Goal: Task Accomplishment & Management: Manage account settings

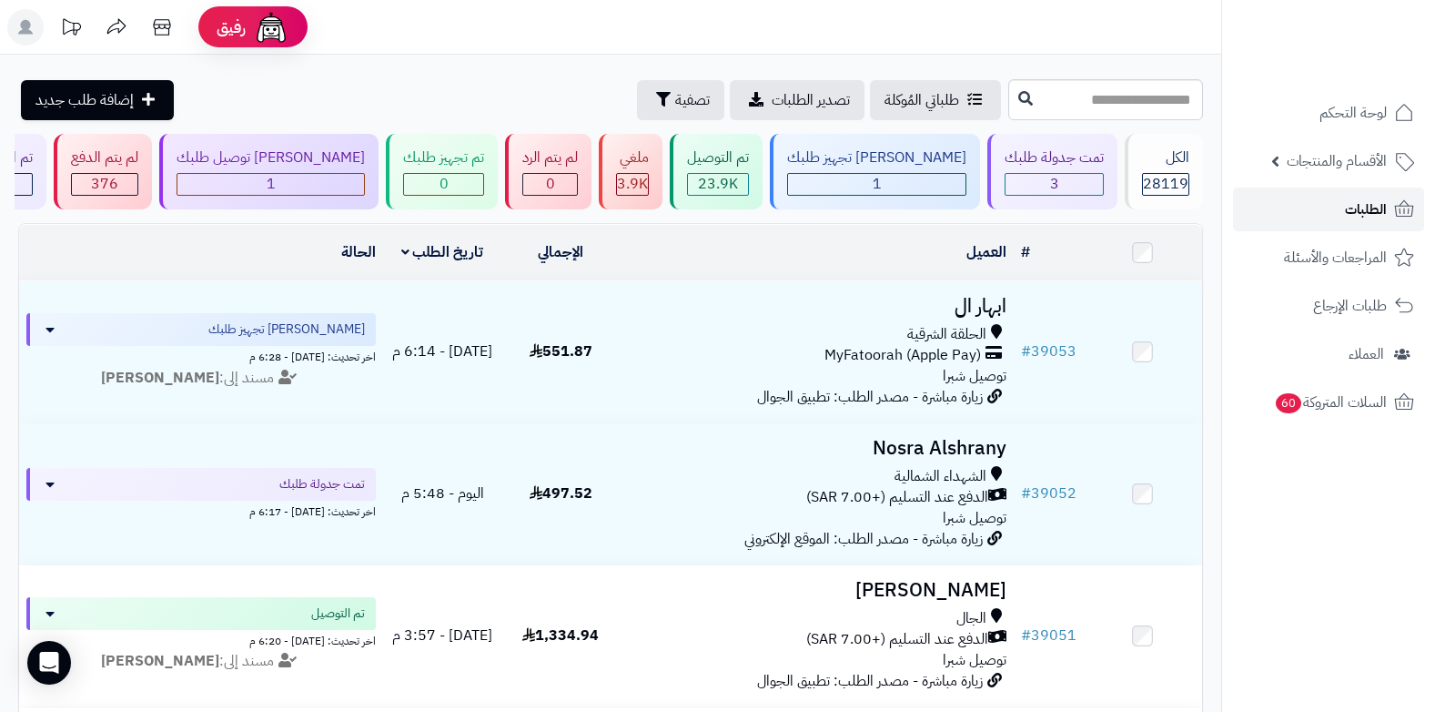
click at [1368, 213] on span "الطلبات" at bounding box center [1366, 209] width 42 height 25
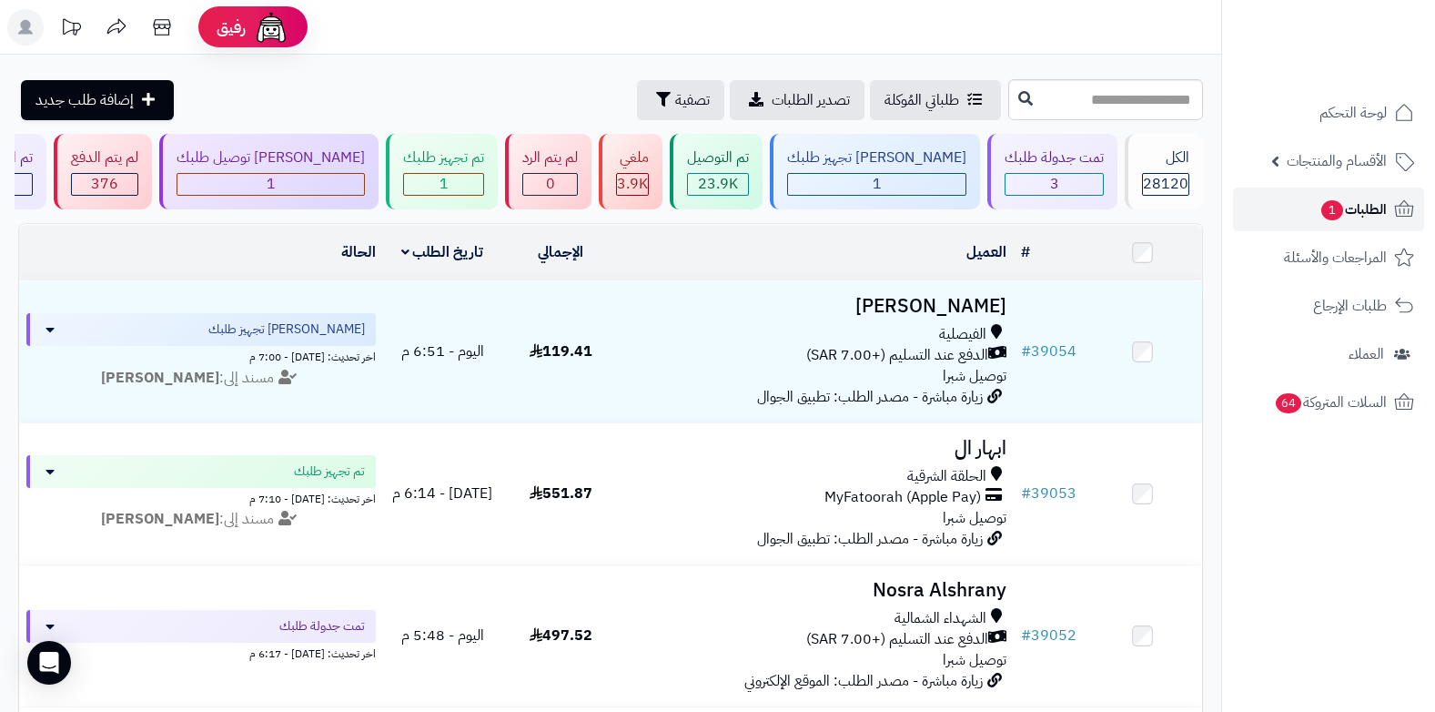
click at [1368, 213] on span "الطلبات 1" at bounding box center [1353, 209] width 67 height 25
click at [1352, 211] on span "الطلبات 1" at bounding box center [1353, 209] width 67 height 25
click at [1361, 208] on span "الطلبات 1" at bounding box center [1353, 209] width 67 height 25
click at [1347, 203] on span "الطلبات 1" at bounding box center [1353, 209] width 67 height 25
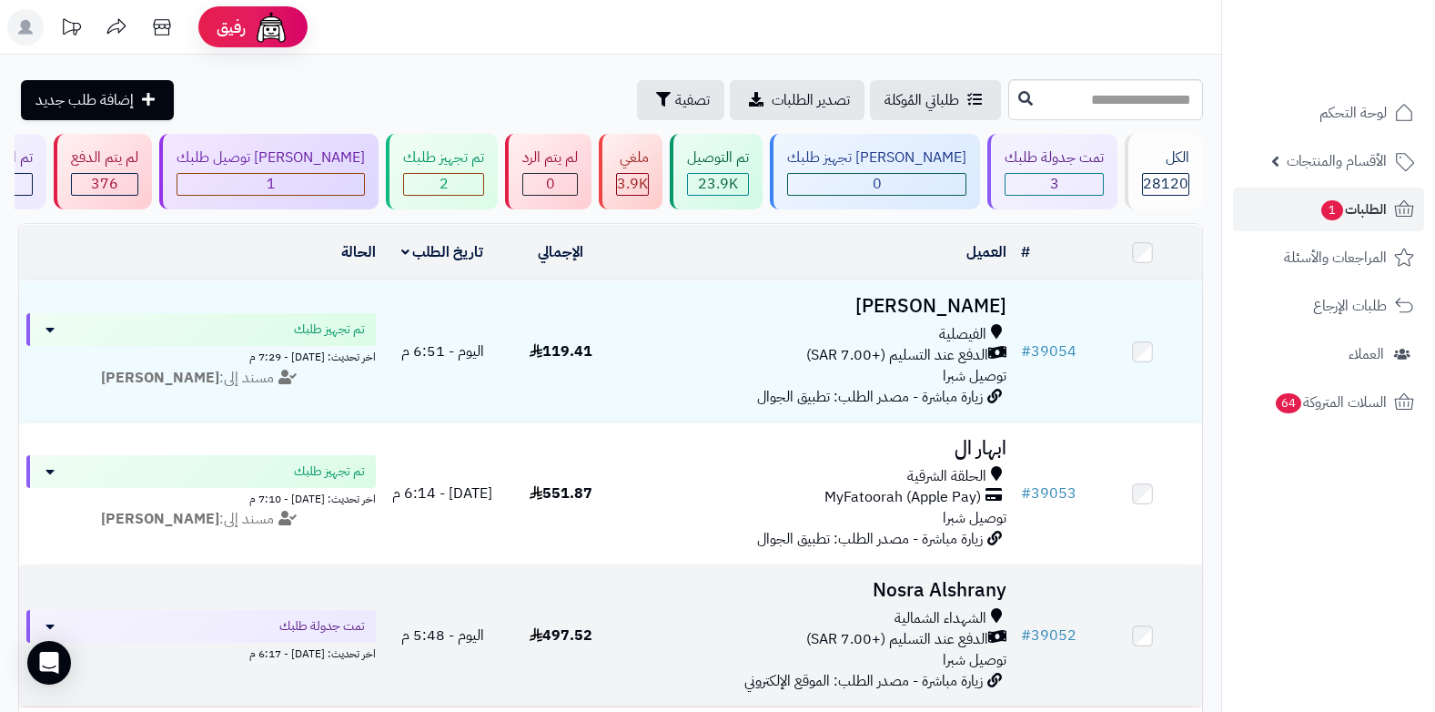
scroll to position [182, 0]
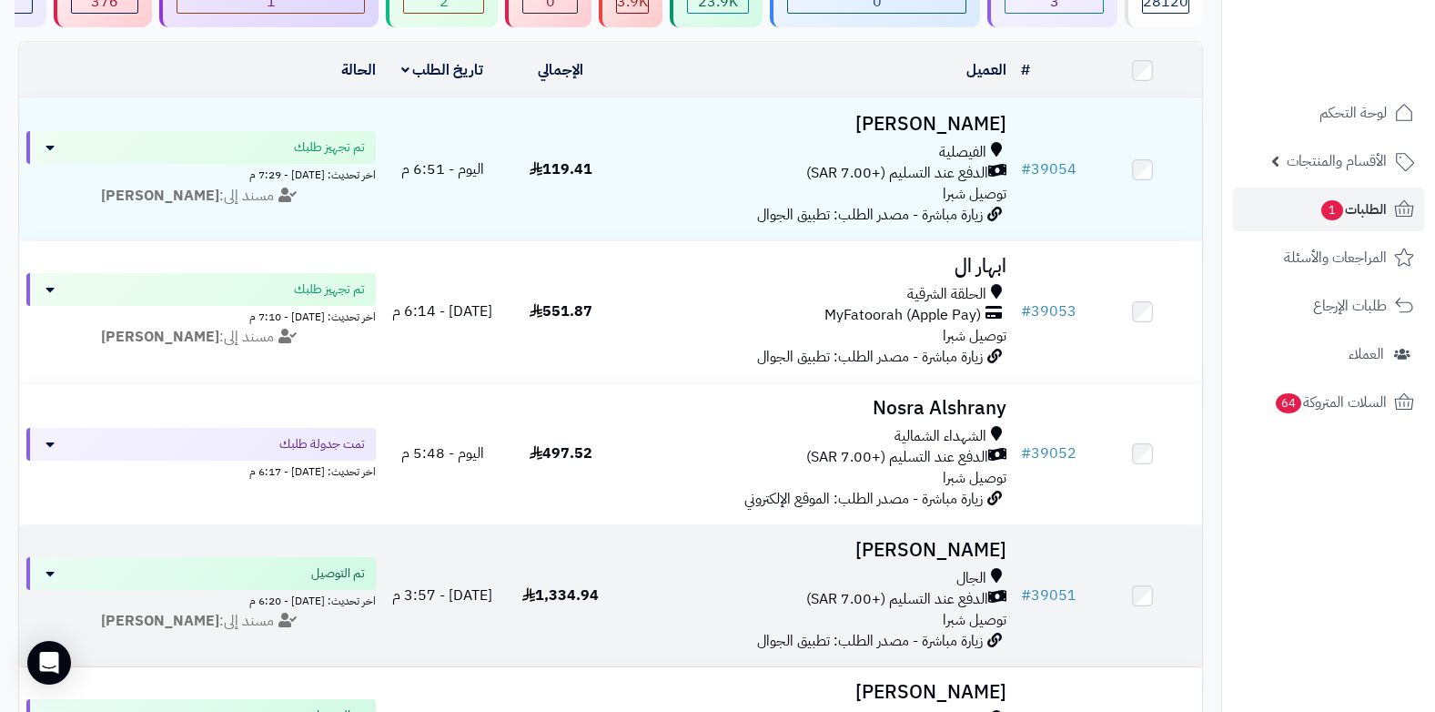
click at [931, 599] on span "الدفع عند التسليم (+7.00 SAR)" at bounding box center [897, 599] width 182 height 21
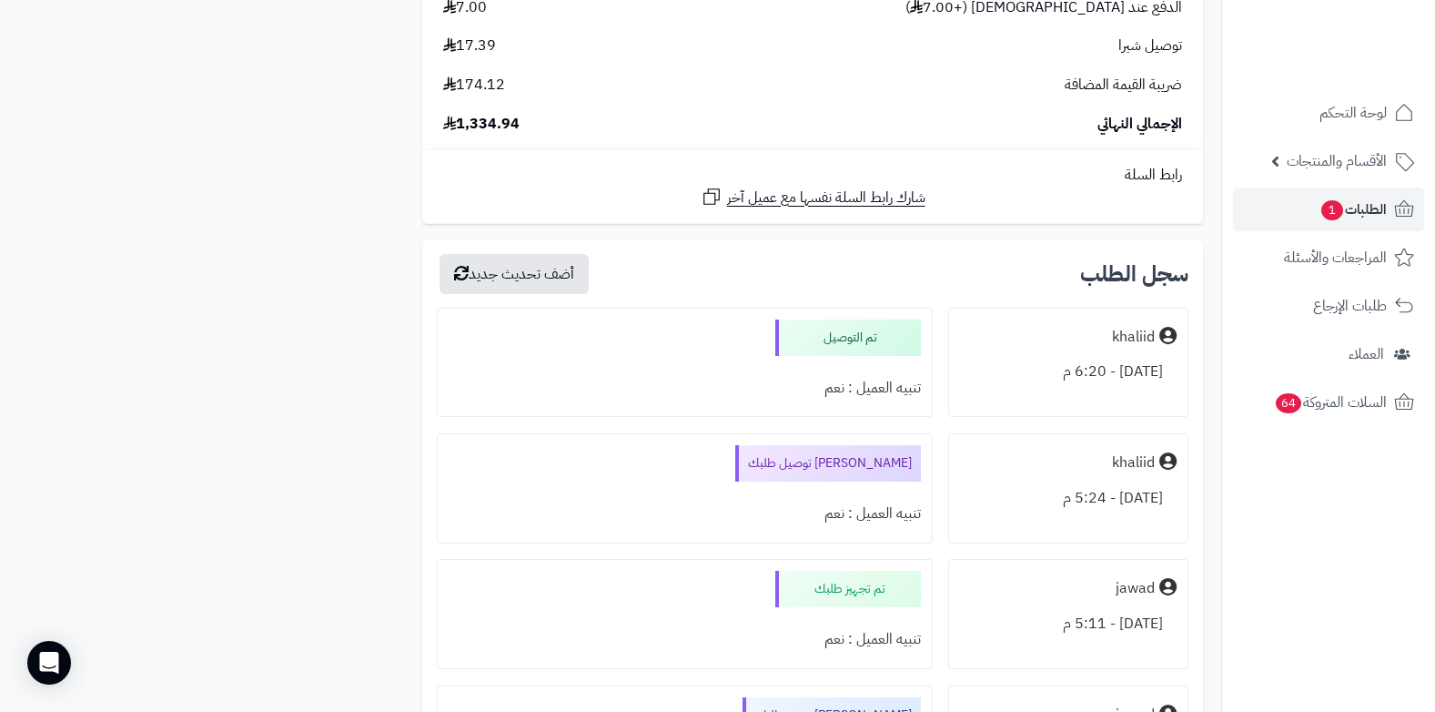
scroll to position [6609, 0]
click at [1352, 201] on span "الطلبات 1" at bounding box center [1353, 209] width 67 height 25
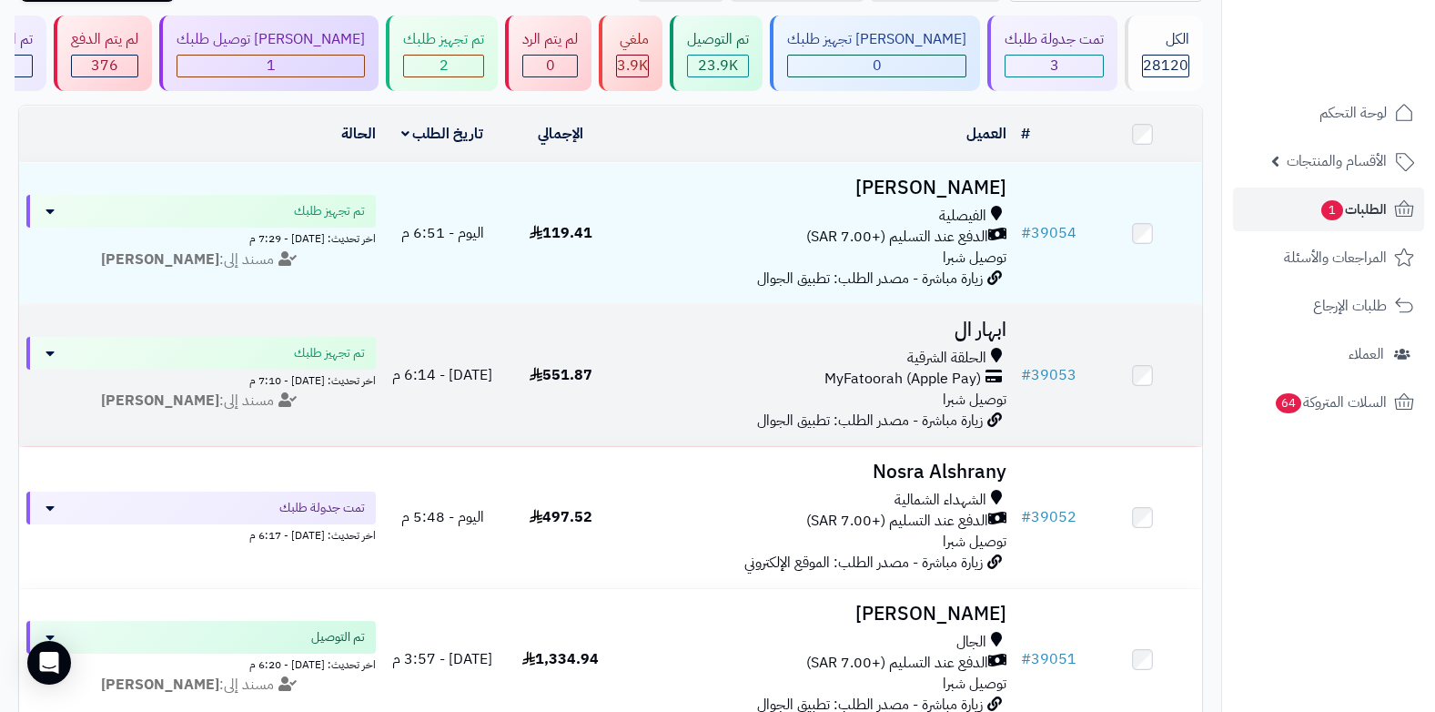
scroll to position [91, 0]
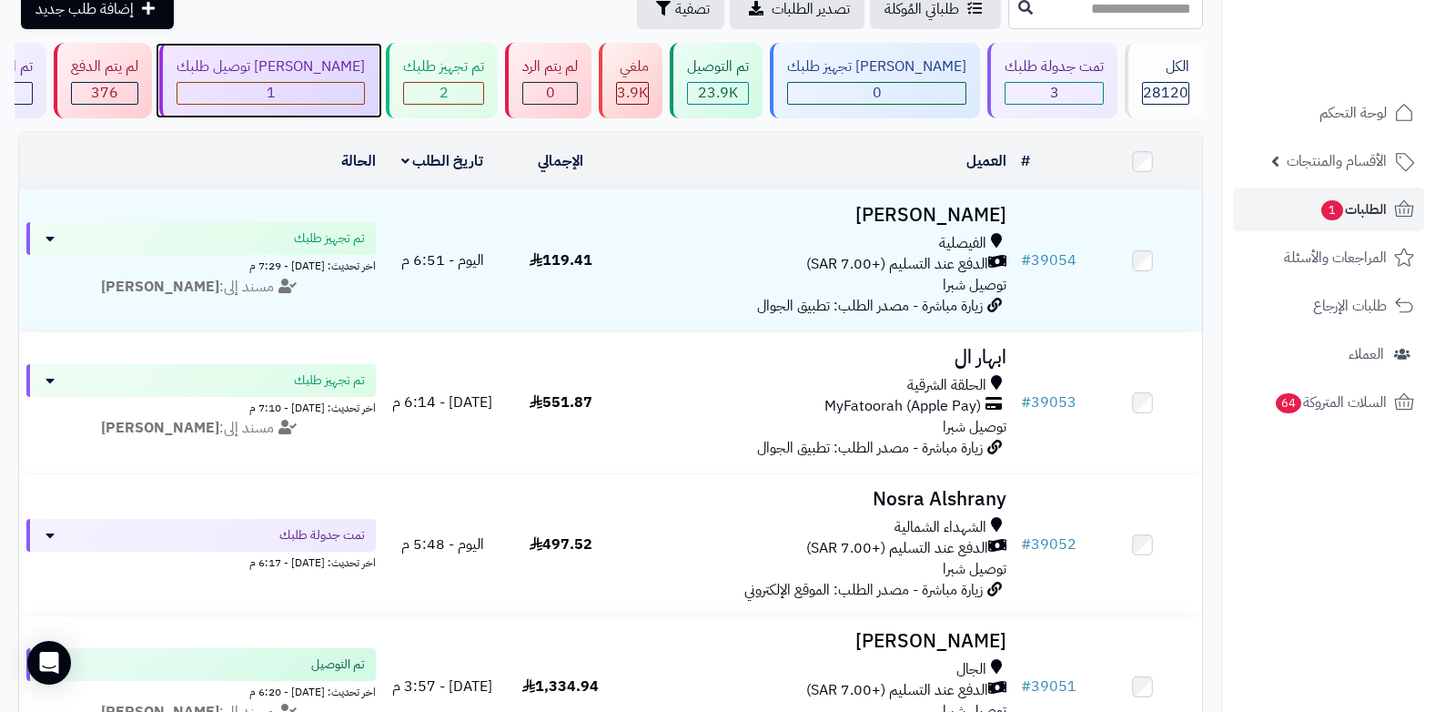
click at [276, 102] on span "1" at bounding box center [271, 93] width 9 height 22
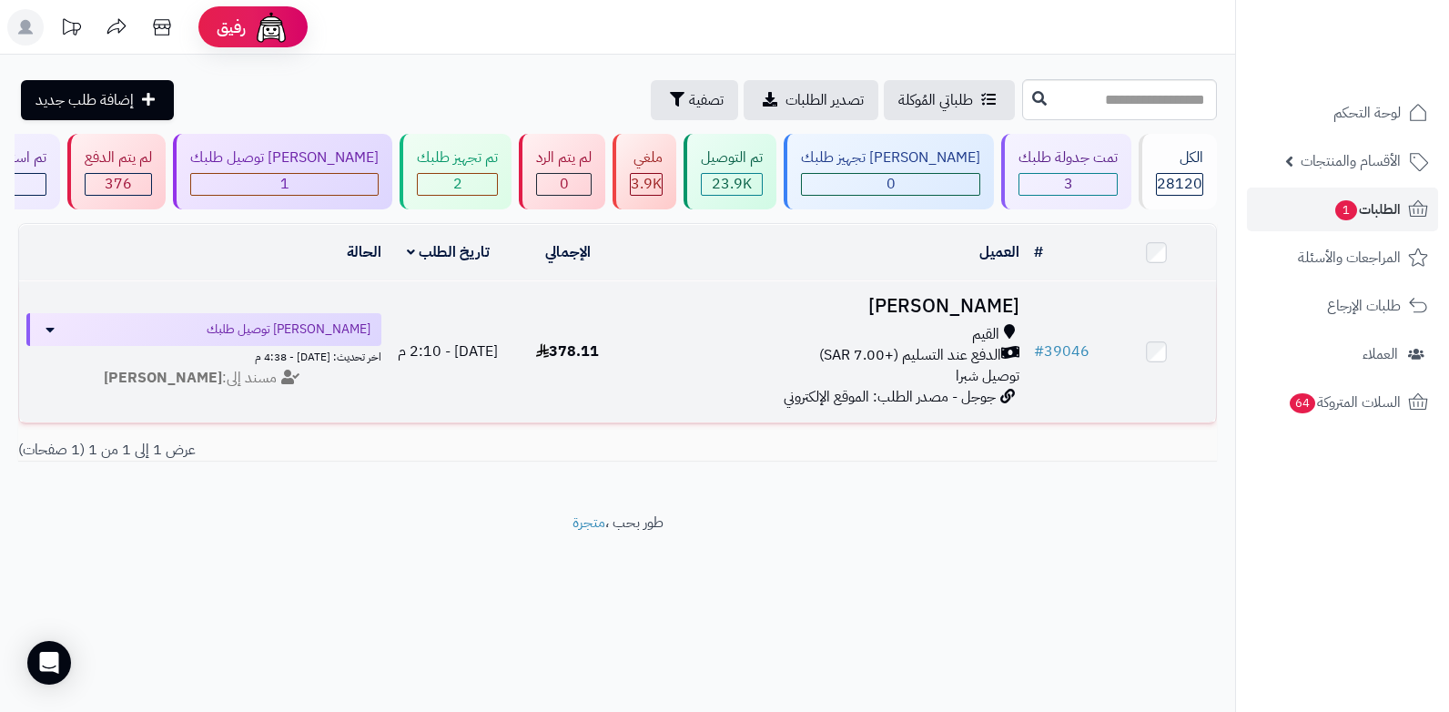
click at [985, 349] on span "الدفع عند التسليم (+7.00 SAR)" at bounding box center [910, 355] width 182 height 21
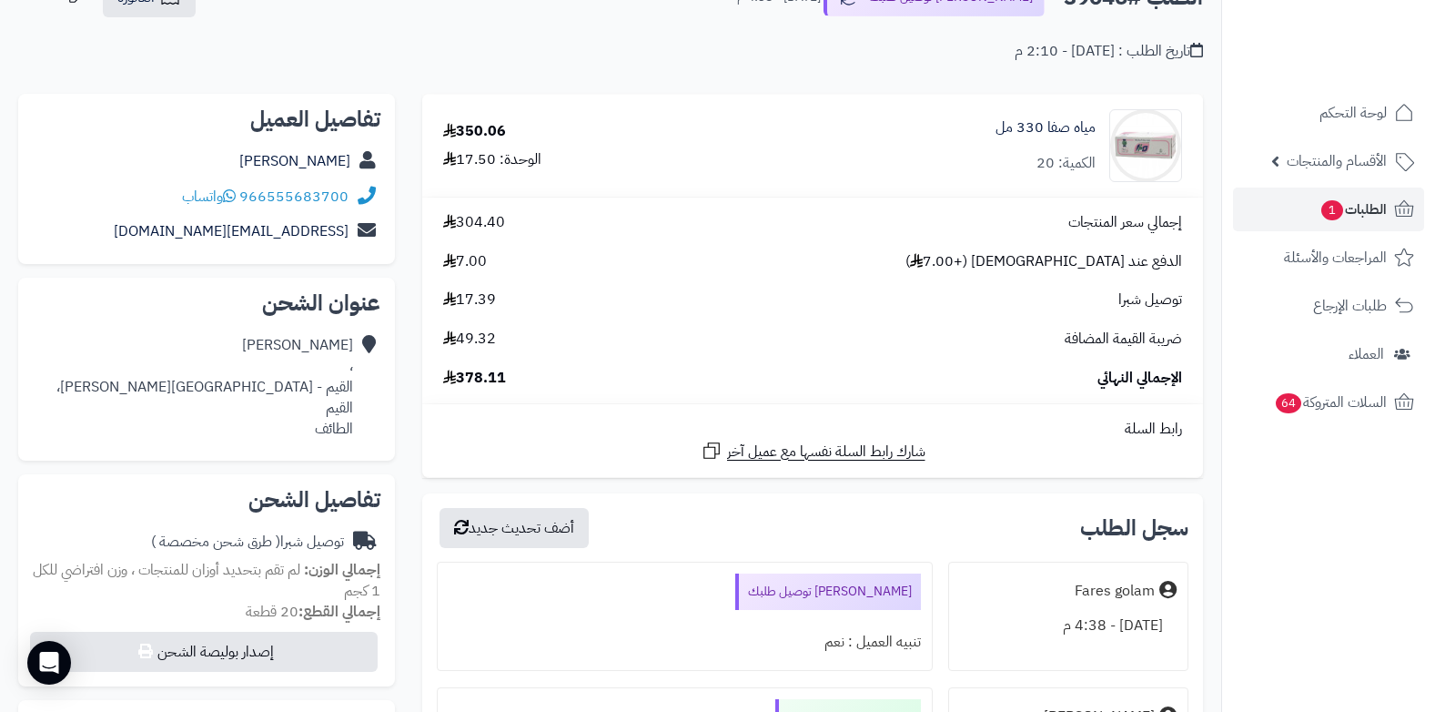
scroll to position [91, 0]
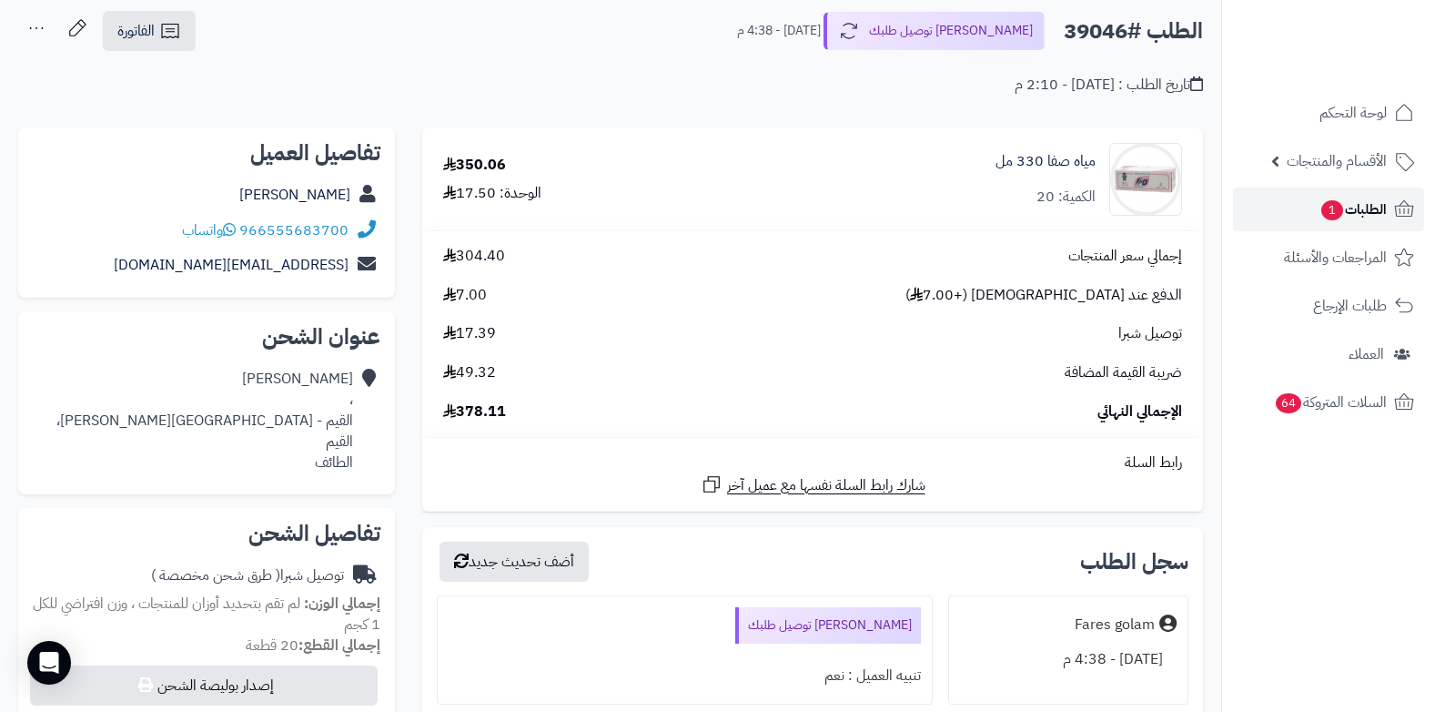
click at [1346, 206] on span "الطلبات 1" at bounding box center [1353, 209] width 67 height 25
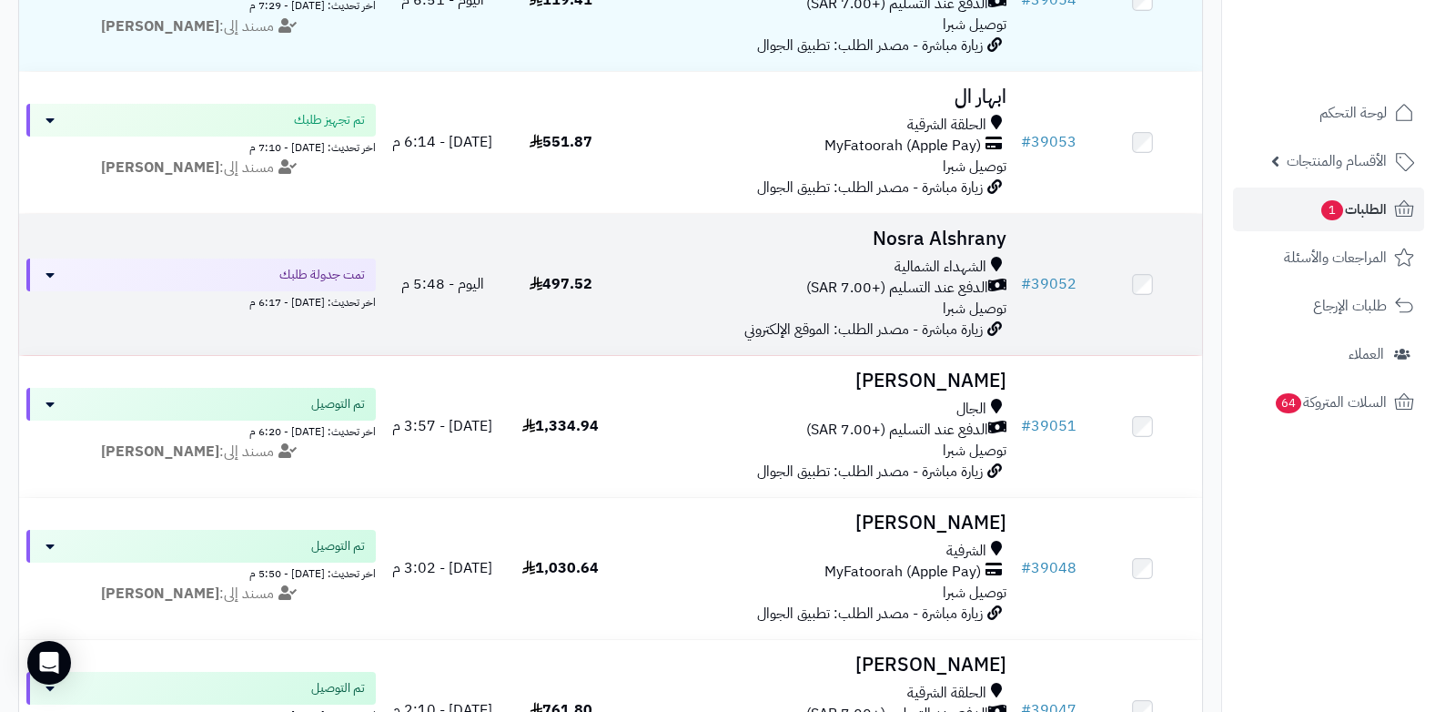
scroll to position [546, 0]
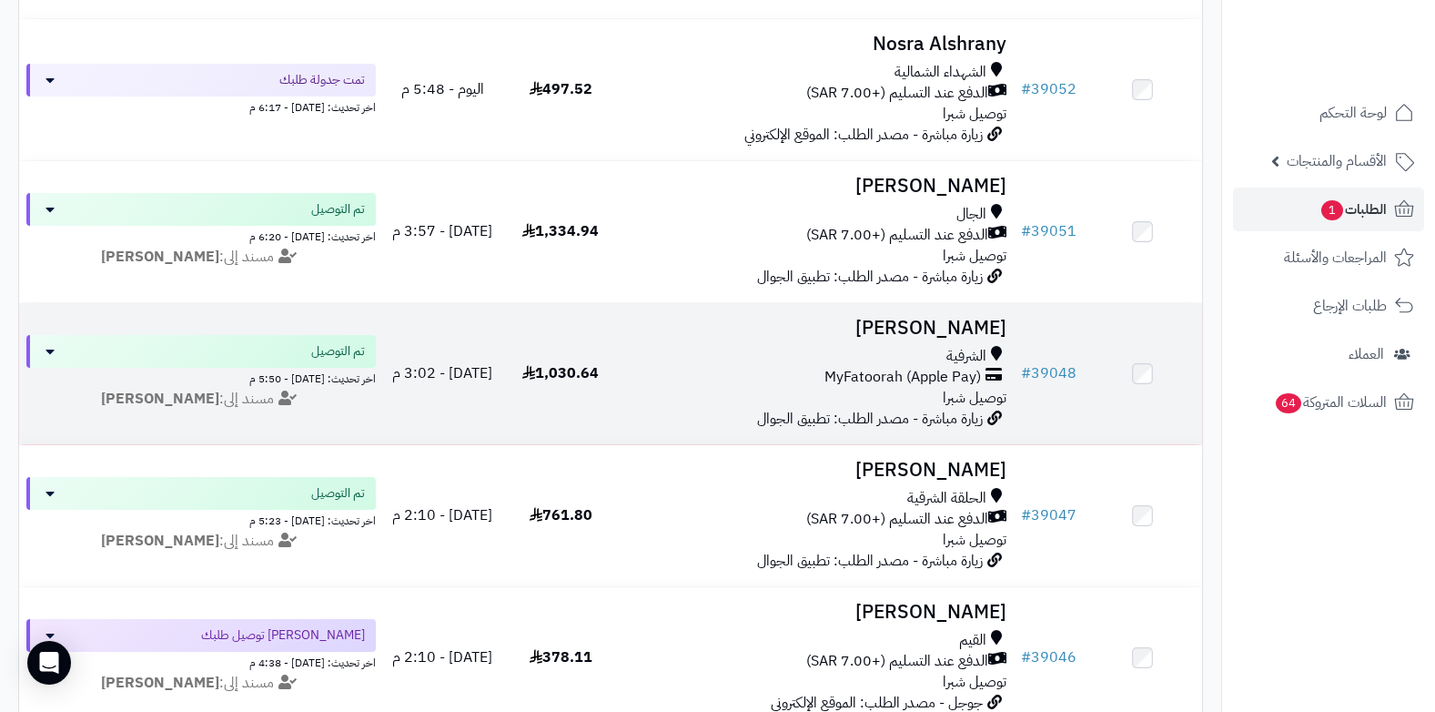
click at [961, 369] on span "MyFatoorah (Apple Pay)" at bounding box center [902, 377] width 157 height 21
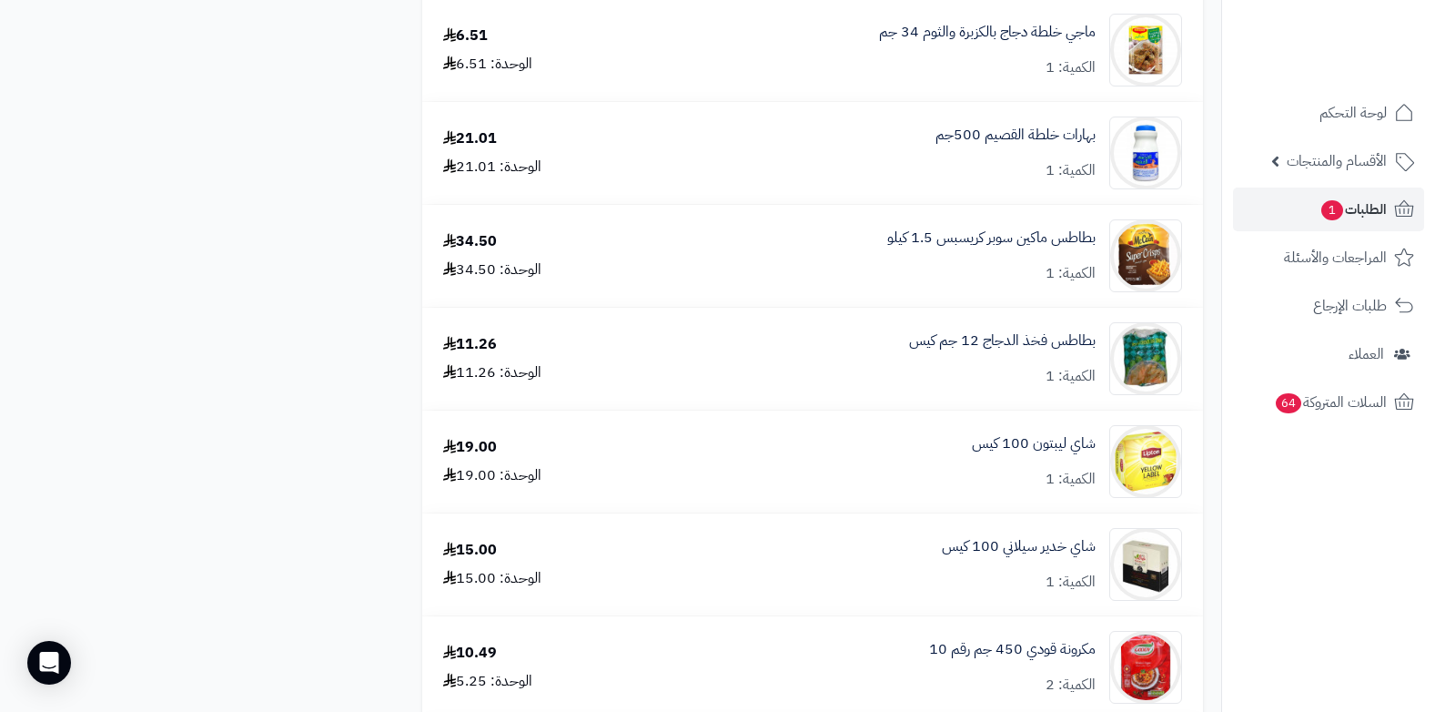
scroll to position [4004, 0]
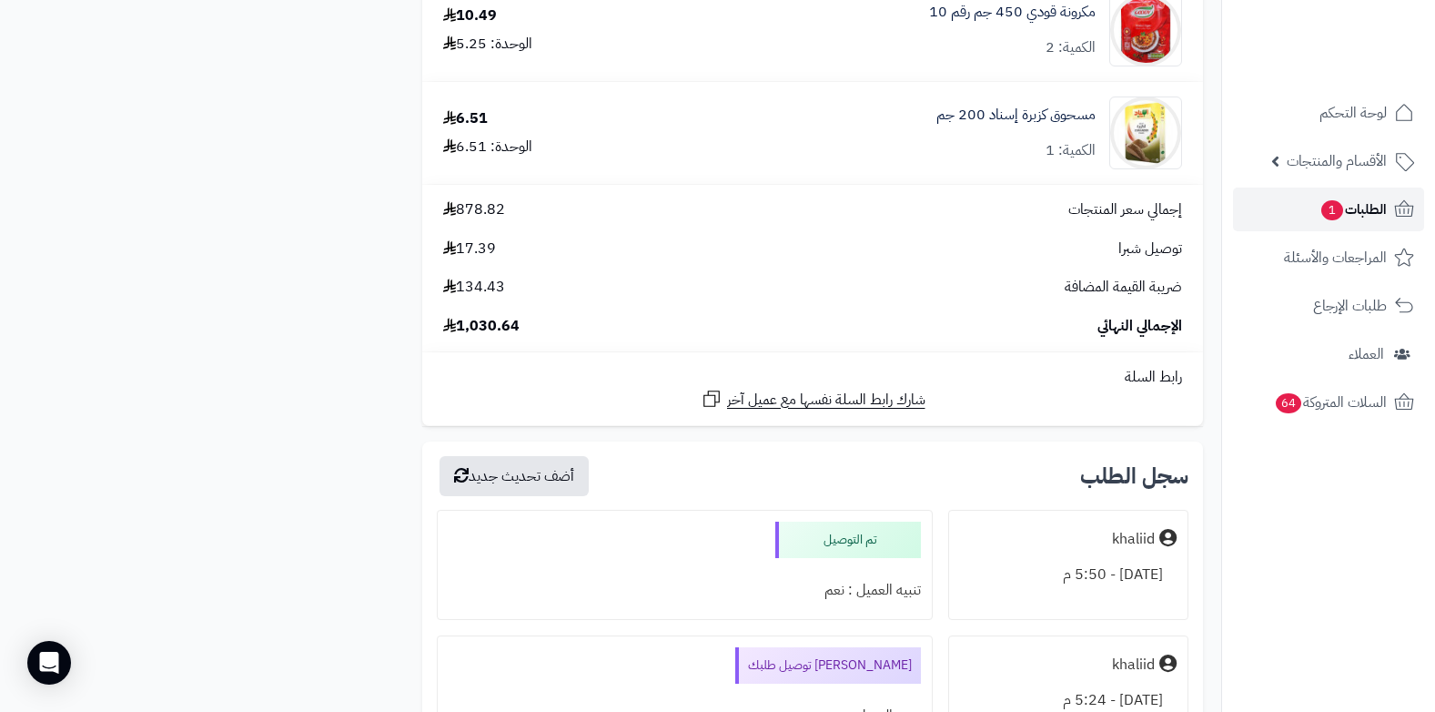
click at [1371, 202] on span "الطلبات 1" at bounding box center [1353, 209] width 67 height 25
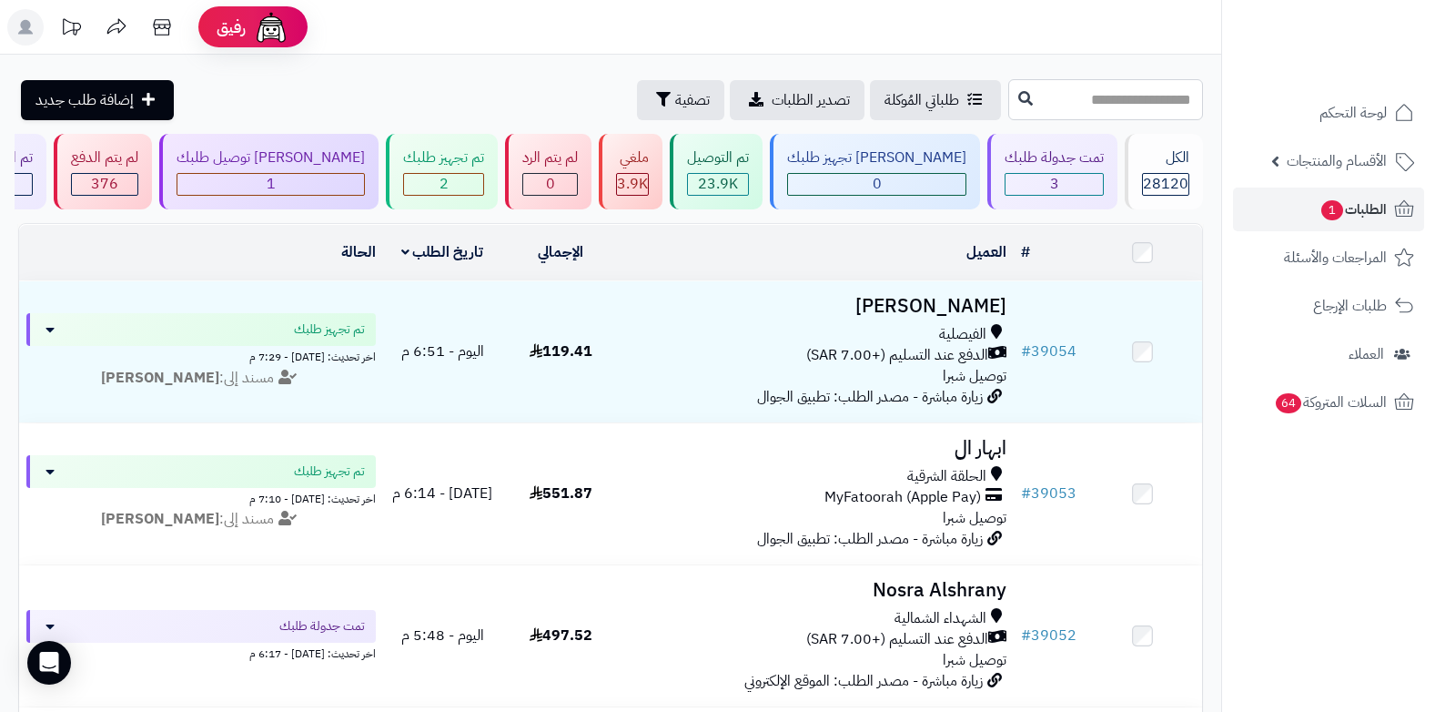
click at [1098, 111] on input "text" at bounding box center [1105, 99] width 195 height 41
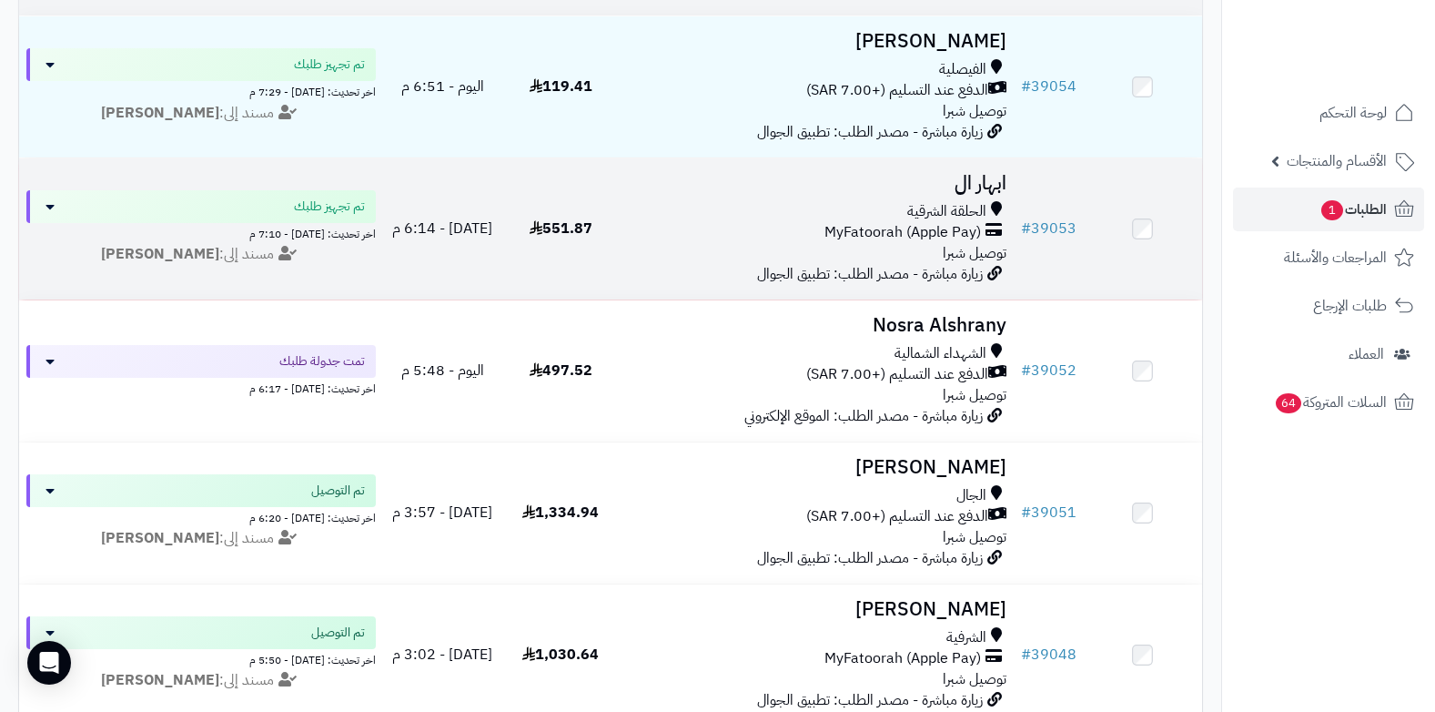
scroll to position [273, 0]
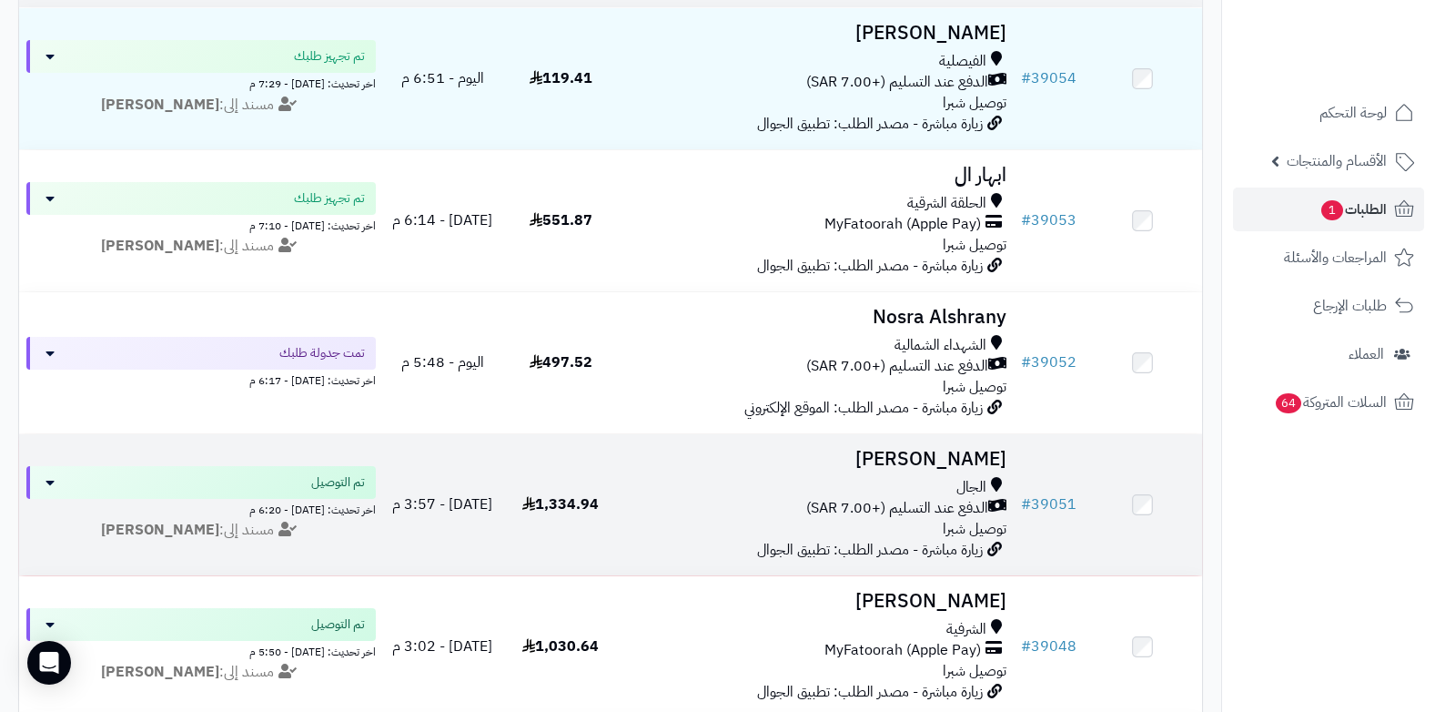
click at [921, 502] on span "الدفع عند التسليم (+7.00 SAR)" at bounding box center [897, 508] width 182 height 21
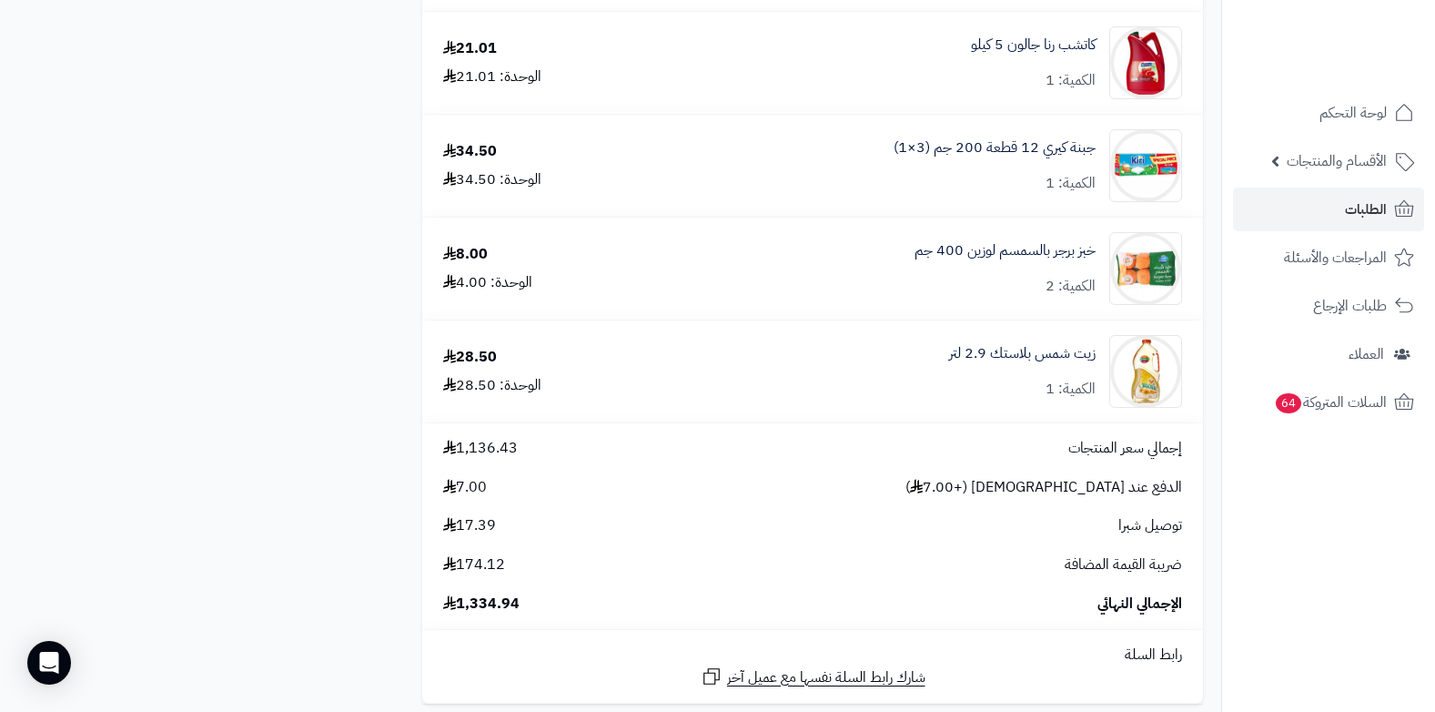
scroll to position [6461, 0]
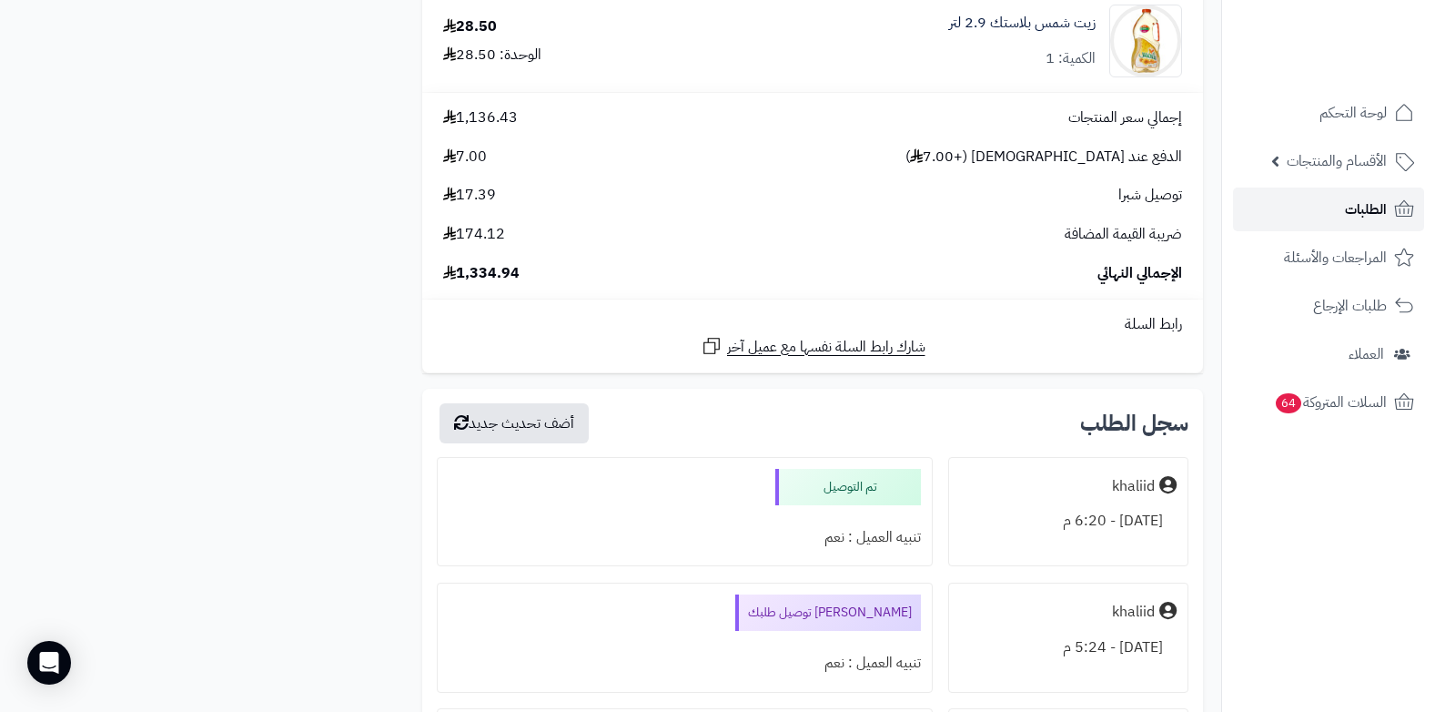
click at [1356, 210] on span "الطلبات" at bounding box center [1366, 209] width 42 height 25
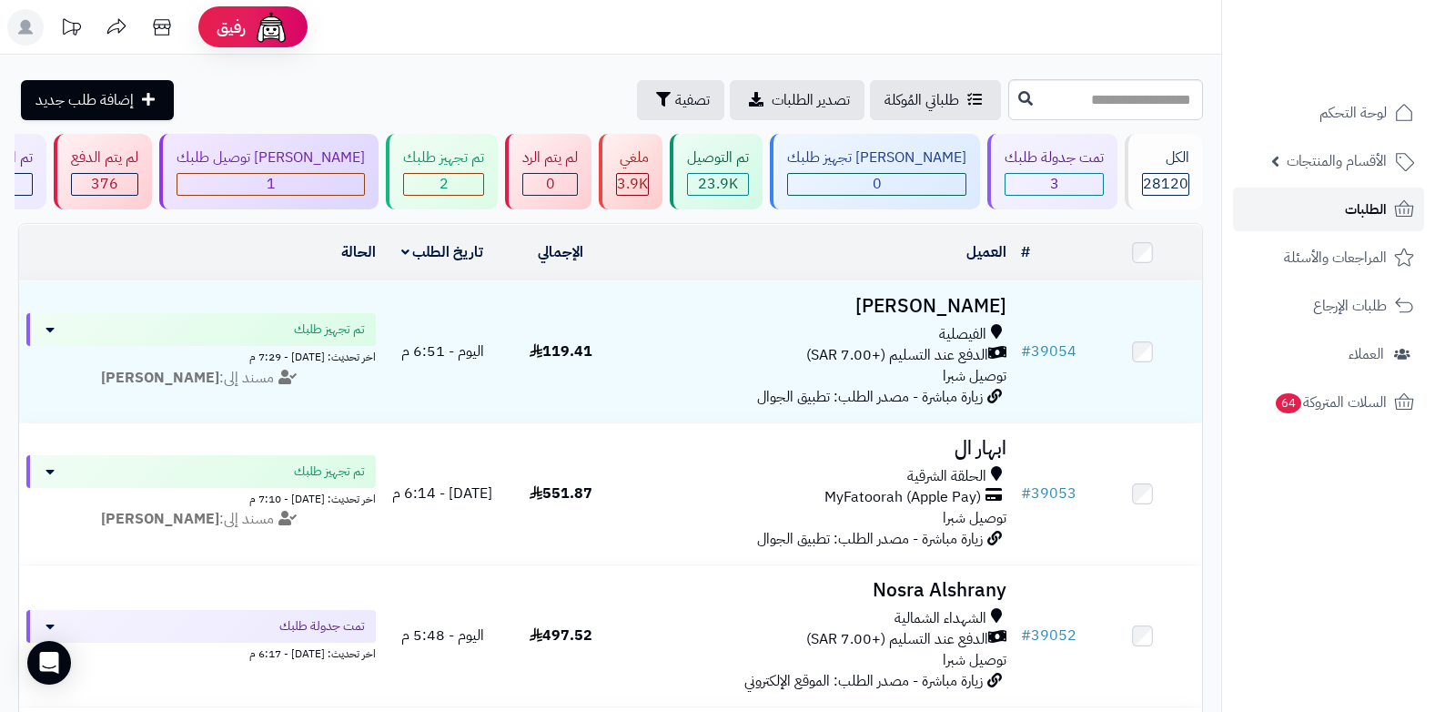
click at [1332, 213] on link "الطلبات" at bounding box center [1328, 209] width 191 height 44
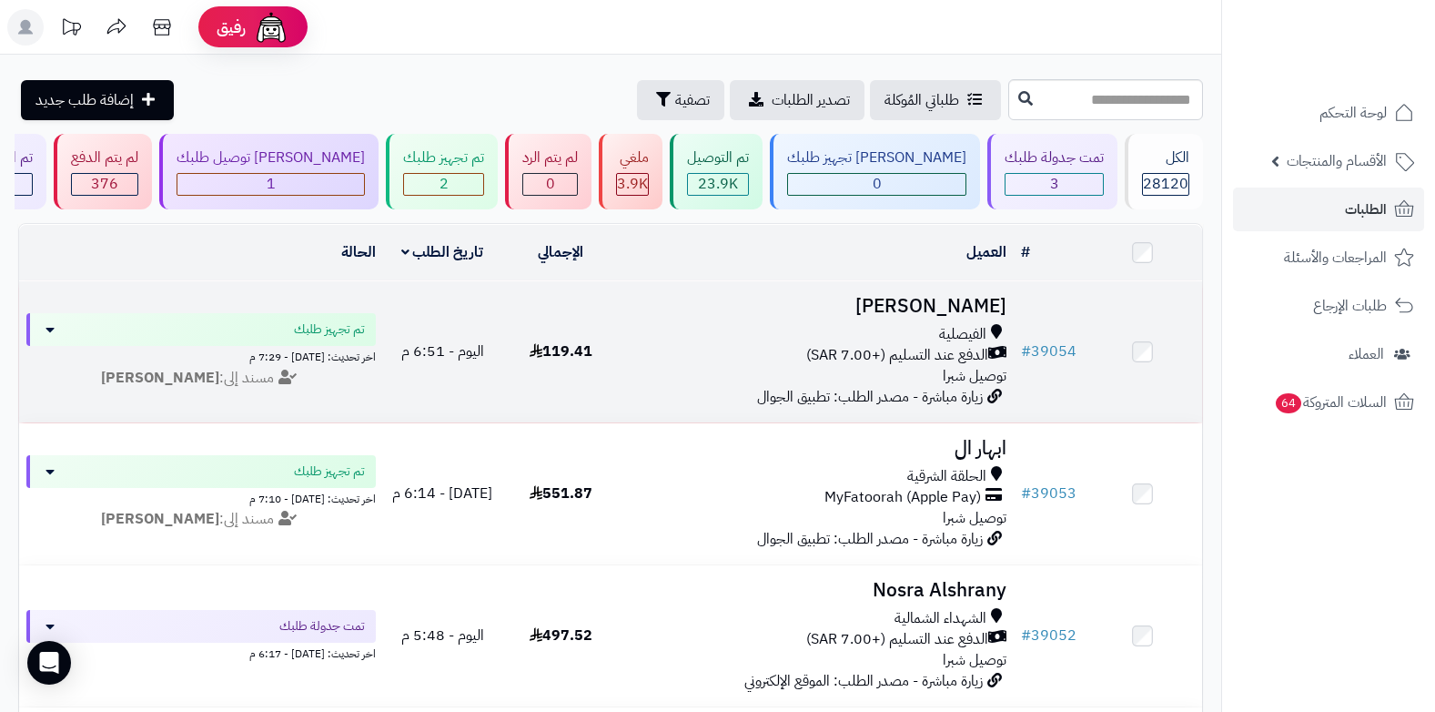
click at [914, 353] on span "الدفع عند التسليم (+7.00 SAR)" at bounding box center [897, 355] width 182 height 21
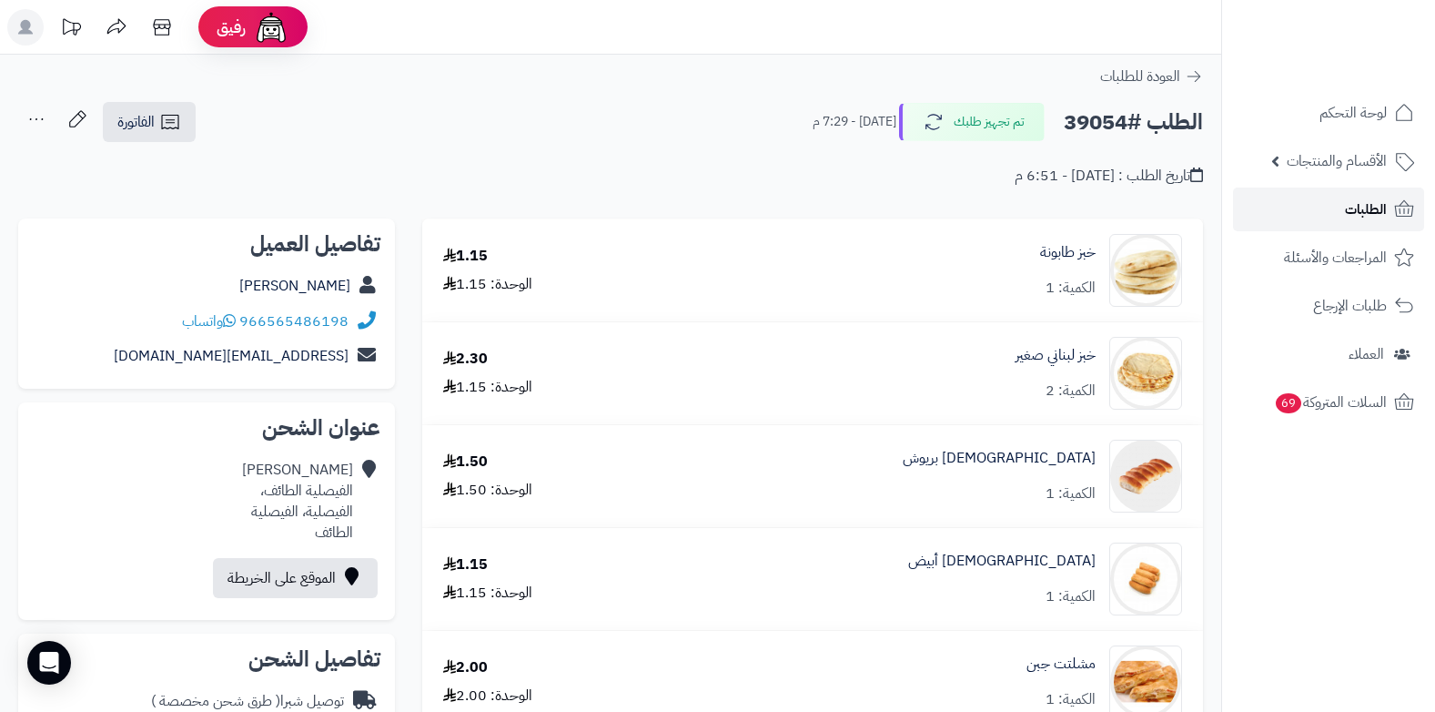
click at [1341, 210] on link "الطلبات" at bounding box center [1328, 209] width 191 height 44
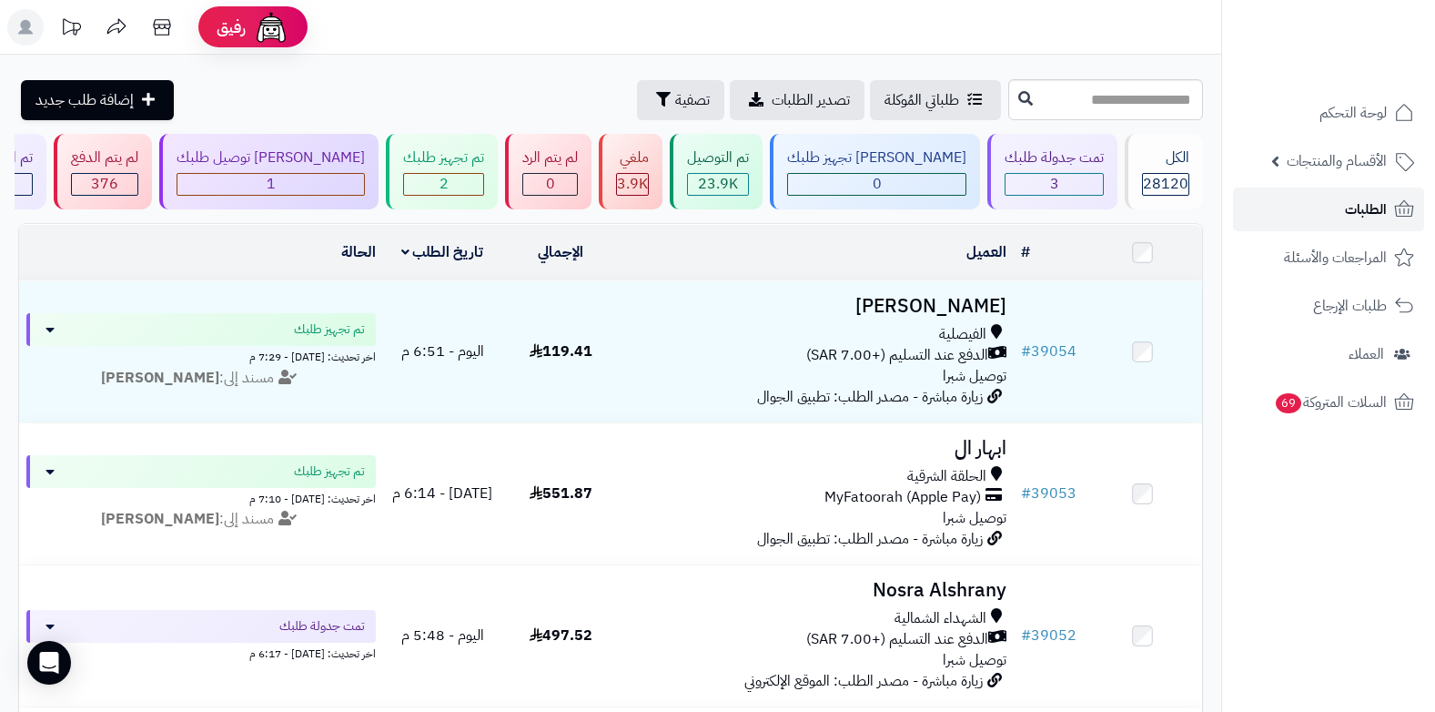
click at [1360, 223] on link "الطلبات" at bounding box center [1328, 209] width 191 height 44
click at [1339, 217] on link "الطلبات" at bounding box center [1328, 209] width 191 height 44
click at [1354, 204] on span "الطلبات" at bounding box center [1366, 209] width 42 height 25
click at [1315, 217] on link "الطلبات" at bounding box center [1328, 209] width 191 height 44
click at [1313, 214] on link "الطلبات" at bounding box center [1328, 209] width 191 height 44
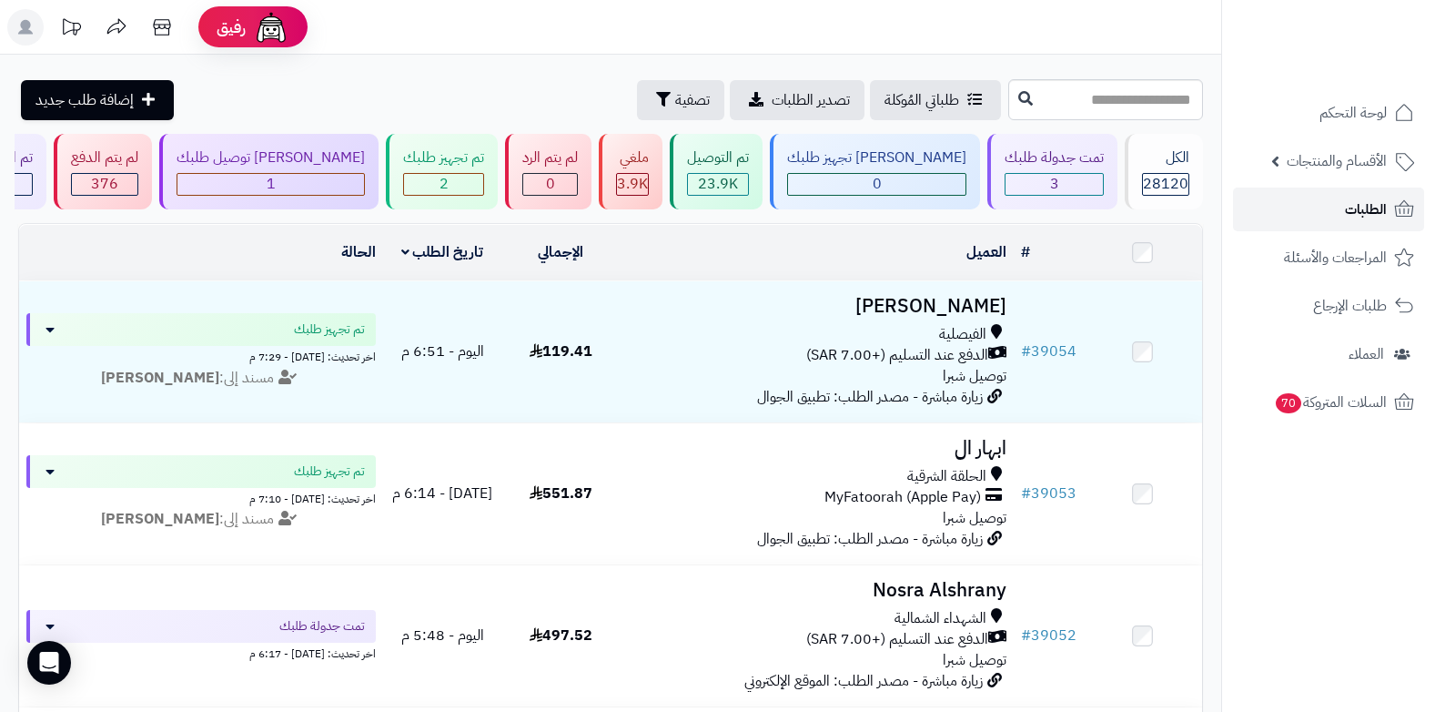
click at [1371, 214] on span "الطلبات" at bounding box center [1366, 209] width 42 height 25
click at [1376, 204] on span "الطلبات" at bounding box center [1366, 209] width 42 height 25
click at [1367, 211] on span "الطلبات" at bounding box center [1366, 209] width 42 height 25
click at [1370, 208] on span "الطلبات" at bounding box center [1366, 209] width 42 height 25
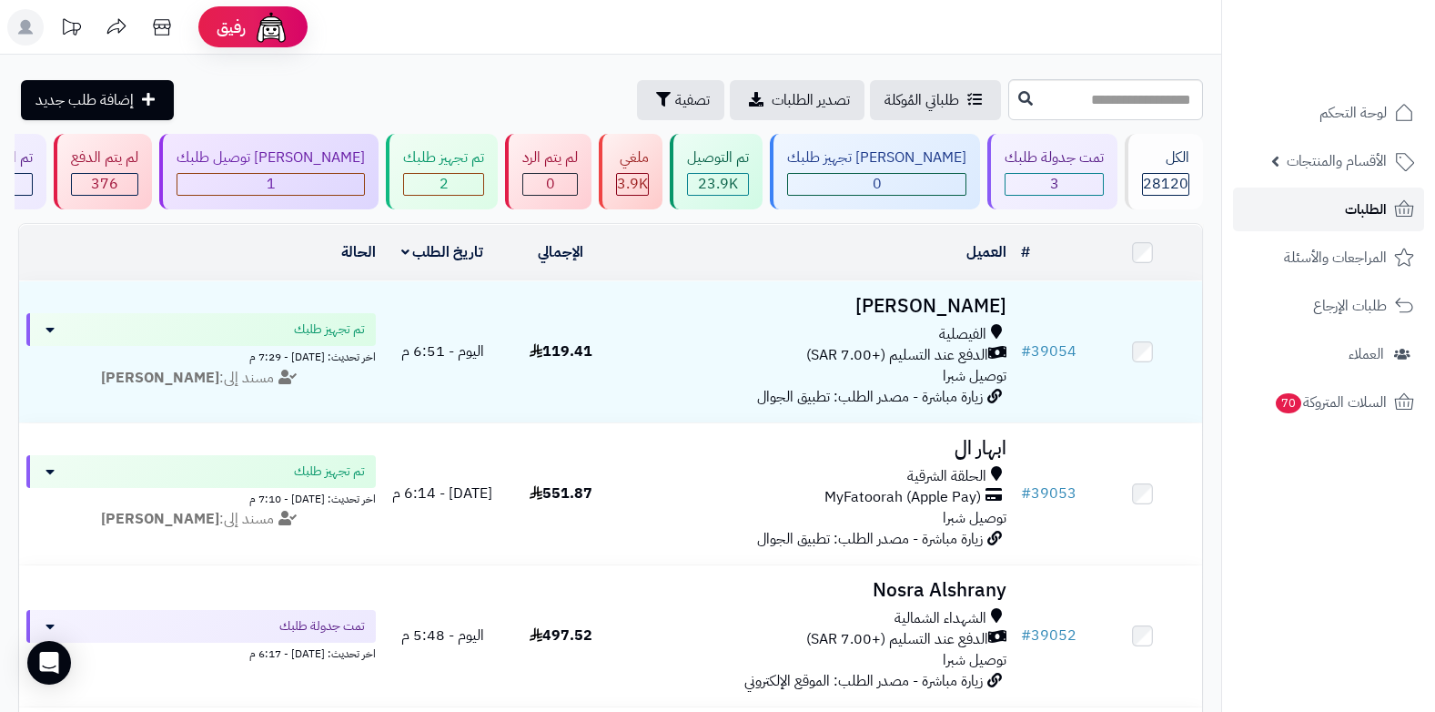
click at [1360, 207] on span "الطلبات" at bounding box center [1366, 209] width 42 height 25
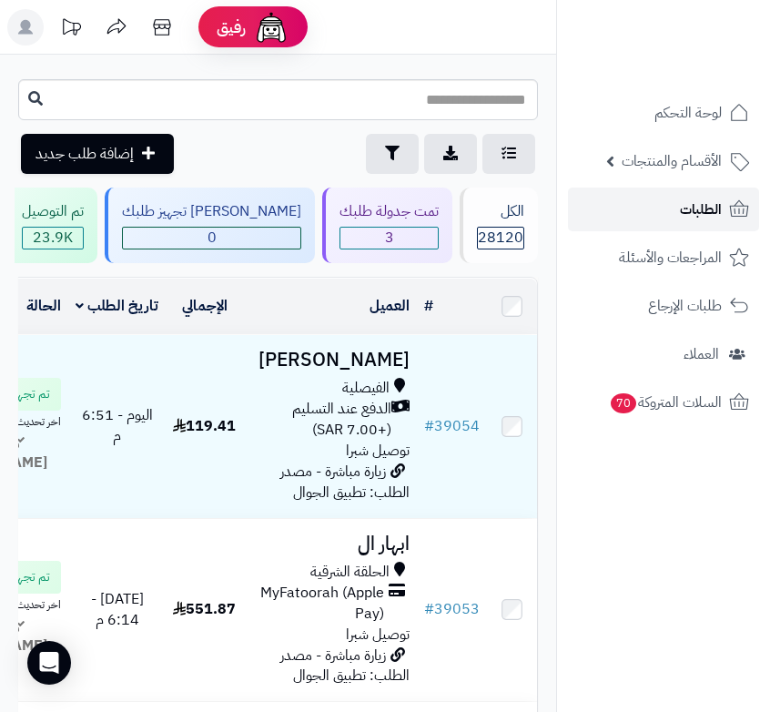
click at [715, 215] on span "الطلبات" at bounding box center [701, 209] width 42 height 25
click at [721, 204] on span "الطلبات" at bounding box center [701, 209] width 42 height 25
click at [728, 215] on icon at bounding box center [739, 209] width 22 height 22
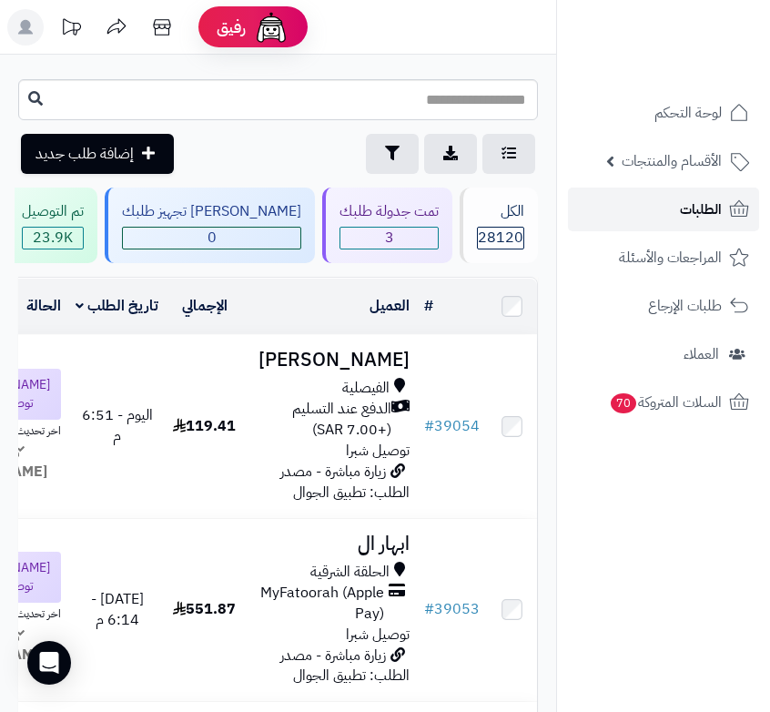
click at [722, 210] on link "الطلبات" at bounding box center [663, 209] width 191 height 44
click at [477, 94] on input "text" at bounding box center [278, 99] width 520 height 41
type input "*****"
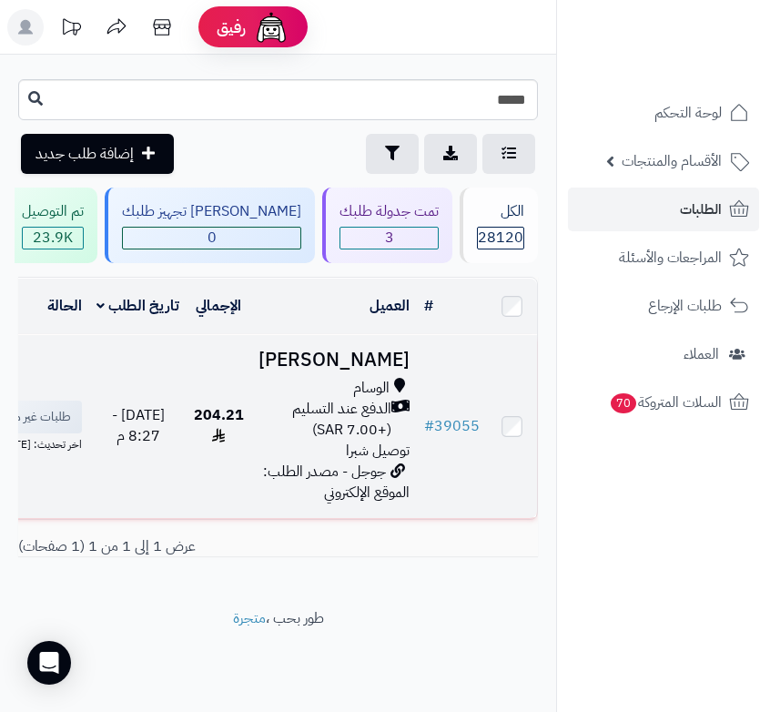
click at [354, 440] on span "الدفع عند التسليم (+7.00 SAR)" at bounding box center [324, 420] width 133 height 42
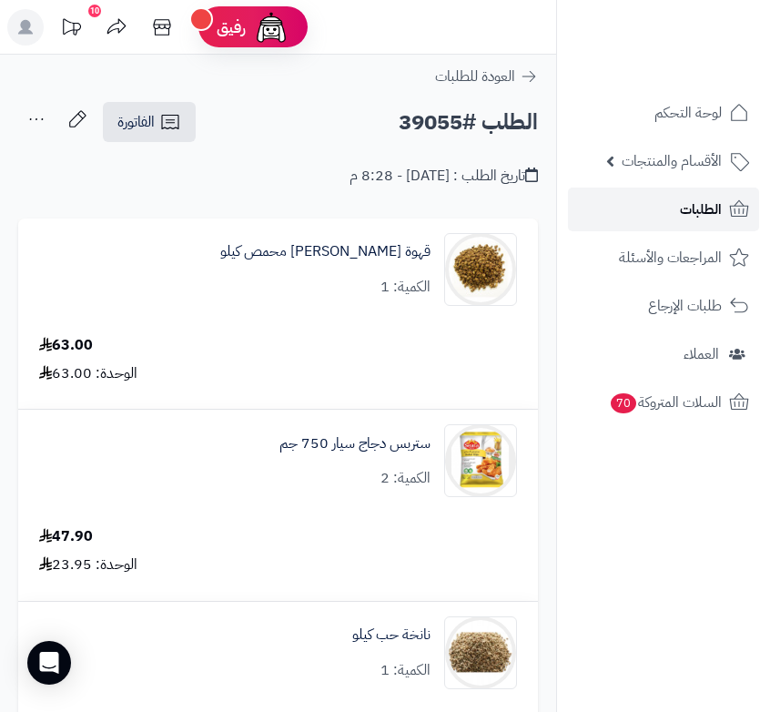
click at [693, 209] on span "الطلبات" at bounding box center [701, 209] width 42 height 25
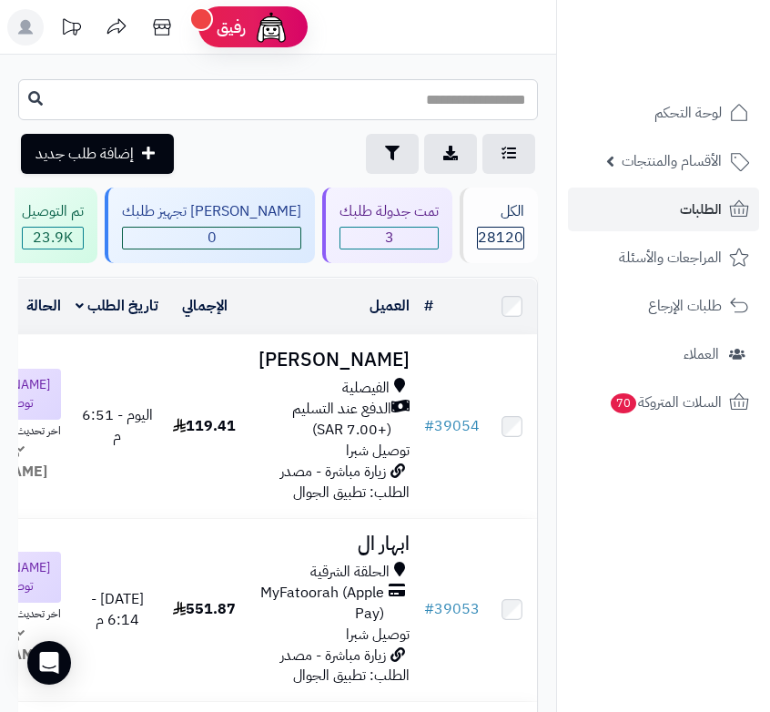
click at [452, 105] on input "text" at bounding box center [278, 99] width 520 height 41
type input "*****"
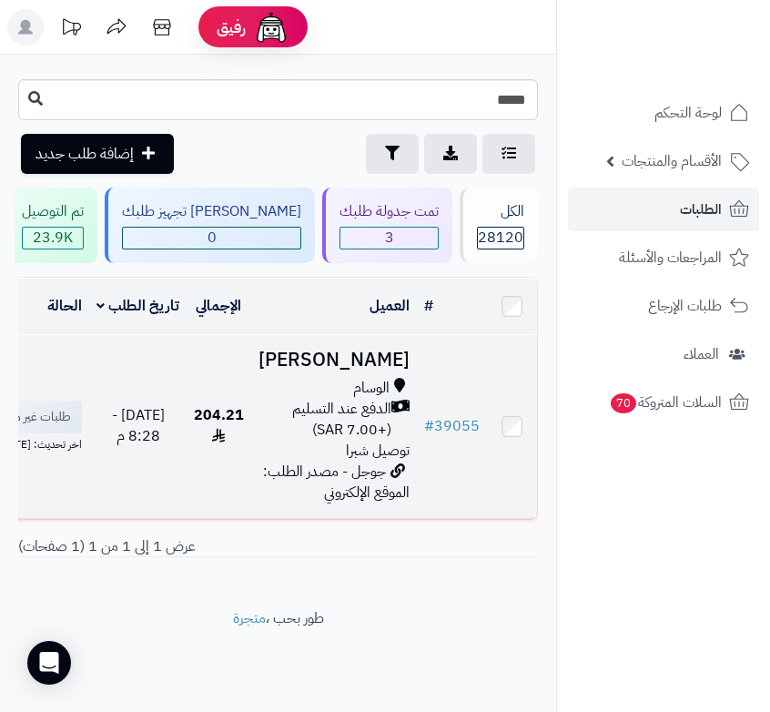
click at [369, 440] on span "الدفع عند التسليم (+7.00 SAR)" at bounding box center [324, 420] width 133 height 42
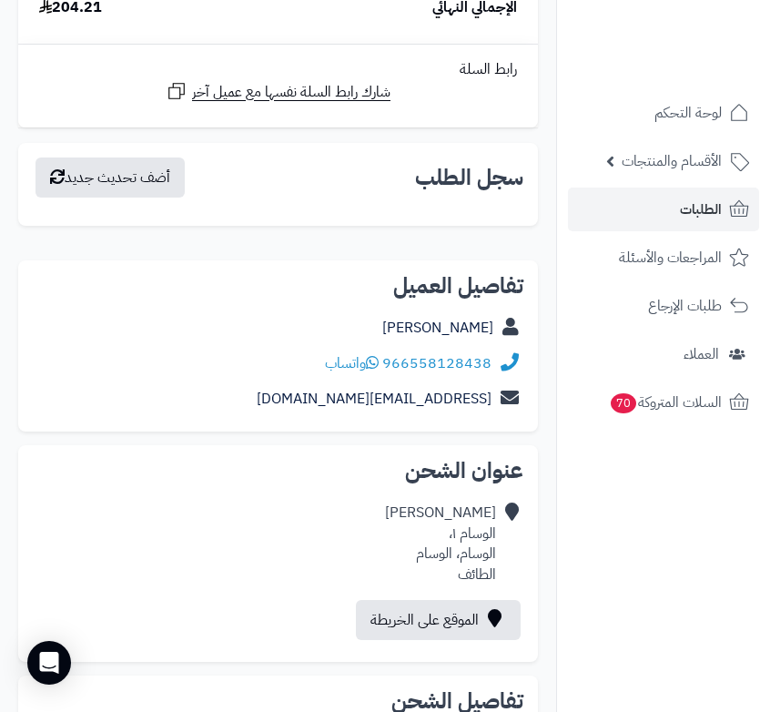
scroll to position [1702, 0]
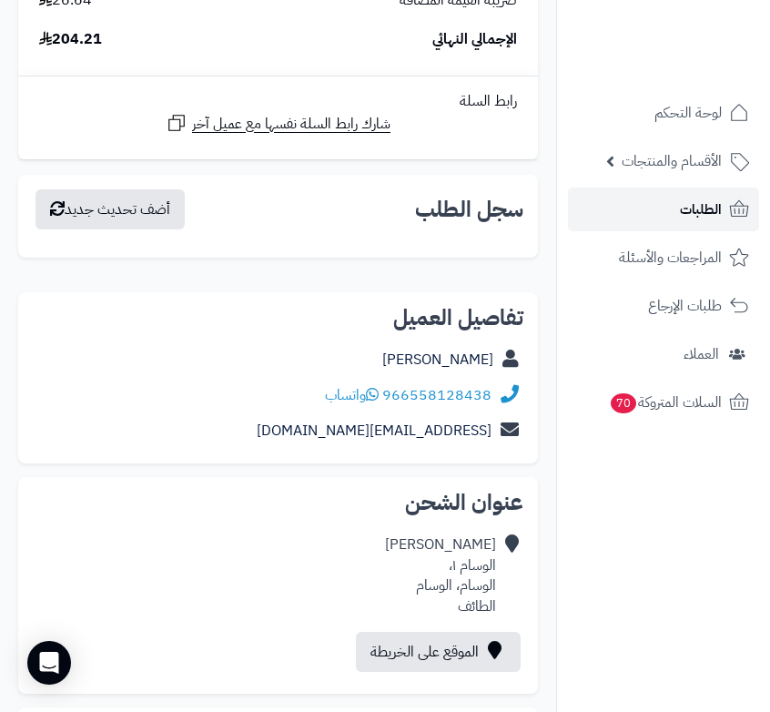
click at [677, 215] on link "الطلبات" at bounding box center [663, 209] width 191 height 44
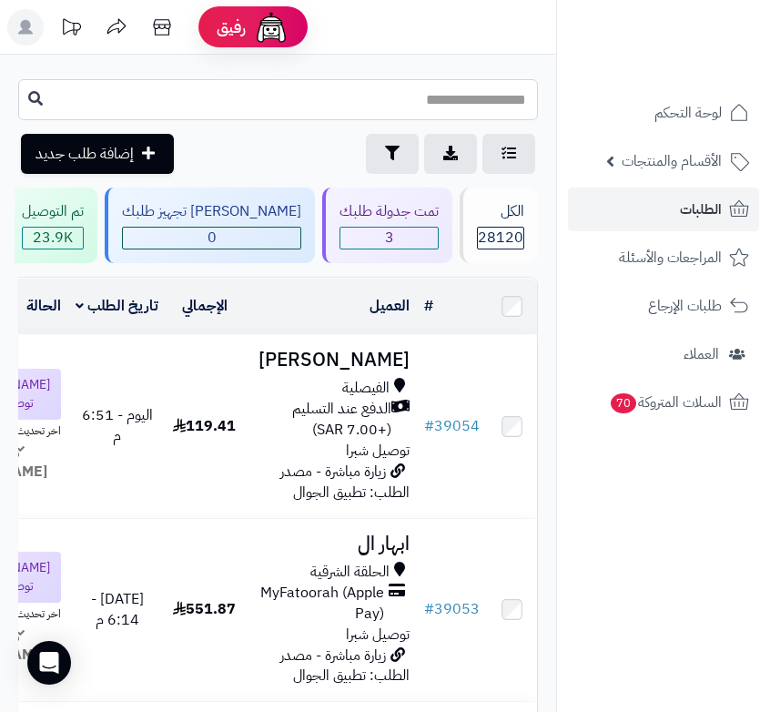
click at [413, 104] on input "text" at bounding box center [278, 99] width 520 height 41
type input "*****"
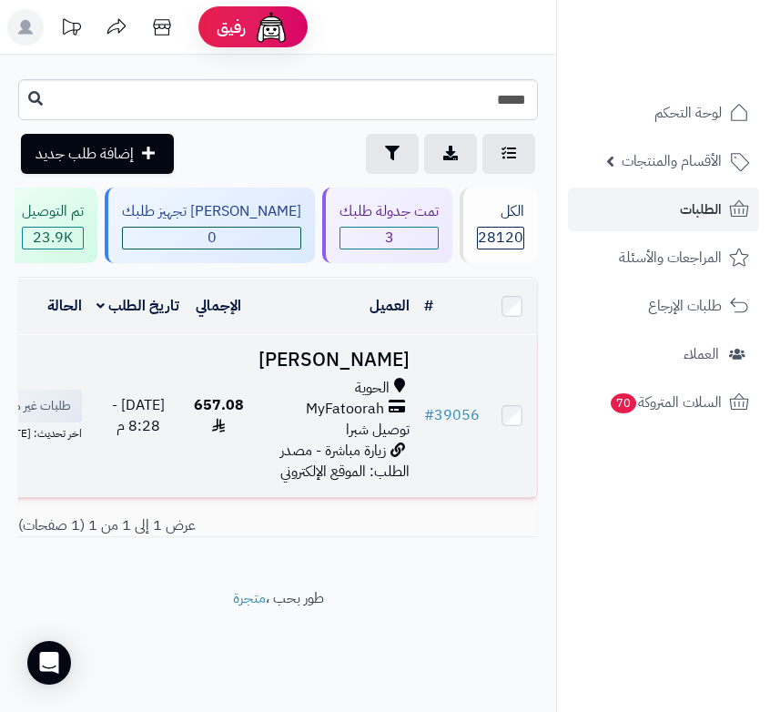
click at [361, 420] on span "MyFatoorah" at bounding box center [345, 409] width 78 height 21
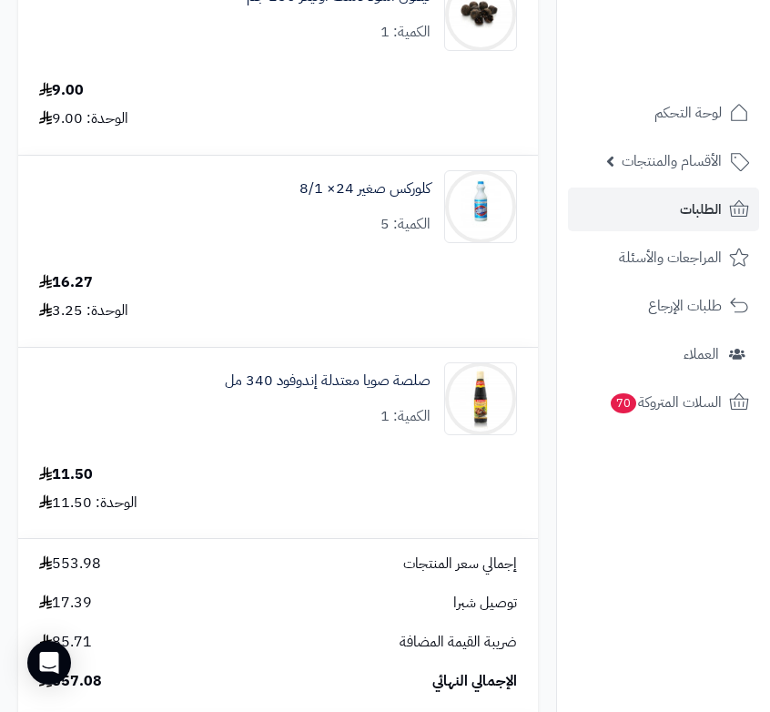
scroll to position [6552, 0]
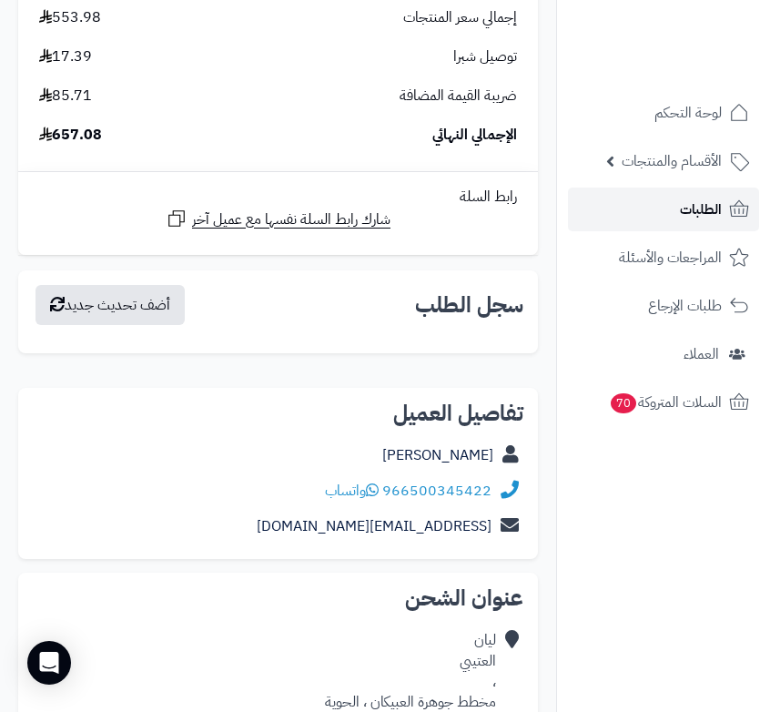
click at [699, 204] on span "الطلبات" at bounding box center [701, 209] width 42 height 25
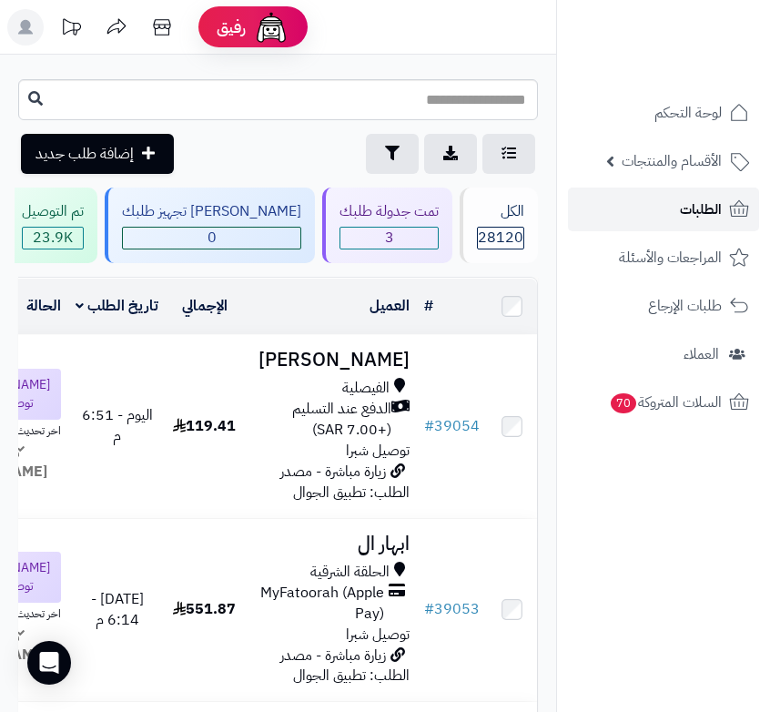
click at [690, 207] on span "الطلبات" at bounding box center [701, 209] width 42 height 25
click at [690, 228] on link "الطلبات" at bounding box center [663, 209] width 191 height 44
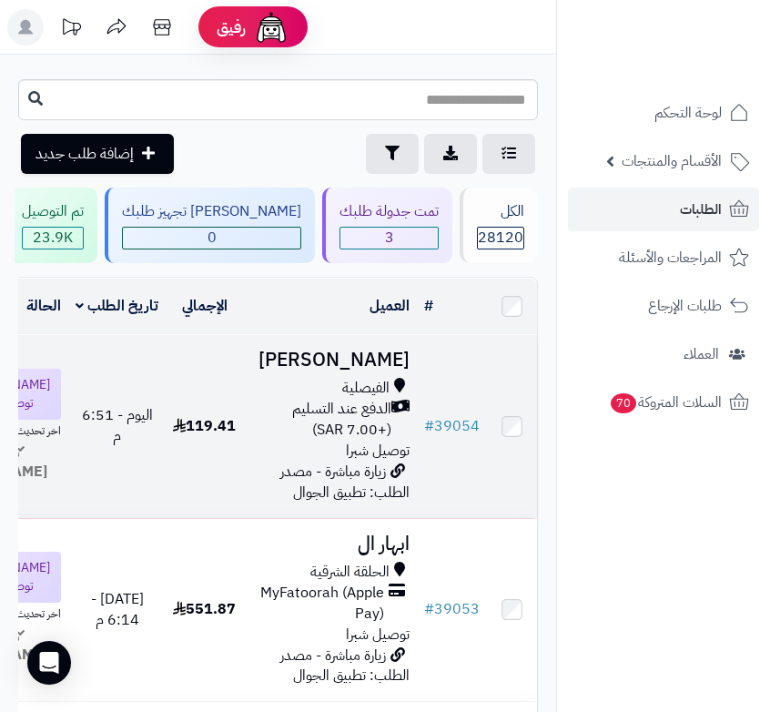
click at [315, 426] on td "محمد محمد الفيصلية الدفع عند التسليم (+7.00 SAR) توصيل شبرا زيارة مباشرة - مصدر…" at bounding box center [330, 426] width 173 height 183
click at [362, 431] on span "الدفع عند التسليم (+7.00 SAR)" at bounding box center [321, 420] width 140 height 42
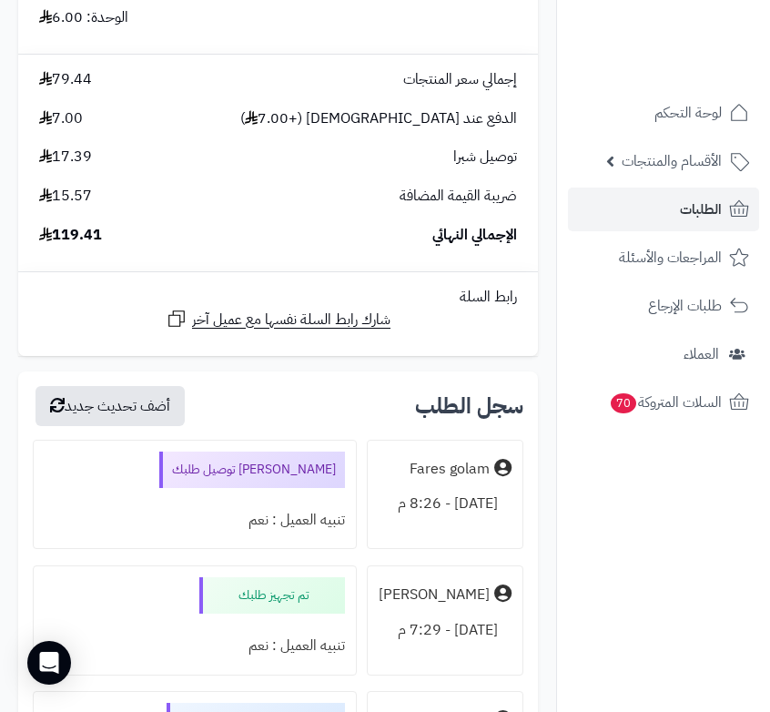
scroll to position [2457, 0]
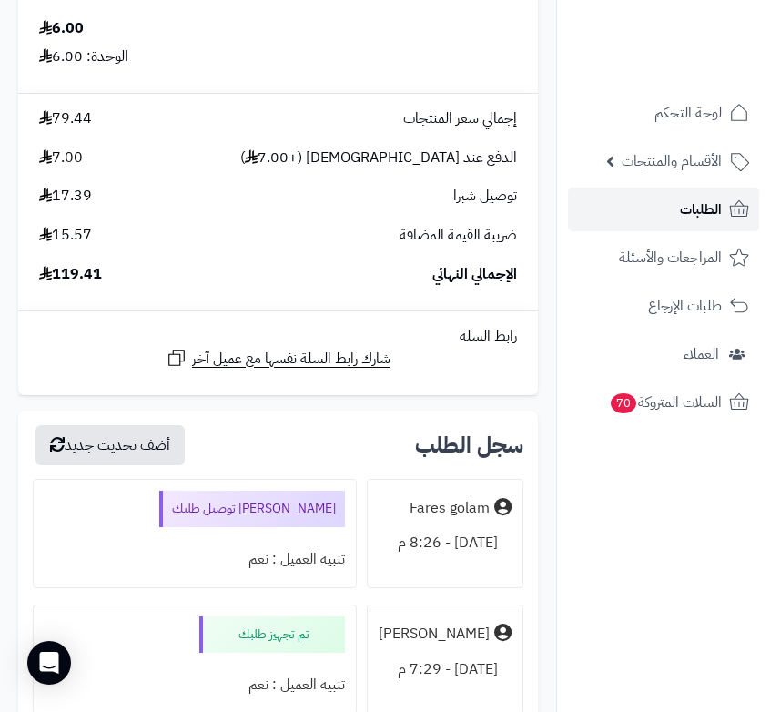
click at [723, 200] on link "الطلبات" at bounding box center [663, 209] width 191 height 44
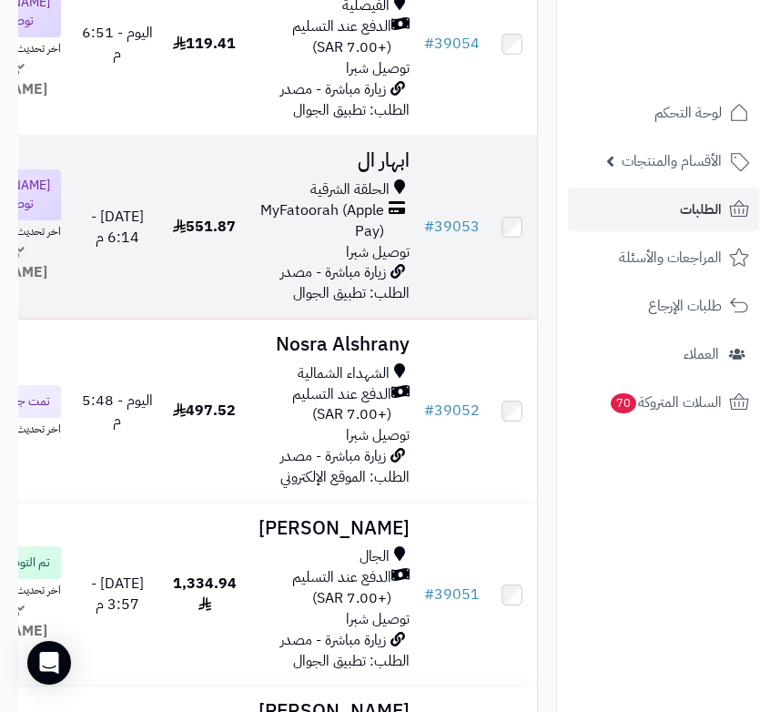
scroll to position [364, 0]
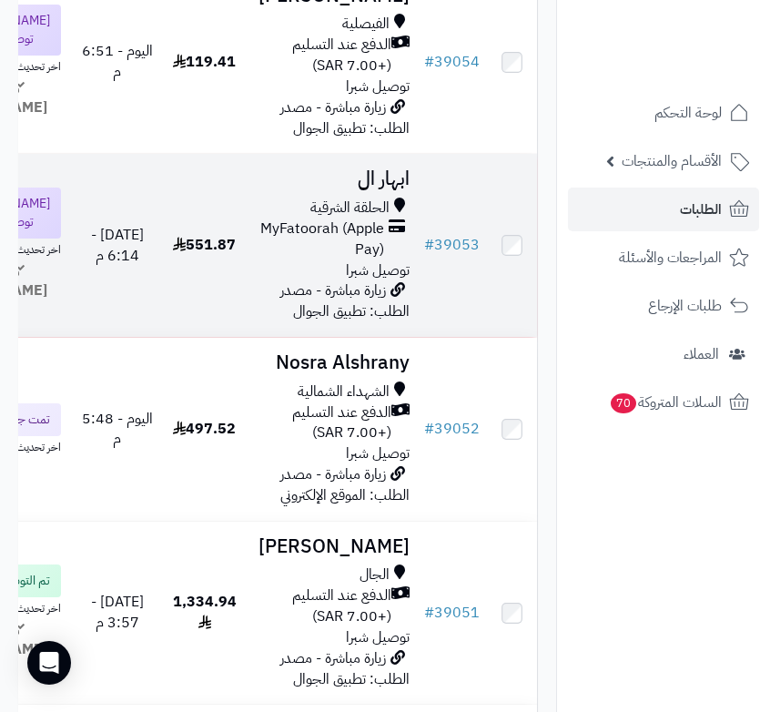
click at [348, 322] on span "زيارة مباشرة - مصدر الطلب: تطبيق الجوال" at bounding box center [344, 300] width 129 height 43
click at [364, 260] on span "MyFatoorah (Apple Pay)" at bounding box center [317, 239] width 133 height 42
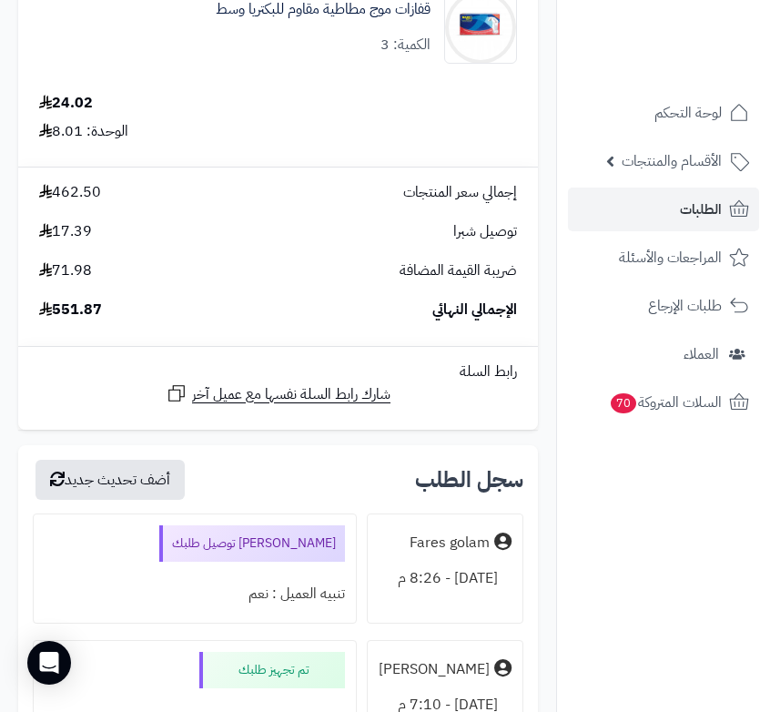
scroll to position [6097, 0]
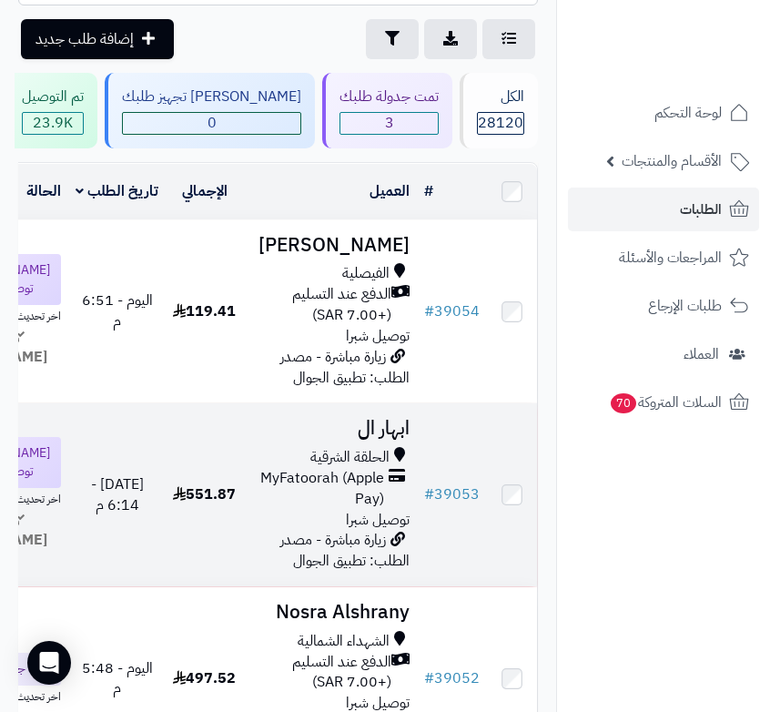
scroll to position [91, 0]
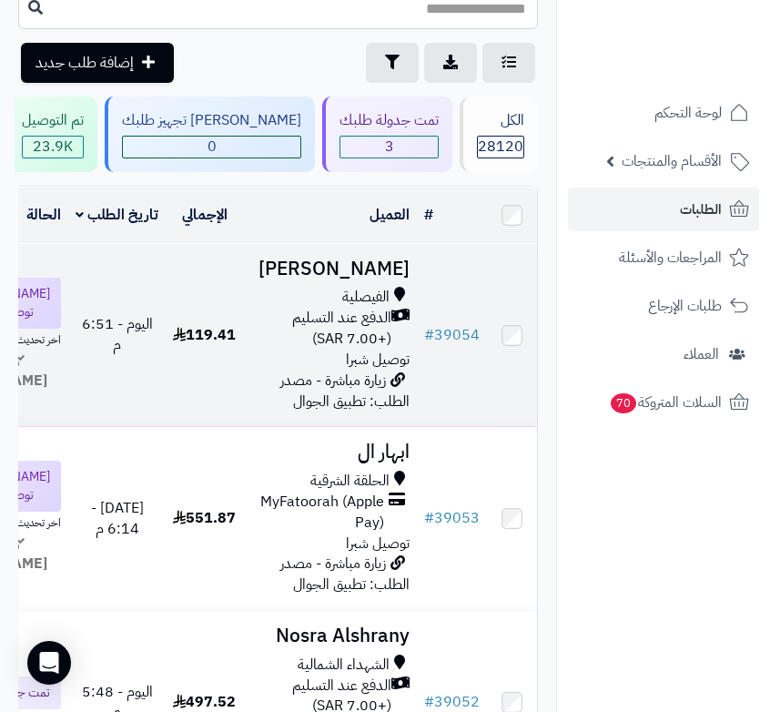
click at [368, 349] on span "الدفع عند التسليم (+7.00 SAR)" at bounding box center [321, 329] width 140 height 42
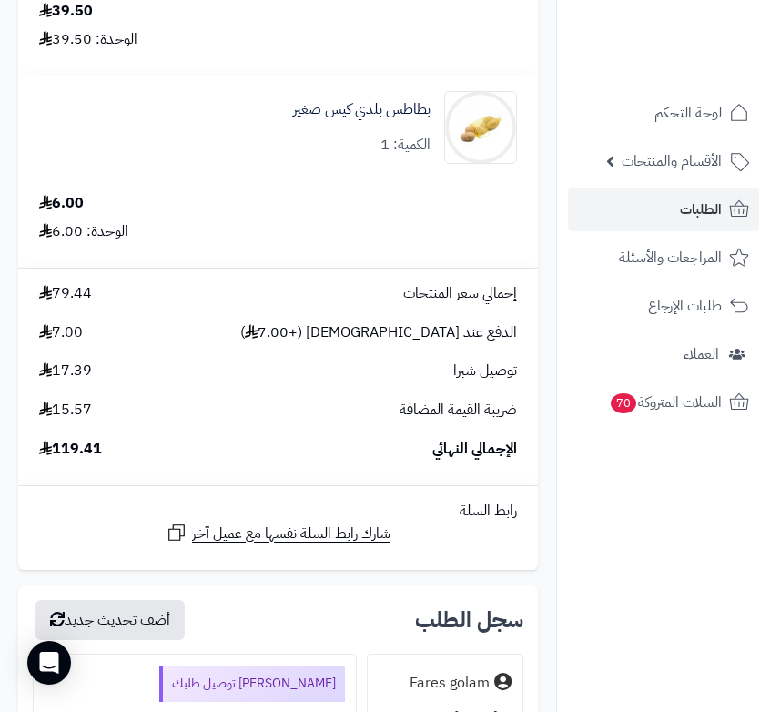
scroll to position [2548, 0]
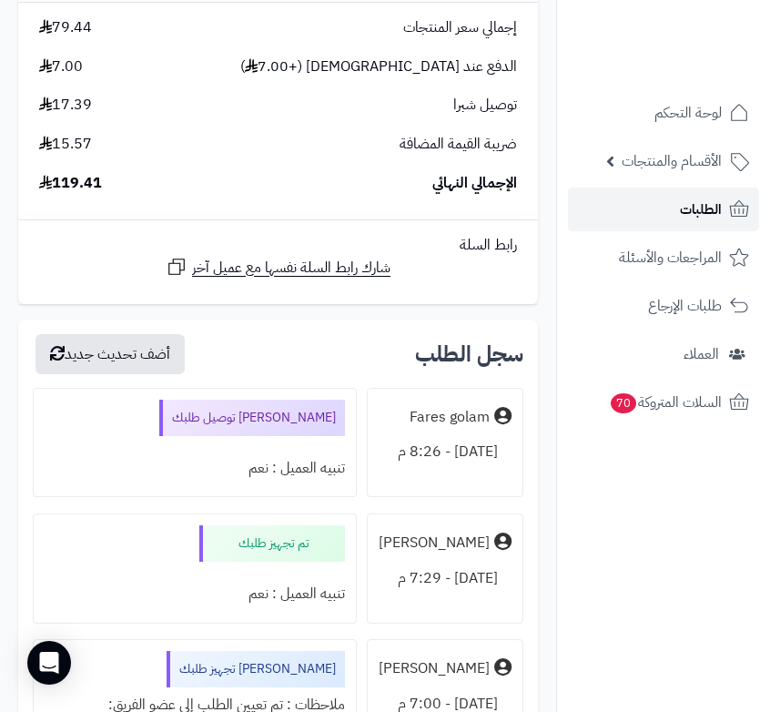
click at [684, 213] on span "الطلبات" at bounding box center [701, 209] width 42 height 25
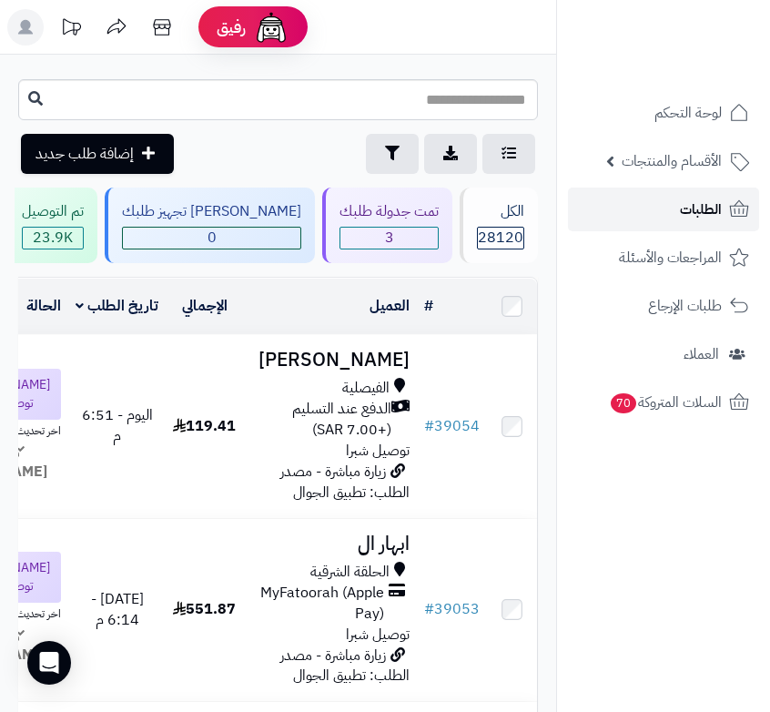
click at [684, 213] on span "الطلبات" at bounding box center [701, 209] width 42 height 25
click at [692, 212] on span "الطلبات" at bounding box center [701, 209] width 42 height 25
click at [693, 204] on span "الطلبات" at bounding box center [701, 209] width 42 height 25
click at [676, 206] on link "الطلبات" at bounding box center [663, 209] width 191 height 44
click at [488, 95] on input "text" at bounding box center [278, 99] width 520 height 41
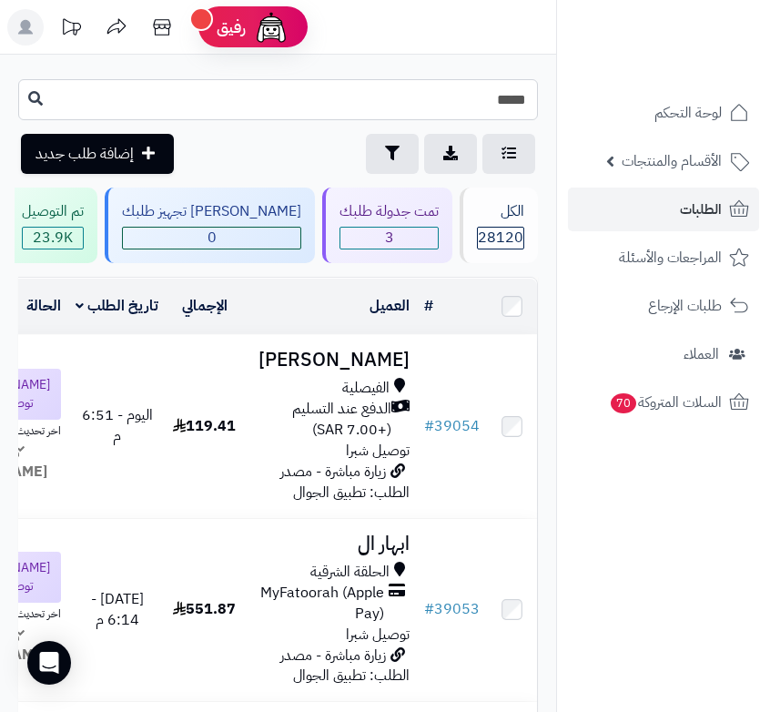
type input "*****"
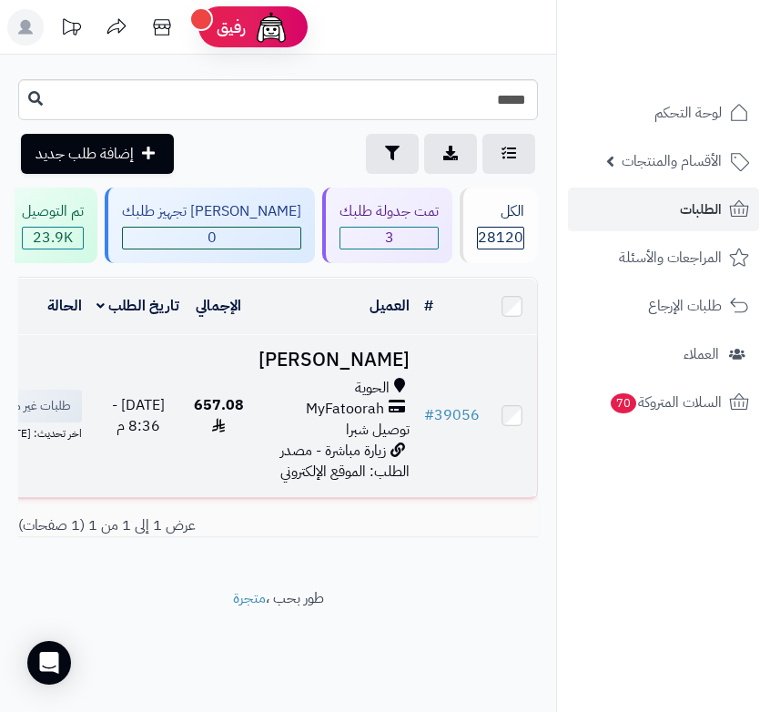
click at [346, 430] on div "الحوية MyFatoorah توصيل شبرا" at bounding box center [333, 409] width 151 height 63
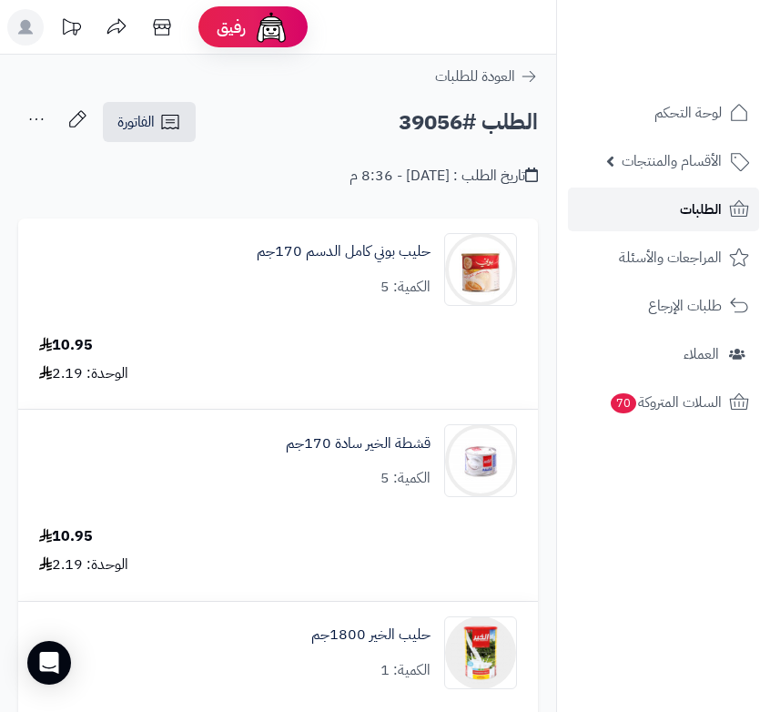
click at [693, 215] on span "الطلبات" at bounding box center [701, 209] width 42 height 25
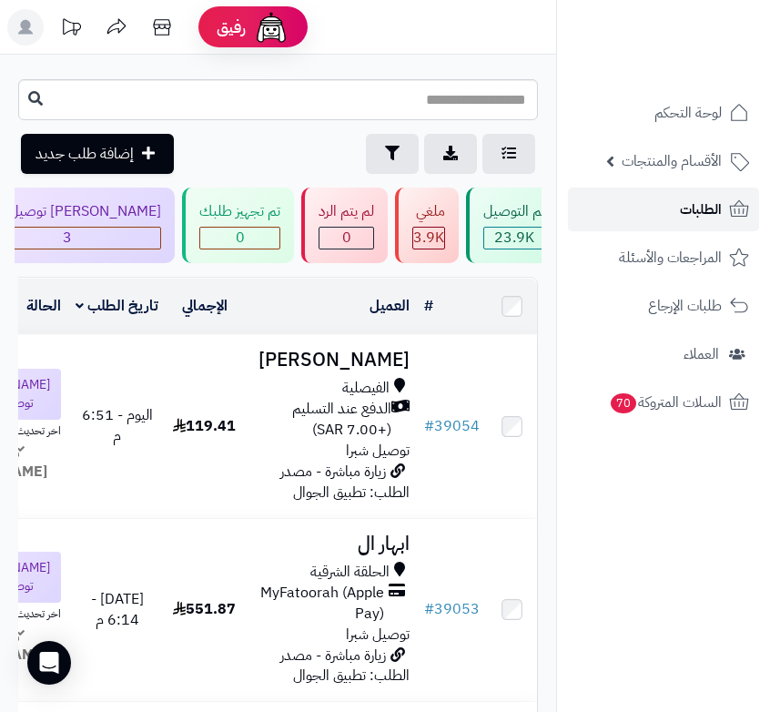
click at [680, 213] on span "الطلبات" at bounding box center [701, 209] width 42 height 25
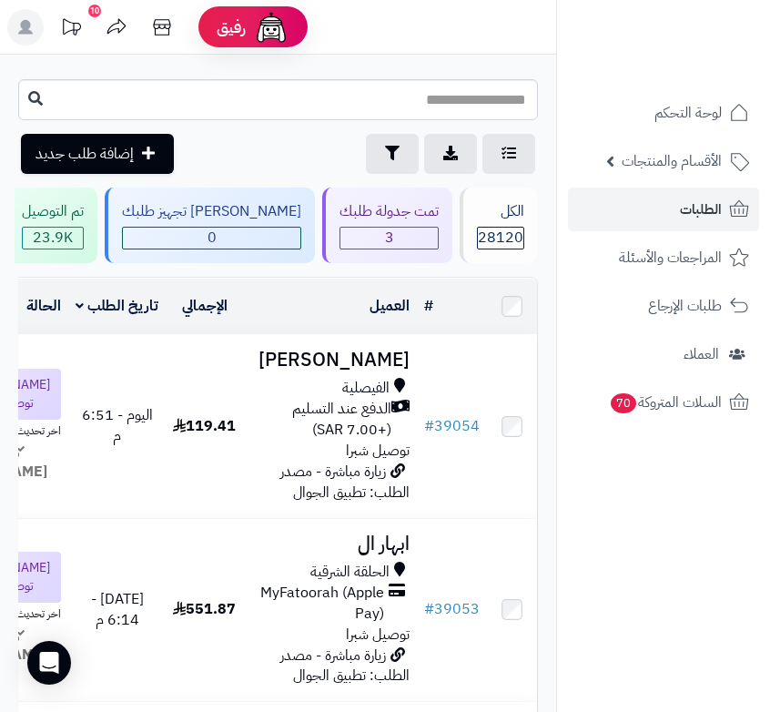
scroll to position [0, -461]
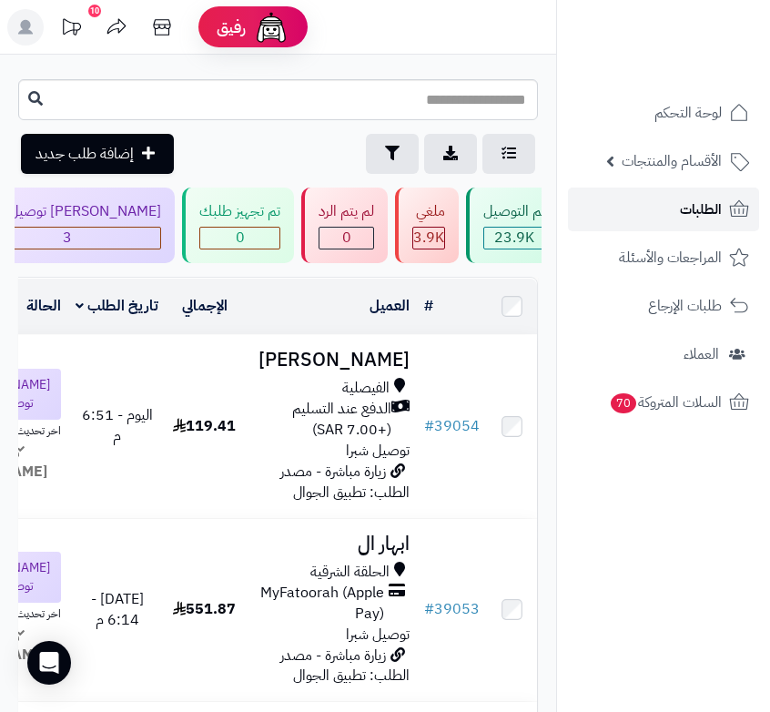
click at [646, 208] on link "الطلبات" at bounding box center [663, 209] width 191 height 44
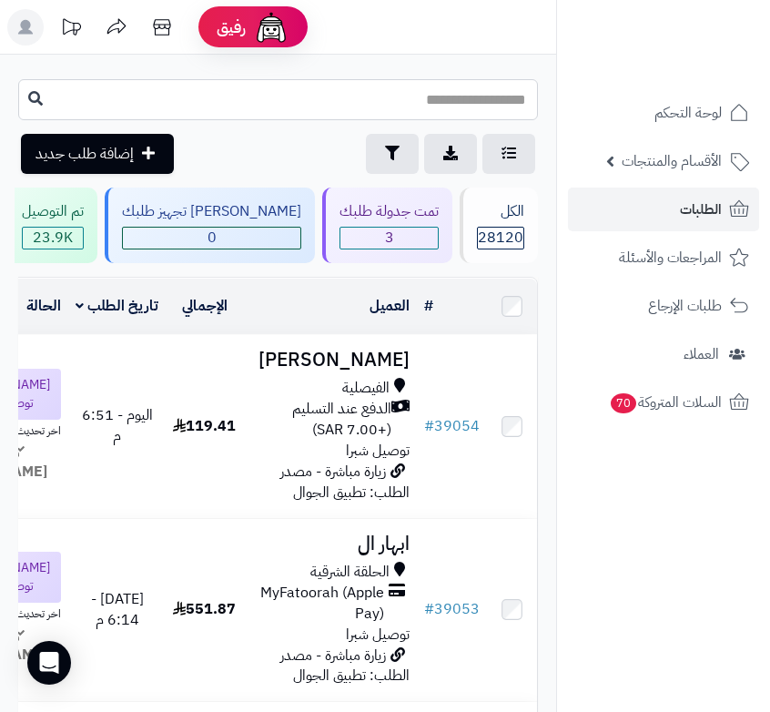
click at [484, 96] on input "text" at bounding box center [278, 99] width 520 height 41
type input "*****"
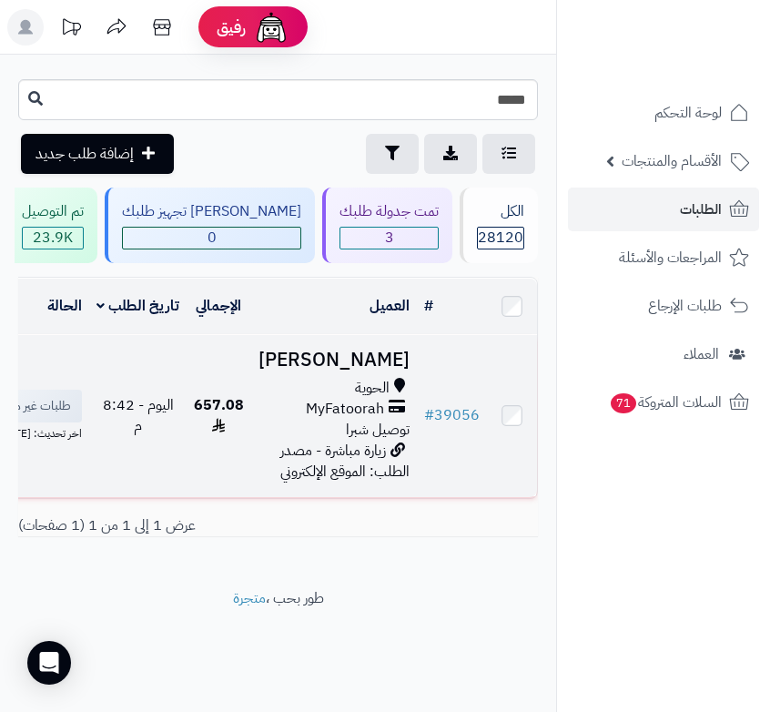
click at [329, 452] on span "زيارة مباشرة - مصدر الطلب: الموقع الإلكتروني" at bounding box center [344, 461] width 129 height 43
click at [366, 418] on span "MyFatoorah" at bounding box center [345, 409] width 78 height 21
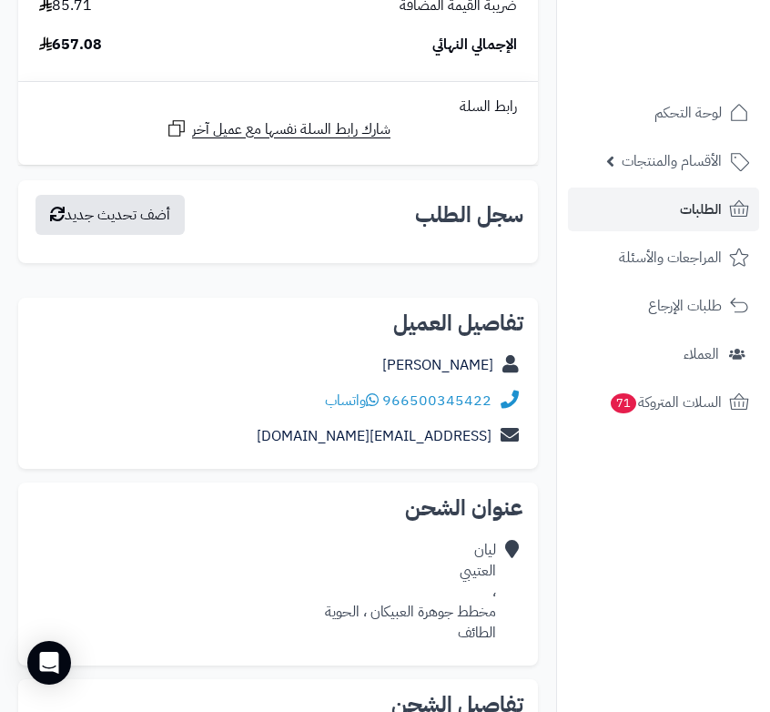
scroll to position [6825, 0]
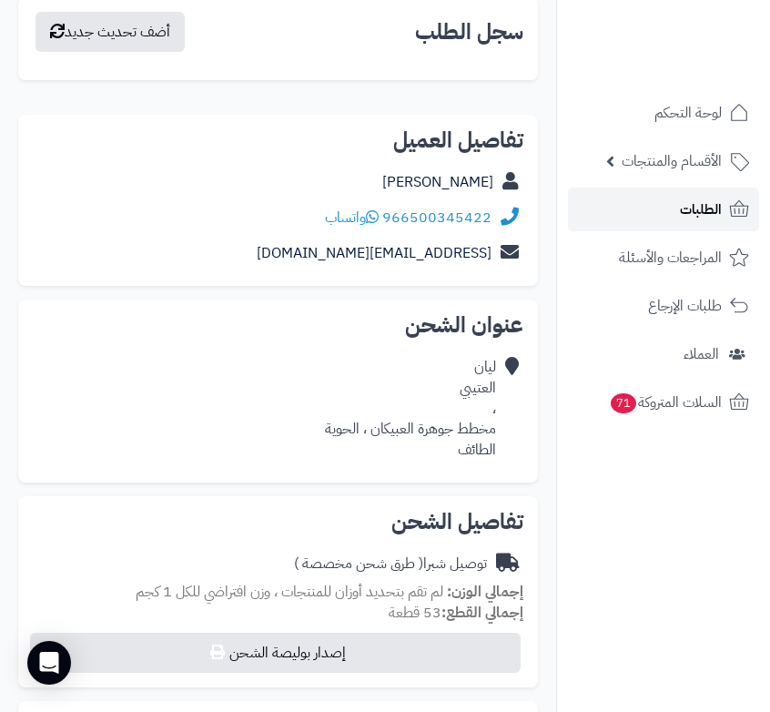
click at [698, 213] on span "الطلبات" at bounding box center [701, 209] width 42 height 25
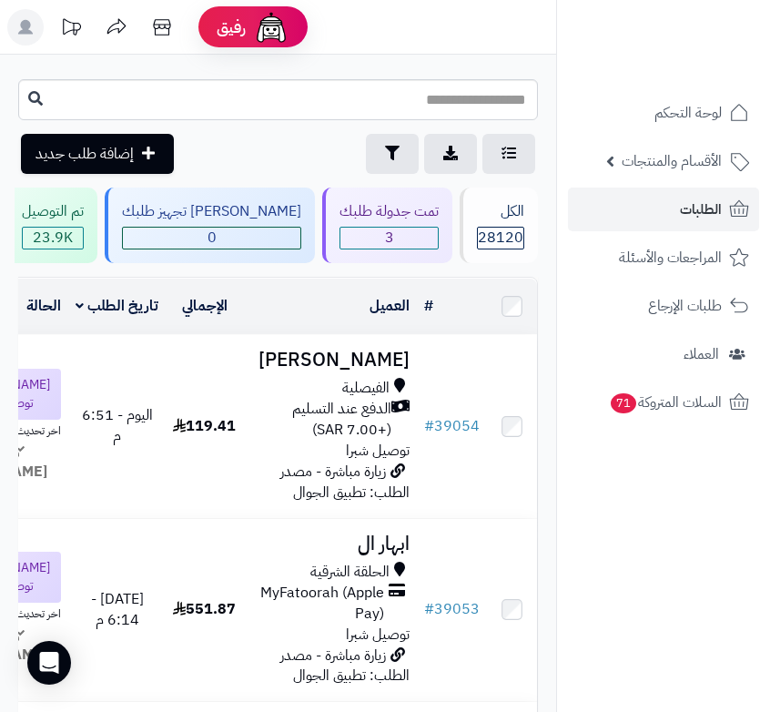
scroll to position [0, -461]
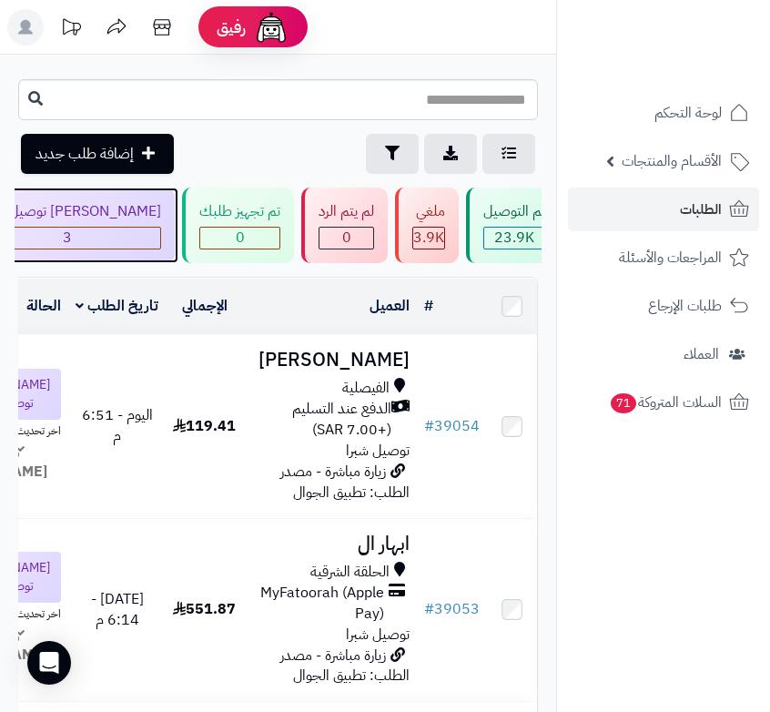
click at [160, 234] on span "3" at bounding box center [67, 238] width 187 height 21
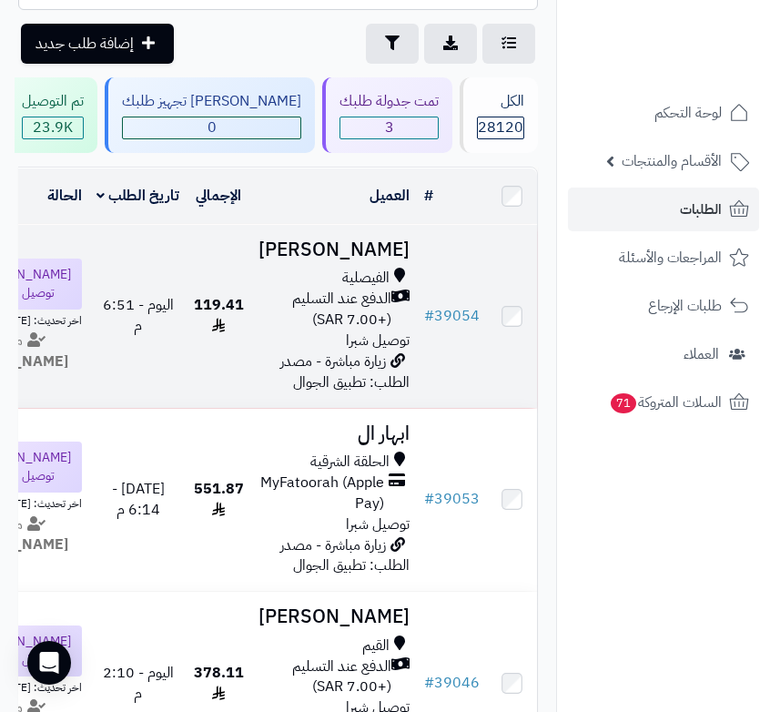
scroll to position [504, 0]
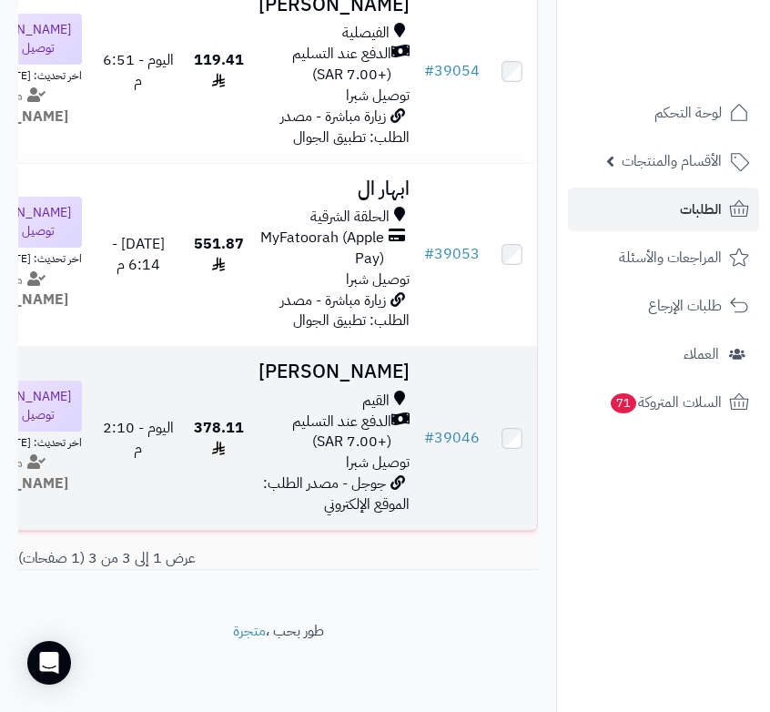
click at [389, 413] on span "الدفع عند التسليم (+7.00 SAR)" at bounding box center [324, 432] width 133 height 42
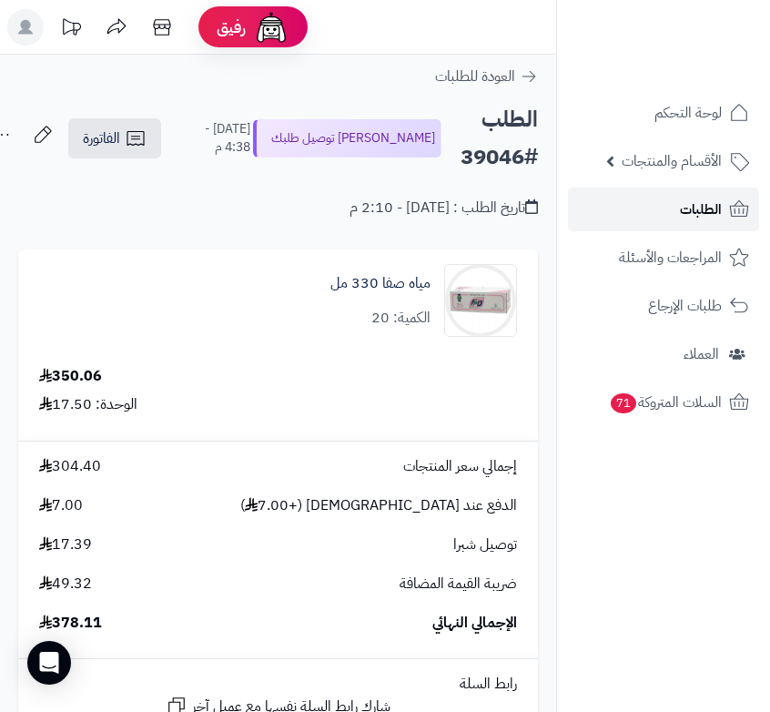
click at [704, 208] on span "الطلبات" at bounding box center [701, 209] width 42 height 25
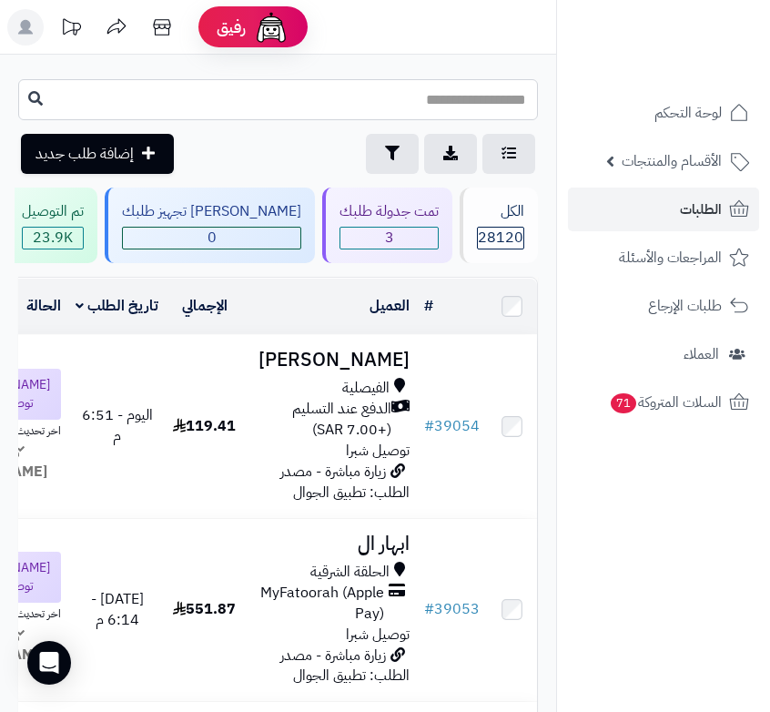
click at [385, 104] on input "text" at bounding box center [278, 99] width 520 height 41
type input "*****"
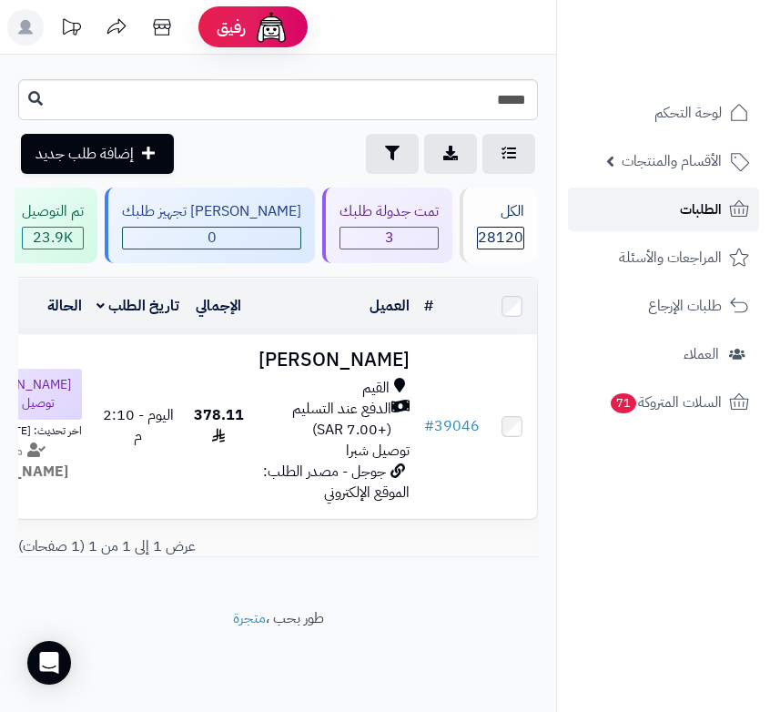
click at [701, 206] on span "الطلبات" at bounding box center [701, 209] width 42 height 25
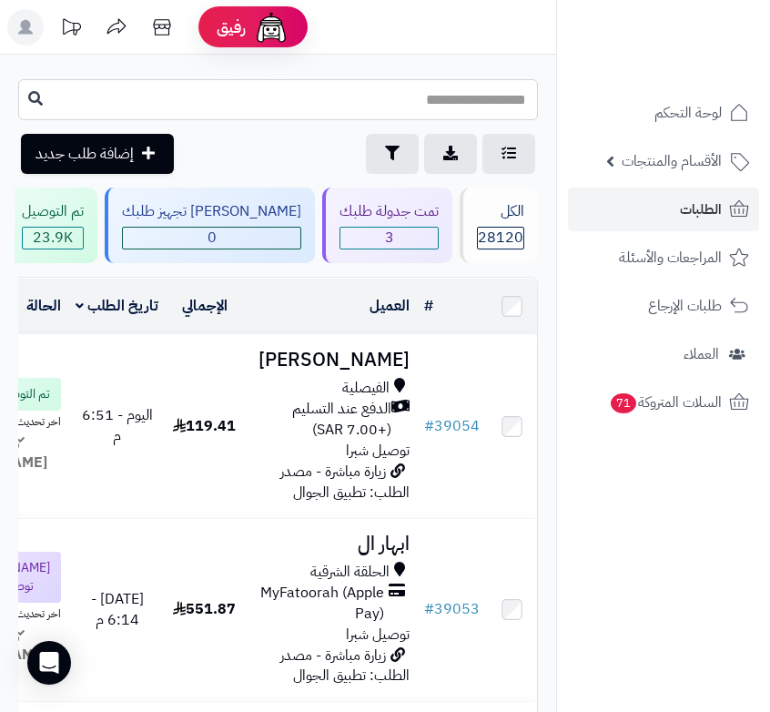
click at [452, 107] on input "text" at bounding box center [278, 99] width 520 height 41
type input "*****"
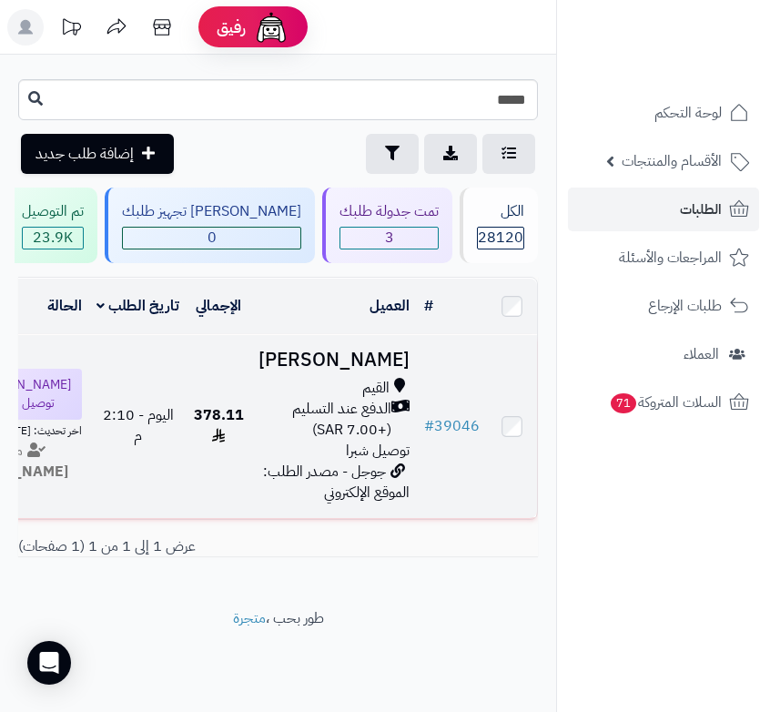
click at [408, 370] on h3 "[PERSON_NAME]" at bounding box center [333, 359] width 151 height 21
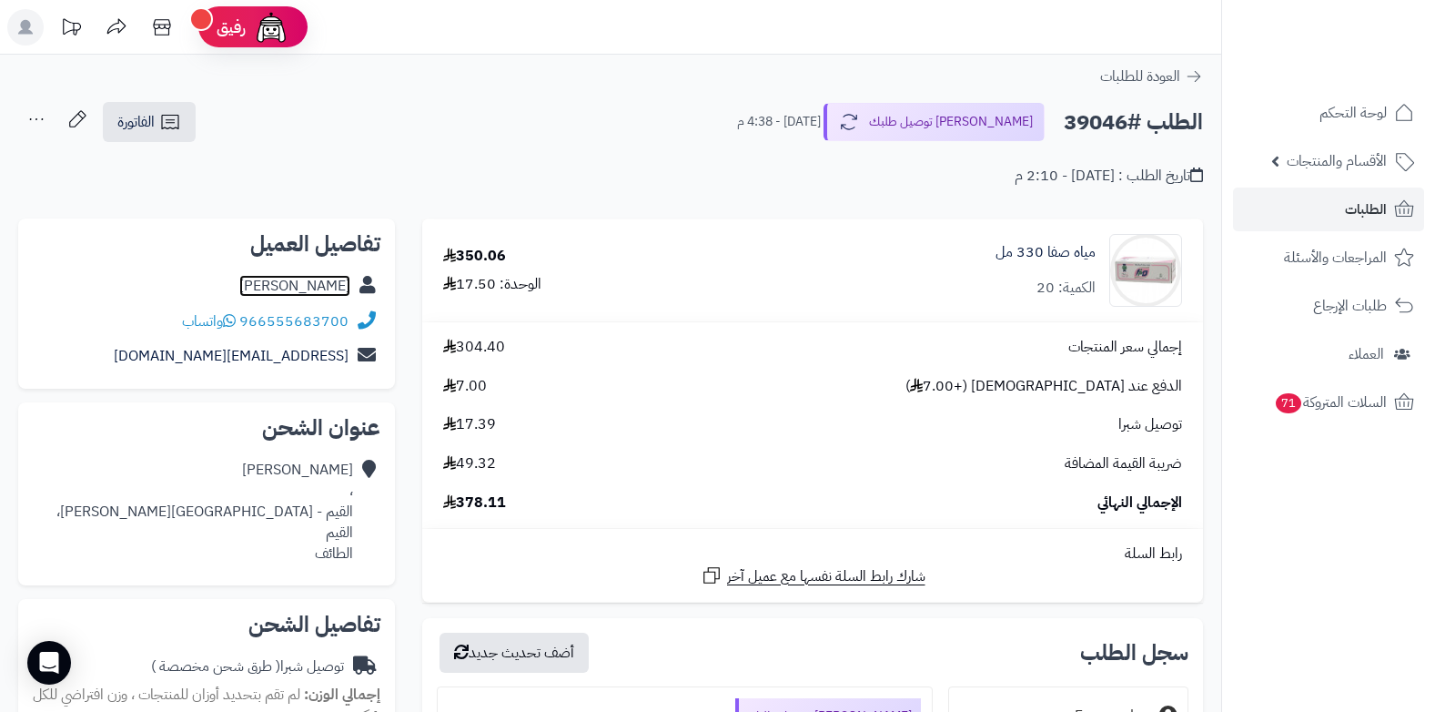
click at [335, 287] on link "[PERSON_NAME]" at bounding box center [294, 286] width 111 height 22
click at [769, 197] on span "الطلبات" at bounding box center [1366, 209] width 42 height 25
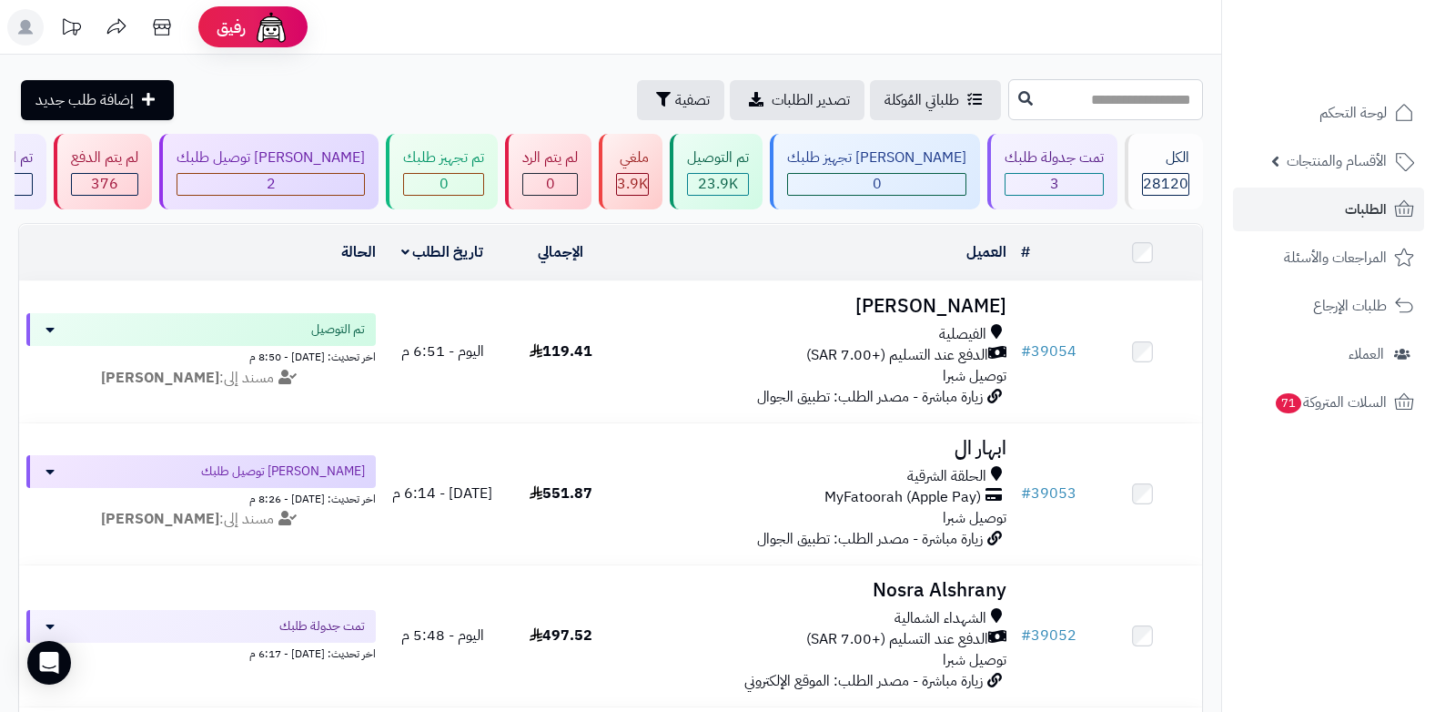
click at [1081, 101] on input "text" at bounding box center [1105, 99] width 195 height 41
type input "*"
click at [1081, 101] on input "text" at bounding box center [1105, 99] width 195 height 41
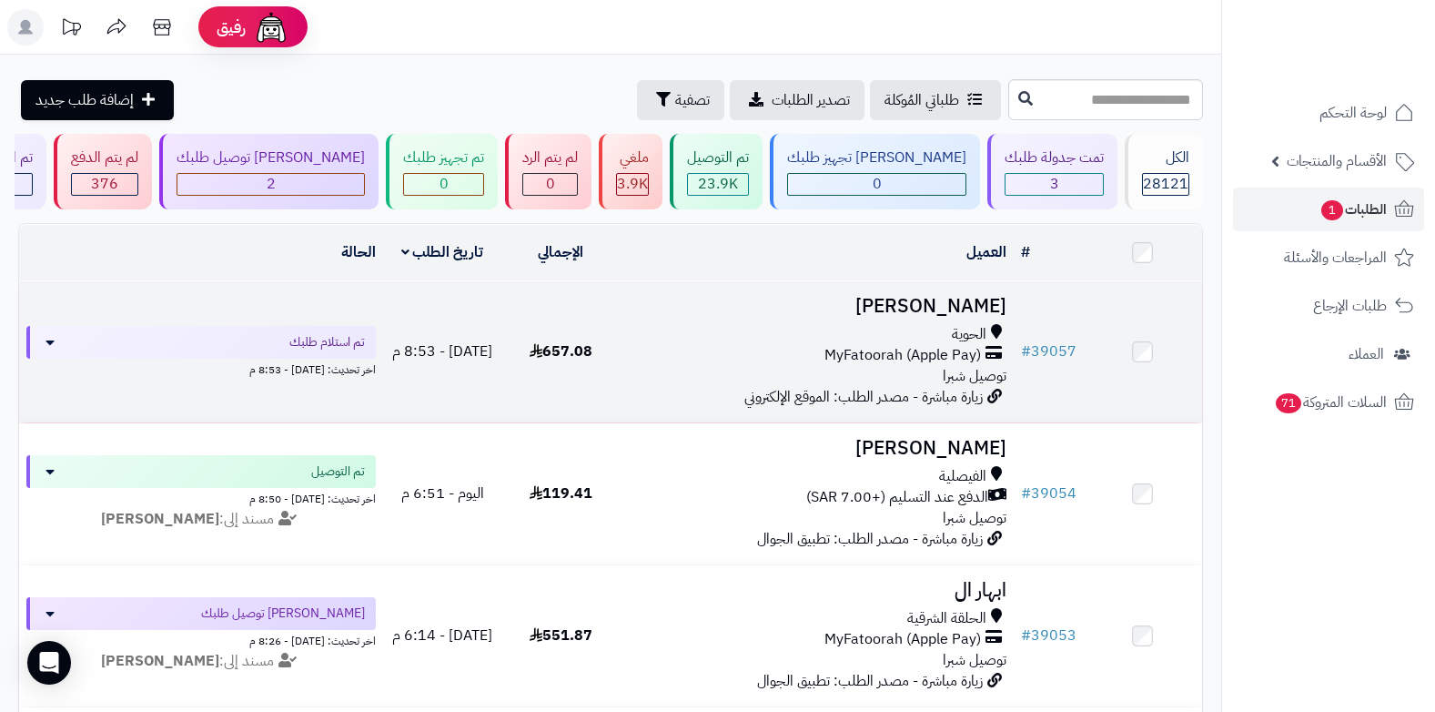
click at [941, 351] on span "MyFatoorah (Apple Pay)" at bounding box center [902, 355] width 157 height 21
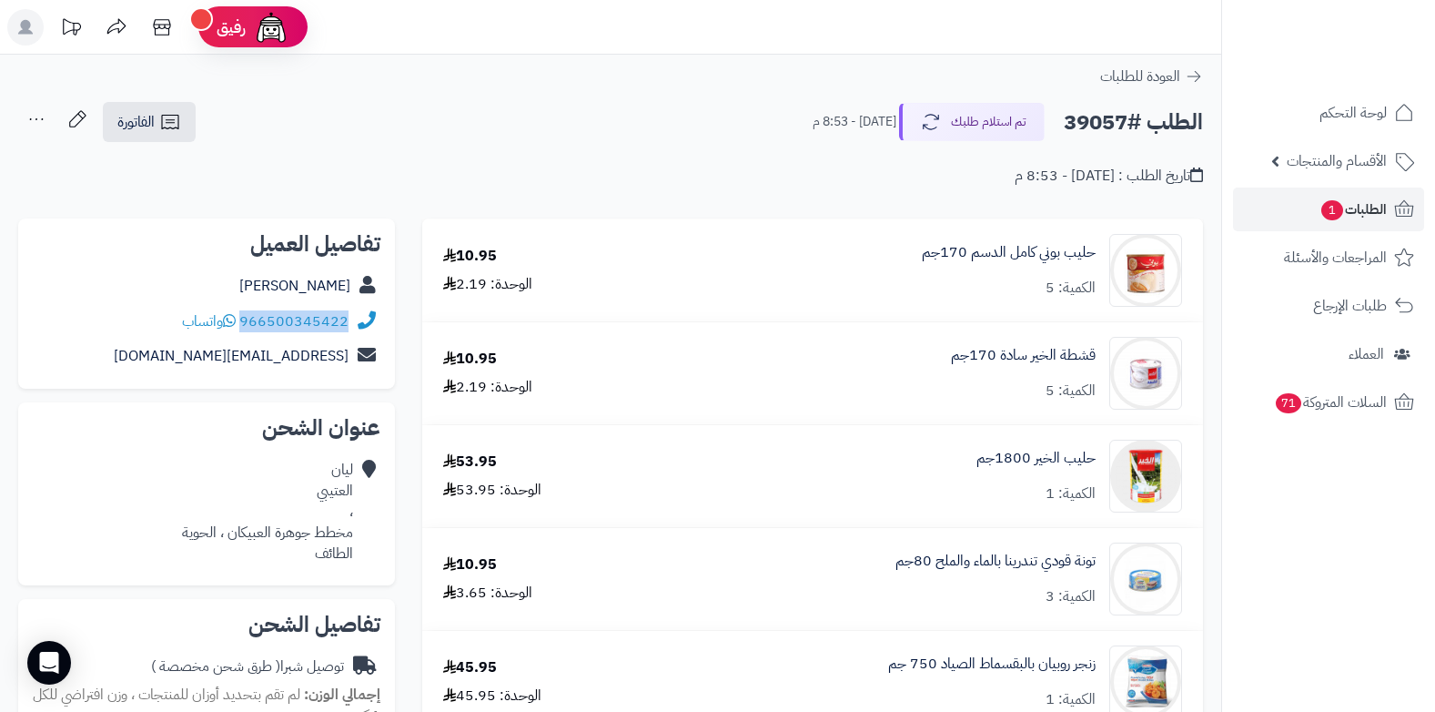
drag, startPoint x: 242, startPoint y: 320, endPoint x: 352, endPoint y: 323, distance: 110.1
click at [352, 323] on div "966500345422 واتساب" at bounding box center [207, 321] width 348 height 35
copy div "966500345422"
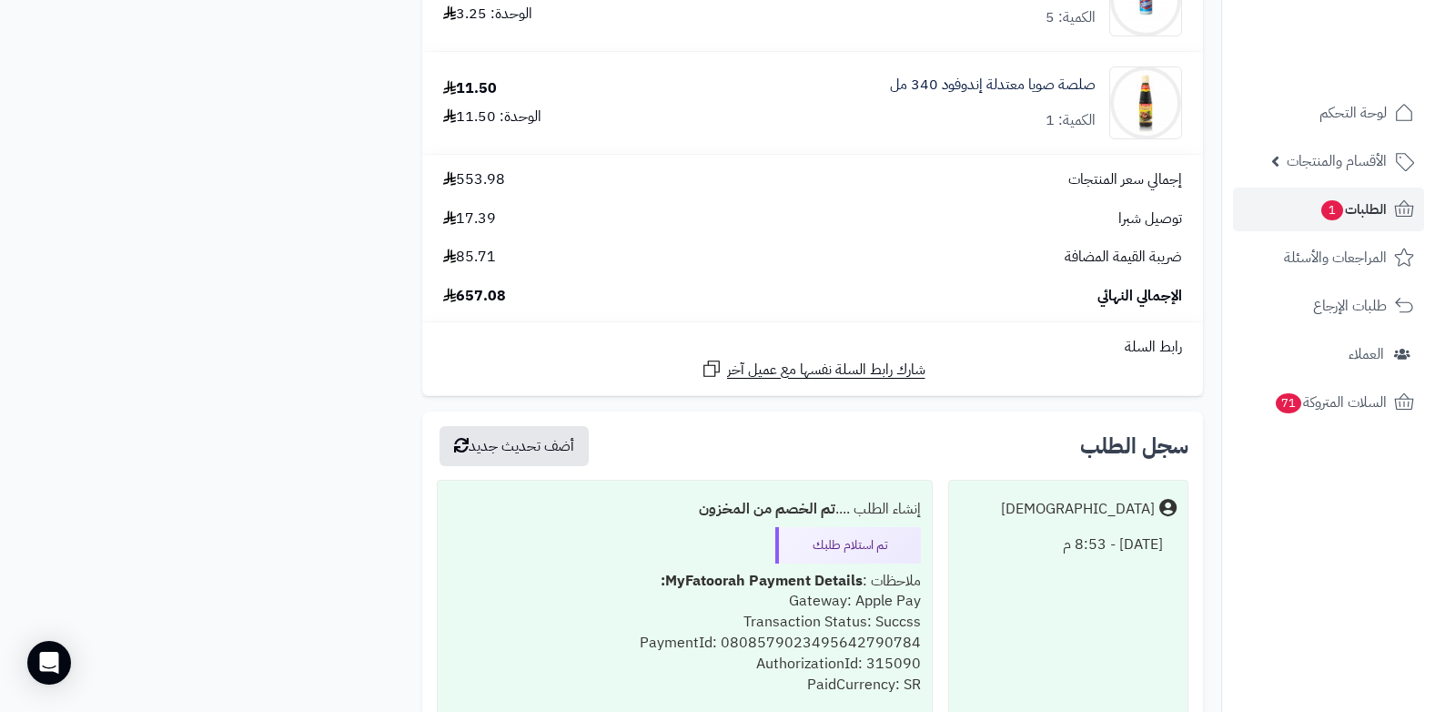
scroll to position [3709, 0]
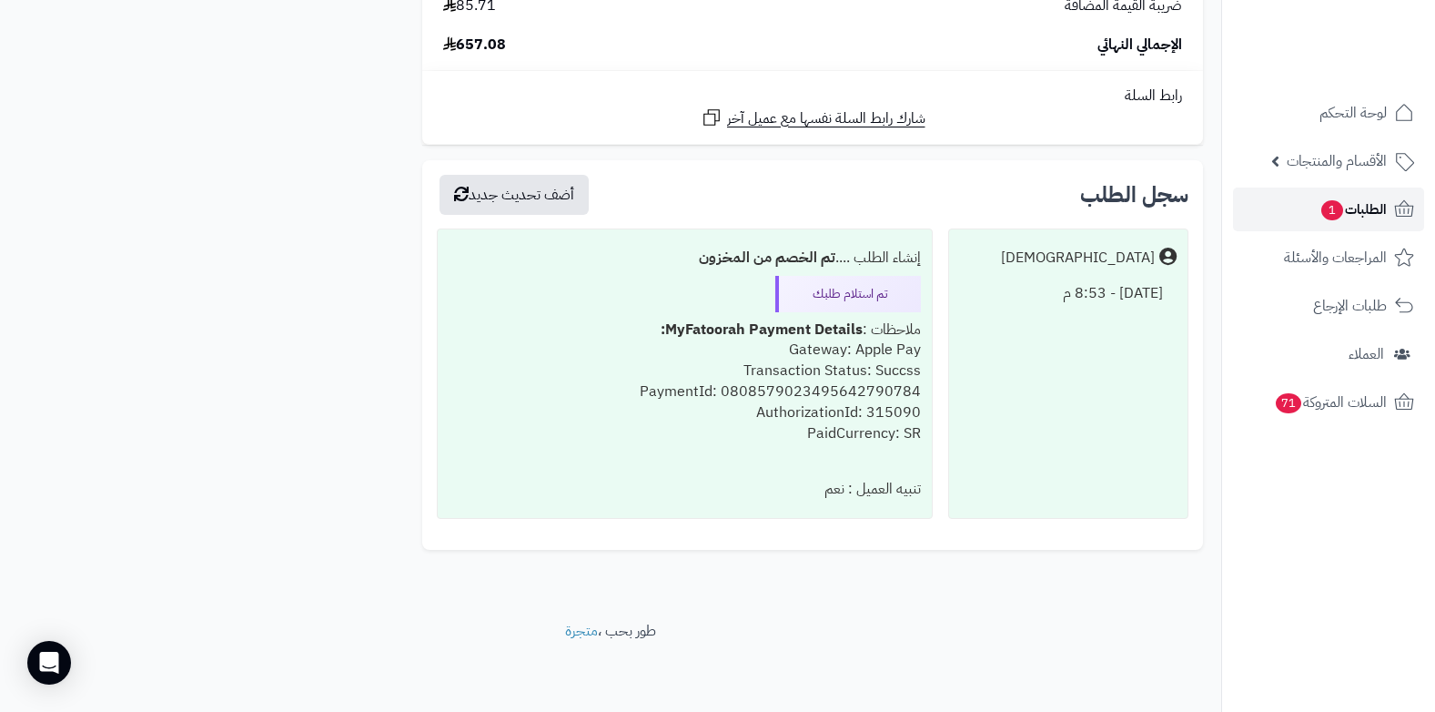
click at [1340, 214] on span "1" at bounding box center [1332, 210] width 23 height 21
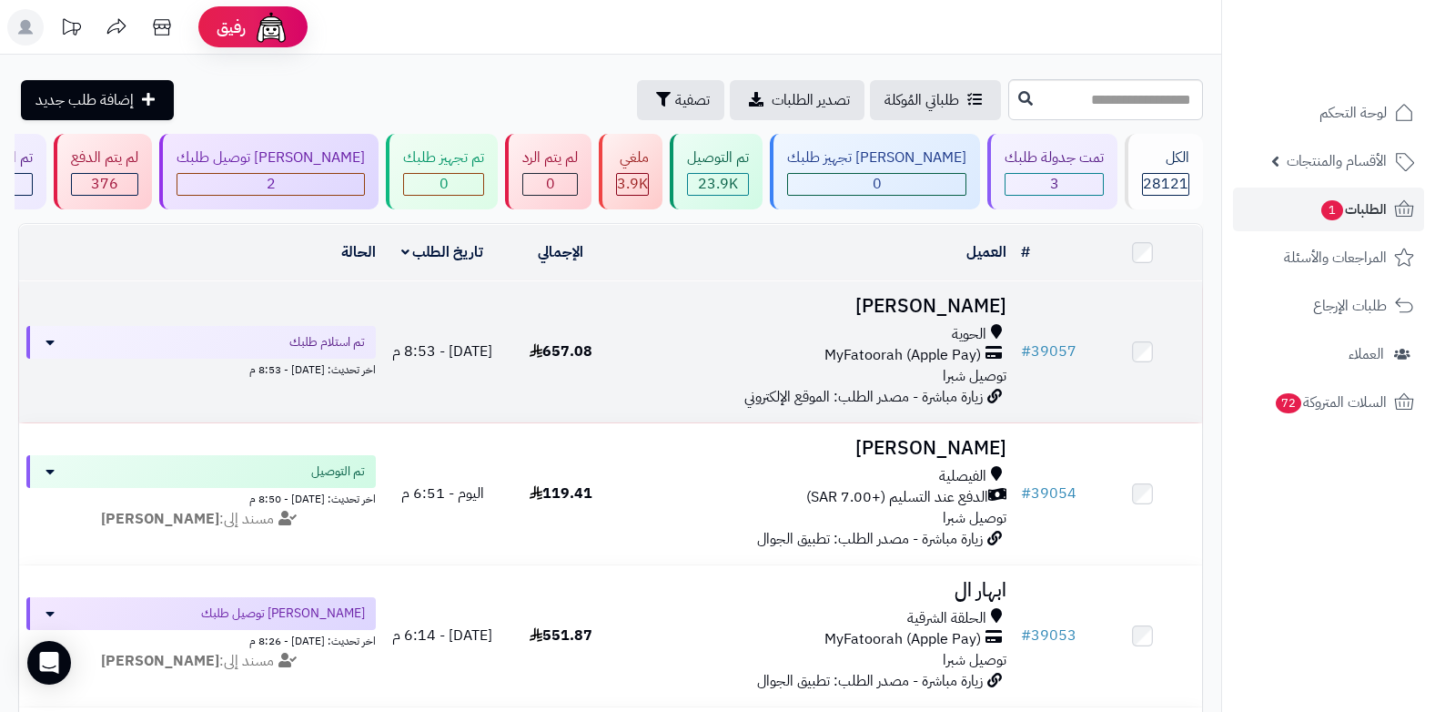
click at [942, 379] on div "الحوية MyFatoorah (Apple Pay) توصيل شبرا" at bounding box center [816, 355] width 379 height 63
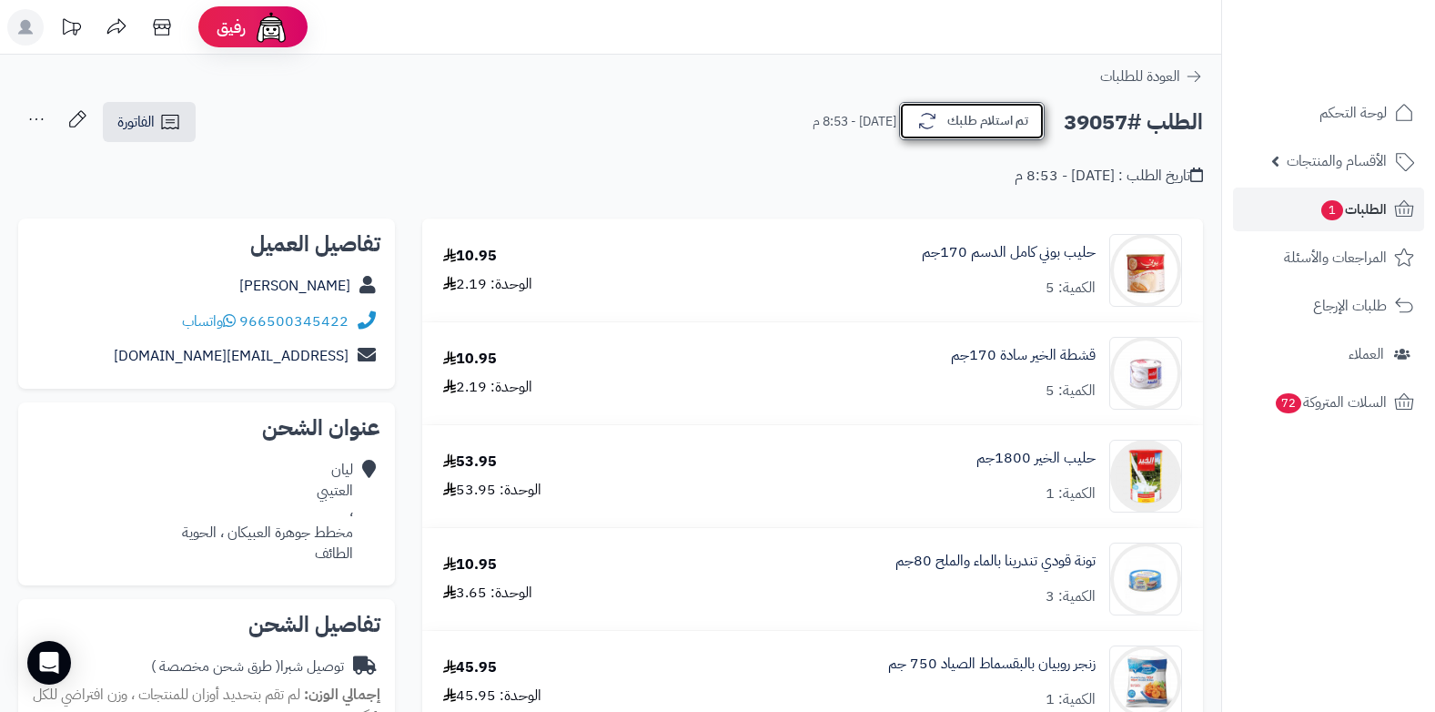
click at [987, 120] on button "تم استلام طلبك" at bounding box center [972, 121] width 146 height 38
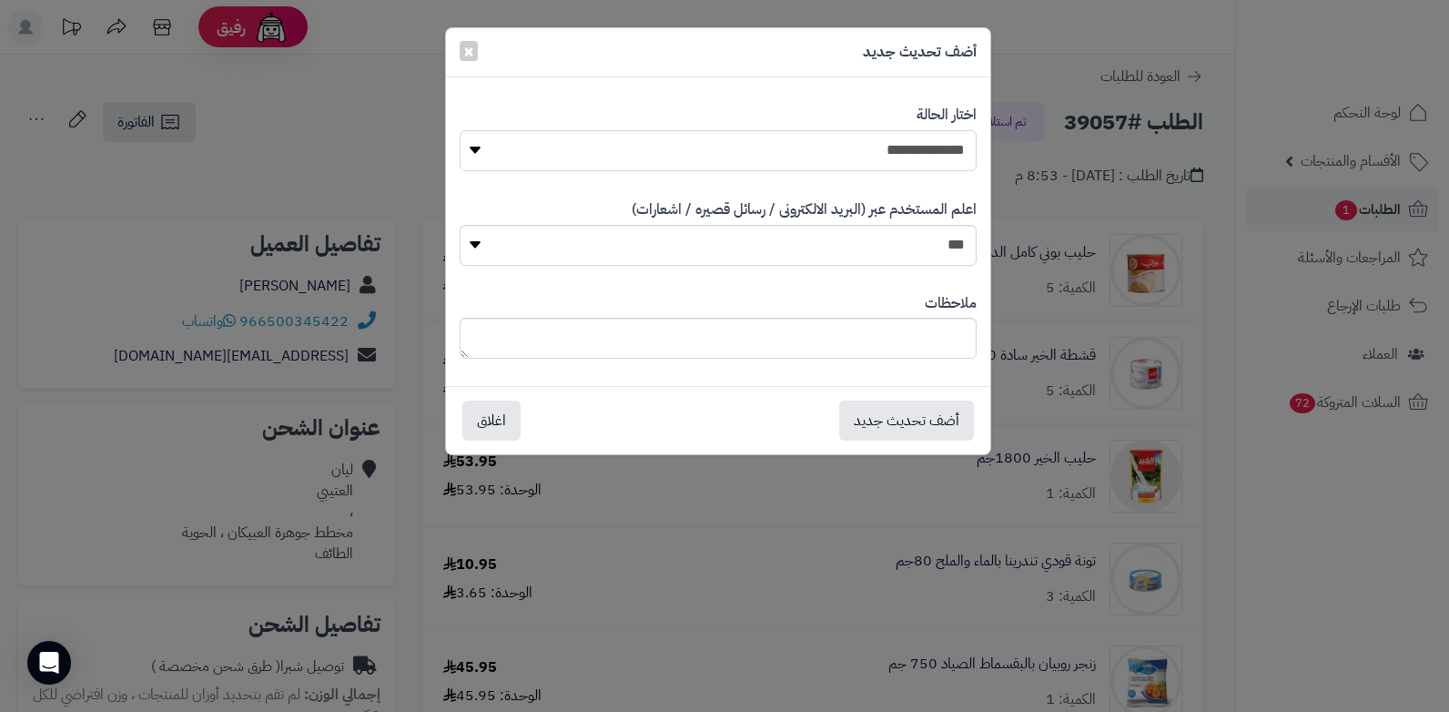
click at [937, 153] on select "**********" at bounding box center [718, 150] width 517 height 41
select select "*"
click at [460, 130] on select "**********" at bounding box center [718, 150] width 517 height 41
click at [913, 331] on textarea at bounding box center [718, 338] width 517 height 41
type textarea "****"
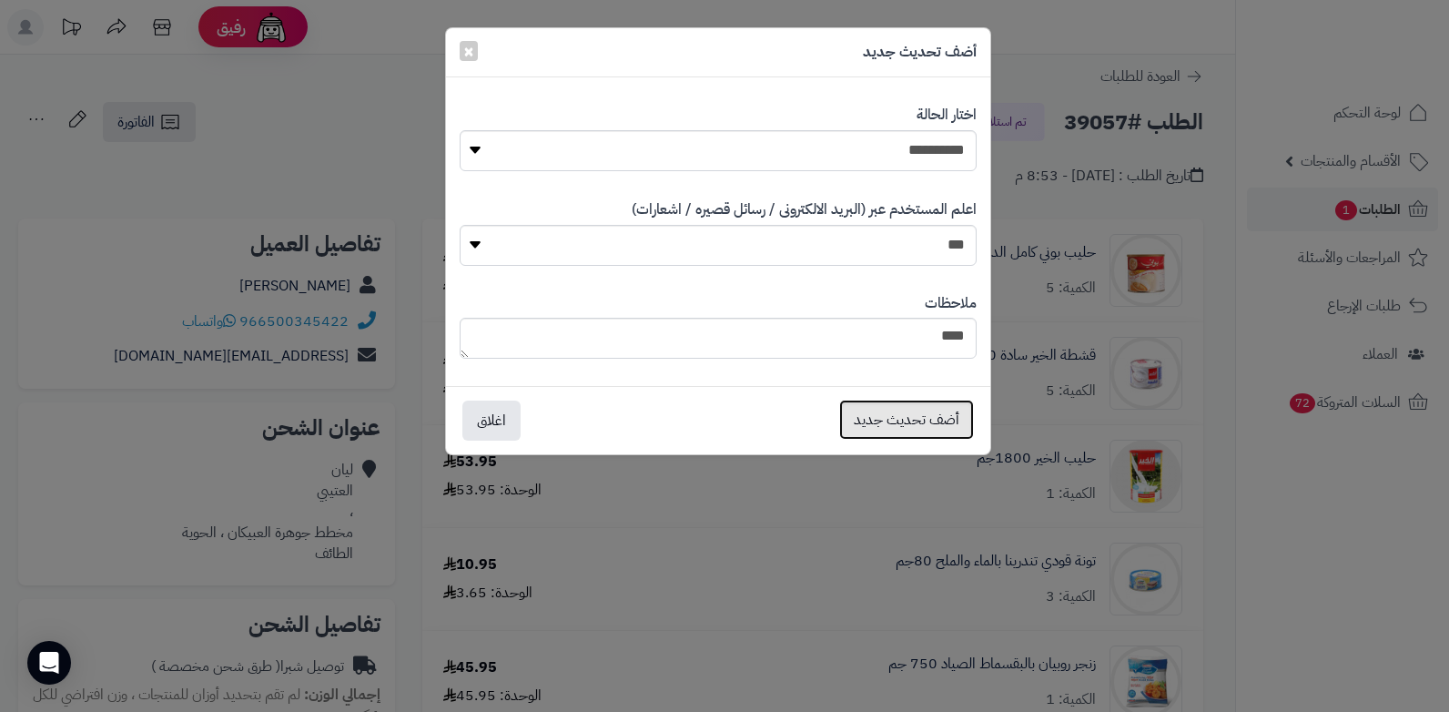
click at [929, 413] on button "أضف تحديث جديد" at bounding box center [906, 419] width 135 height 40
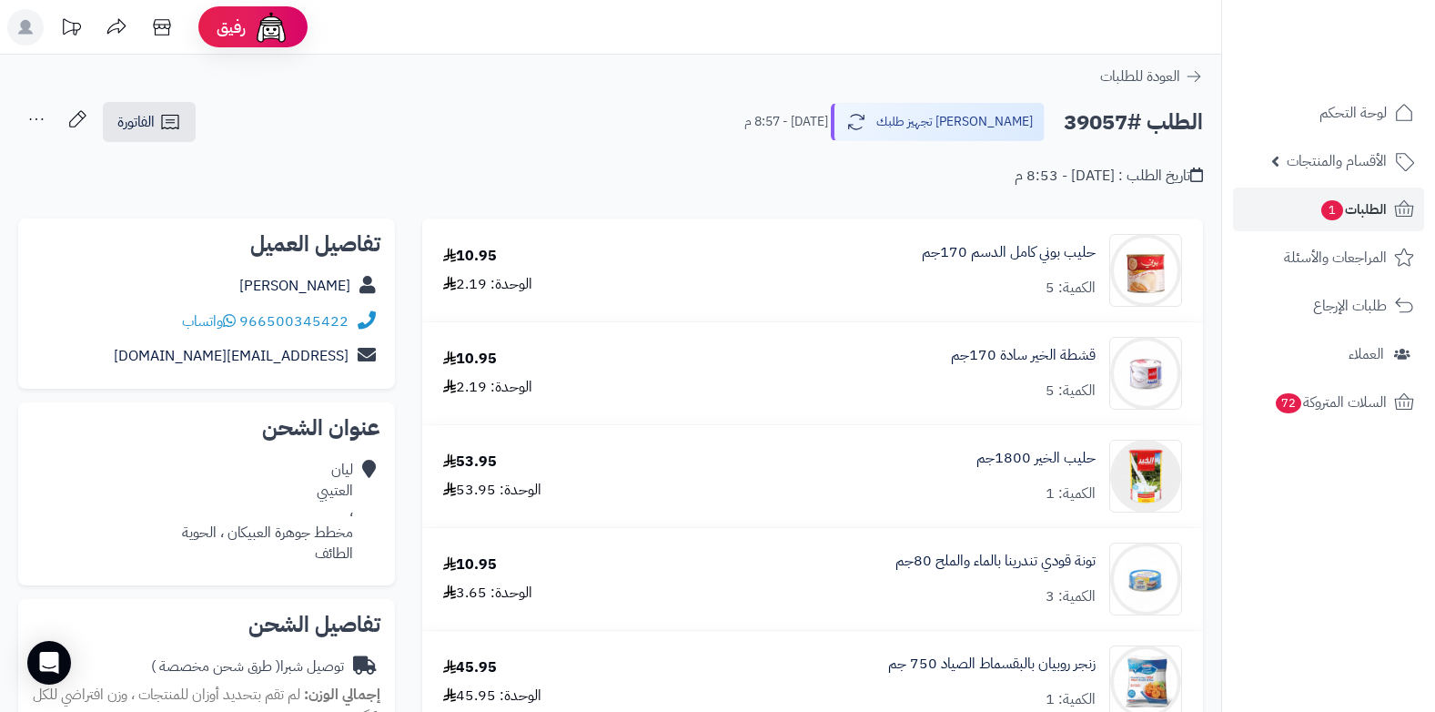
click at [29, 112] on icon at bounding box center [36, 119] width 36 height 36
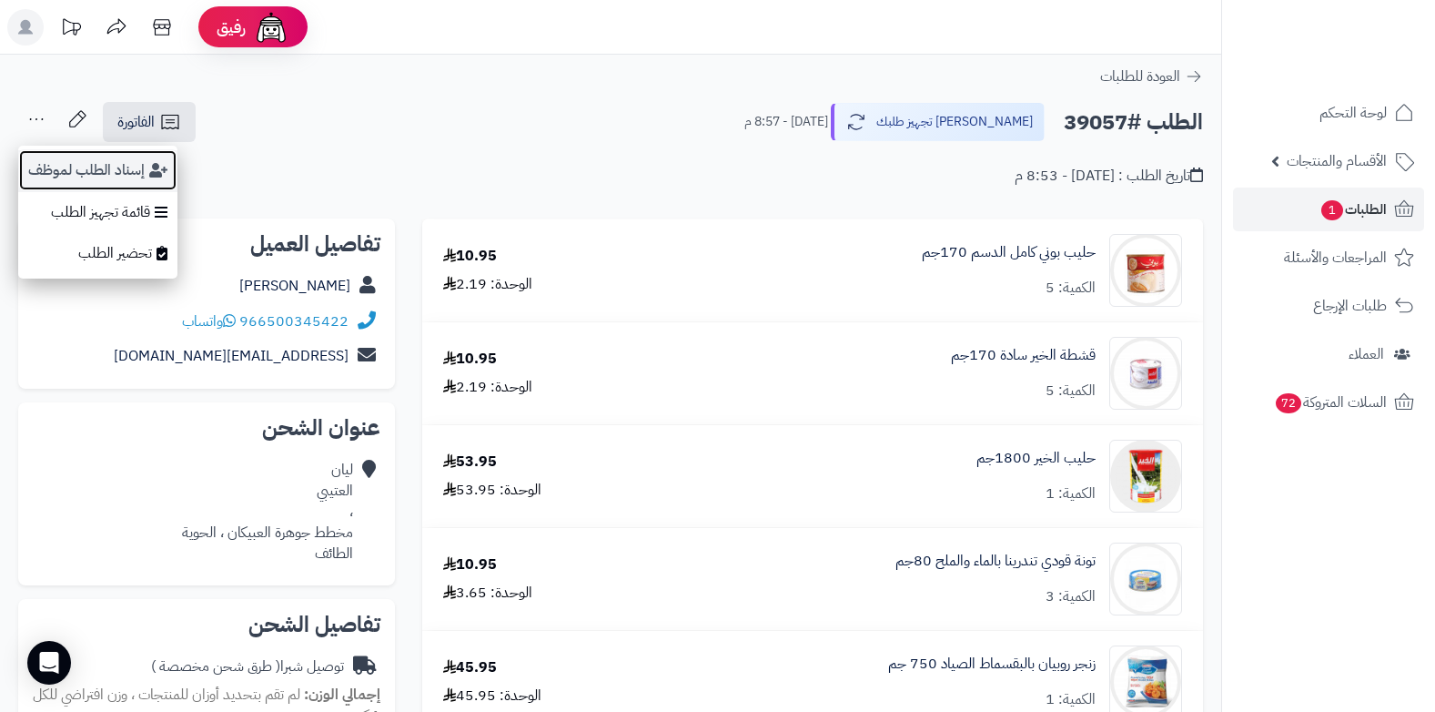
click at [68, 171] on button "إسناد الطلب لموظف" at bounding box center [97, 170] width 159 height 42
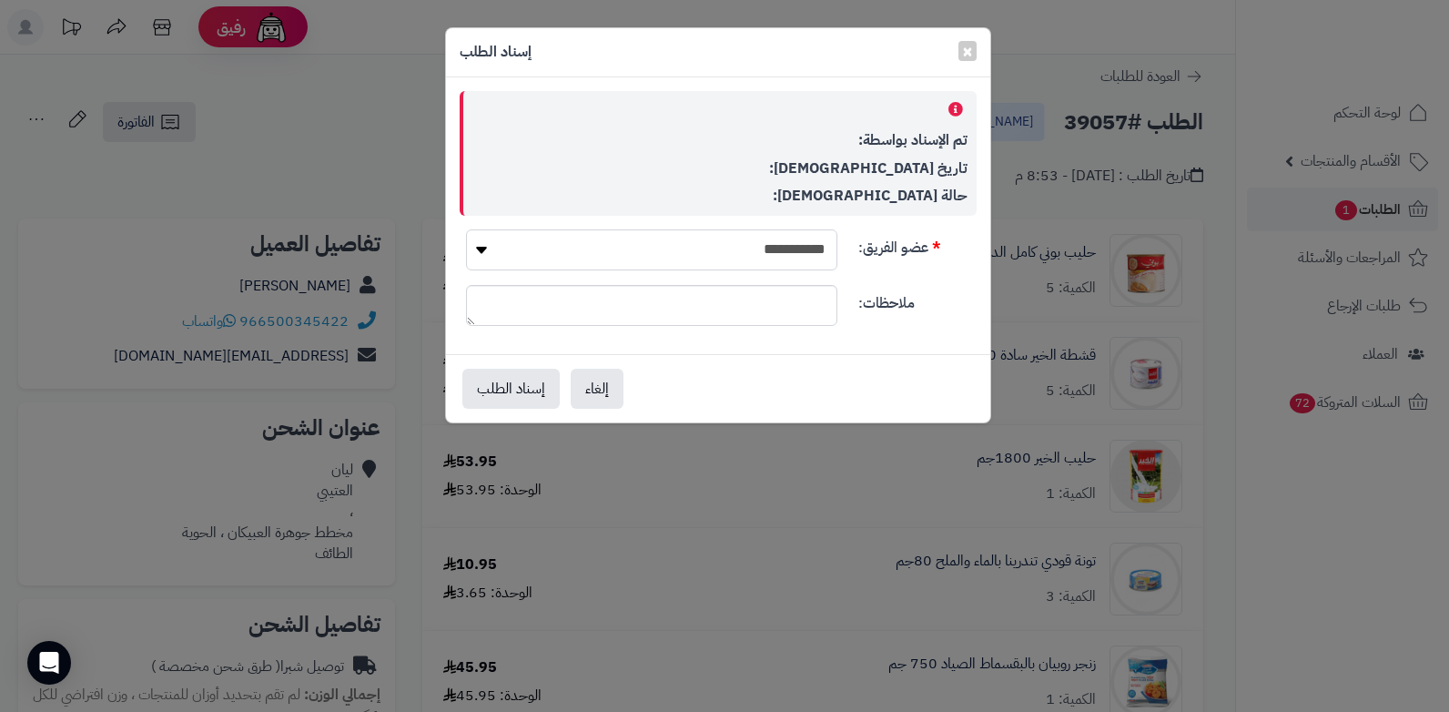
click at [763, 256] on select "**********" at bounding box center [651, 249] width 371 height 41
select select "**"
click at [466, 229] on select "**********" at bounding box center [651, 249] width 371 height 41
click at [511, 377] on button "إسناد الطلب" at bounding box center [510, 388] width 97 height 40
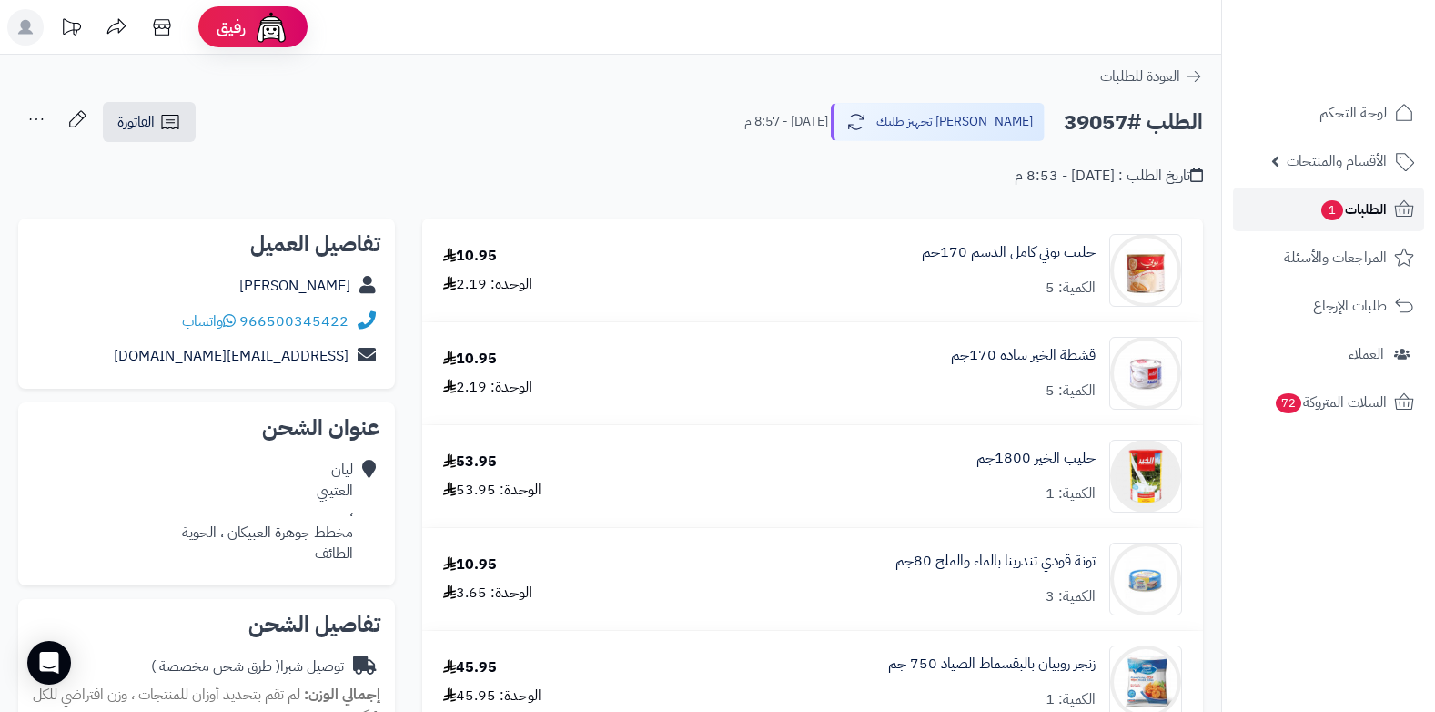
click at [1361, 216] on span "الطلبات 1" at bounding box center [1353, 209] width 67 height 25
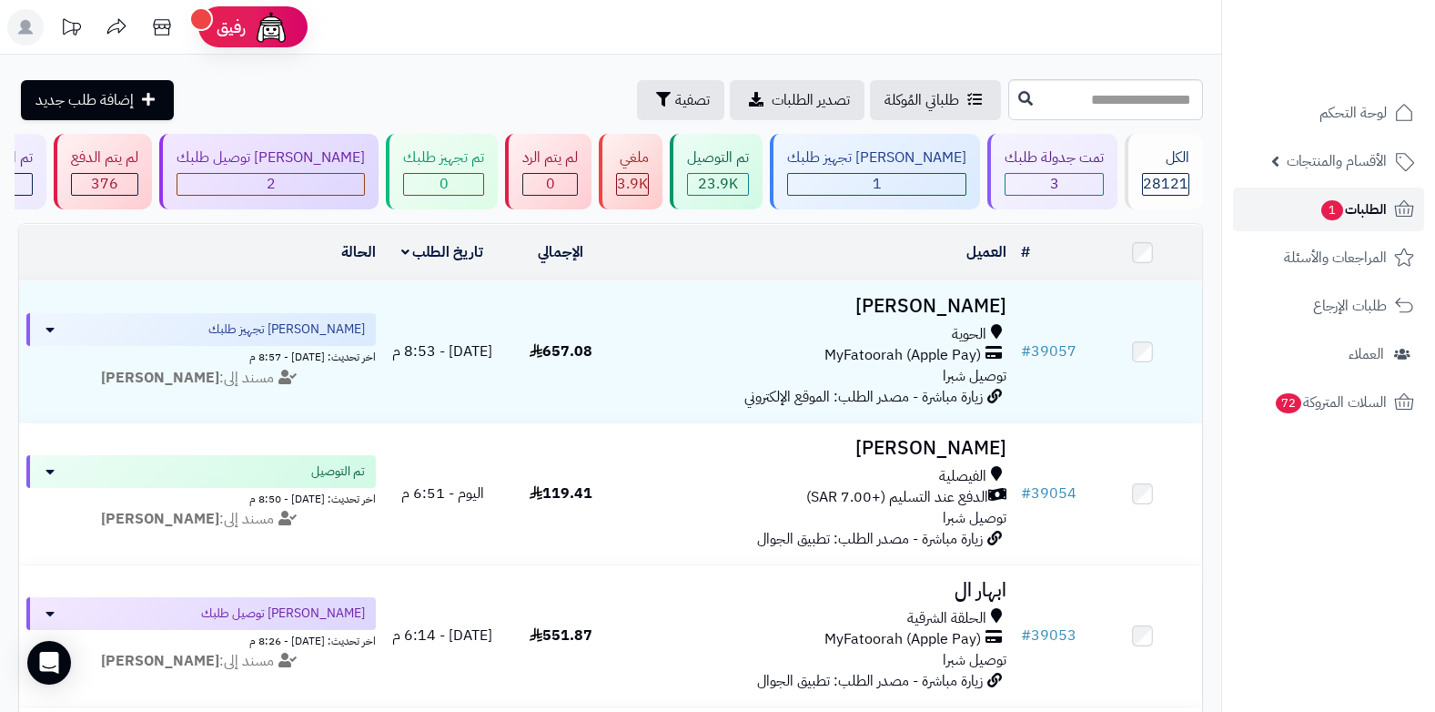
click at [1373, 214] on span "الطلبات 1" at bounding box center [1353, 209] width 67 height 25
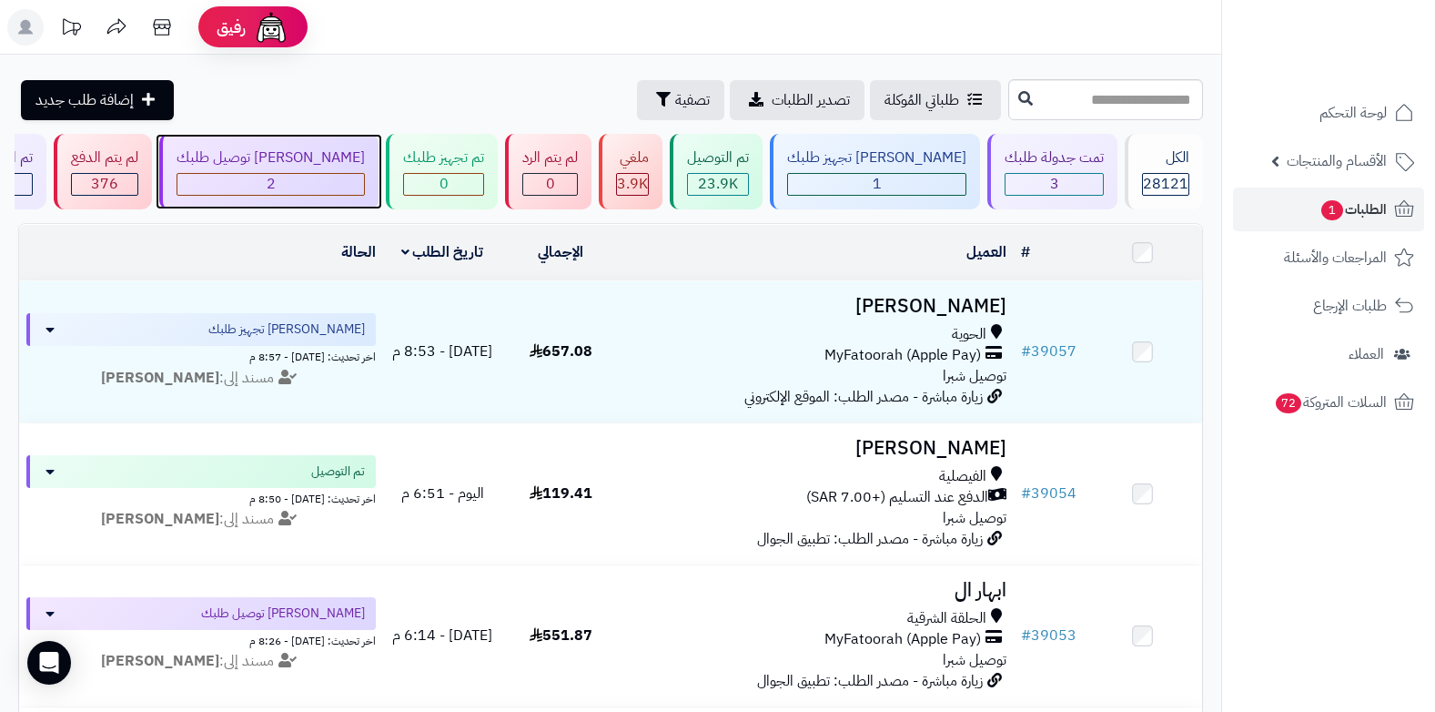
click at [357, 187] on div "2" at bounding box center [270, 184] width 187 height 21
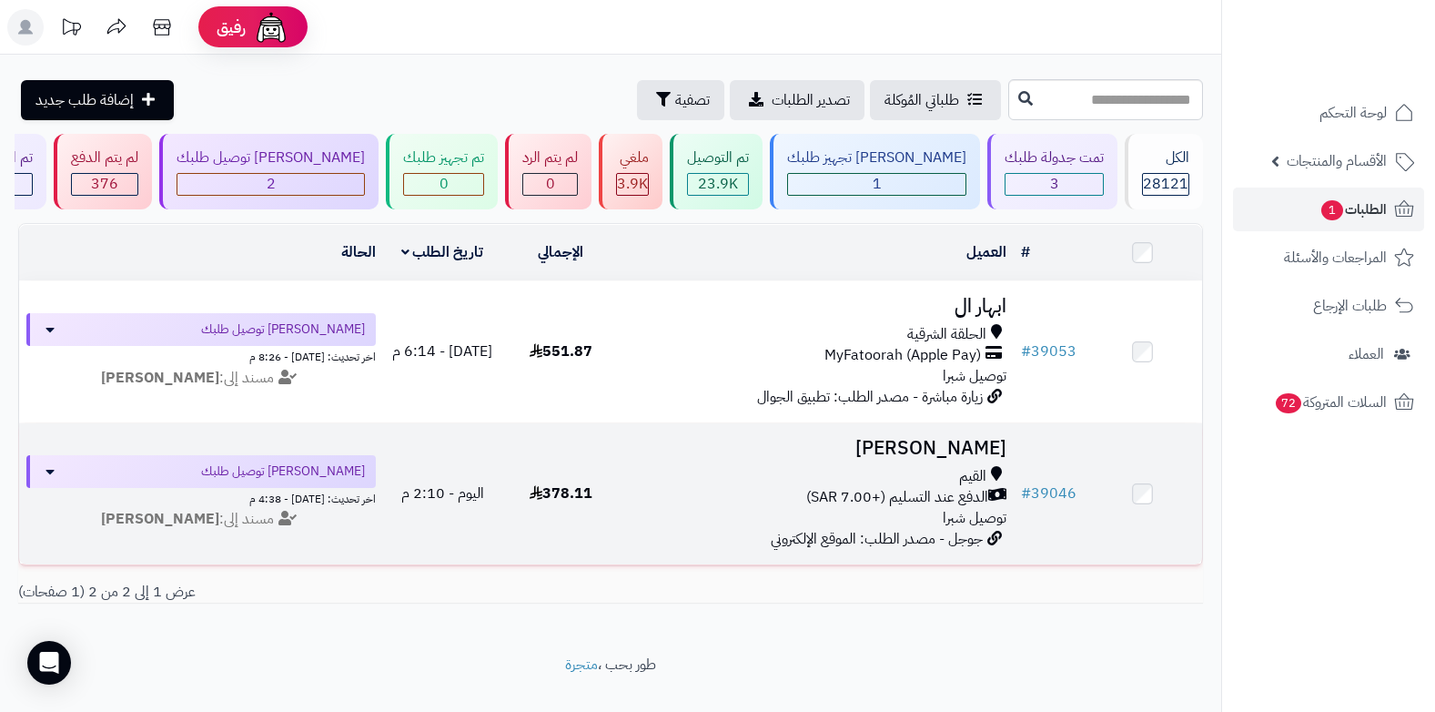
click at [930, 460] on td "[PERSON_NAME] الدفع عند التسليم (+7.00 SAR) توصيل شبرا جوجل - مصدر الطلب: الموق…" at bounding box center [817, 493] width 394 height 141
click at [913, 490] on span "الدفع عند التسليم (+7.00 SAR)" at bounding box center [897, 497] width 182 height 21
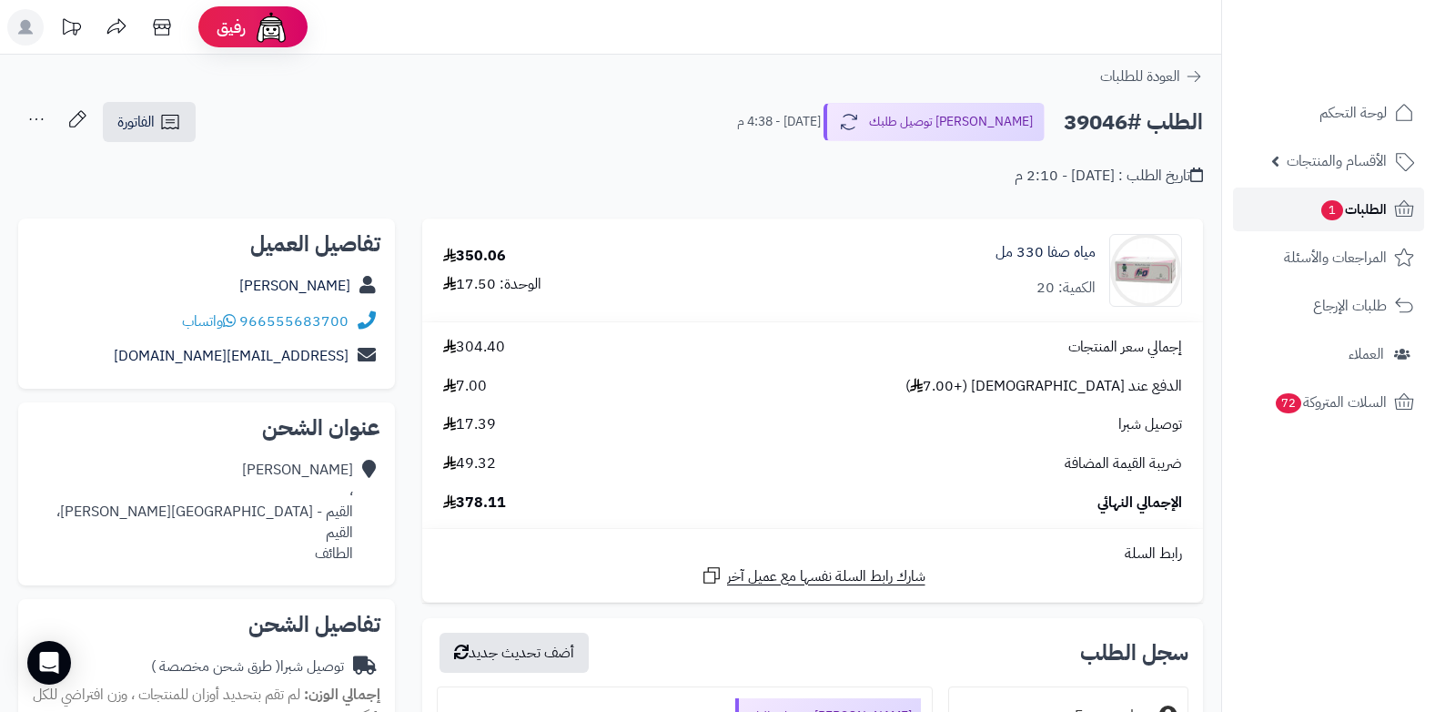
click at [1312, 207] on link "الطلبات 1" at bounding box center [1328, 209] width 191 height 44
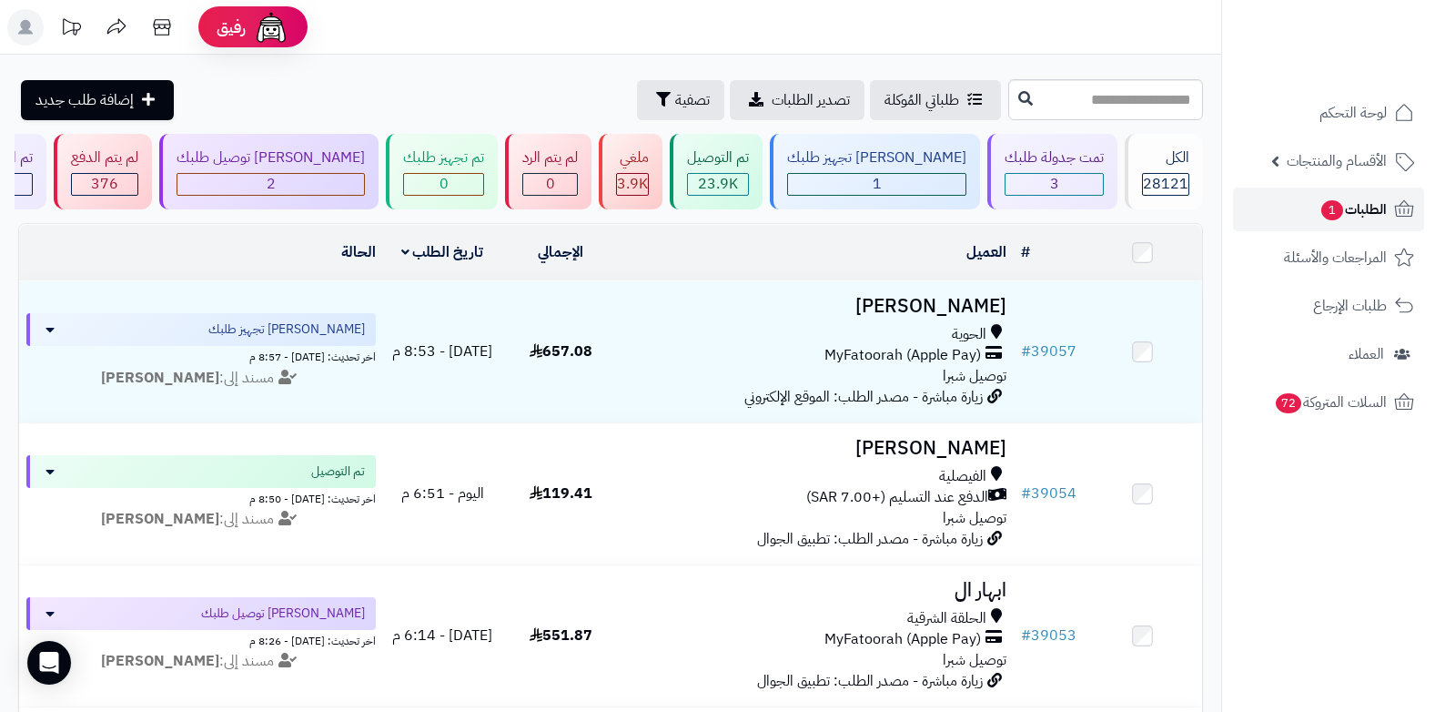
click at [1376, 197] on span "الطلبات 1" at bounding box center [1353, 209] width 67 height 25
click at [1335, 205] on span "1" at bounding box center [1332, 210] width 23 height 21
click at [1320, 213] on span "الطلبات 1" at bounding box center [1353, 209] width 67 height 25
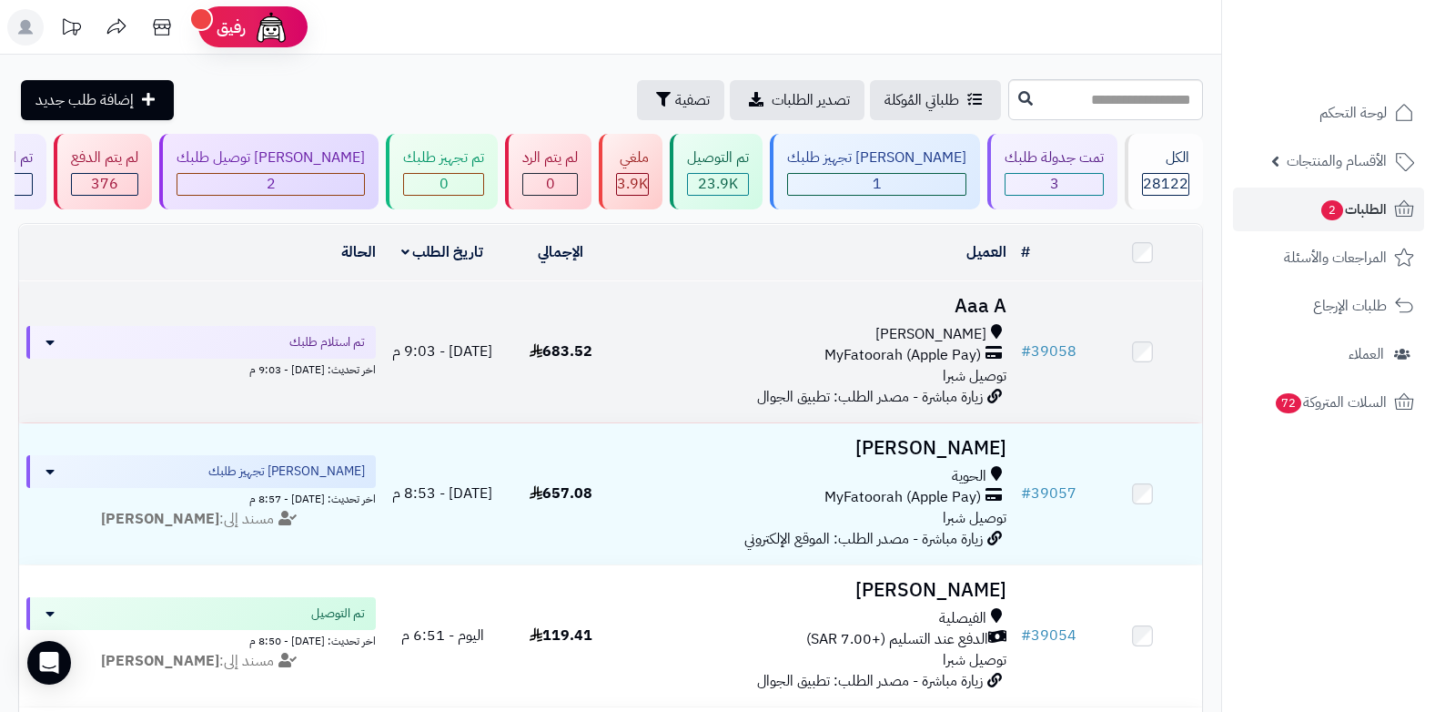
click at [903, 331] on div "السيل الصغير" at bounding box center [816, 334] width 379 height 21
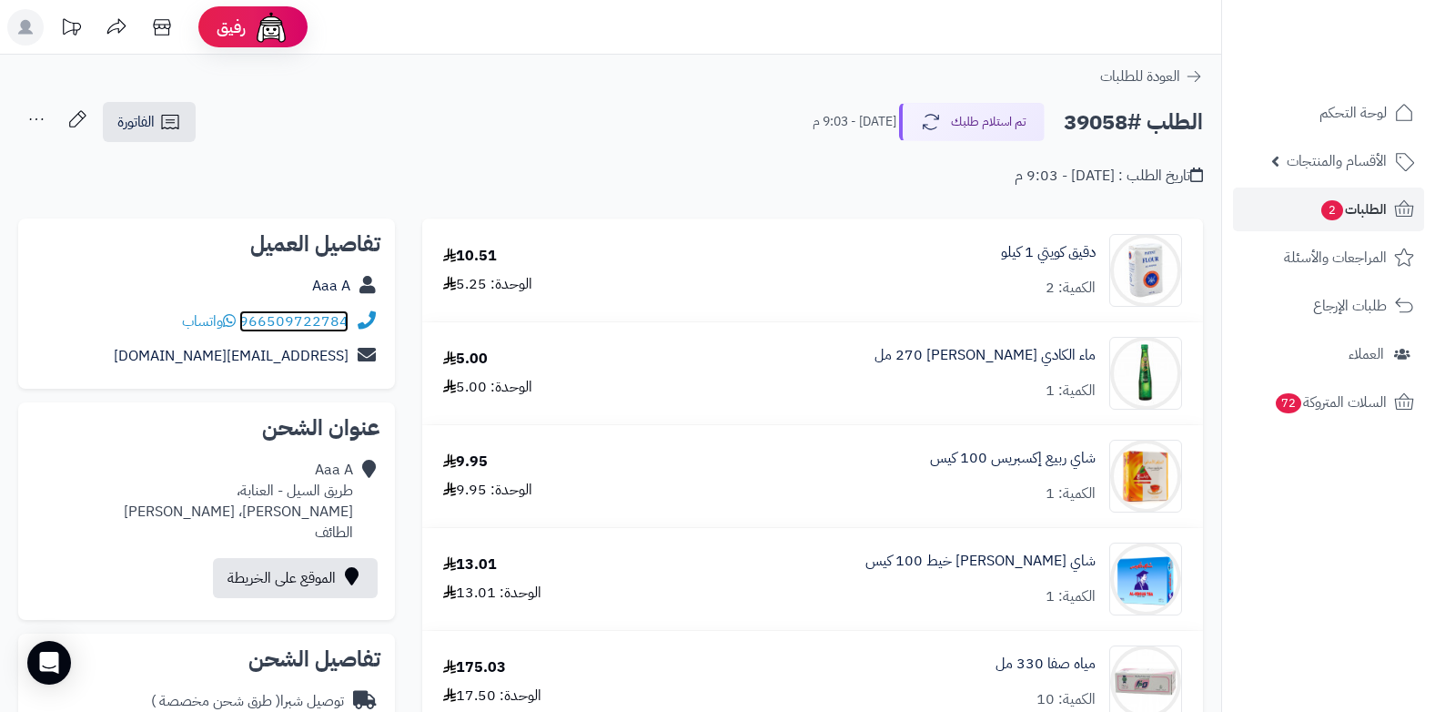
click at [243, 323] on link "966509722784" at bounding box center [293, 321] width 109 height 22
drag, startPoint x: 242, startPoint y: 320, endPoint x: 361, endPoint y: 318, distance: 119.2
click at [361, 318] on div "966509722784 واتساب" at bounding box center [207, 321] width 348 height 35
copy div "966509722784"
click at [1317, 227] on link "الطلبات 2" at bounding box center [1328, 209] width 191 height 44
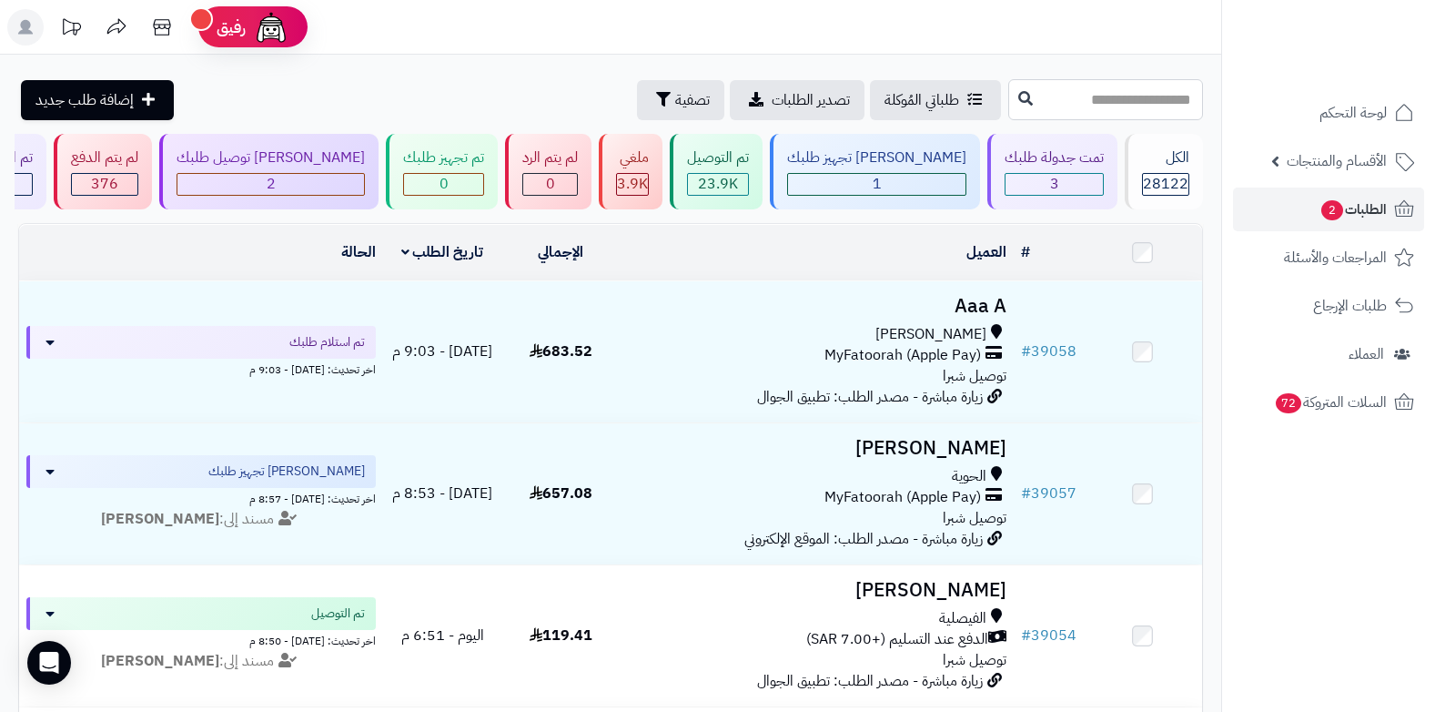
click at [1175, 96] on input "text" at bounding box center [1105, 99] width 195 height 41
type input "*****"
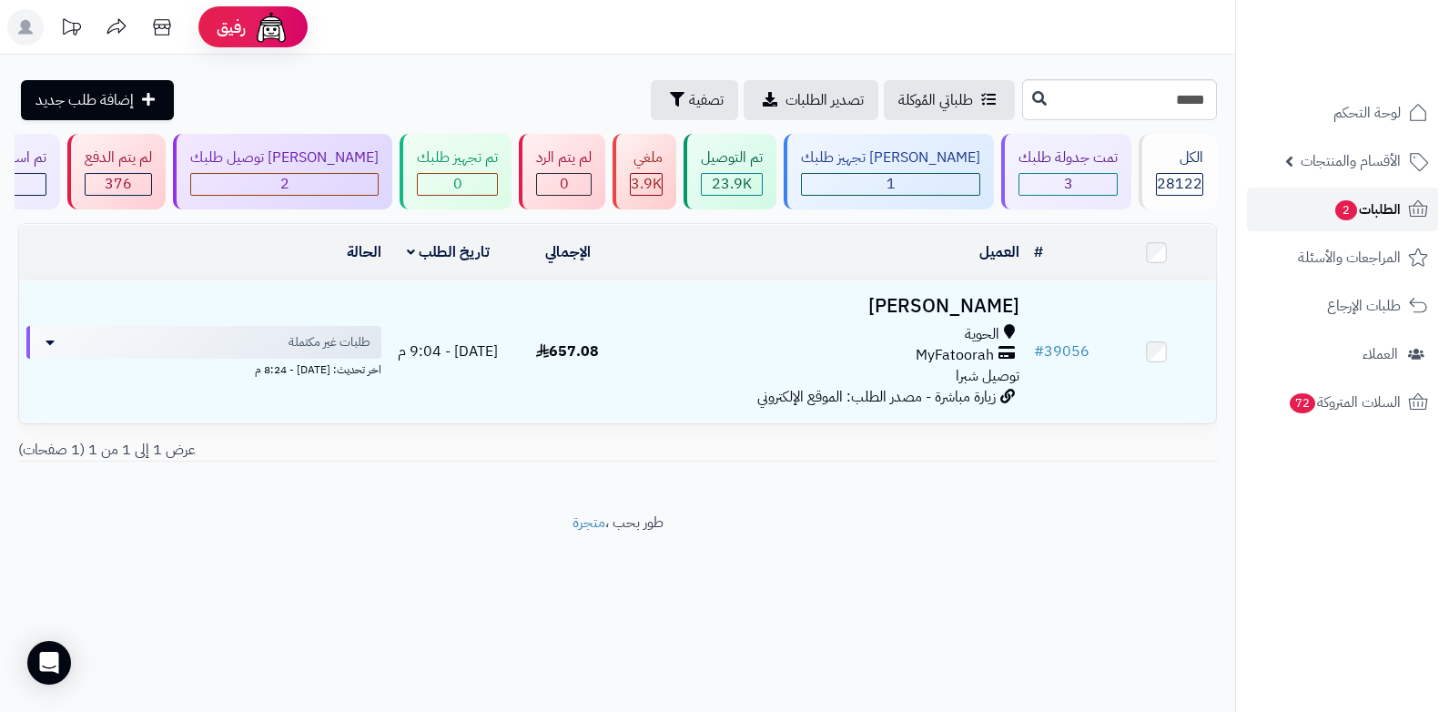
click at [1328, 217] on link "الطلبات 2" at bounding box center [1342, 209] width 191 height 44
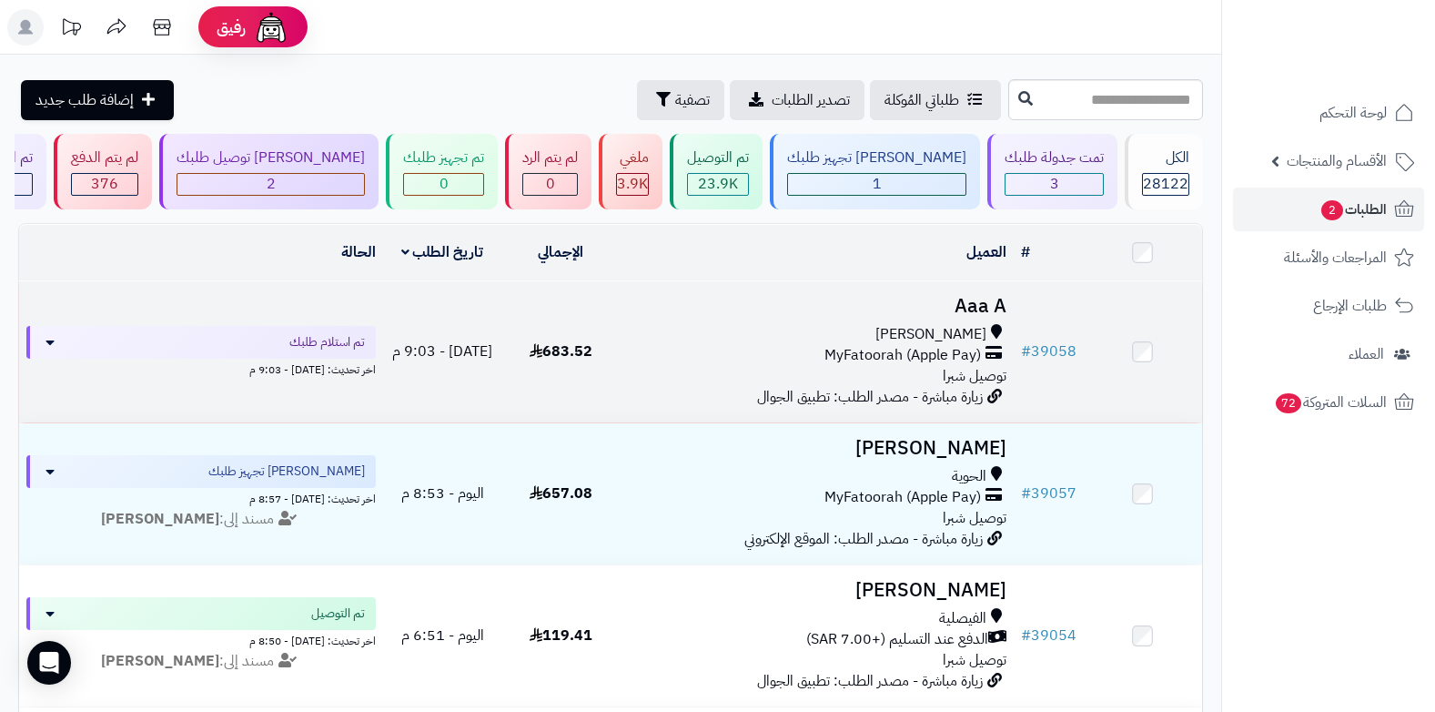
click at [953, 359] on span "MyFatoorah (Apple Pay)" at bounding box center [902, 355] width 157 height 21
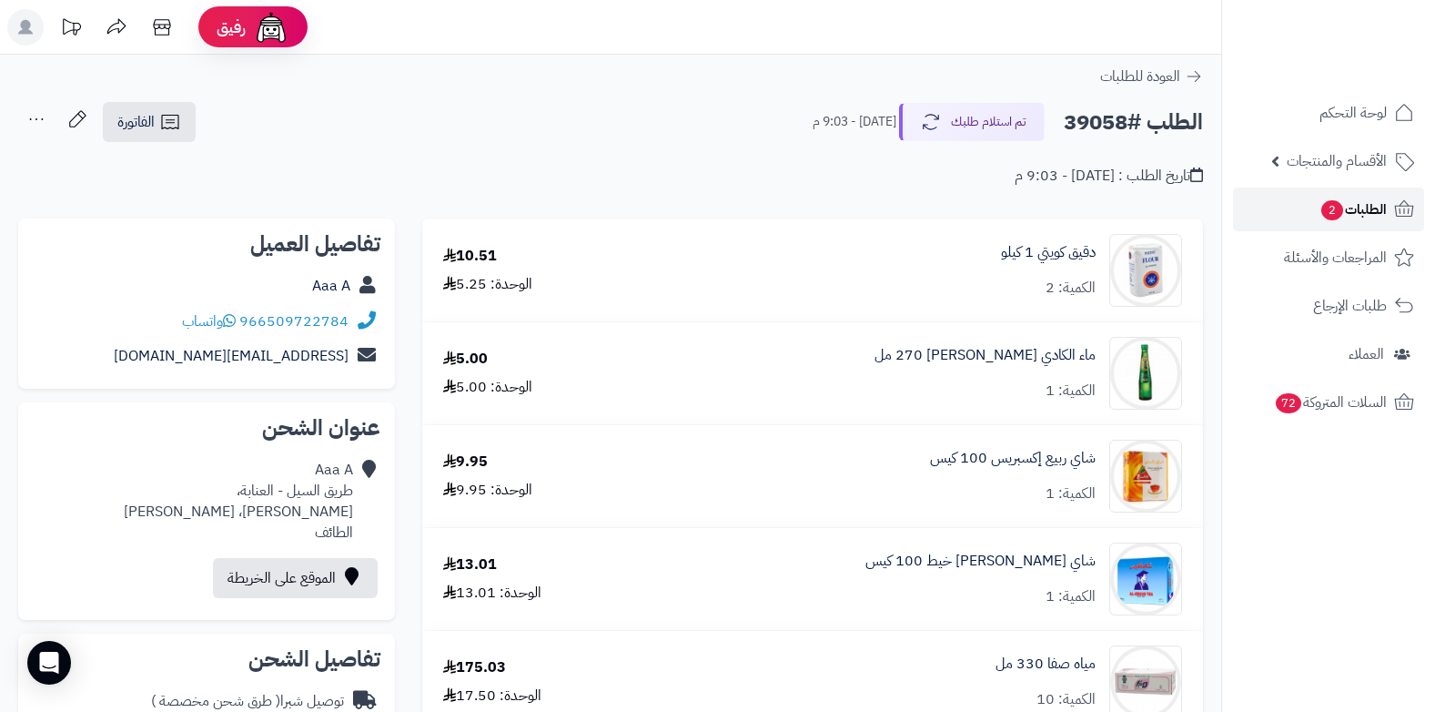
click at [1360, 227] on link "الطلبات 2" at bounding box center [1328, 209] width 191 height 44
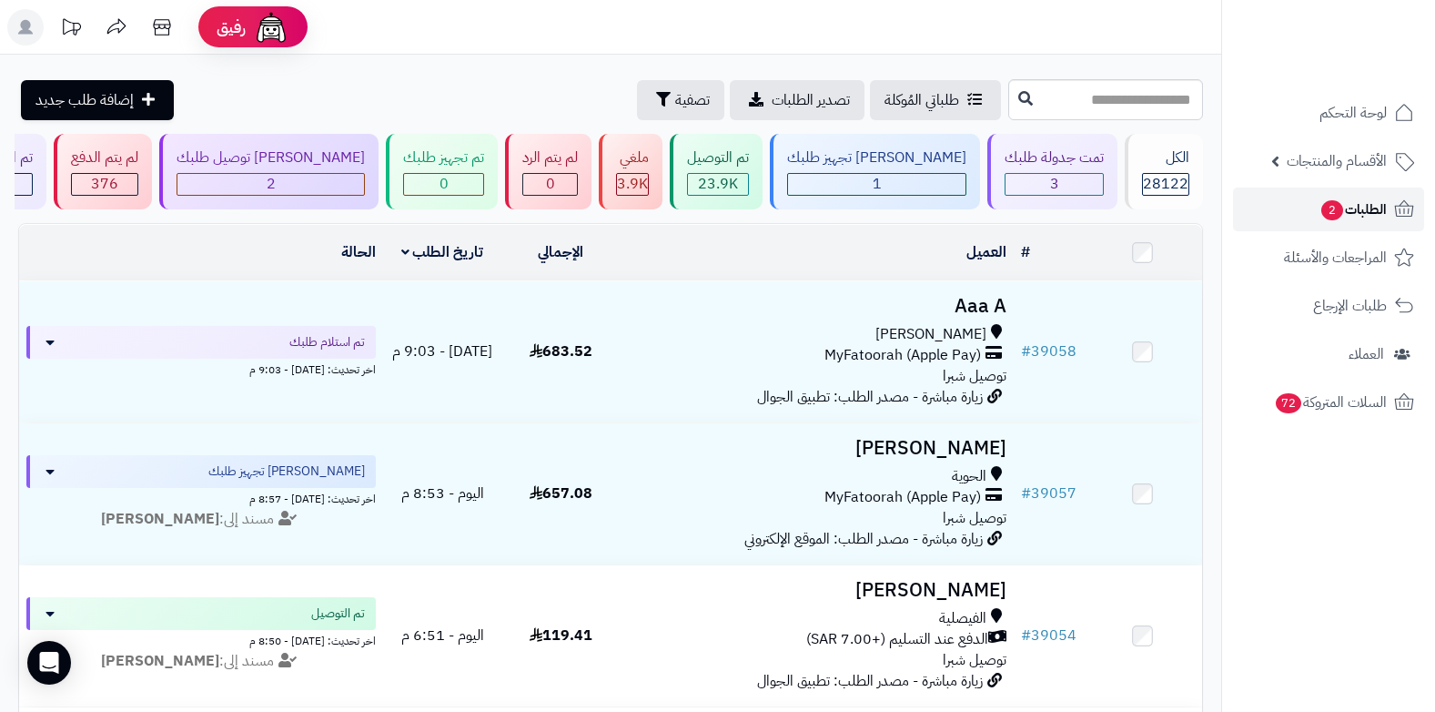
click at [1376, 205] on span "الطلبات 2" at bounding box center [1353, 209] width 67 height 25
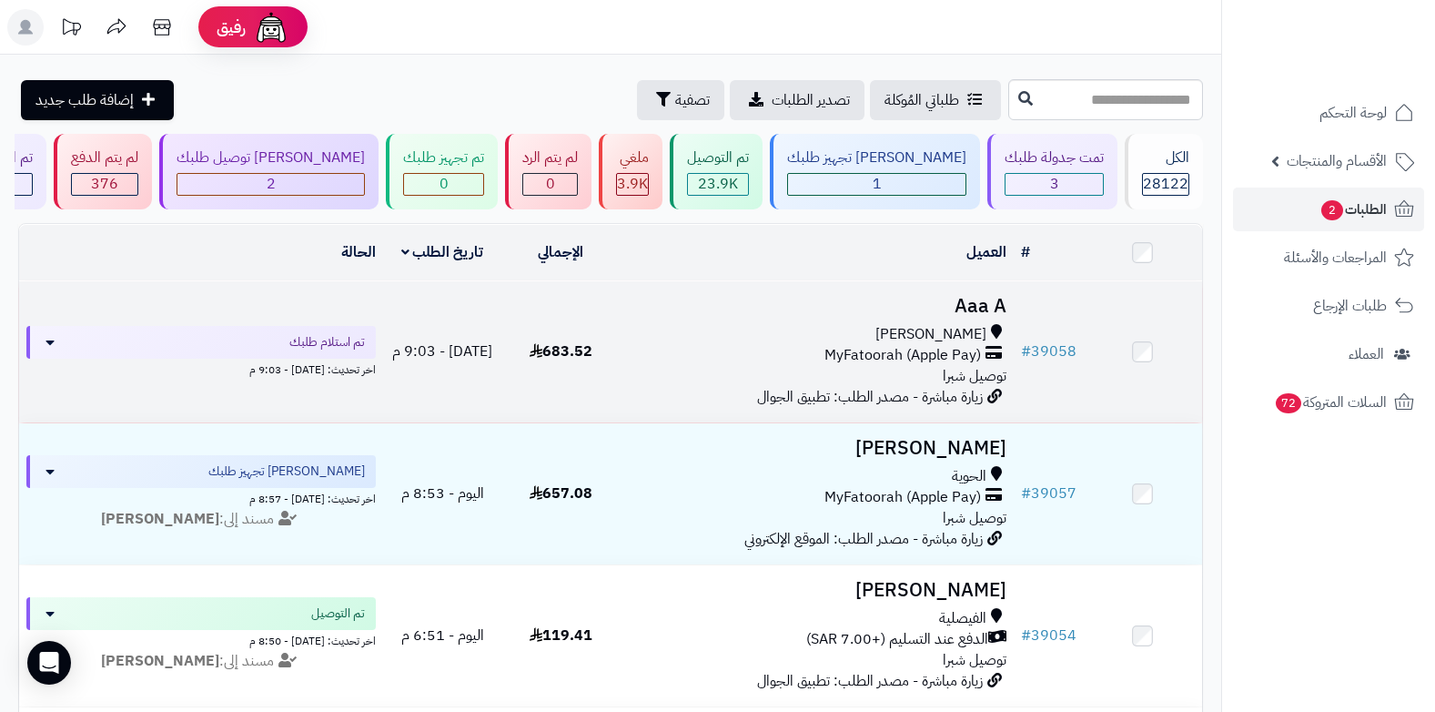
click at [888, 332] on div "السيل الصغير" at bounding box center [816, 334] width 379 height 21
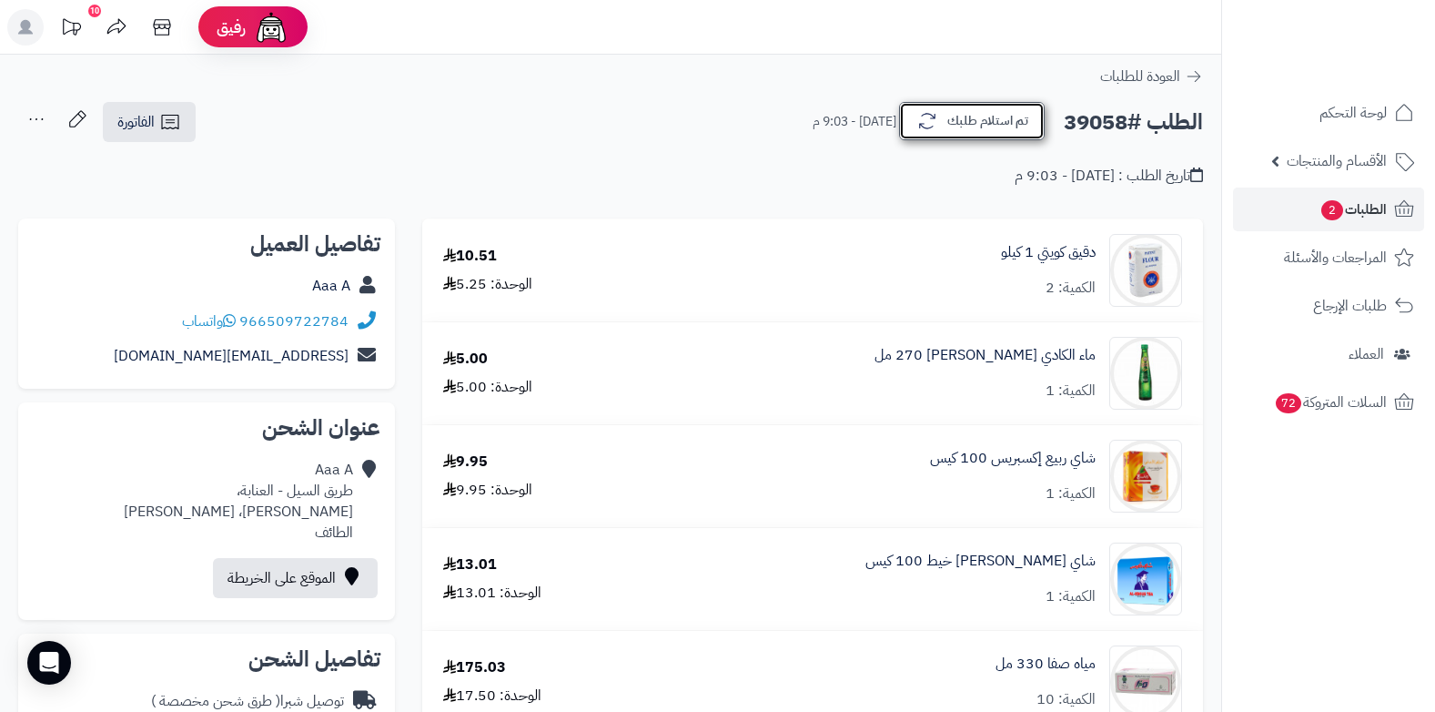
click at [957, 130] on button "تم استلام طلبك" at bounding box center [972, 121] width 146 height 38
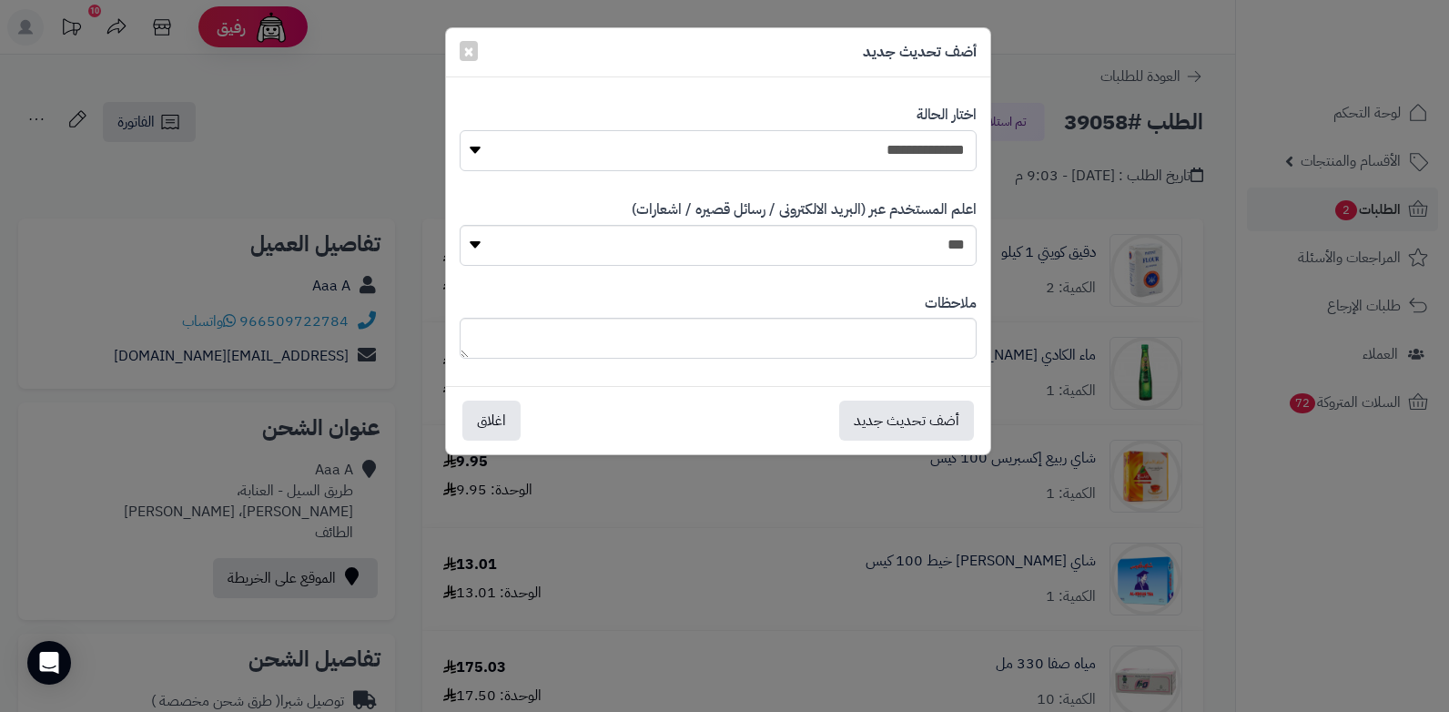
click at [884, 143] on select "**********" at bounding box center [718, 150] width 517 height 41
select select "*"
click at [460, 130] on select "**********" at bounding box center [718, 150] width 517 height 41
click at [855, 333] on textarea at bounding box center [718, 338] width 517 height 41
drag, startPoint x: 599, startPoint y: 340, endPoint x: 1002, endPoint y: 318, distance: 403.8
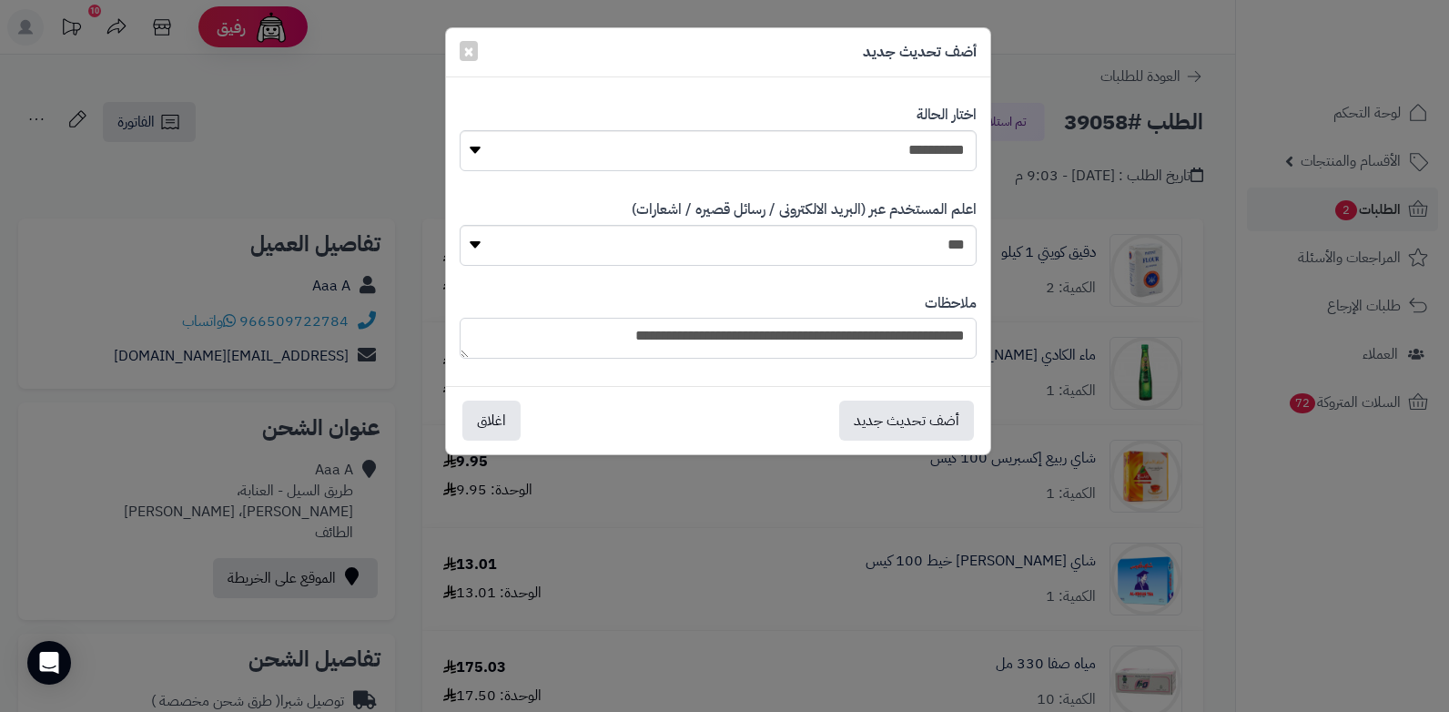
click at [1002, 318] on div "**********" at bounding box center [724, 356] width 1449 height 712
type textarea "**********"
click at [925, 419] on button "أضف تحديث جديد" at bounding box center [906, 419] width 135 height 40
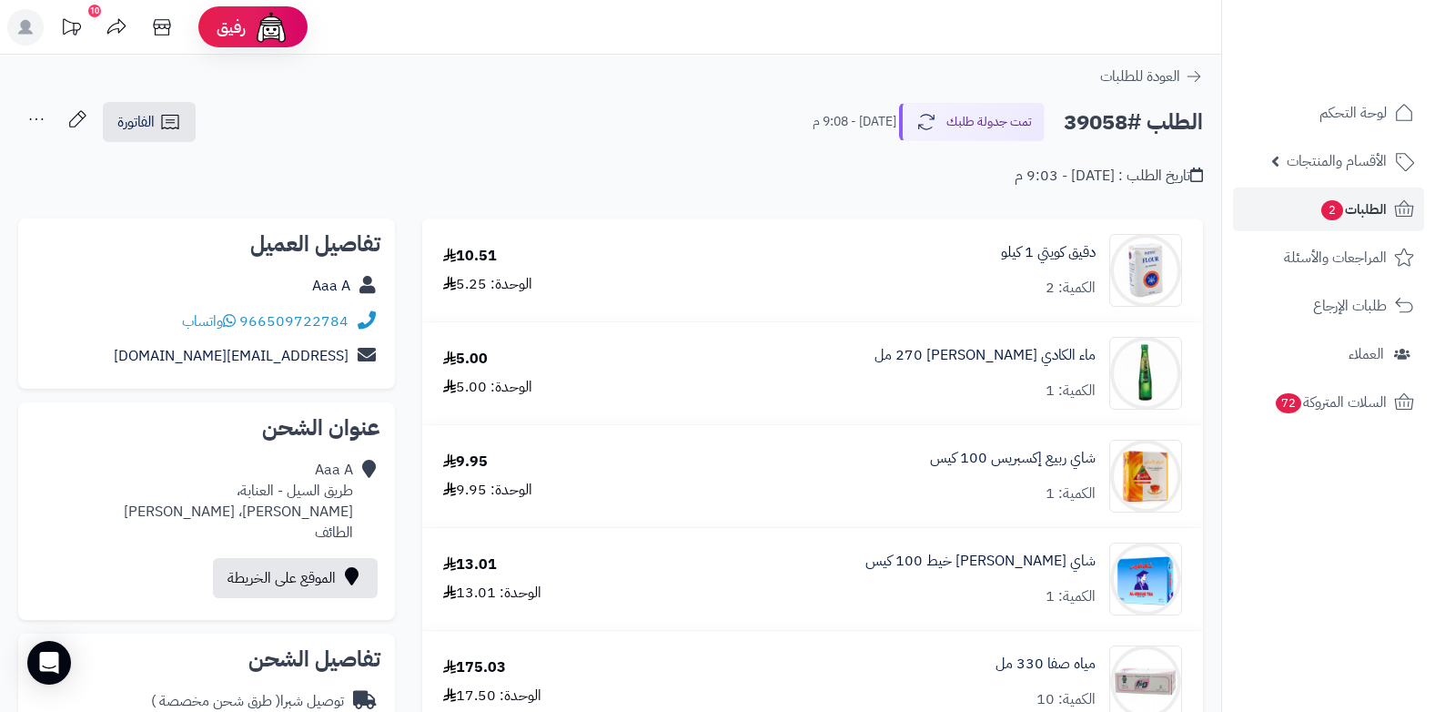
scroll to position [622, 0]
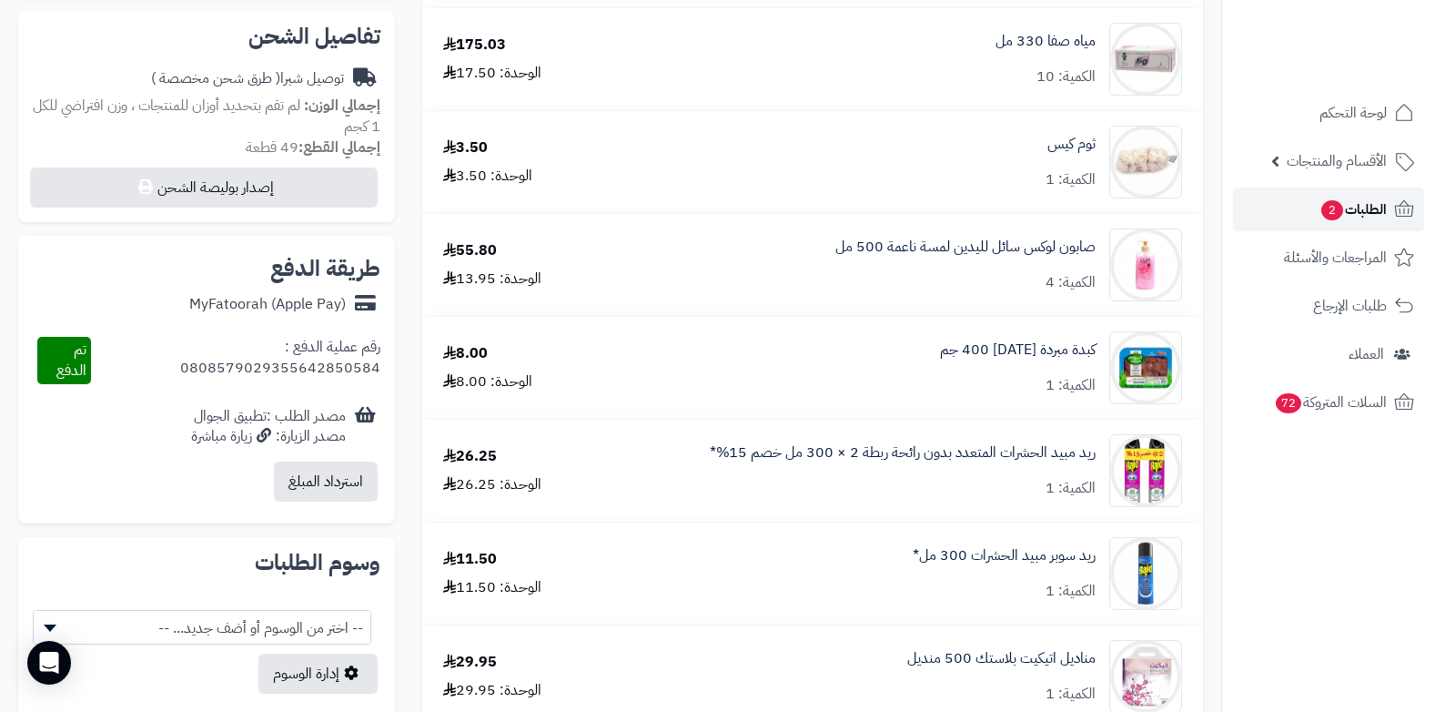
click at [1333, 199] on span "الطلبات 2" at bounding box center [1353, 209] width 67 height 25
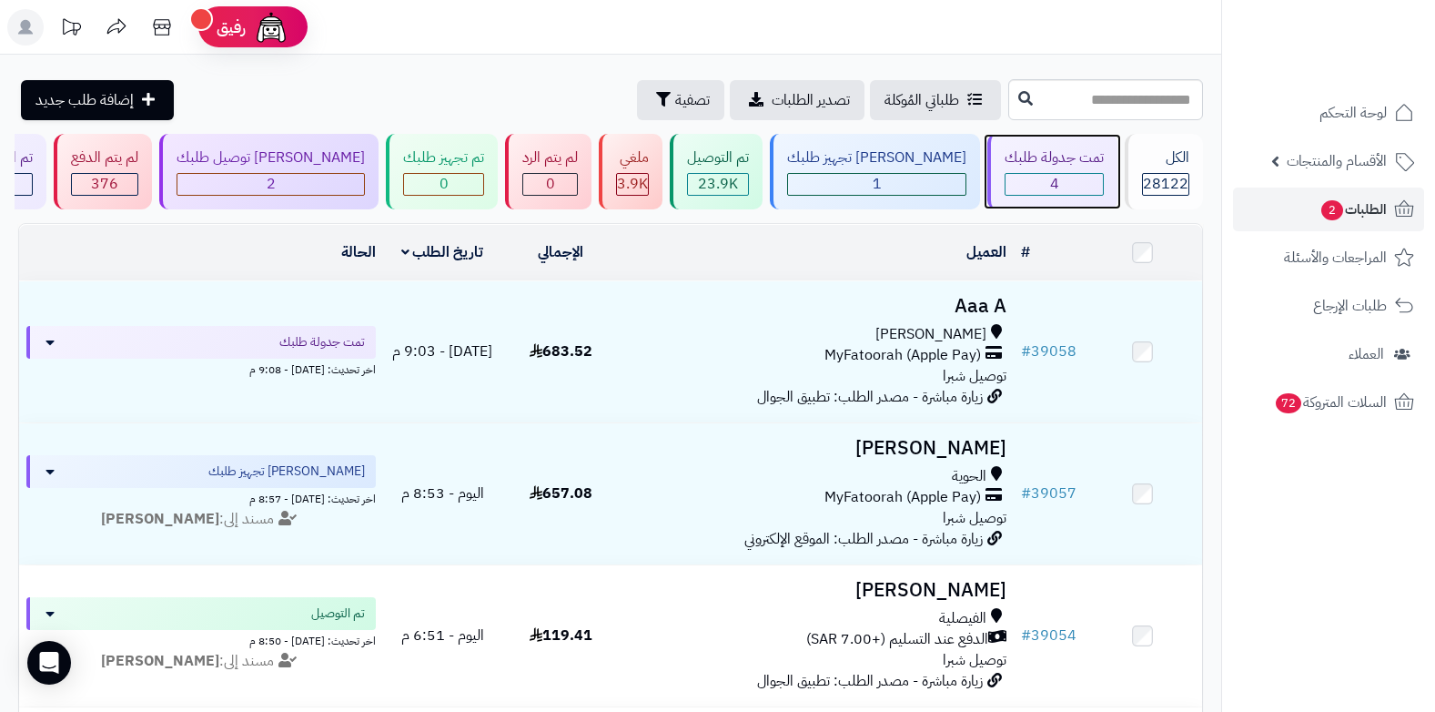
click at [1068, 183] on div "4" at bounding box center [1054, 184] width 97 height 21
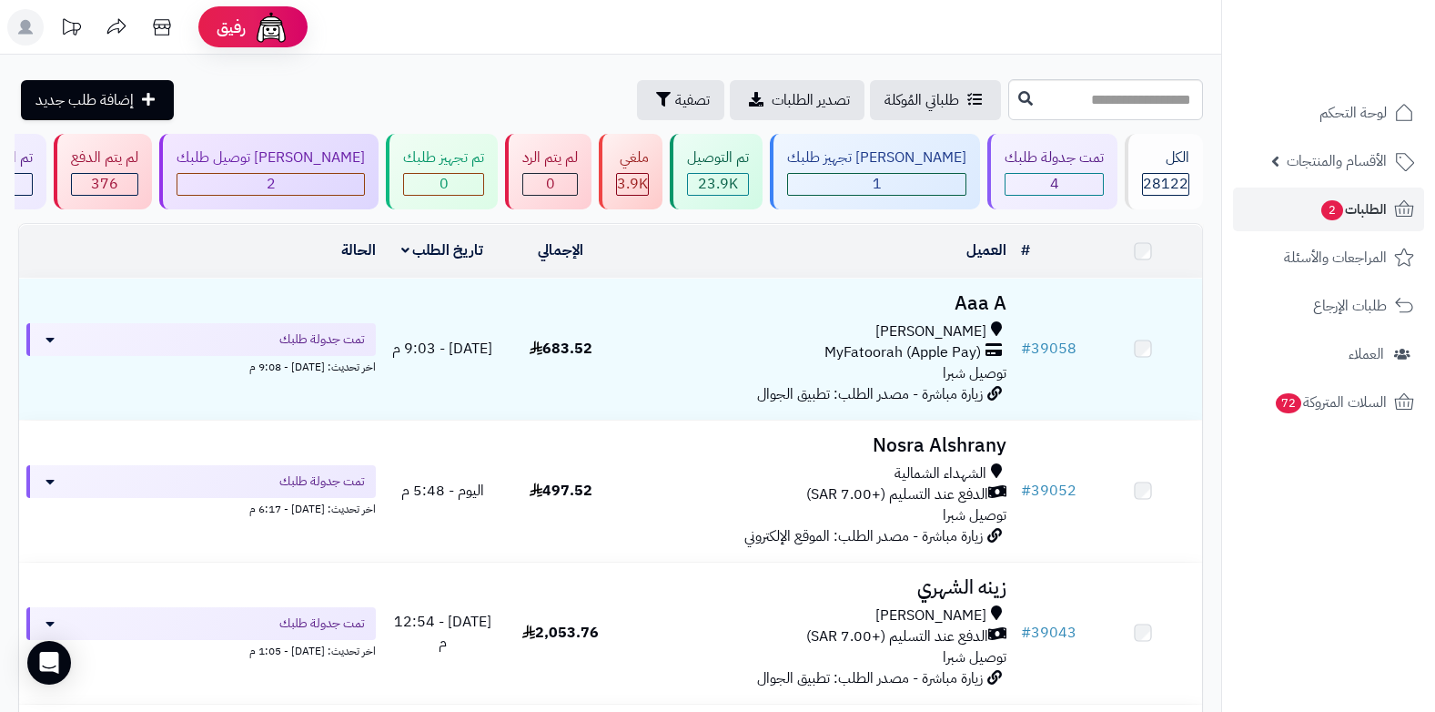
click at [981, 478] on span "الشهداء الشمالية" at bounding box center [941, 473] width 92 height 21
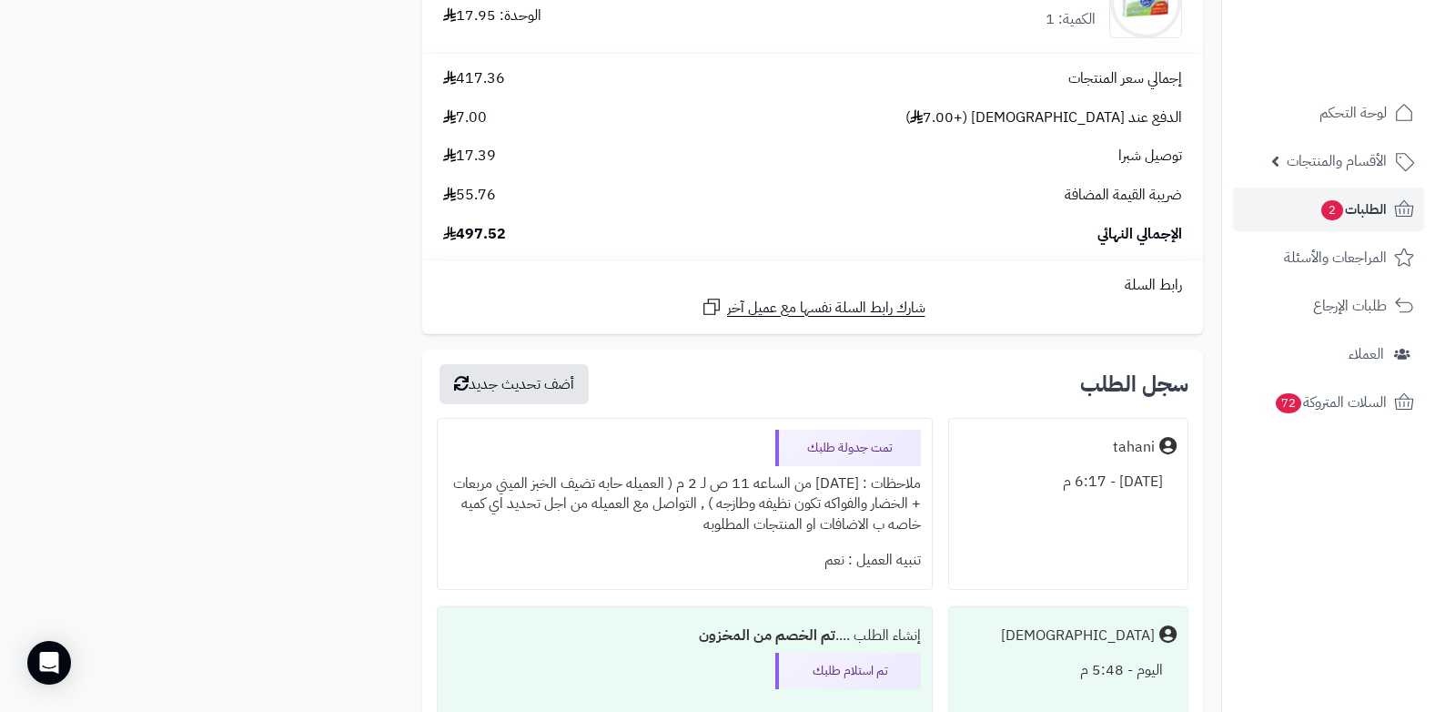
scroll to position [3458, 0]
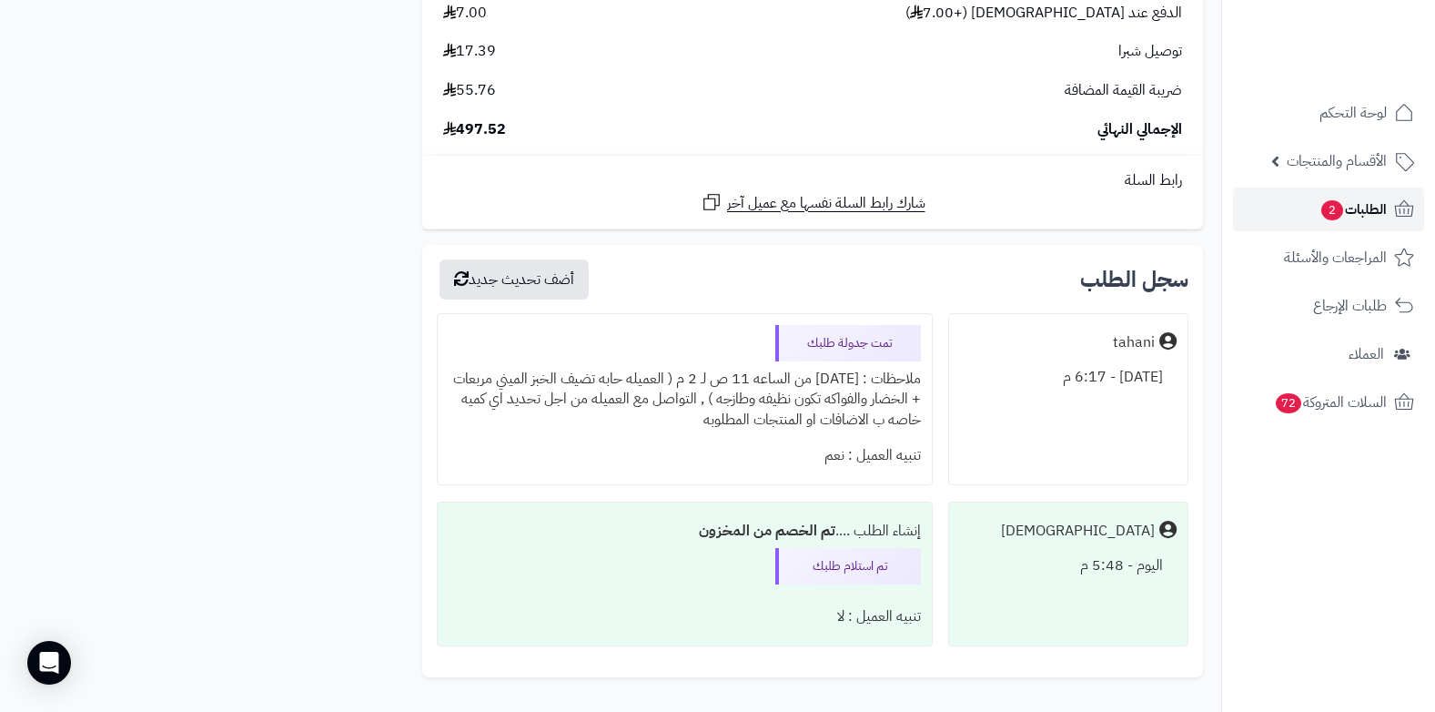
click at [1366, 206] on span "الطلبات 2" at bounding box center [1353, 209] width 67 height 25
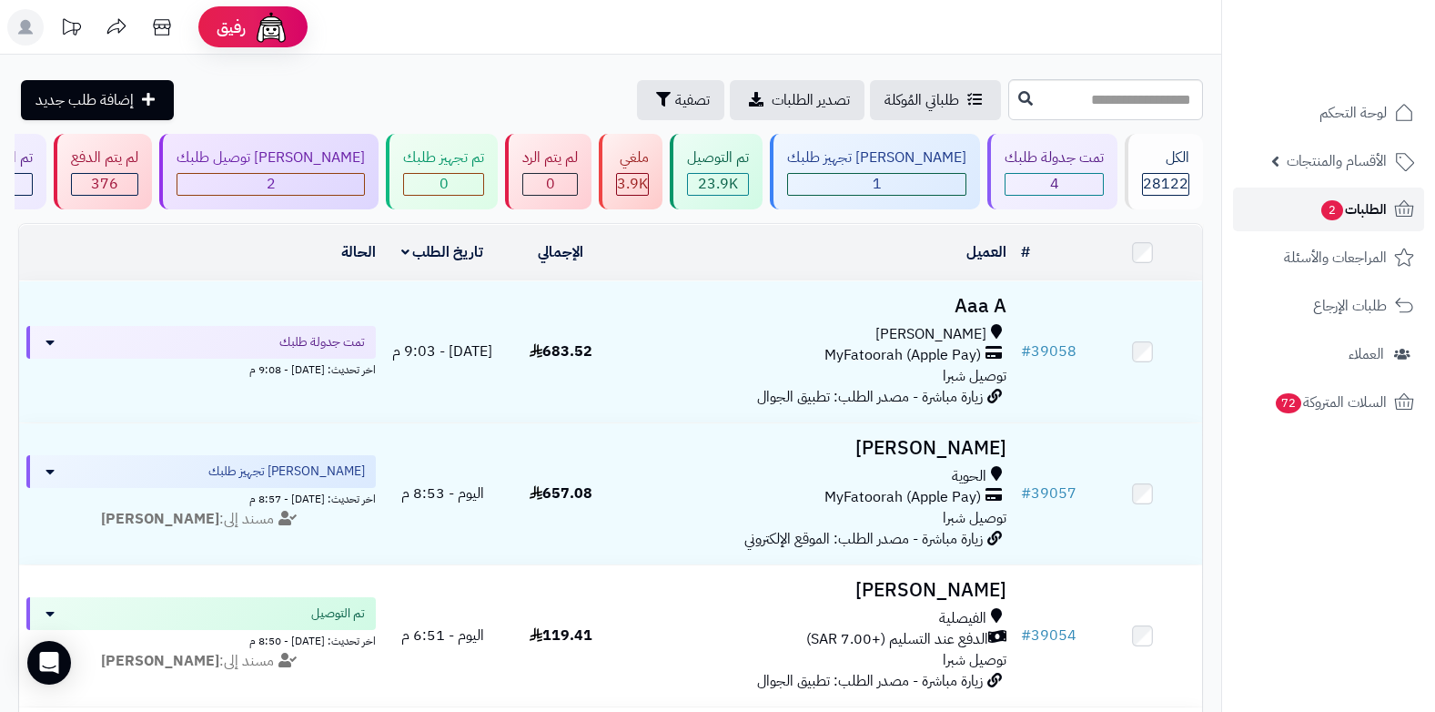
click at [1358, 198] on span "الطلبات 2" at bounding box center [1353, 209] width 67 height 25
click at [1366, 204] on span "الطلبات 2" at bounding box center [1353, 209] width 67 height 25
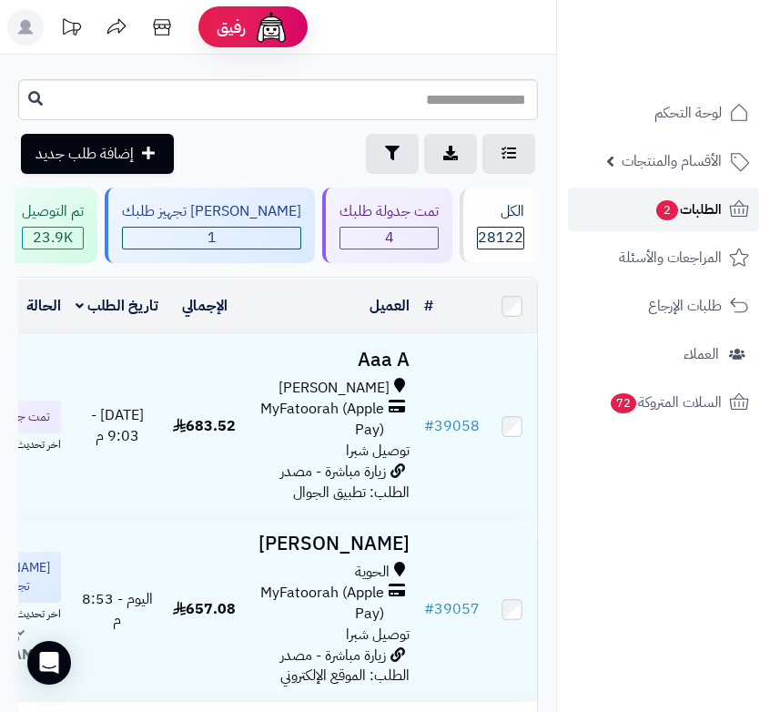
click at [675, 220] on span "الطلبات 2" at bounding box center [687, 209] width 67 height 25
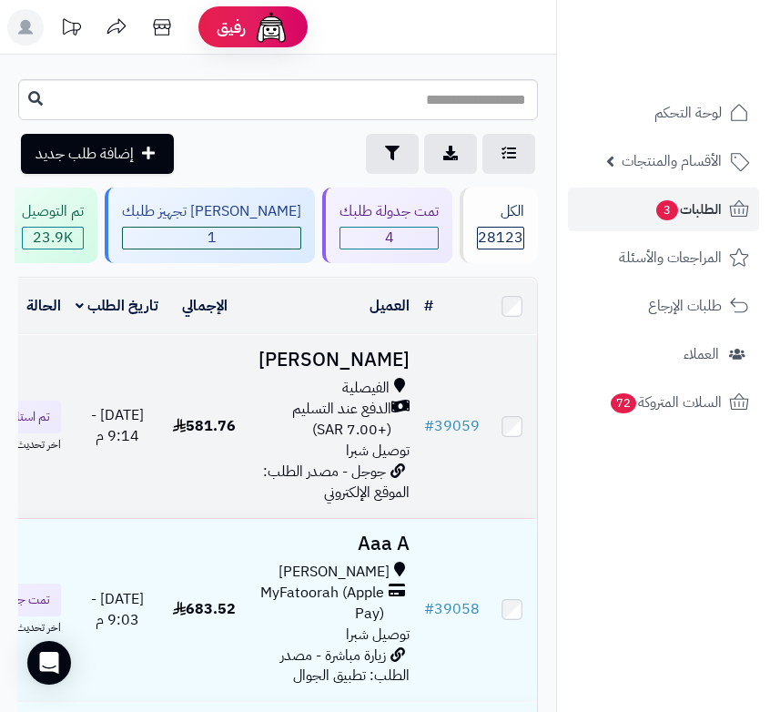
click at [344, 440] on span "الدفع عند التسليم (+7.00 SAR)" at bounding box center [321, 420] width 140 height 42
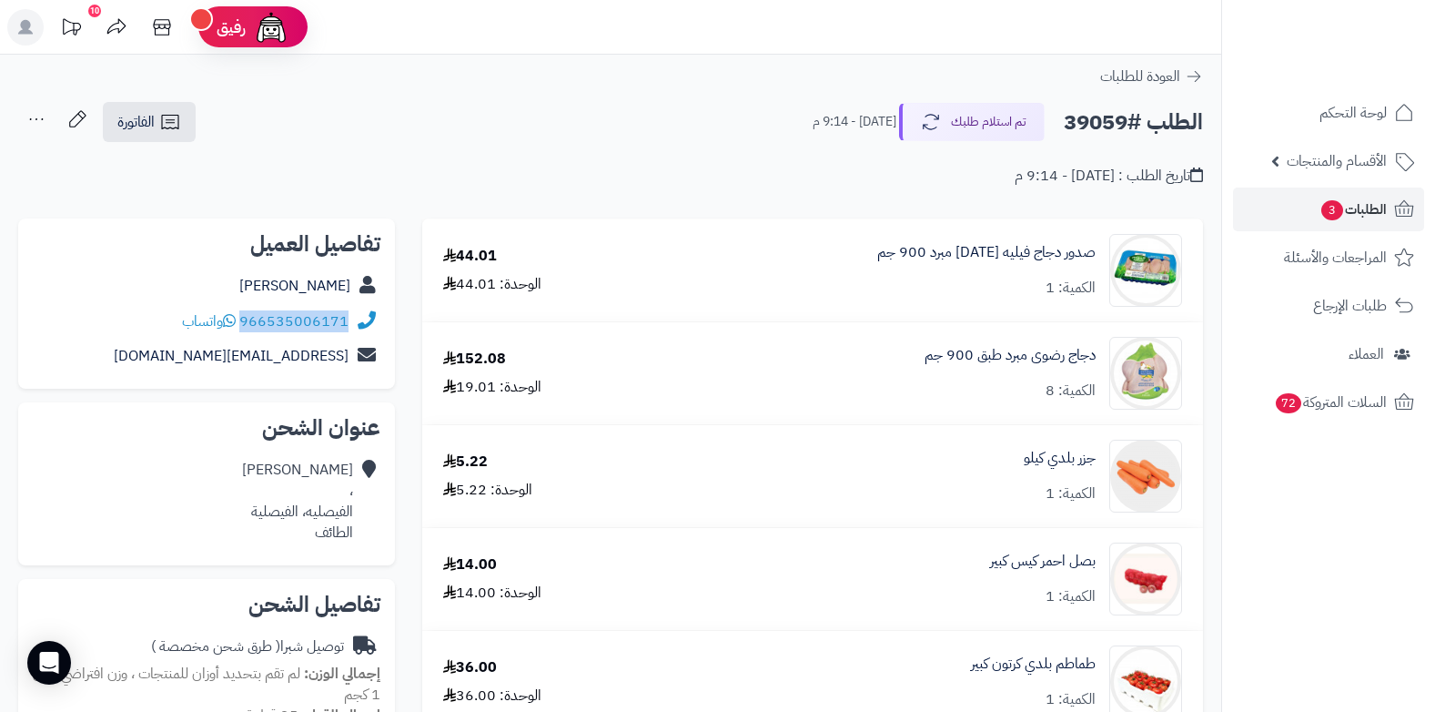
drag, startPoint x: 242, startPoint y: 323, endPoint x: 366, endPoint y: 322, distance: 123.8
click at [366, 322] on div "966535006171 واتساب" at bounding box center [207, 321] width 348 height 35
copy div "966535006171"
click at [769, 208] on span "3" at bounding box center [1332, 210] width 22 height 20
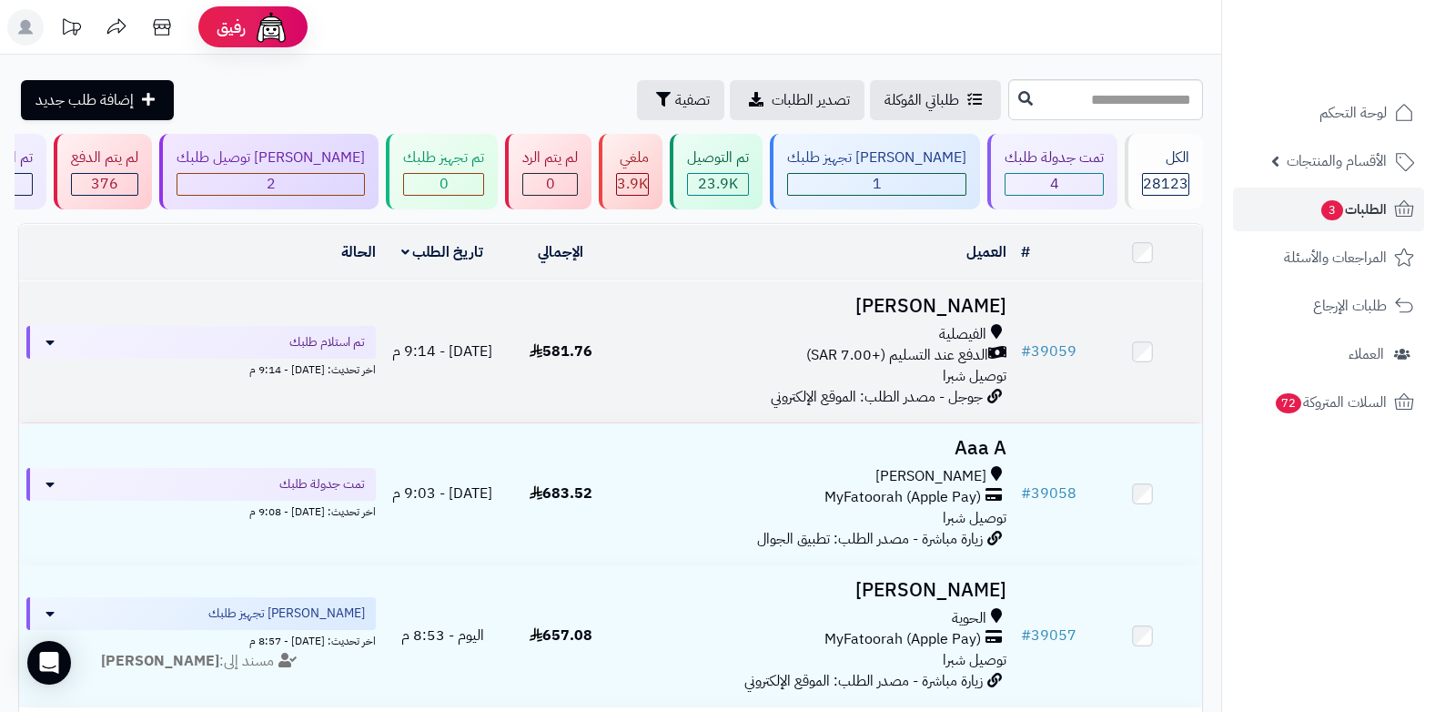
click at [960, 365] on span "توصيل شبرا" at bounding box center [975, 376] width 64 height 22
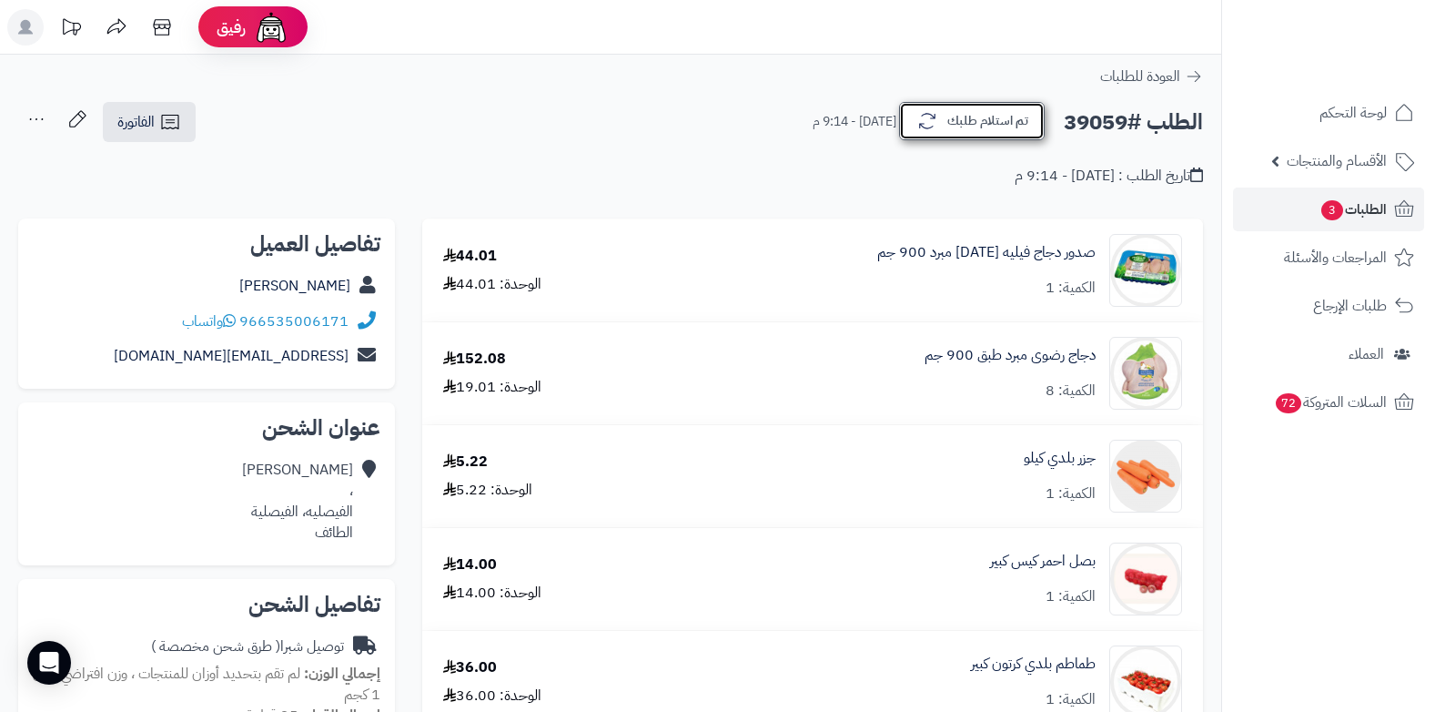
click at [968, 102] on button "تم استلام طلبك" at bounding box center [972, 121] width 146 height 38
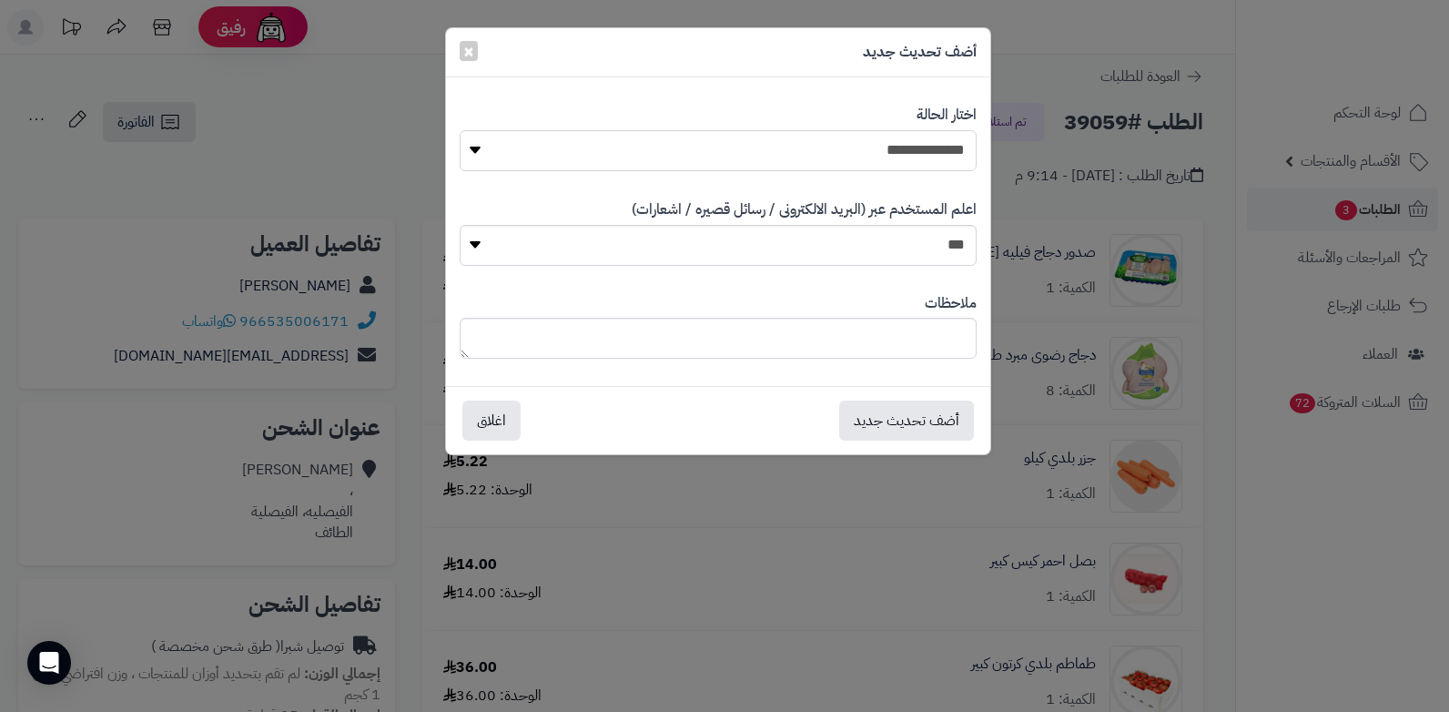
click at [936, 148] on select "**********" at bounding box center [718, 150] width 517 height 41
select select "*"
click at [460, 130] on select "**********" at bounding box center [718, 150] width 517 height 41
click at [890, 339] on textarea at bounding box center [718, 338] width 517 height 41
type textarea "***"
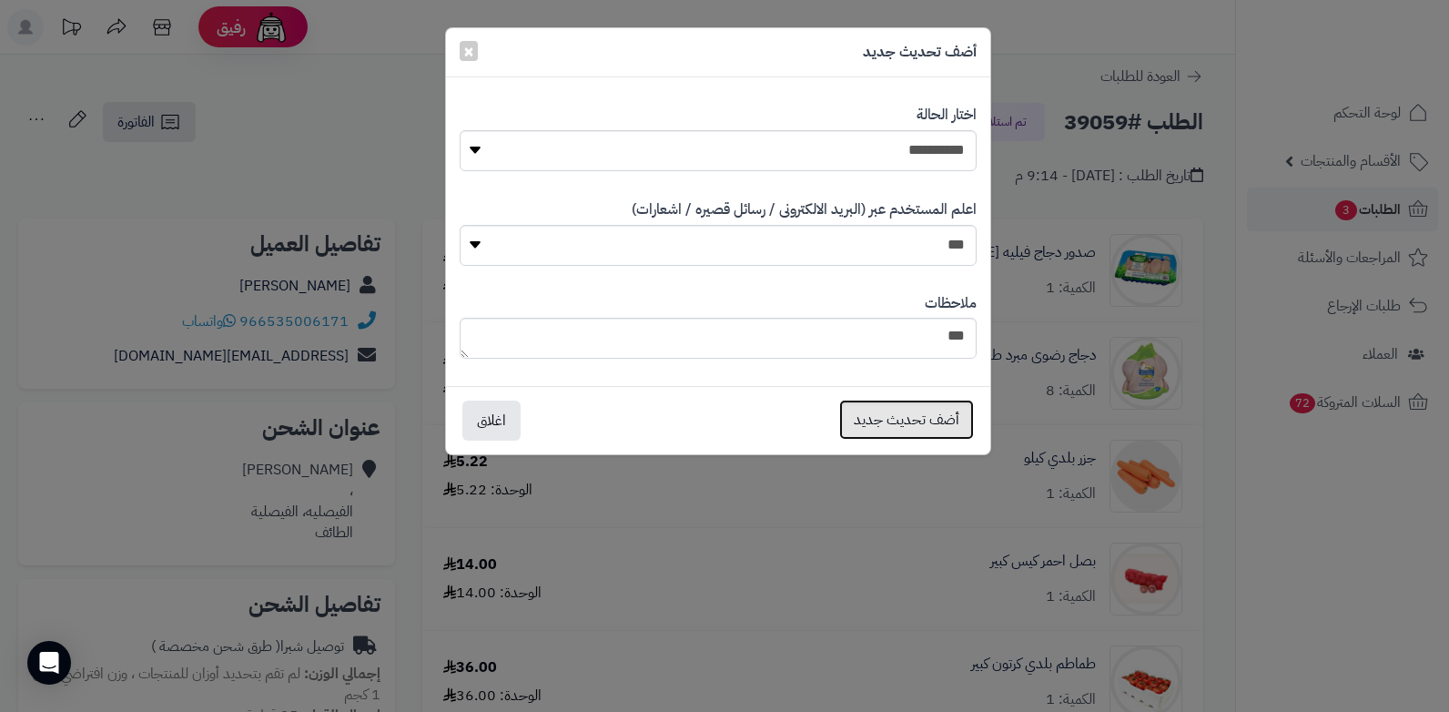
click at [914, 423] on button "أضف تحديث جديد" at bounding box center [906, 419] width 135 height 40
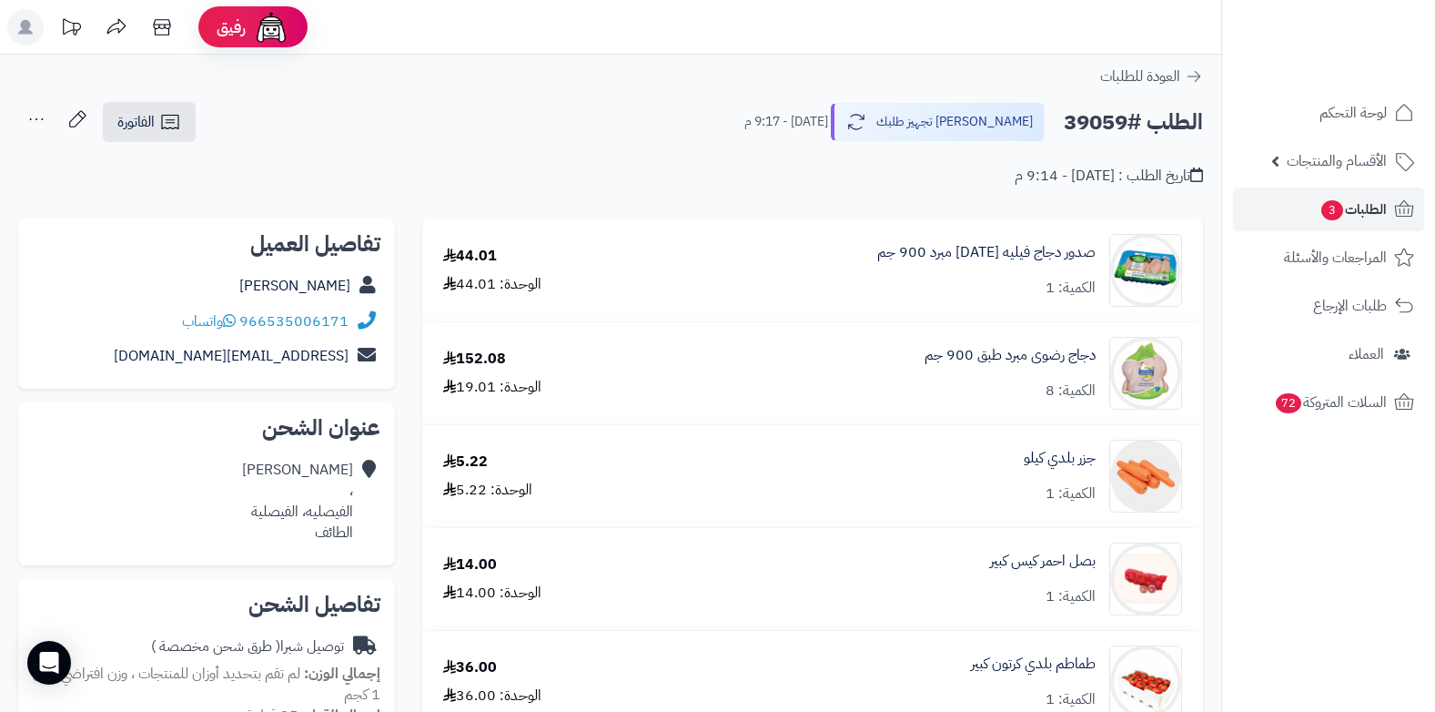
click at [37, 114] on icon at bounding box center [36, 119] width 36 height 36
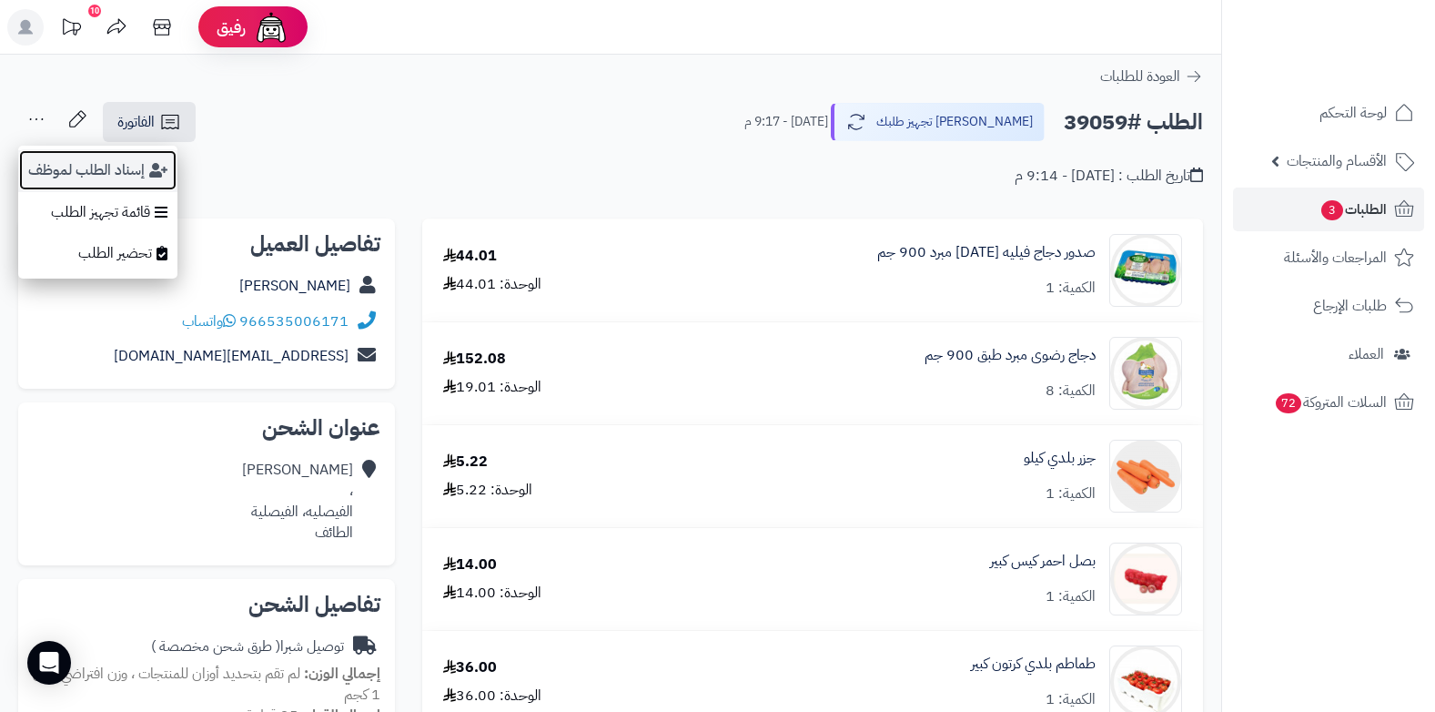
click at [35, 163] on button "إسناد الطلب لموظف" at bounding box center [97, 170] width 159 height 42
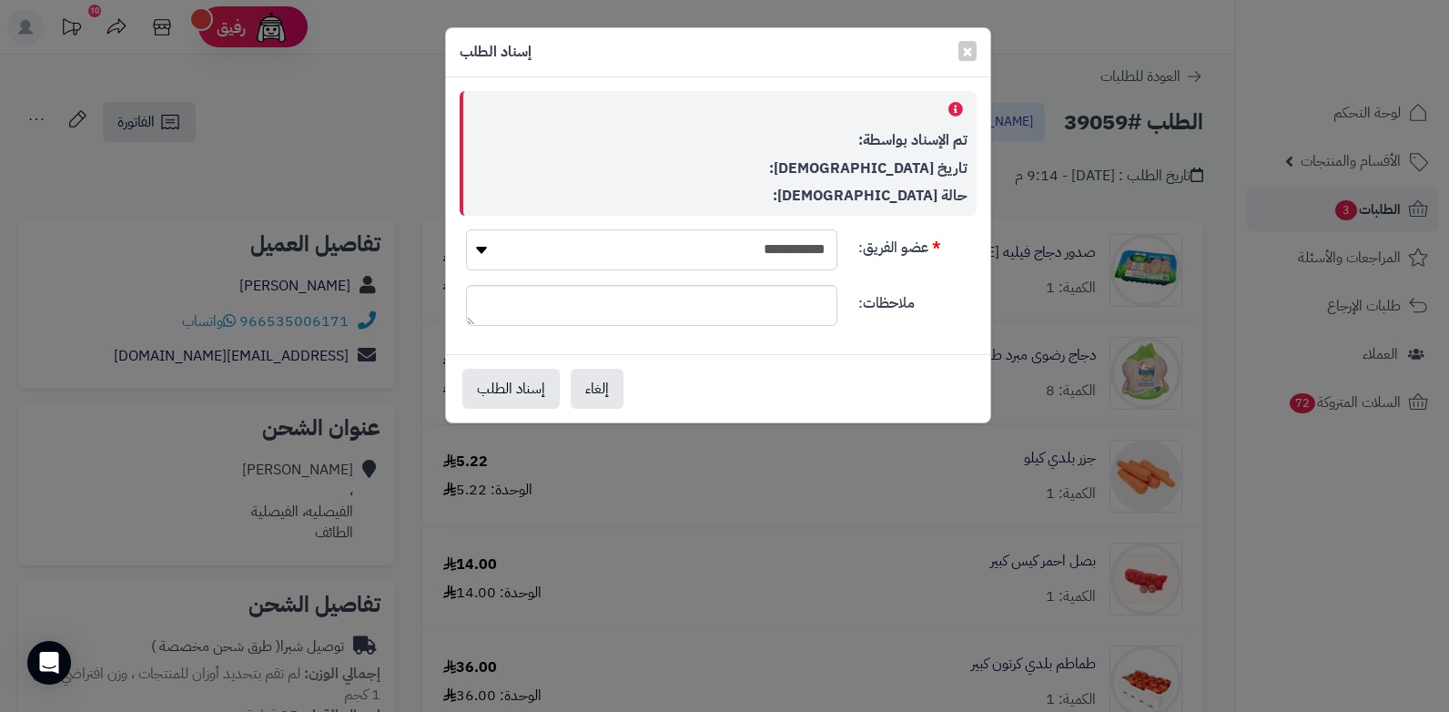
click at [737, 229] on select "**********" at bounding box center [651, 249] width 371 height 41
select select "**"
click at [466, 229] on select "**********" at bounding box center [651, 249] width 371 height 41
click at [493, 392] on button "إسناد الطلب" at bounding box center [510, 388] width 97 height 40
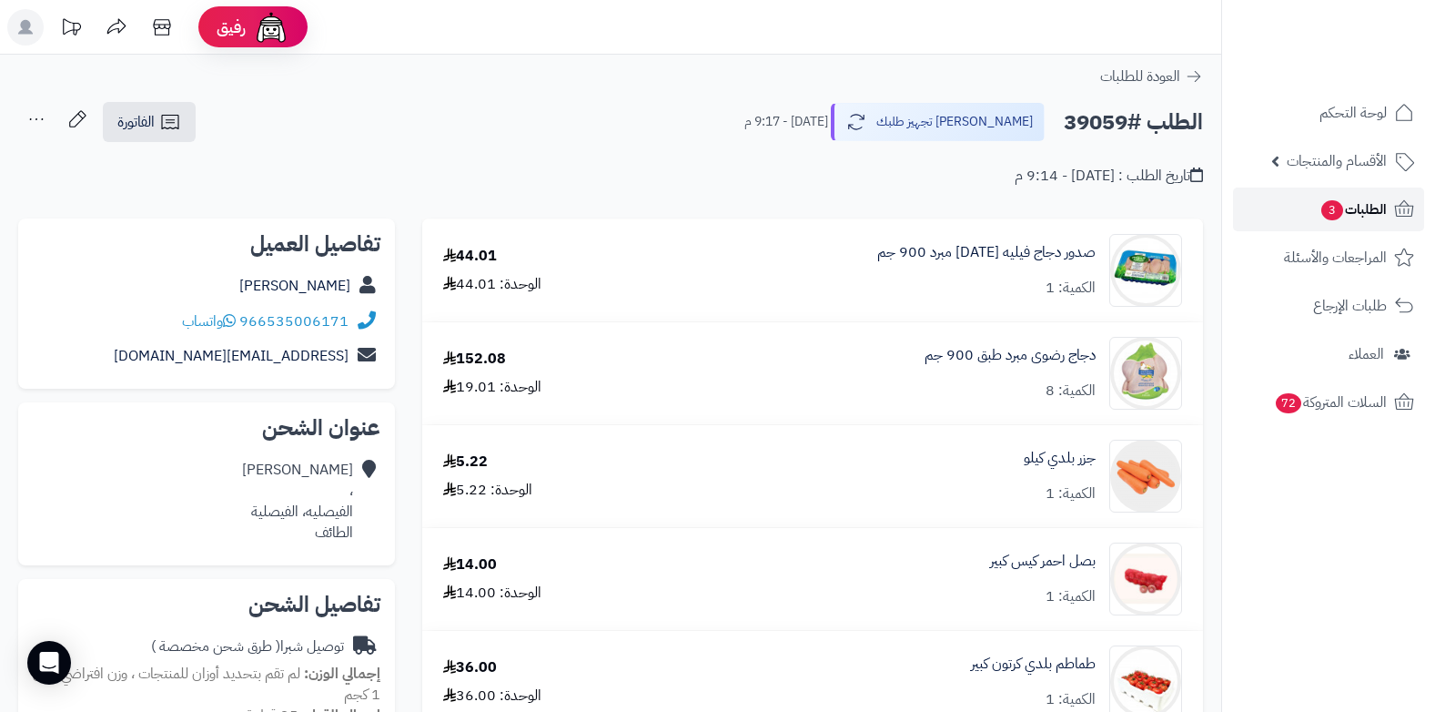
click at [1340, 222] on link "الطلبات 3" at bounding box center [1328, 209] width 191 height 44
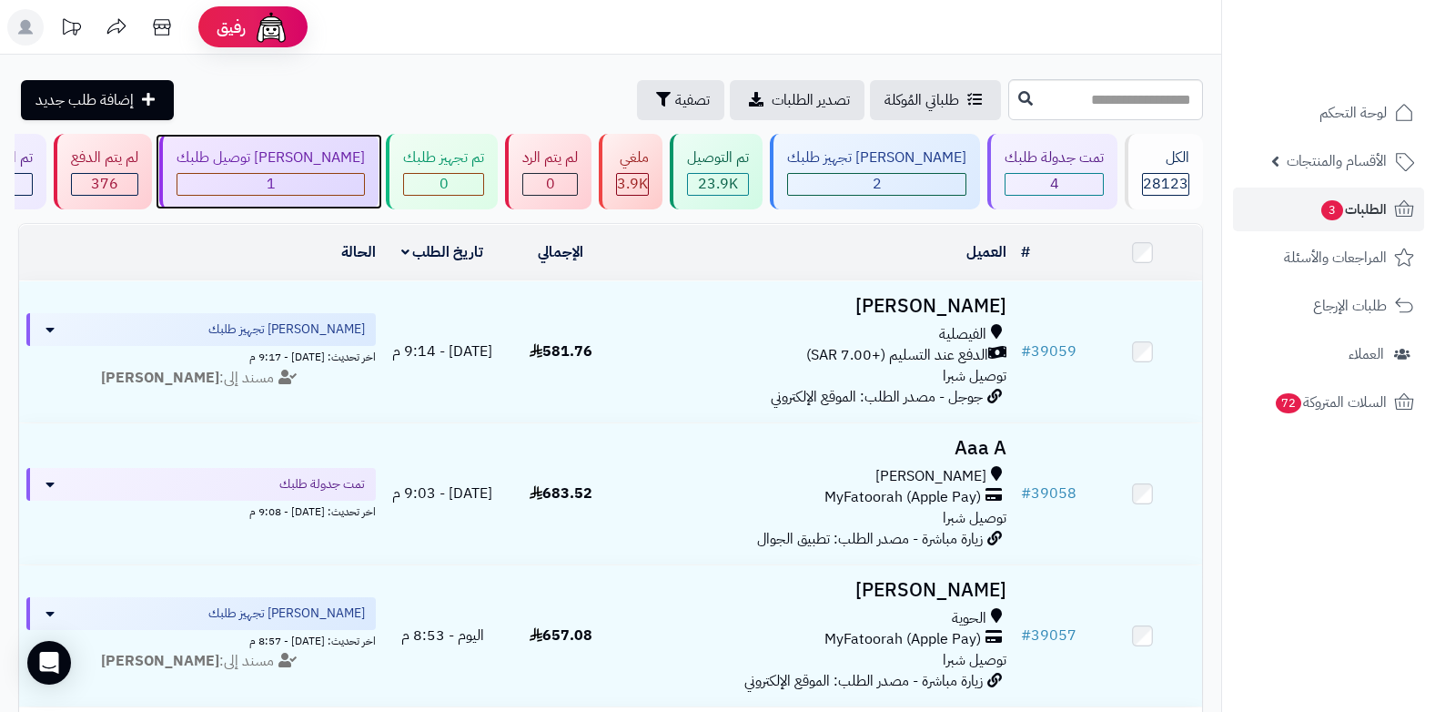
click at [361, 187] on div "1" at bounding box center [270, 184] width 187 height 21
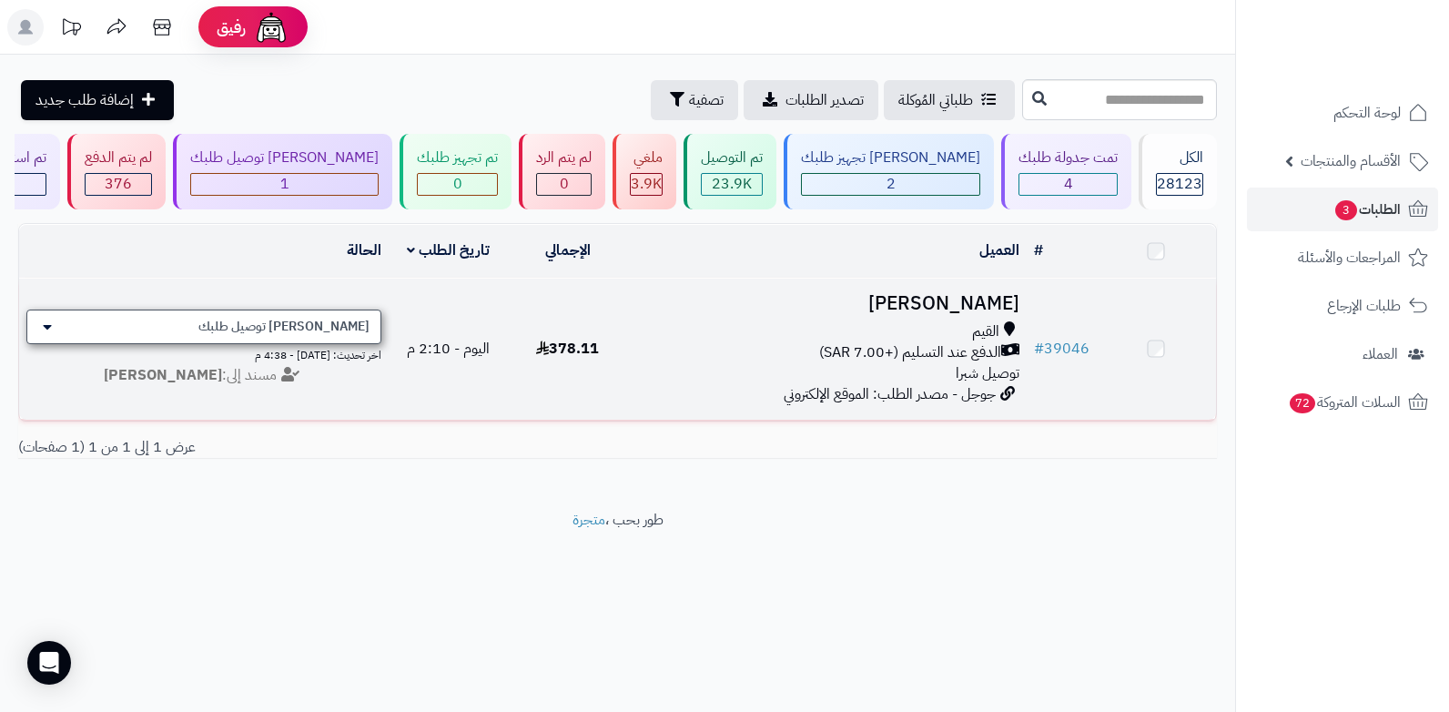
click at [318, 315] on div "[PERSON_NAME] توصيل طلبك" at bounding box center [203, 326] width 355 height 35
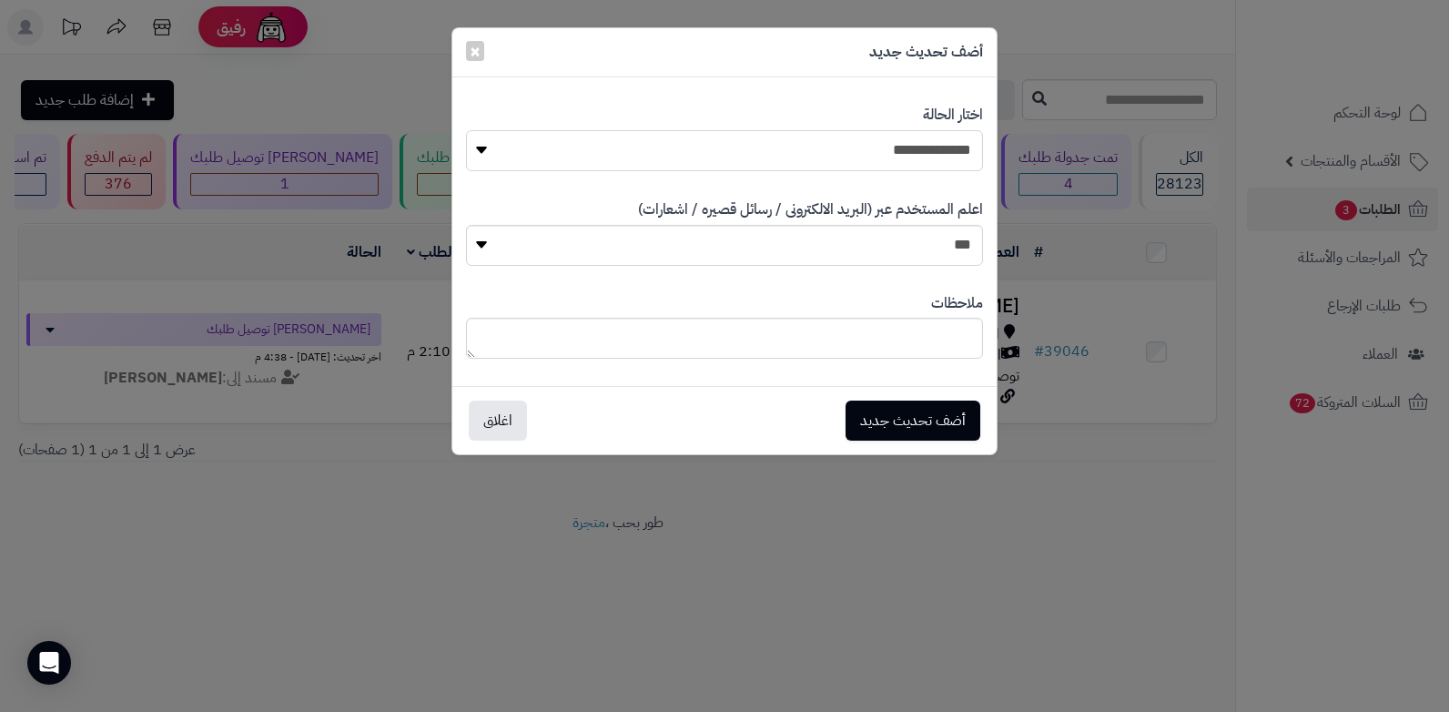
click at [947, 132] on select "**********" at bounding box center [724, 150] width 517 height 41
select select "*"
click at [466, 130] on select "**********" at bounding box center [724, 150] width 517 height 41
click at [905, 338] on textarea at bounding box center [724, 338] width 517 height 41
click at [926, 330] on textarea "**********" at bounding box center [724, 338] width 517 height 41
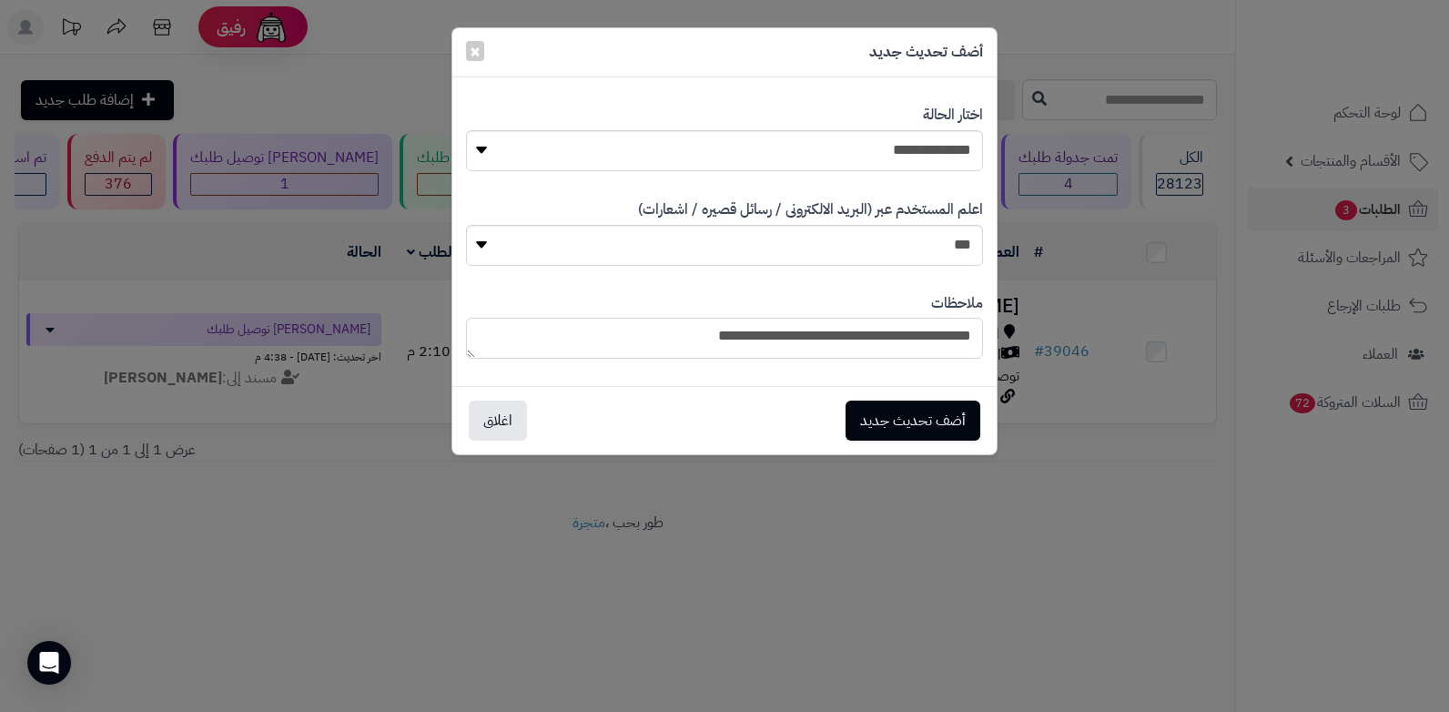
click at [932, 339] on textarea "**********" at bounding box center [724, 338] width 517 height 41
type textarea "**********"
click at [908, 420] on button "أضف تحديث جديد" at bounding box center [912, 419] width 135 height 40
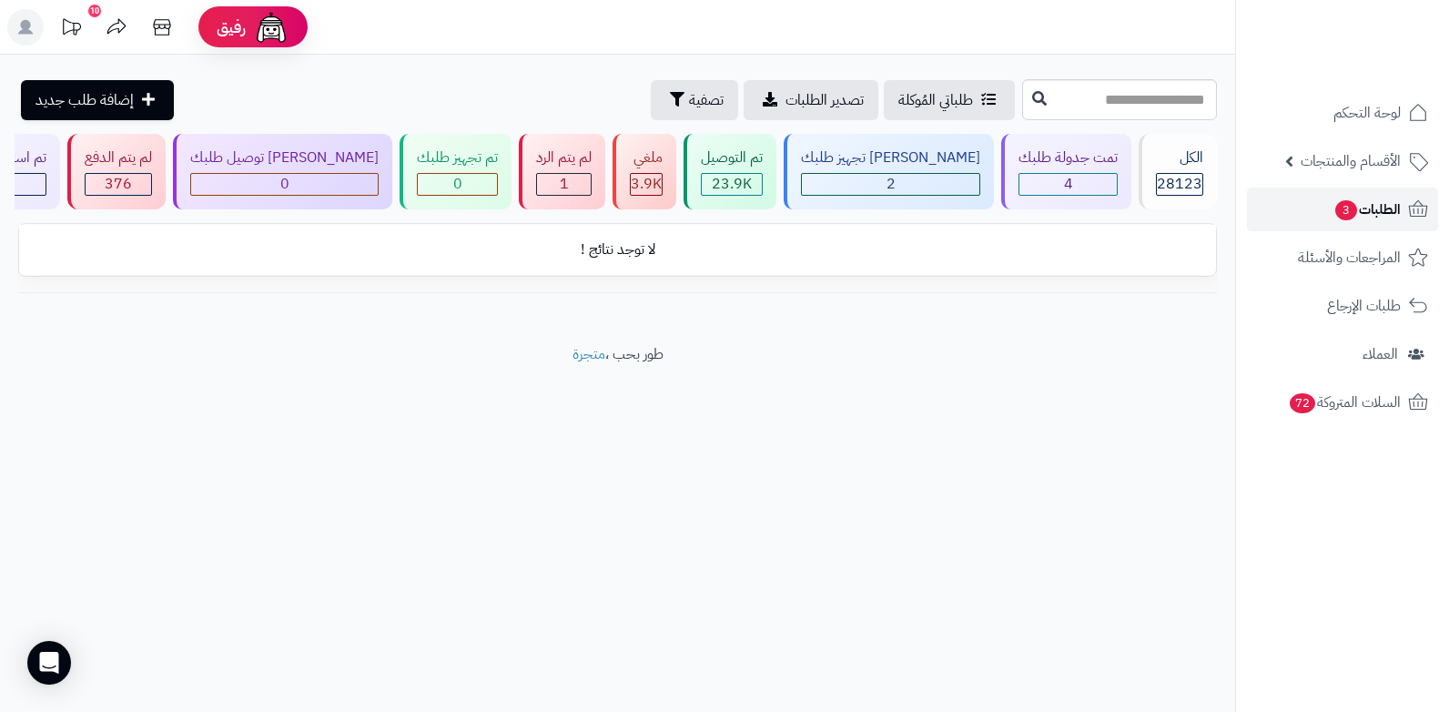
click at [1338, 217] on span "3" at bounding box center [1346, 210] width 22 height 20
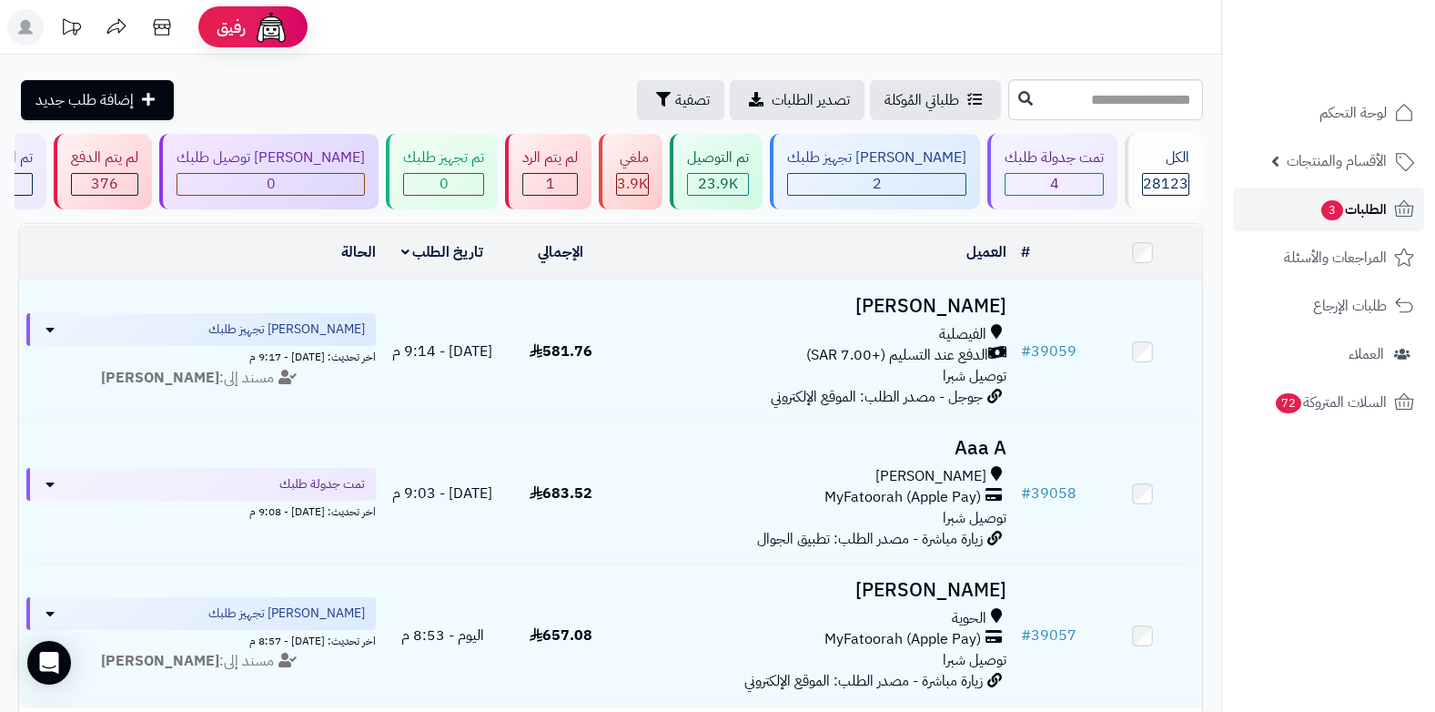
click at [1323, 212] on span "3" at bounding box center [1332, 210] width 24 height 22
click at [1349, 215] on span "الطلبات 3" at bounding box center [1353, 209] width 67 height 25
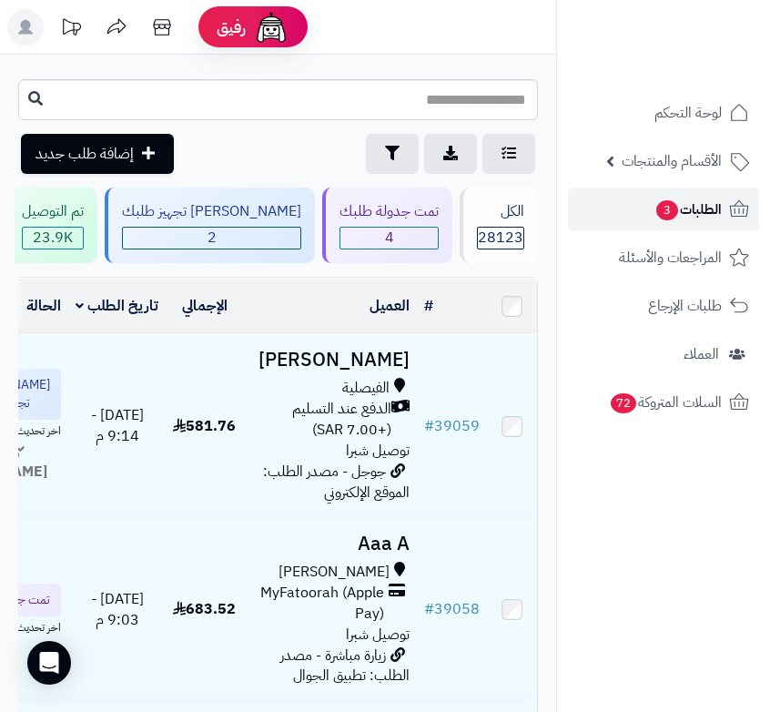
click at [685, 211] on span "الطلبات 3" at bounding box center [687, 209] width 67 height 25
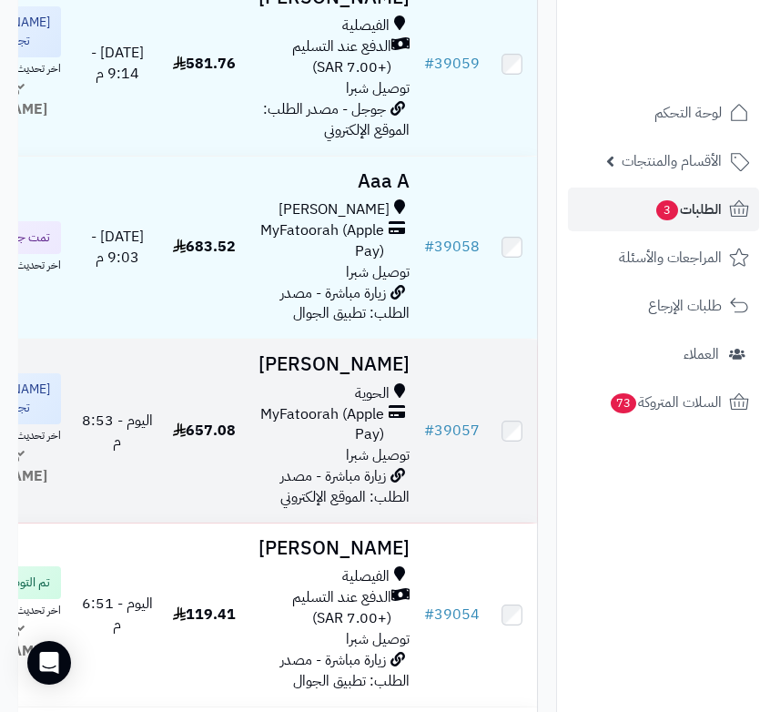
scroll to position [364, 0]
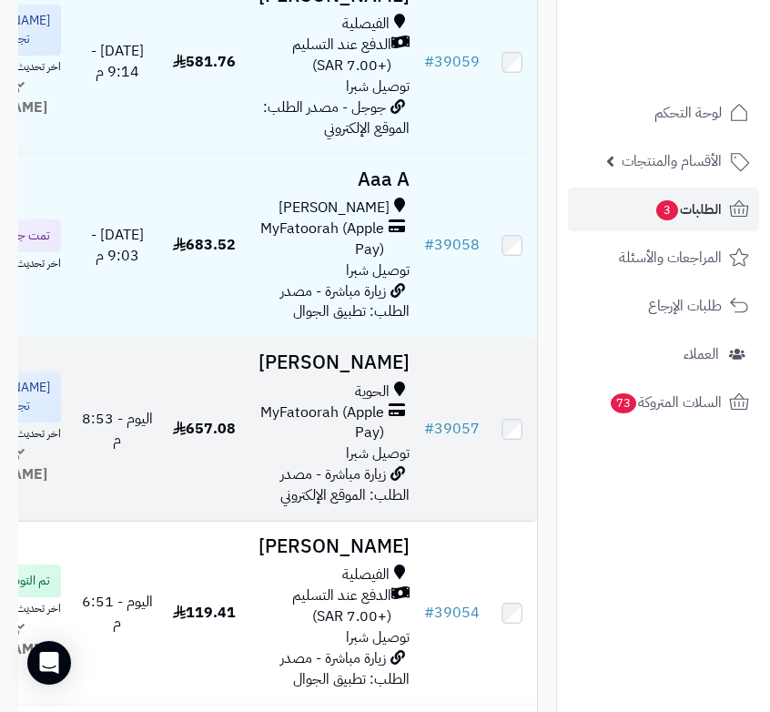
click at [326, 444] on span "MyFatoorah (Apple Pay)" at bounding box center [317, 423] width 133 height 42
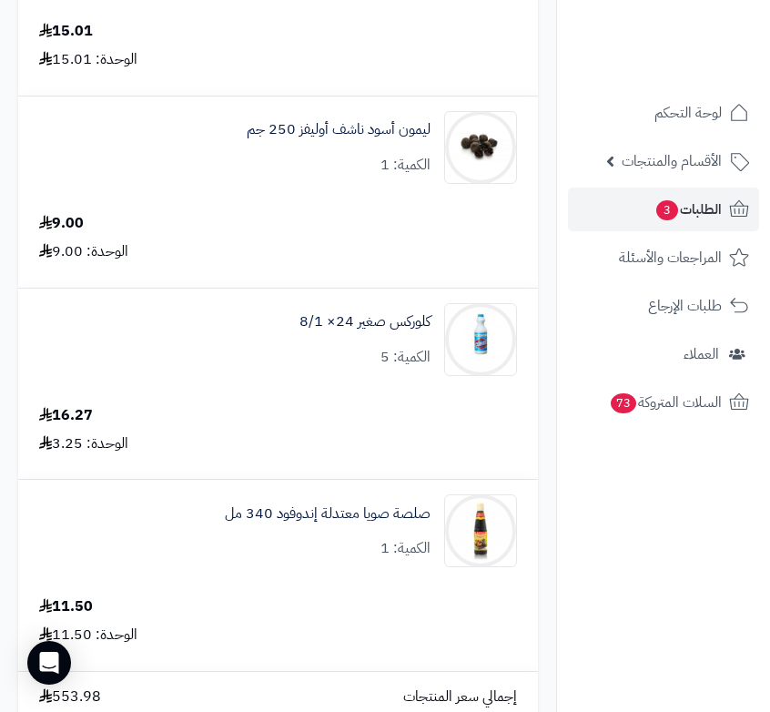
scroll to position [6006, 0]
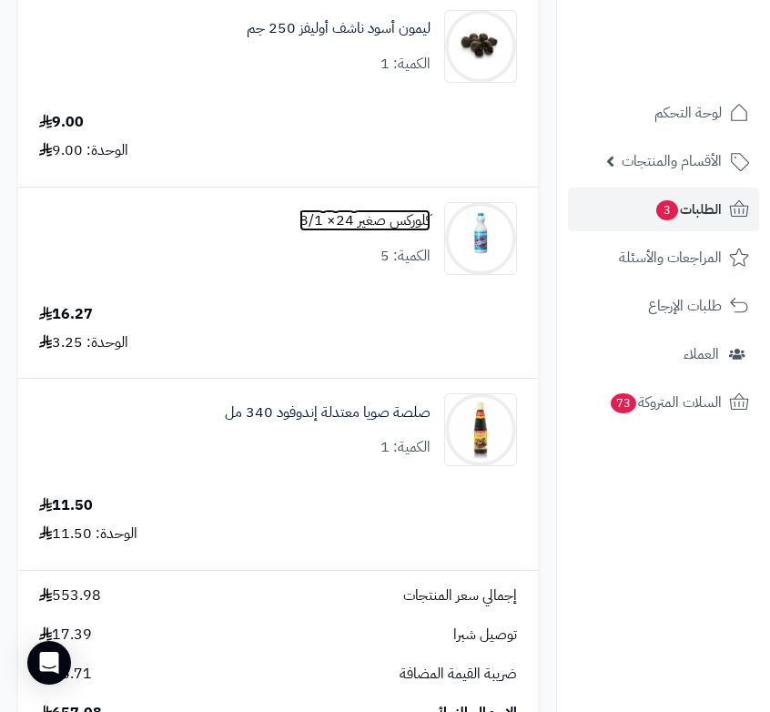
click at [403, 210] on link "كلوركس صغير 24× 8/1" at bounding box center [364, 220] width 131 height 21
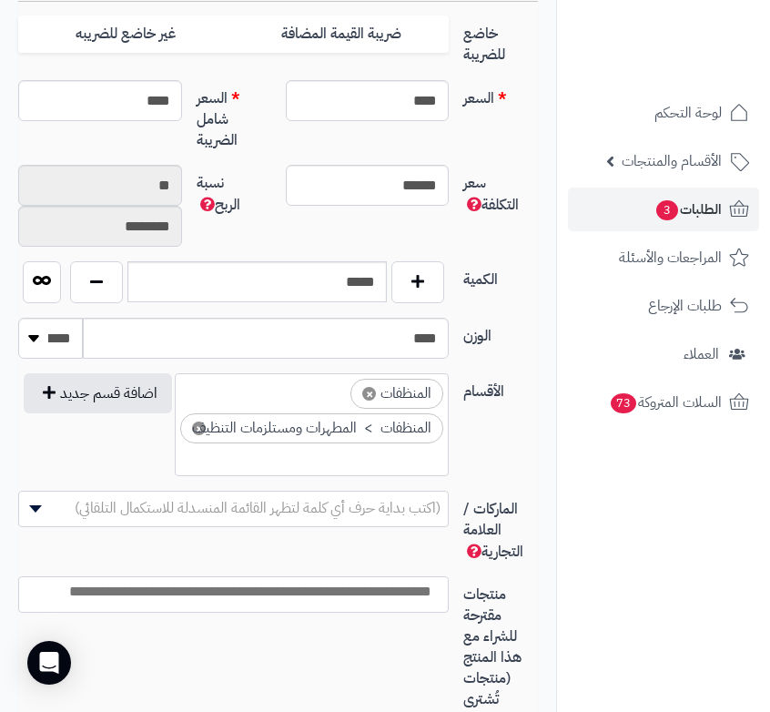
scroll to position [865, 0]
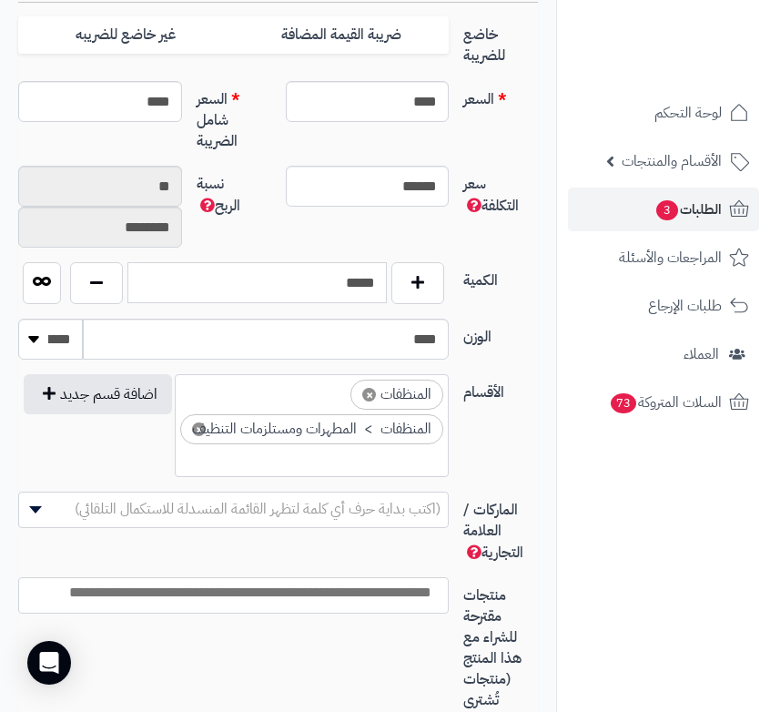
click at [350, 297] on input "*****" at bounding box center [256, 282] width 259 height 41
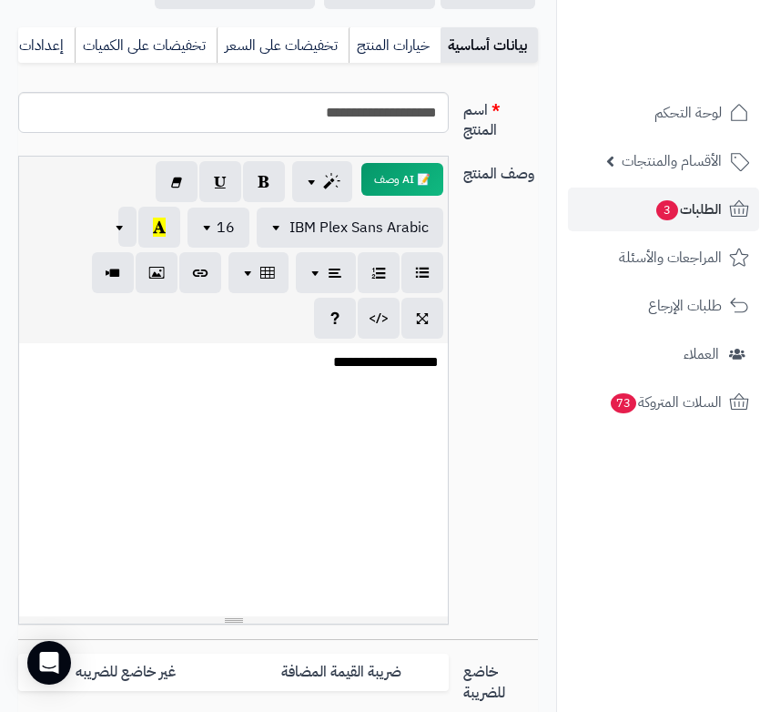
scroll to position [0, 0]
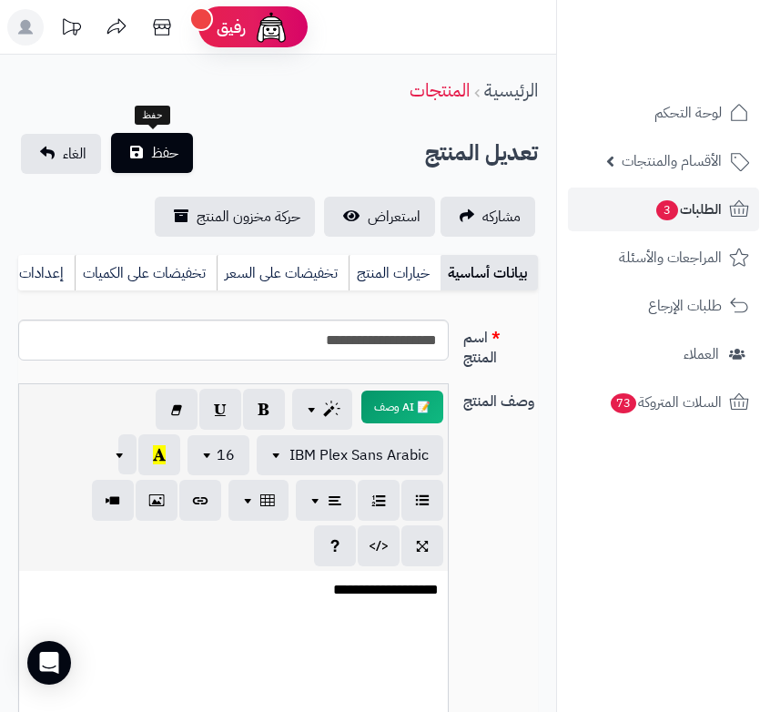
type input "**"
click at [139, 157] on button "حفظ" at bounding box center [152, 153] width 82 height 40
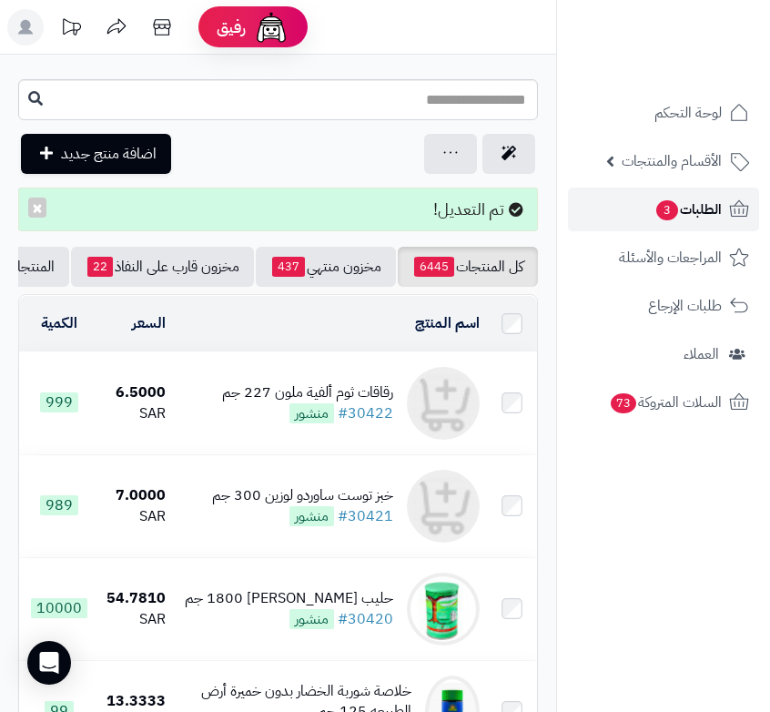
click at [645, 207] on link "الطلبات 3" at bounding box center [663, 209] width 191 height 44
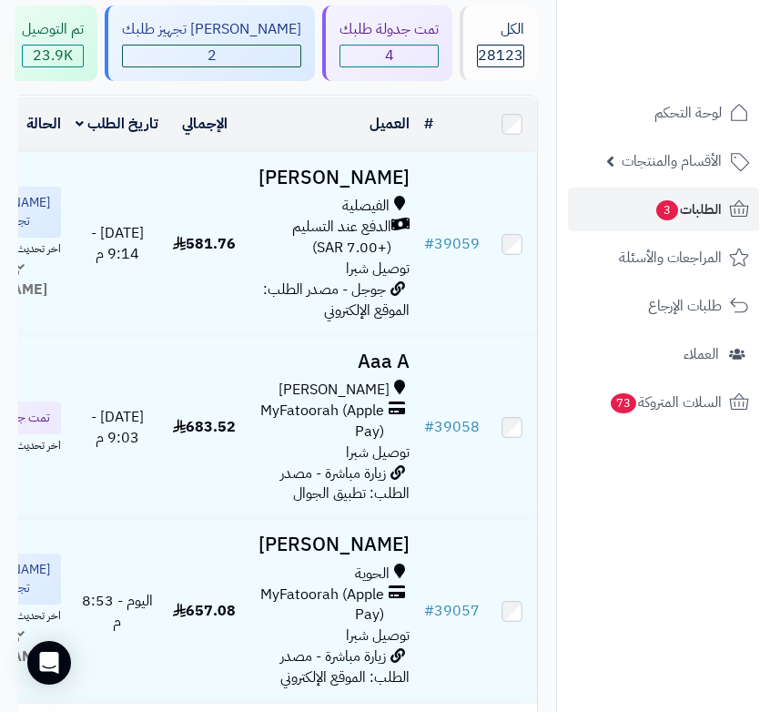
scroll to position [637, 0]
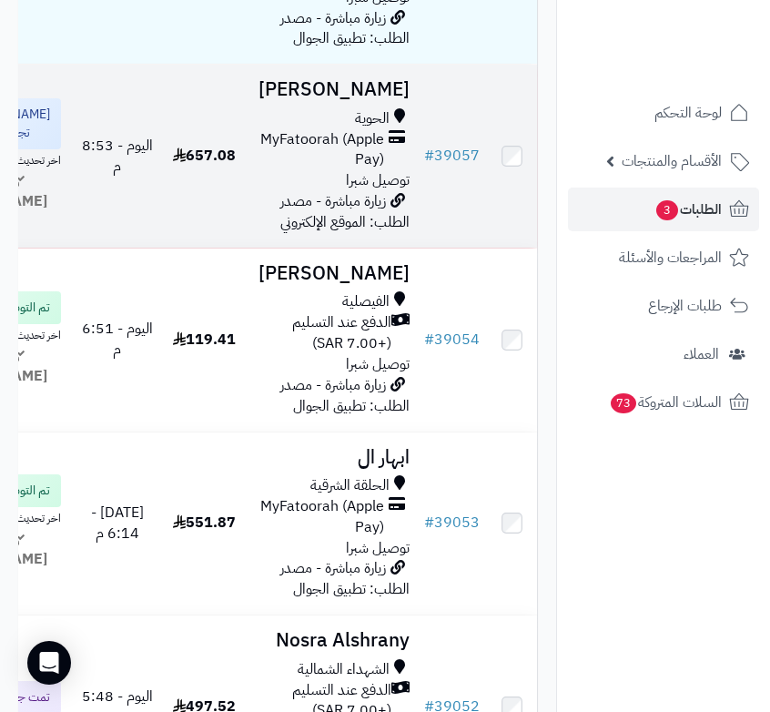
click at [365, 191] on span "توصيل شبرا" at bounding box center [378, 180] width 64 height 22
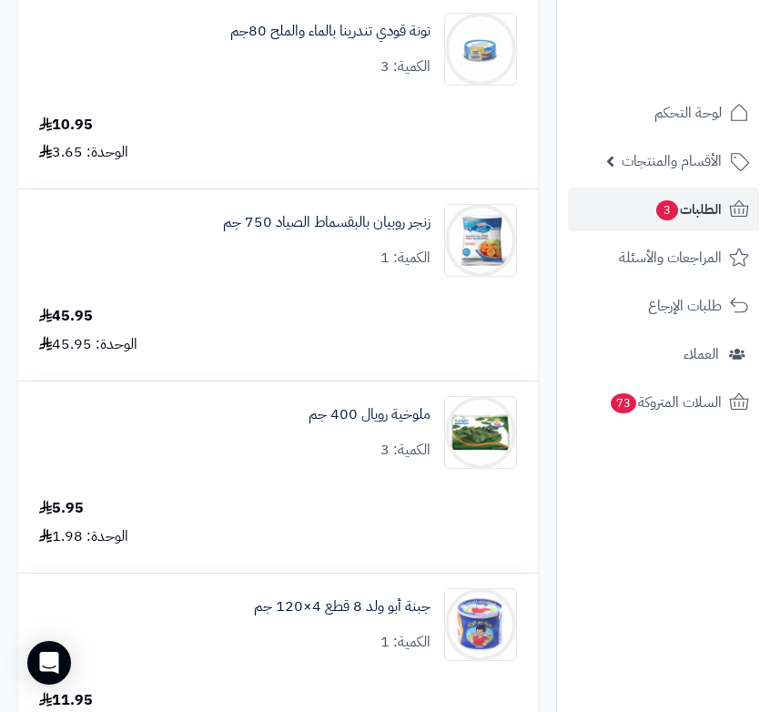
scroll to position [910, 0]
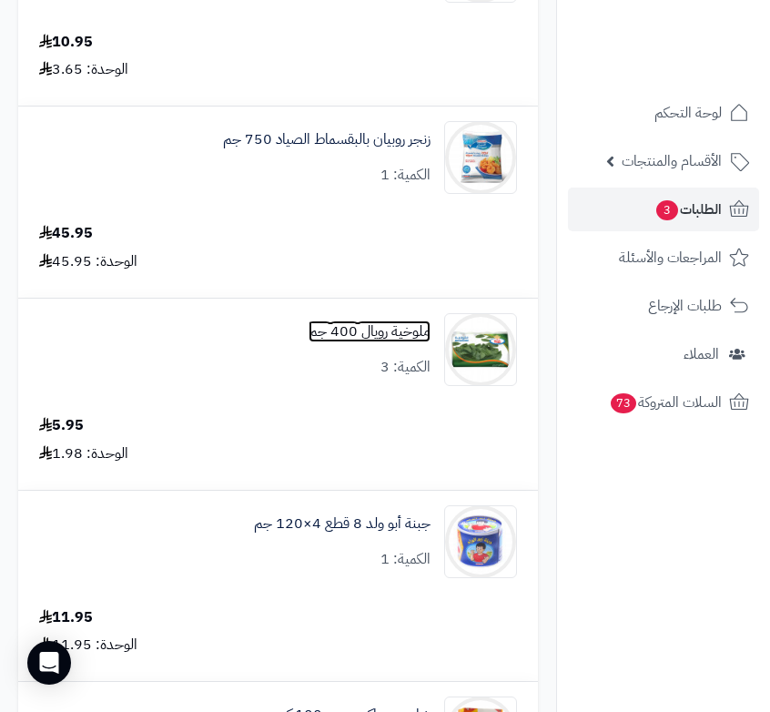
click at [417, 333] on link "ملوخية رويال 400 جم" at bounding box center [369, 331] width 122 height 21
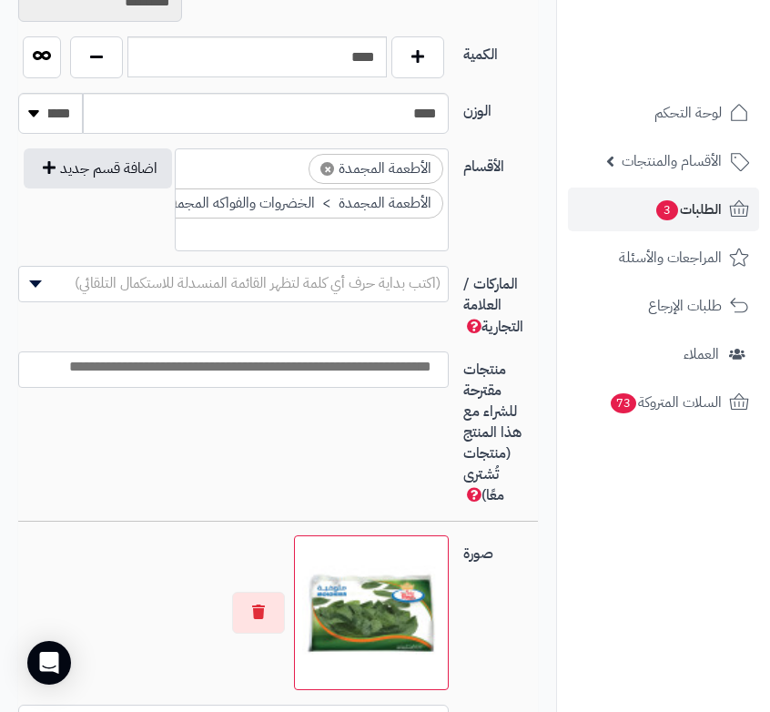
scroll to position [932, 0]
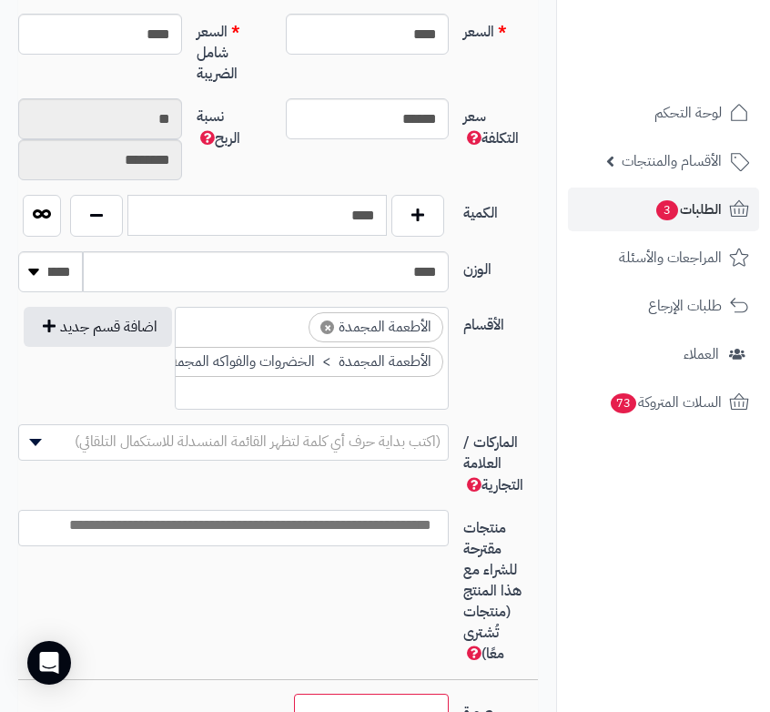
click at [348, 222] on input "****" at bounding box center [256, 215] width 259 height 41
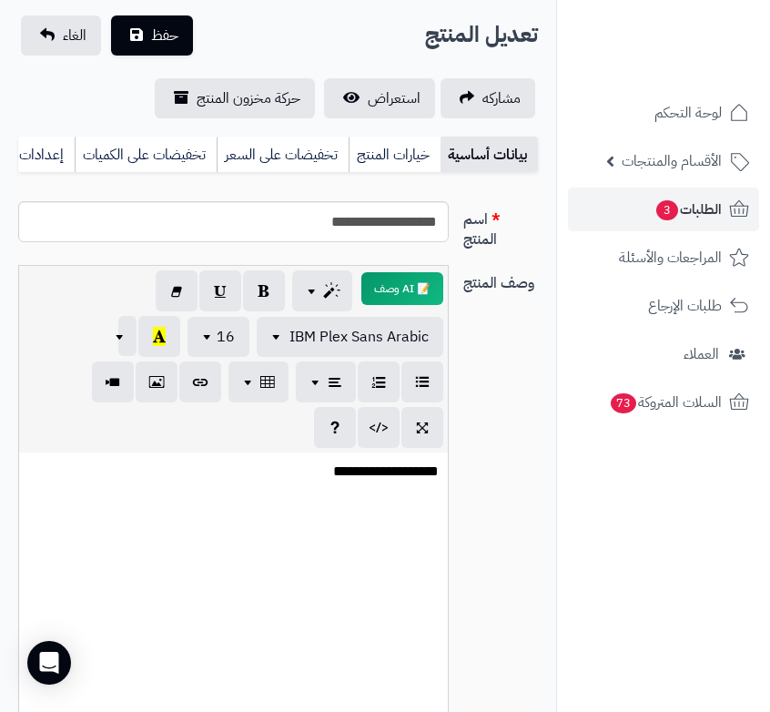
scroll to position [0, 0]
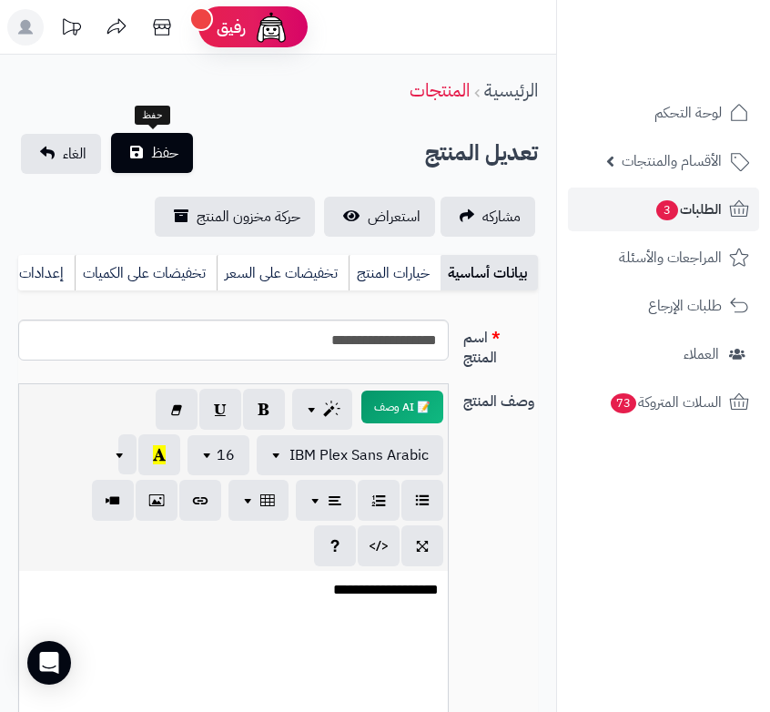
type input "**"
click at [169, 155] on span "حفظ" at bounding box center [164, 153] width 27 height 22
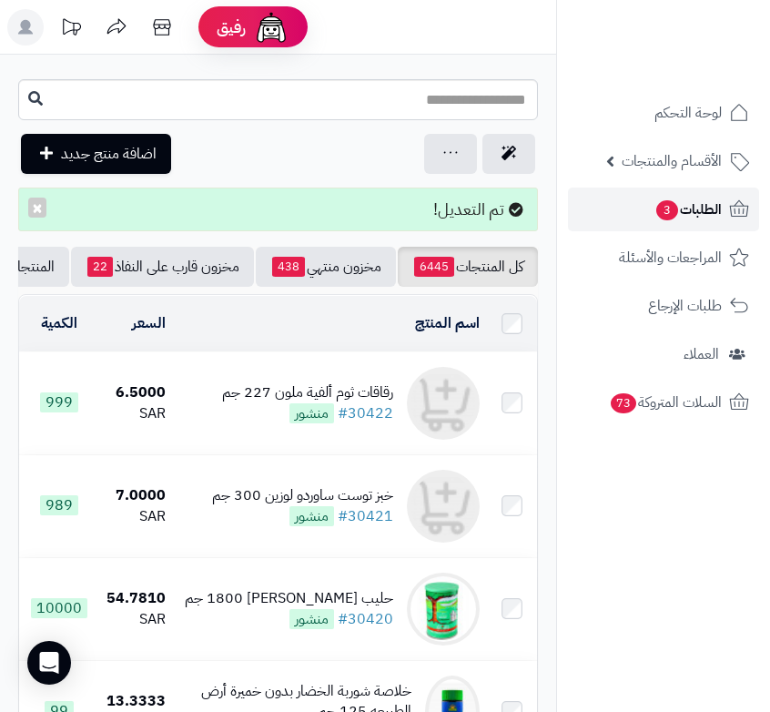
click at [703, 212] on span "الطلبات 3" at bounding box center [687, 209] width 67 height 25
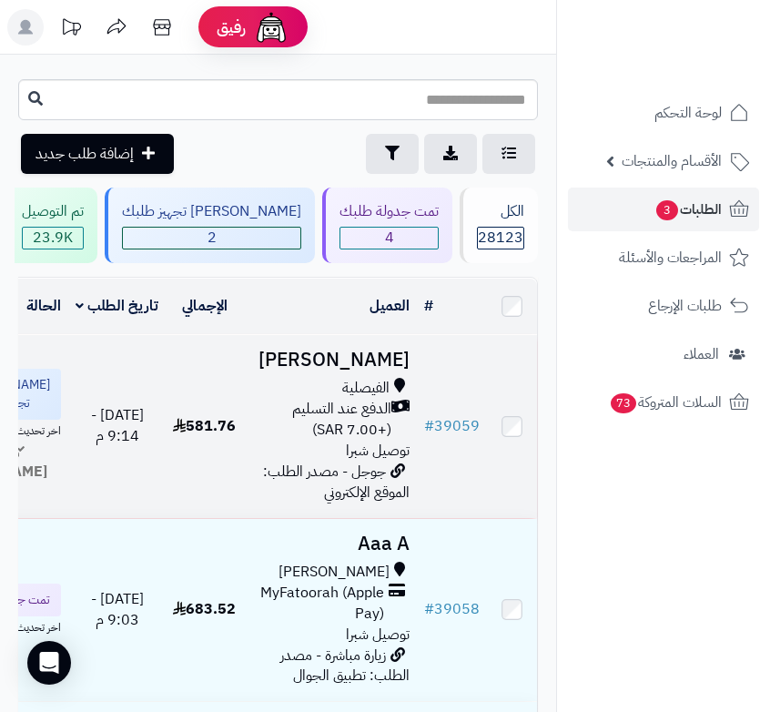
scroll to position [546, 0]
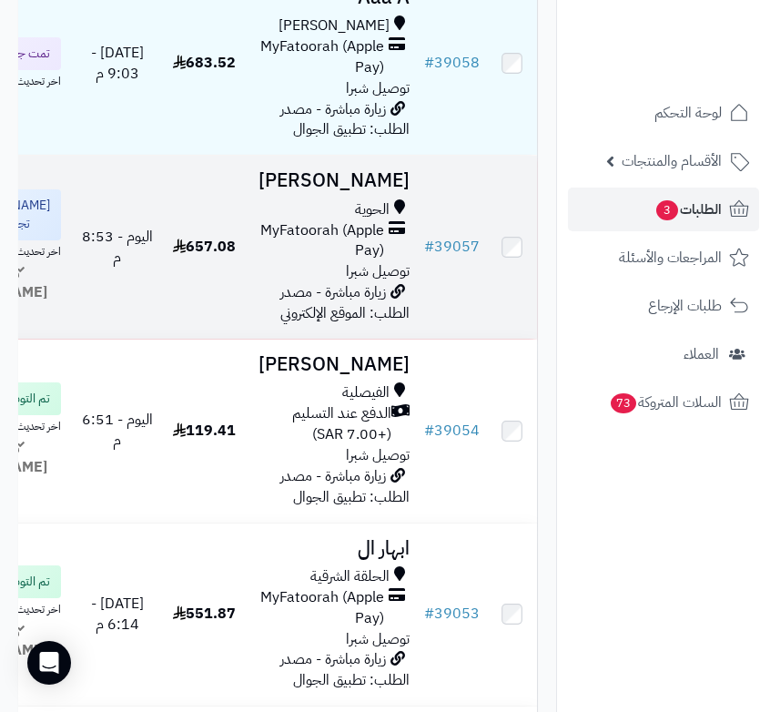
click at [346, 262] on span "MyFatoorah (Apple Pay)" at bounding box center [317, 241] width 133 height 42
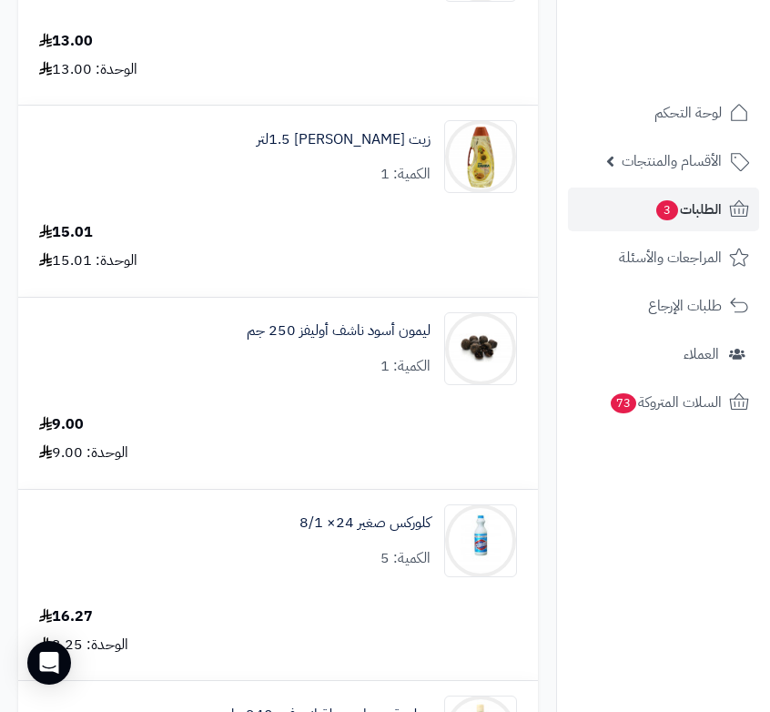
scroll to position [5642, 0]
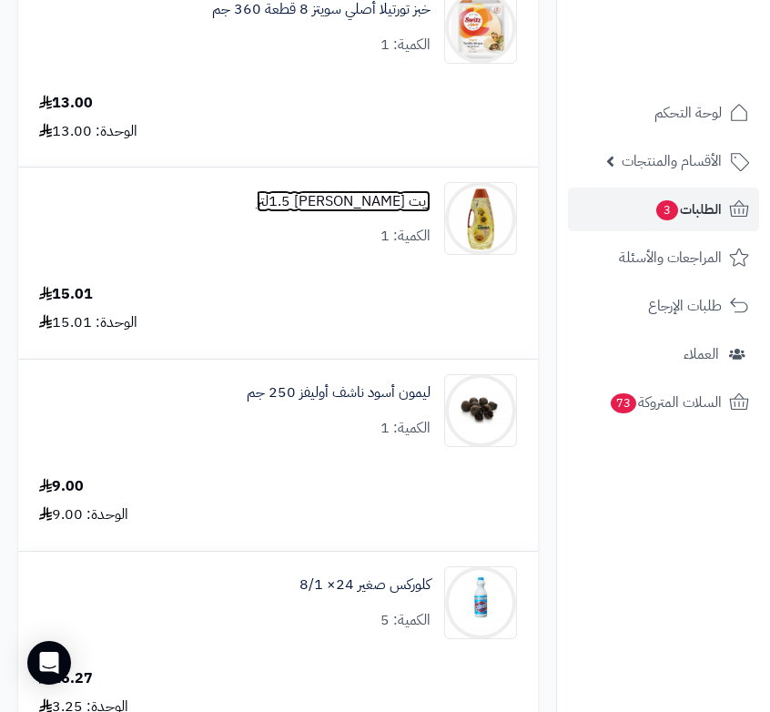
click at [404, 198] on link "زيت [PERSON_NAME] 1.5لتر" at bounding box center [344, 201] width 174 height 21
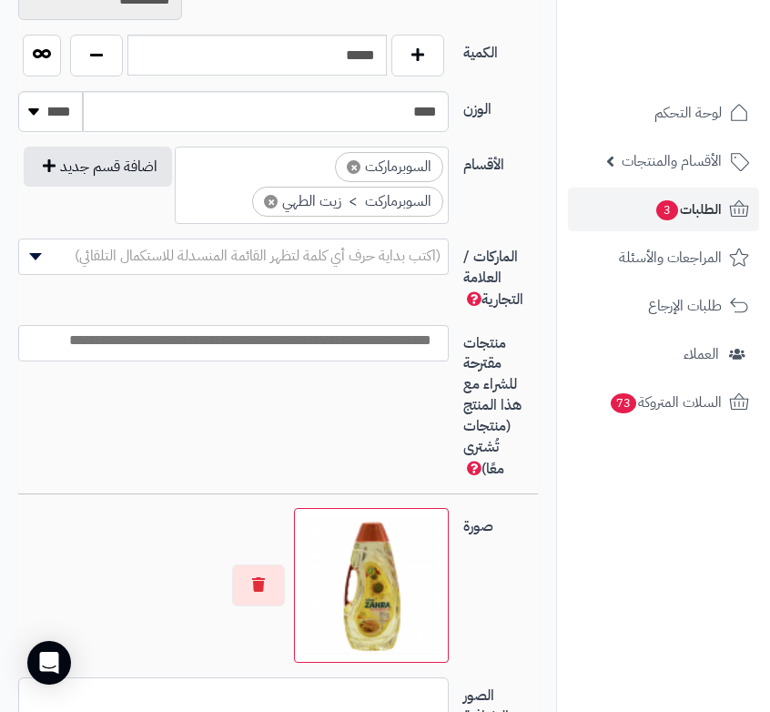
scroll to position [1047, 0]
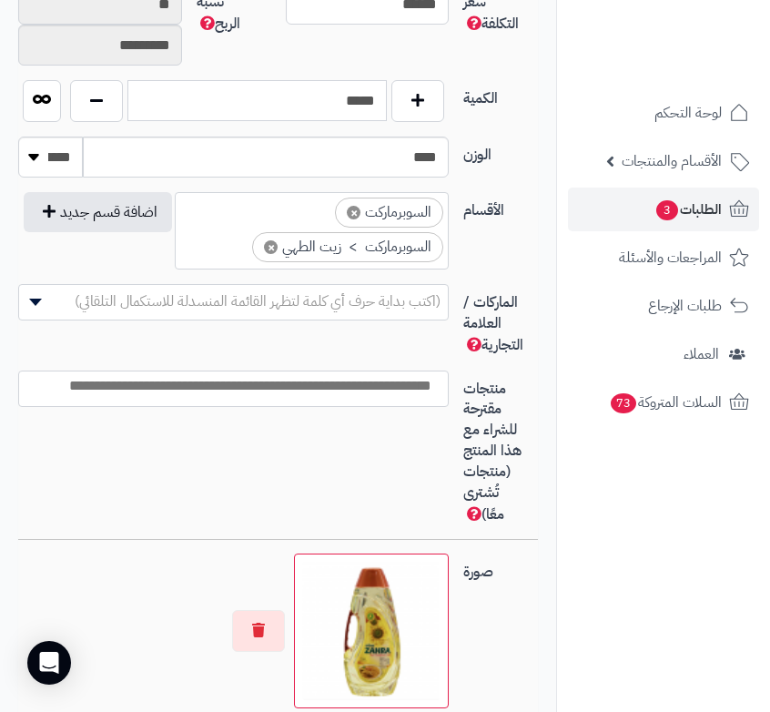
click at [341, 105] on input "*****" at bounding box center [256, 100] width 259 height 41
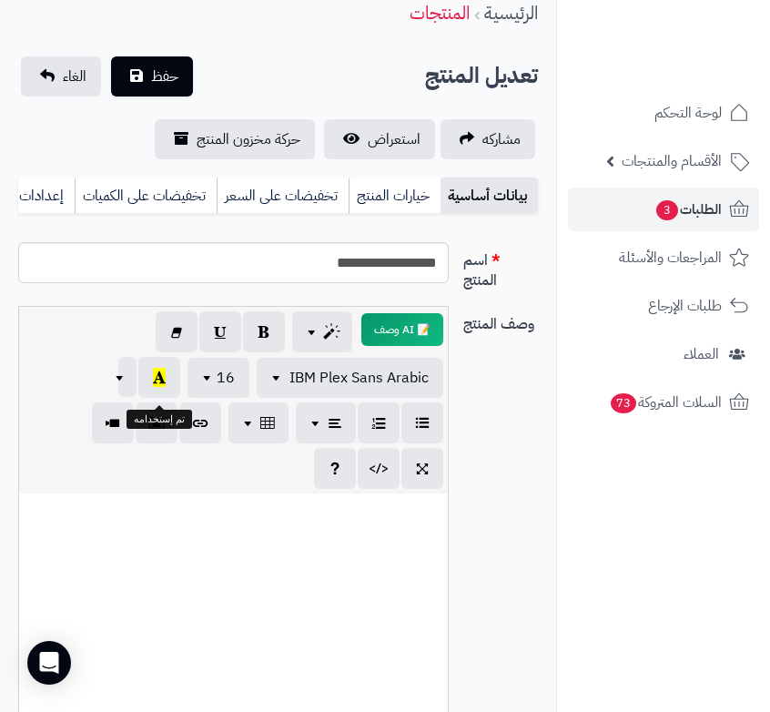
scroll to position [46, 0]
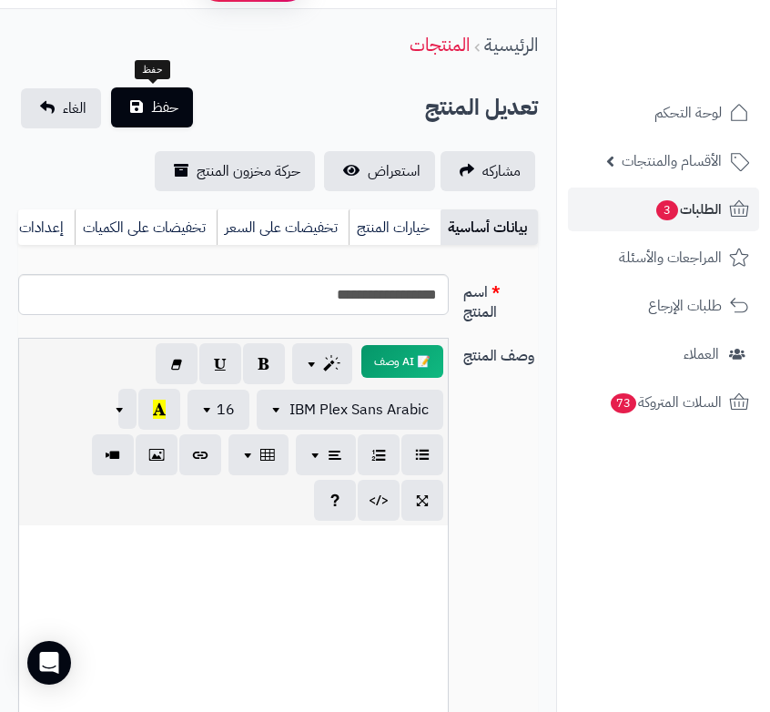
type input "**"
click at [128, 106] on button "حفظ" at bounding box center [152, 107] width 82 height 40
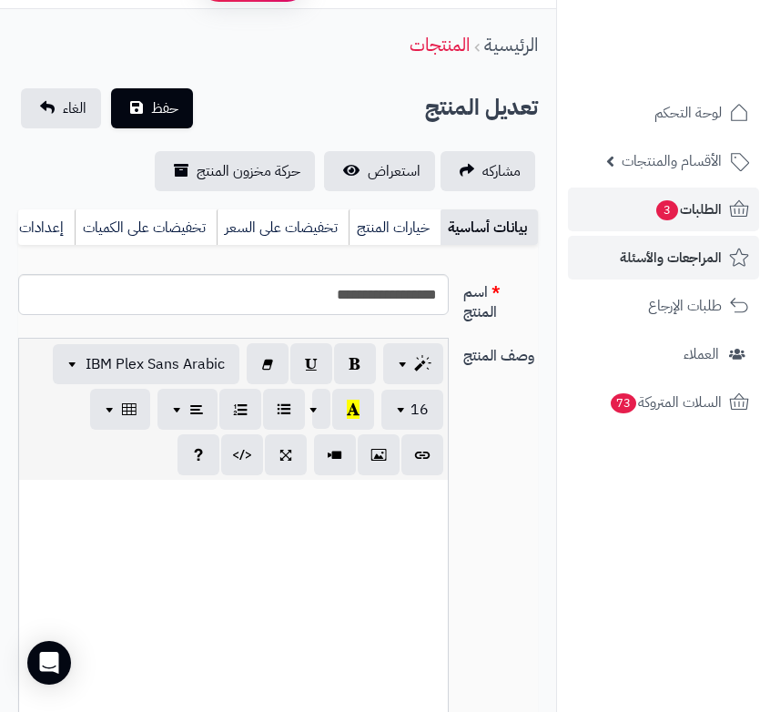
scroll to position [910, 0]
click at [660, 216] on span "3" at bounding box center [667, 210] width 22 height 20
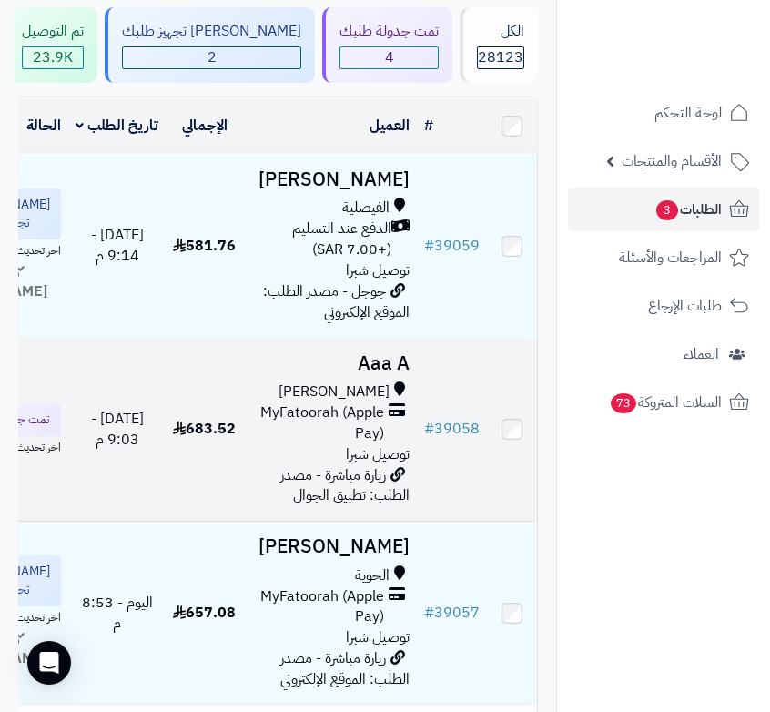
scroll to position [455, 0]
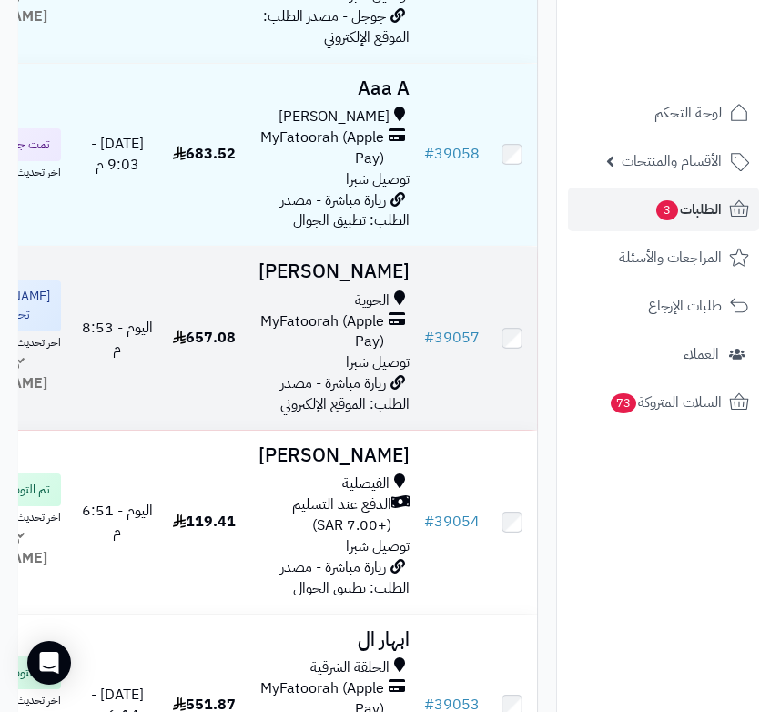
click at [361, 311] on span "الحوية" at bounding box center [372, 300] width 35 height 21
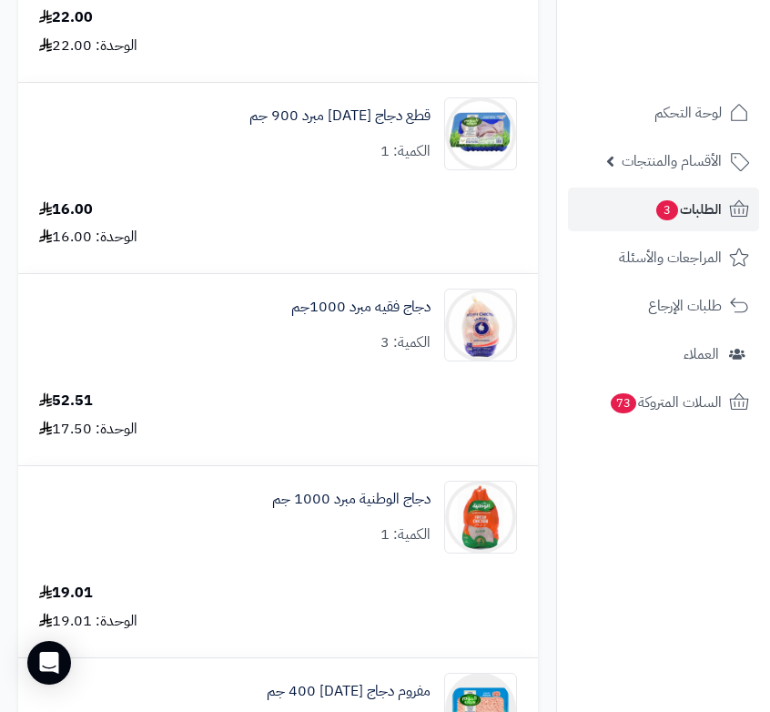
scroll to position [3913, 0]
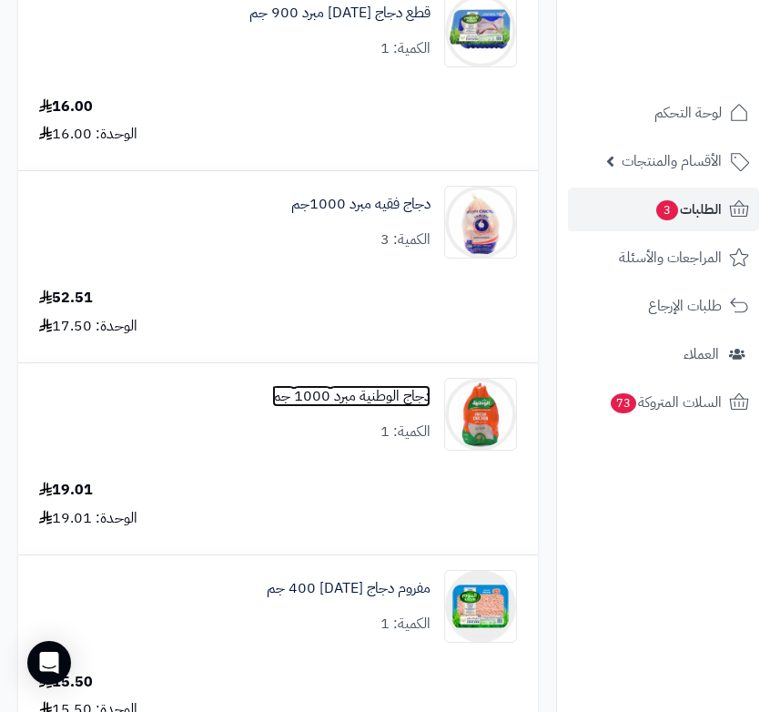
click at [354, 389] on link "دجاج الوطنية مبرد 1000 جم" at bounding box center [351, 396] width 158 height 21
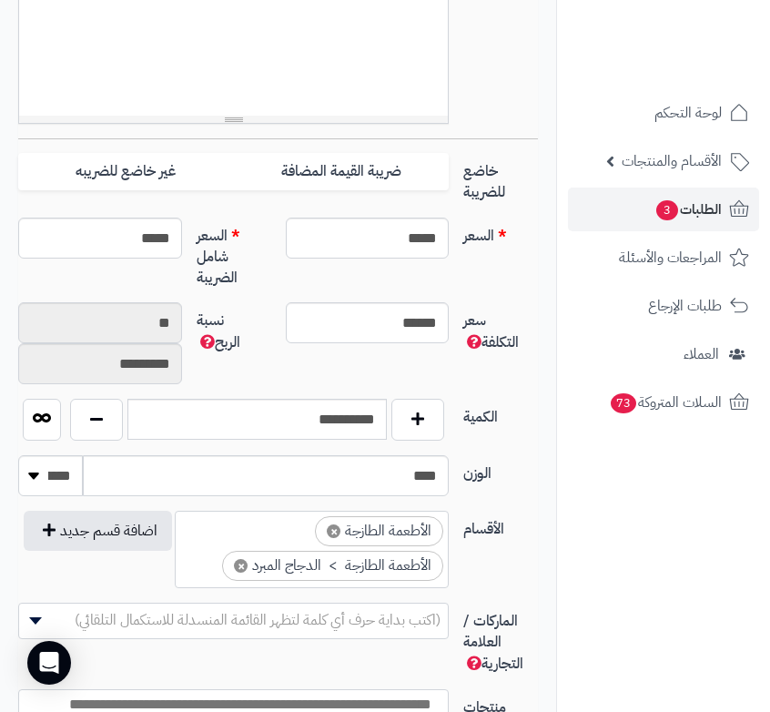
scroll to position [774, 0]
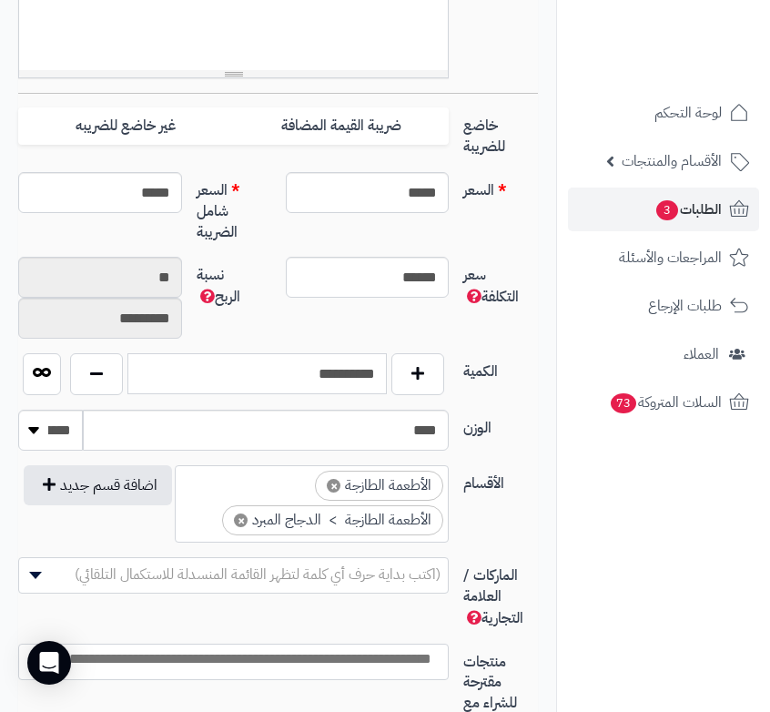
click at [354, 387] on input "**********" at bounding box center [256, 373] width 259 height 41
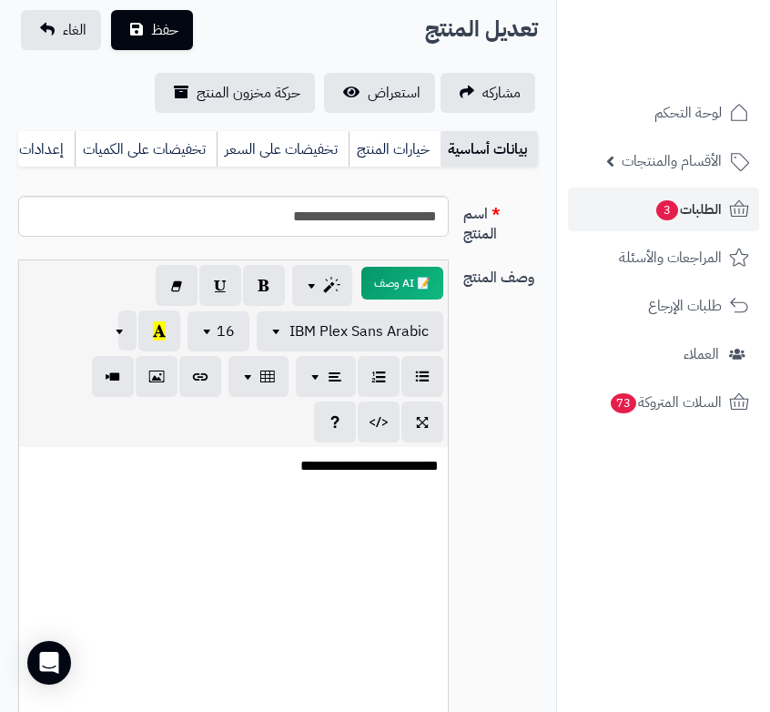
scroll to position [0, 0]
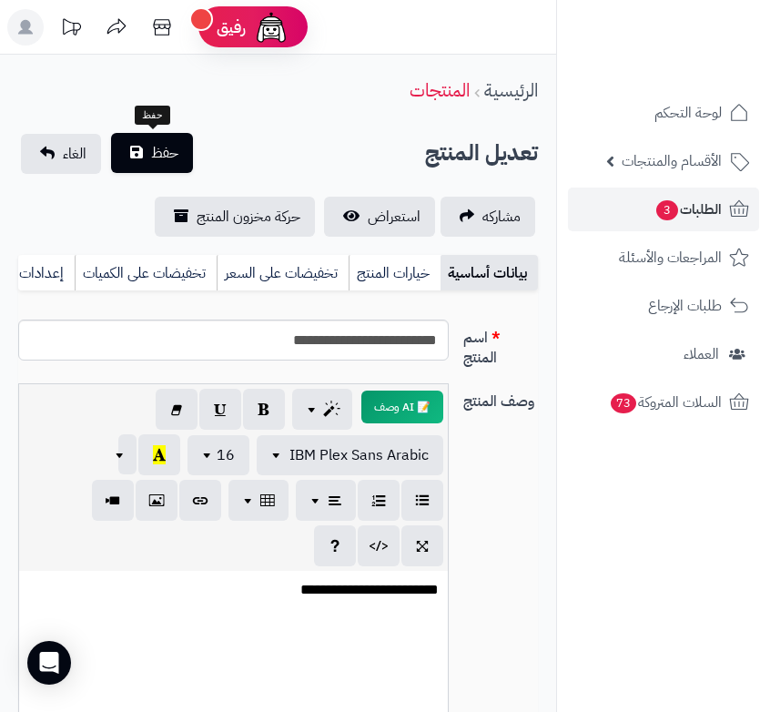
type input "**"
click at [157, 148] on span "حفظ" at bounding box center [164, 153] width 27 height 22
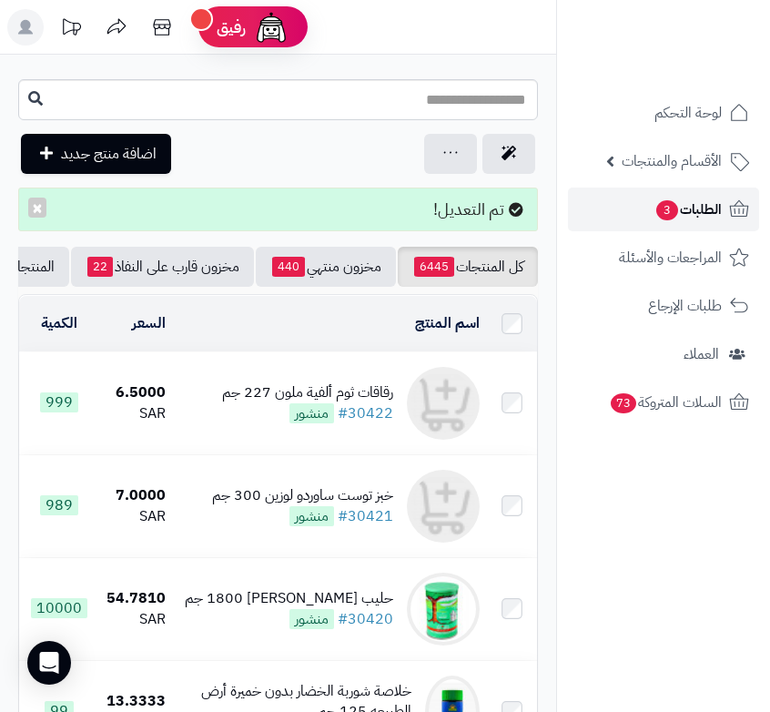
click at [648, 226] on link "الطلبات 3" at bounding box center [663, 209] width 191 height 44
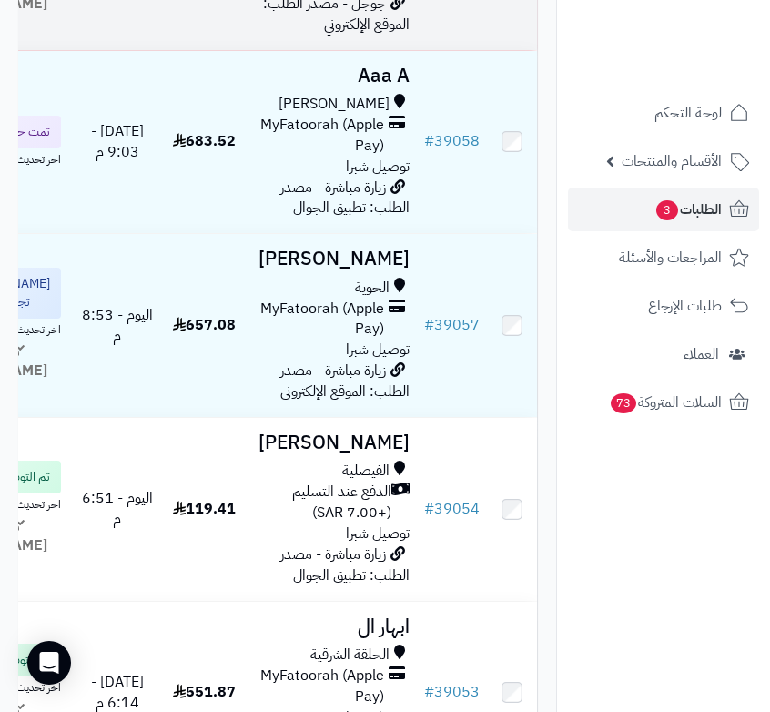
scroll to position [546, 0]
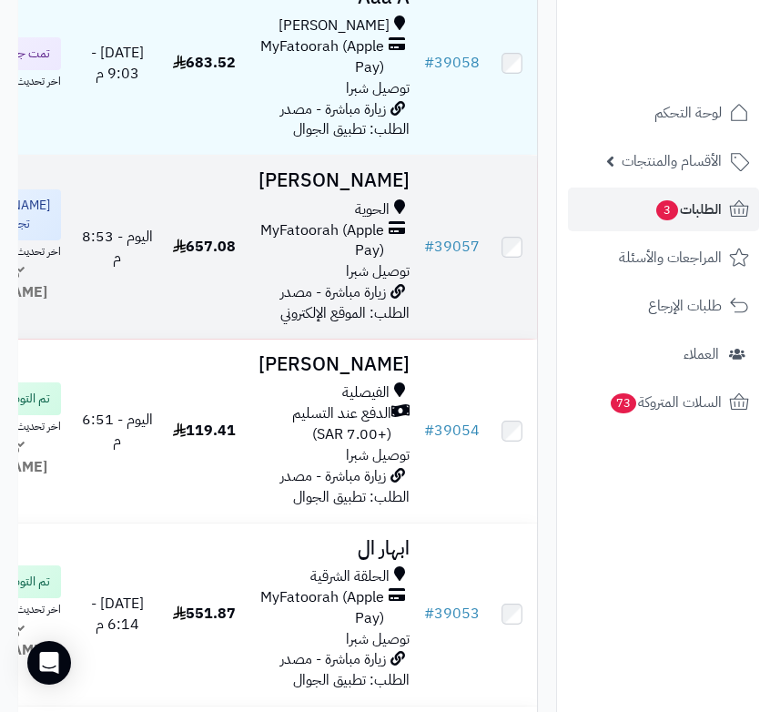
click at [384, 262] on span "MyFatoorah (Apple Pay)" at bounding box center [317, 241] width 133 height 42
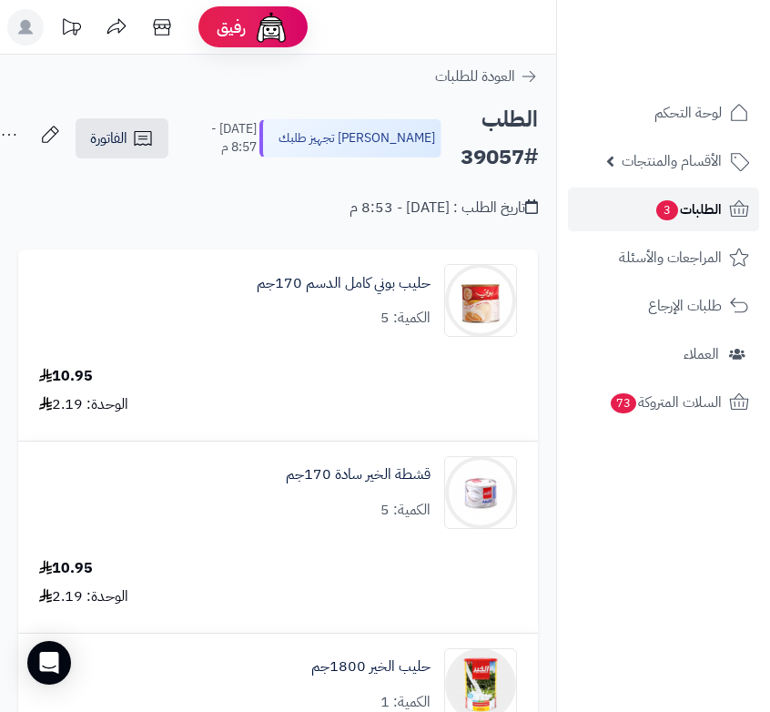
click at [659, 216] on span "3" at bounding box center [667, 210] width 22 height 20
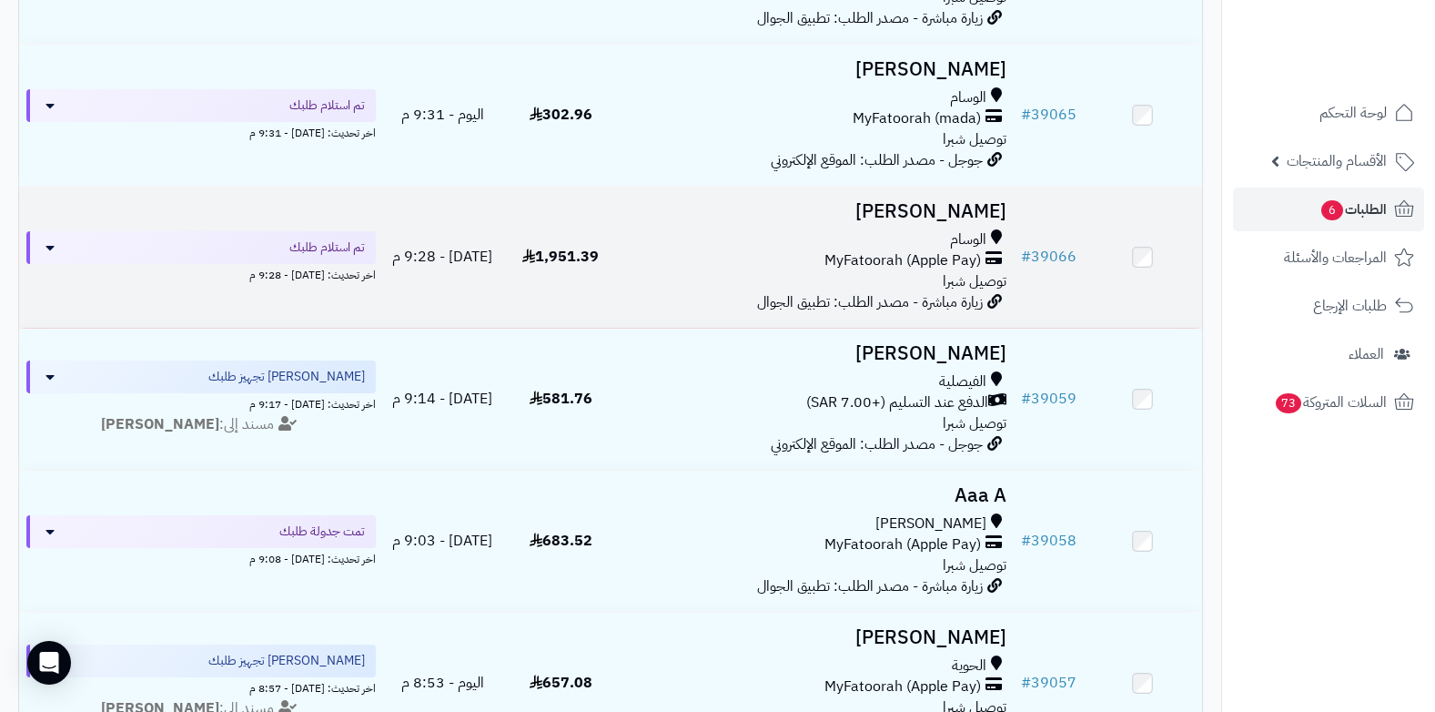
scroll to position [347, 0]
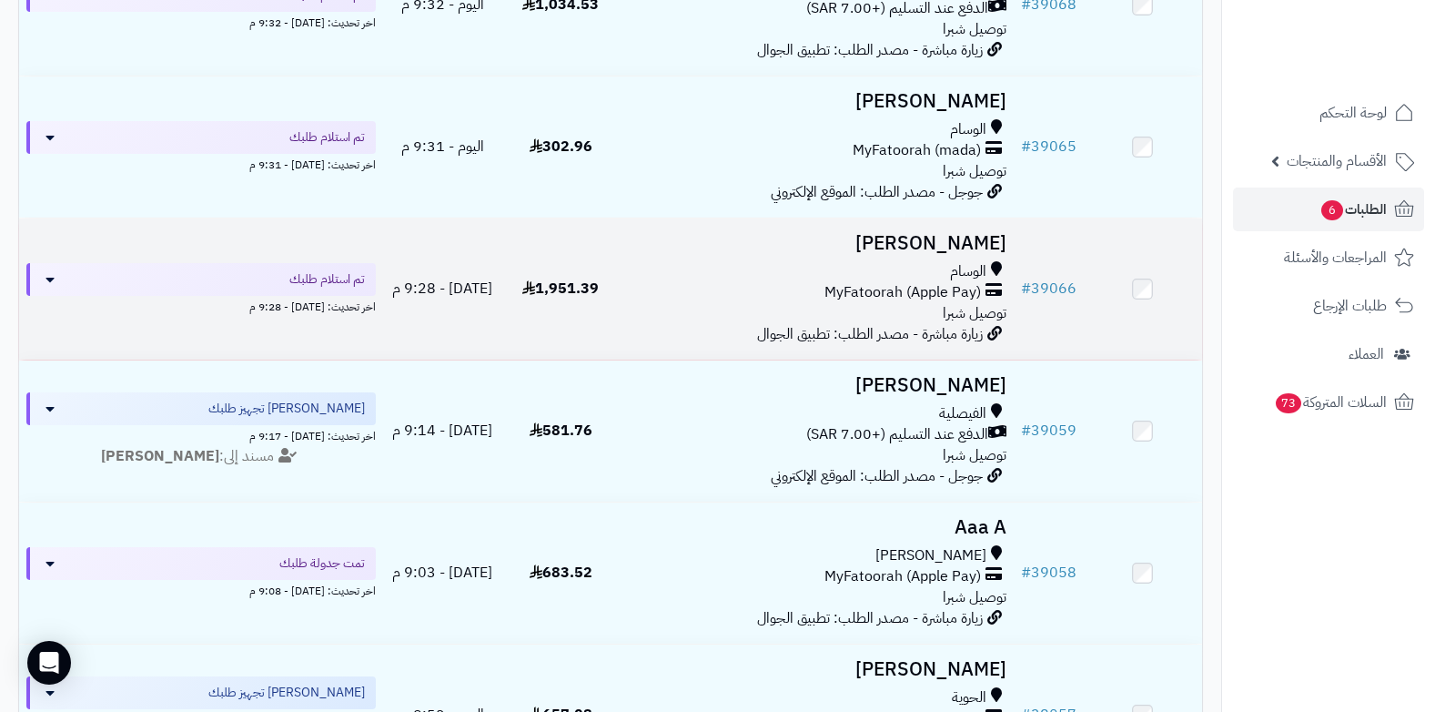
click at [769, 303] on div "الوسام MyFatoorah (Apple Pay) توصيل شبرا" at bounding box center [816, 292] width 379 height 63
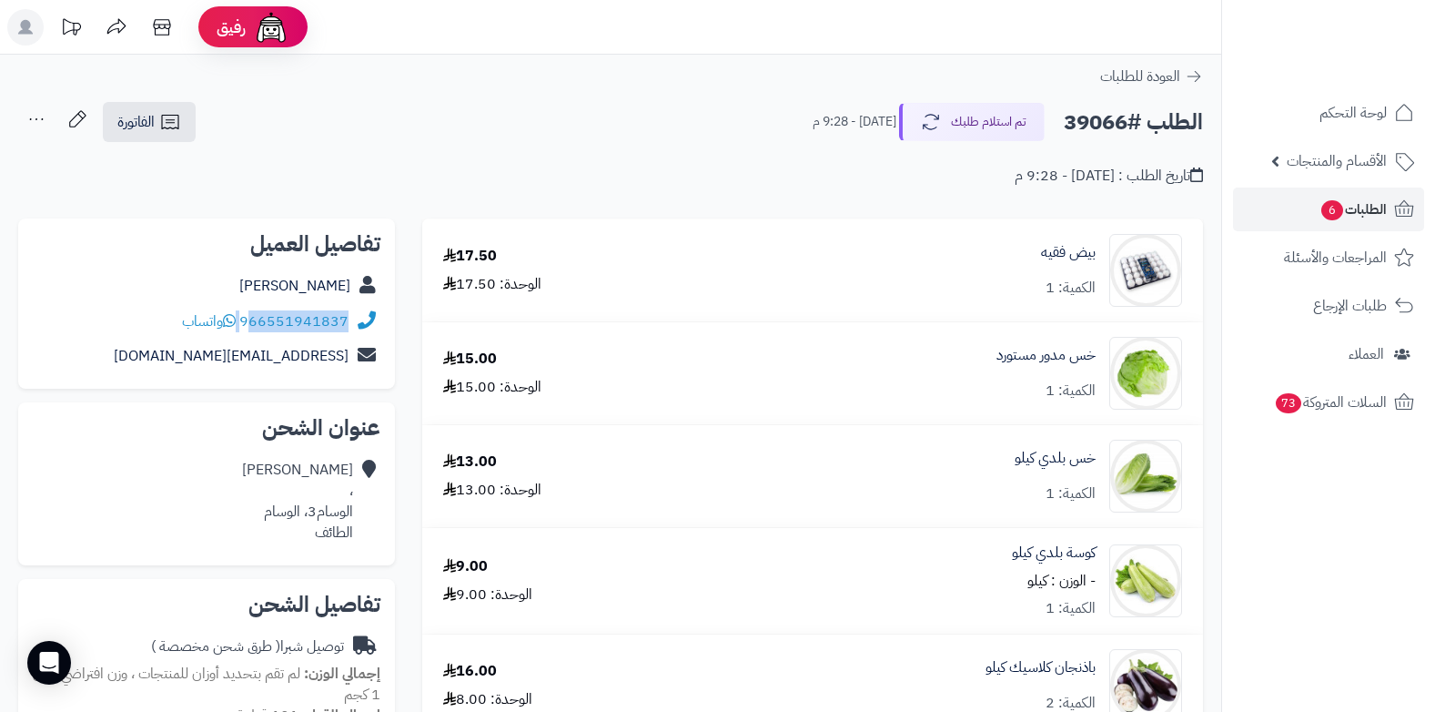
drag, startPoint x: 241, startPoint y: 321, endPoint x: 255, endPoint y: 319, distance: 13.9
click at [255, 319] on div "966551941837 واتساب" at bounding box center [265, 321] width 167 height 21
copy div "66551941837"
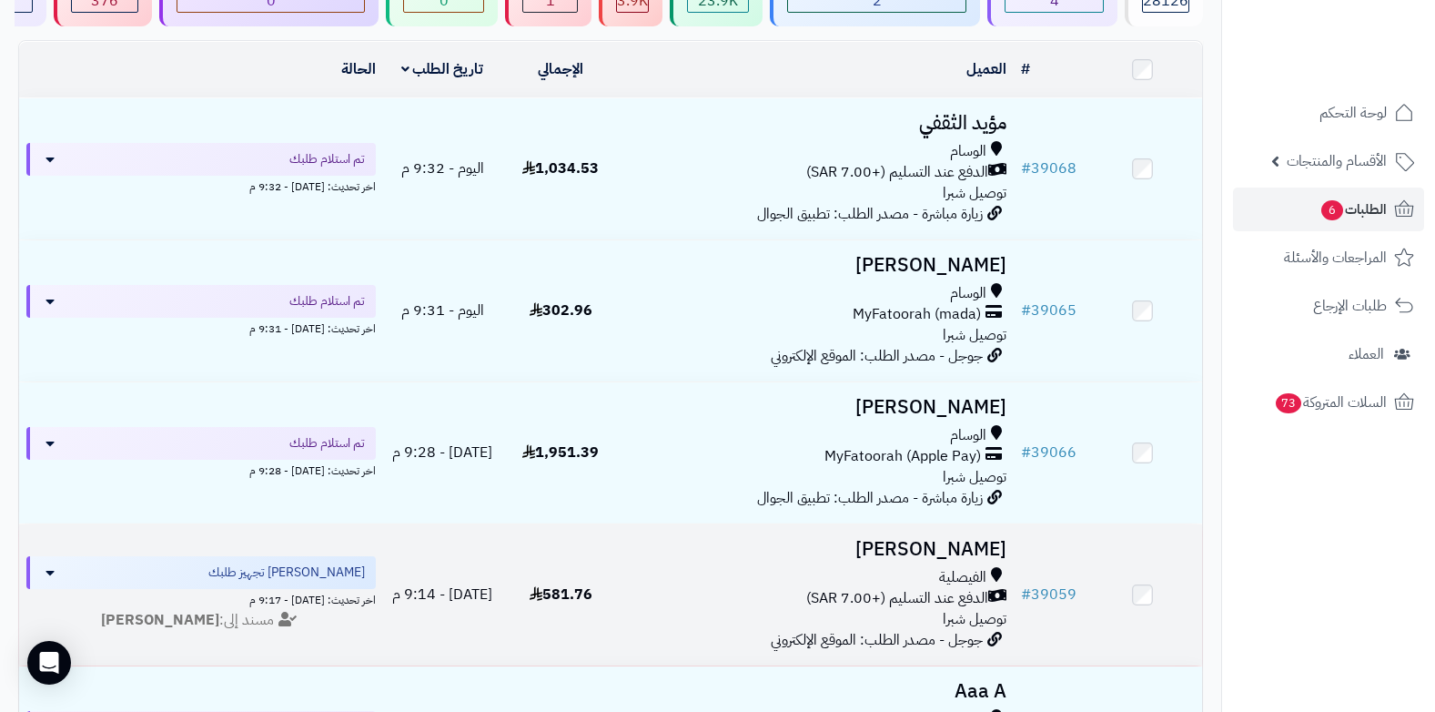
scroll to position [165, 0]
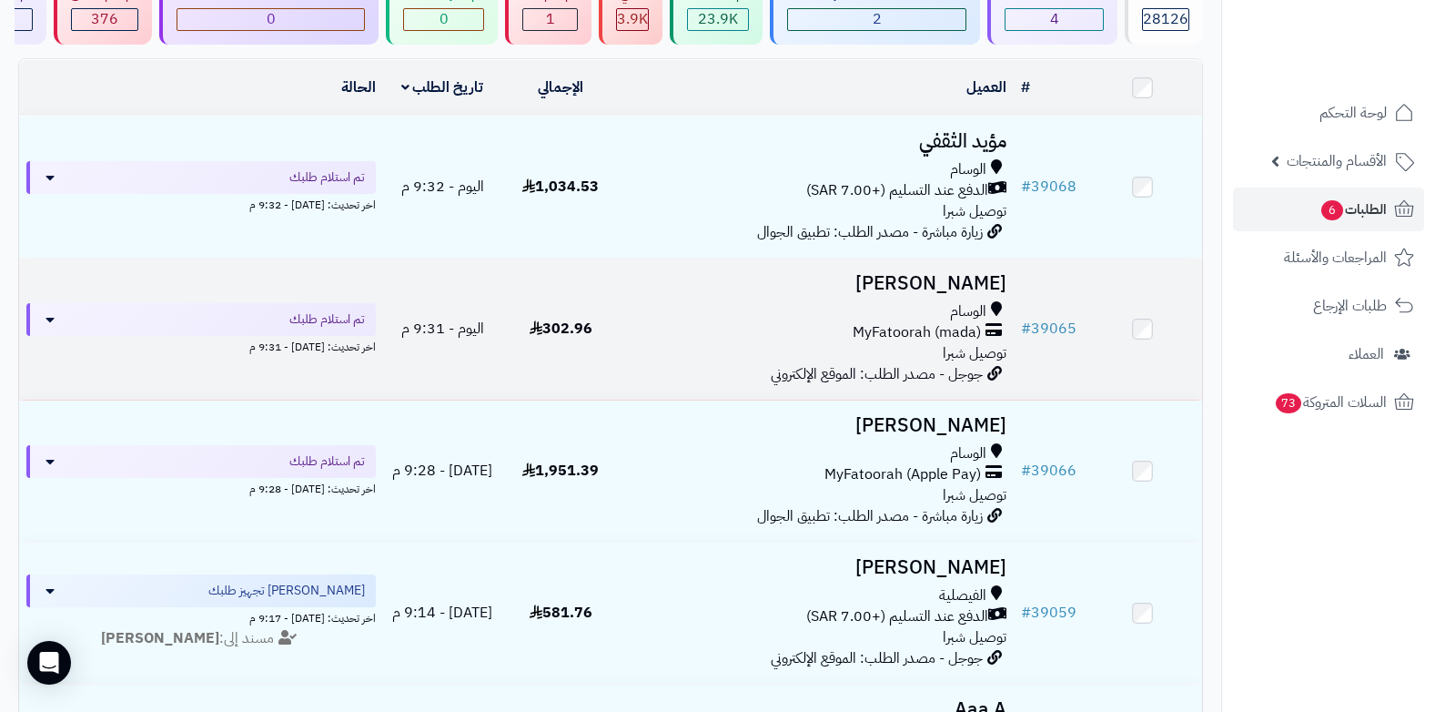
click at [940, 349] on div "الوسام MyFatoorah (mada) توصيل شبرا" at bounding box center [816, 332] width 379 height 63
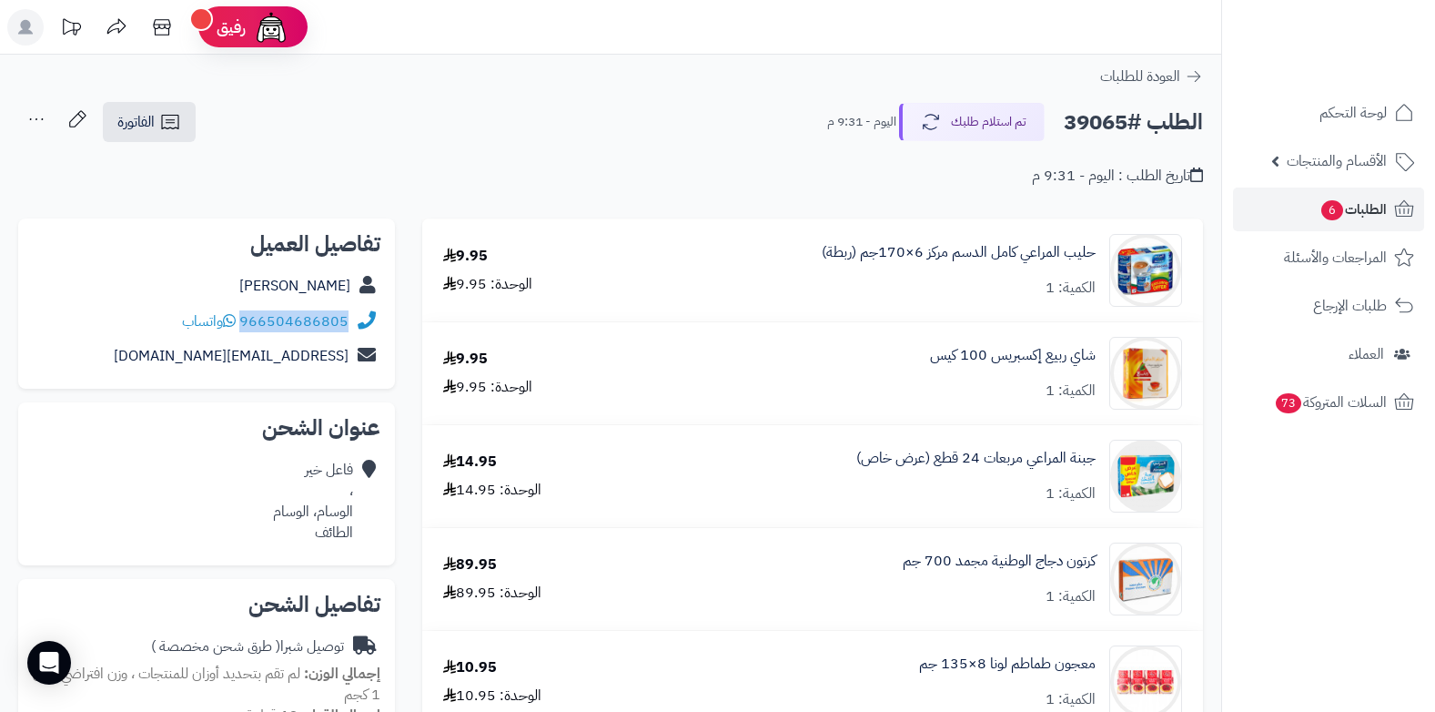
drag, startPoint x: 242, startPoint y: 316, endPoint x: 366, endPoint y: 316, distance: 123.8
click at [366, 316] on div "966504686805 واتساب" at bounding box center [207, 321] width 348 height 35
copy div "966504686805"
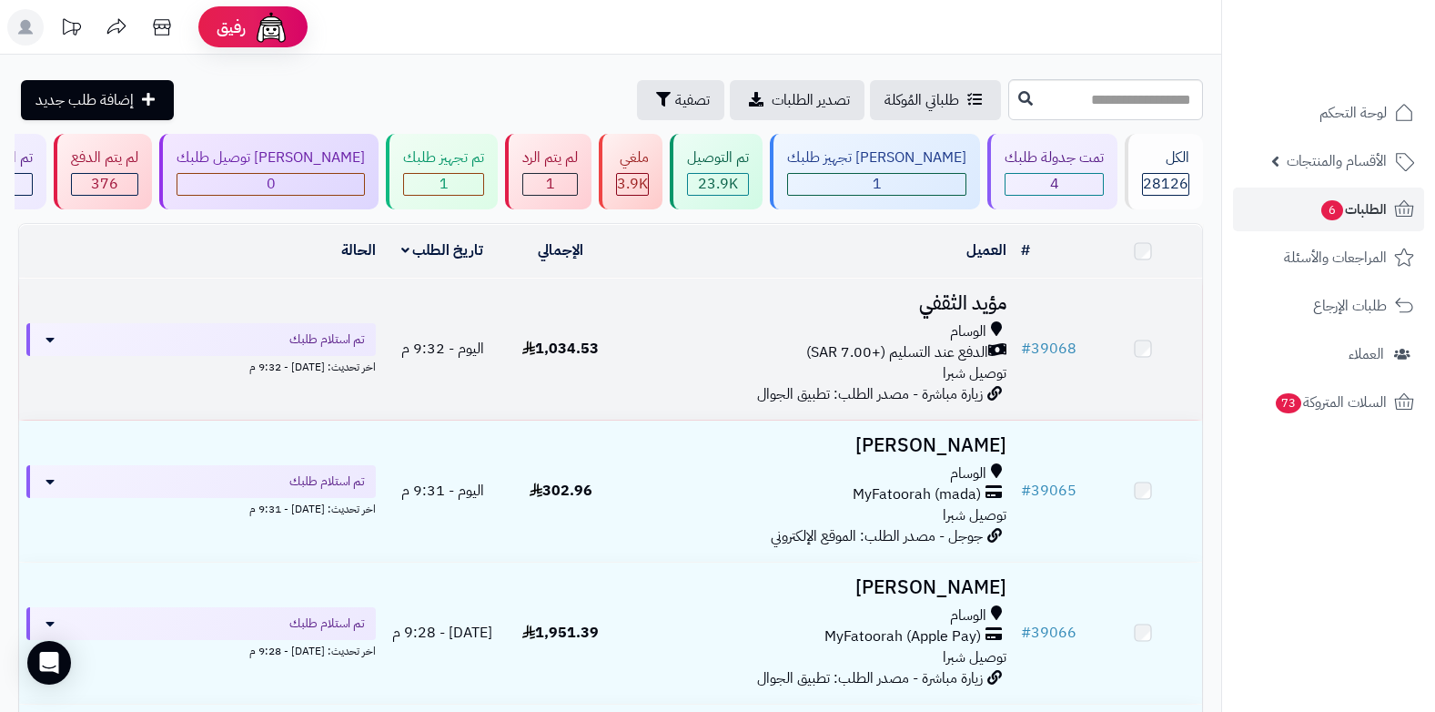
scroll to position [166, 0]
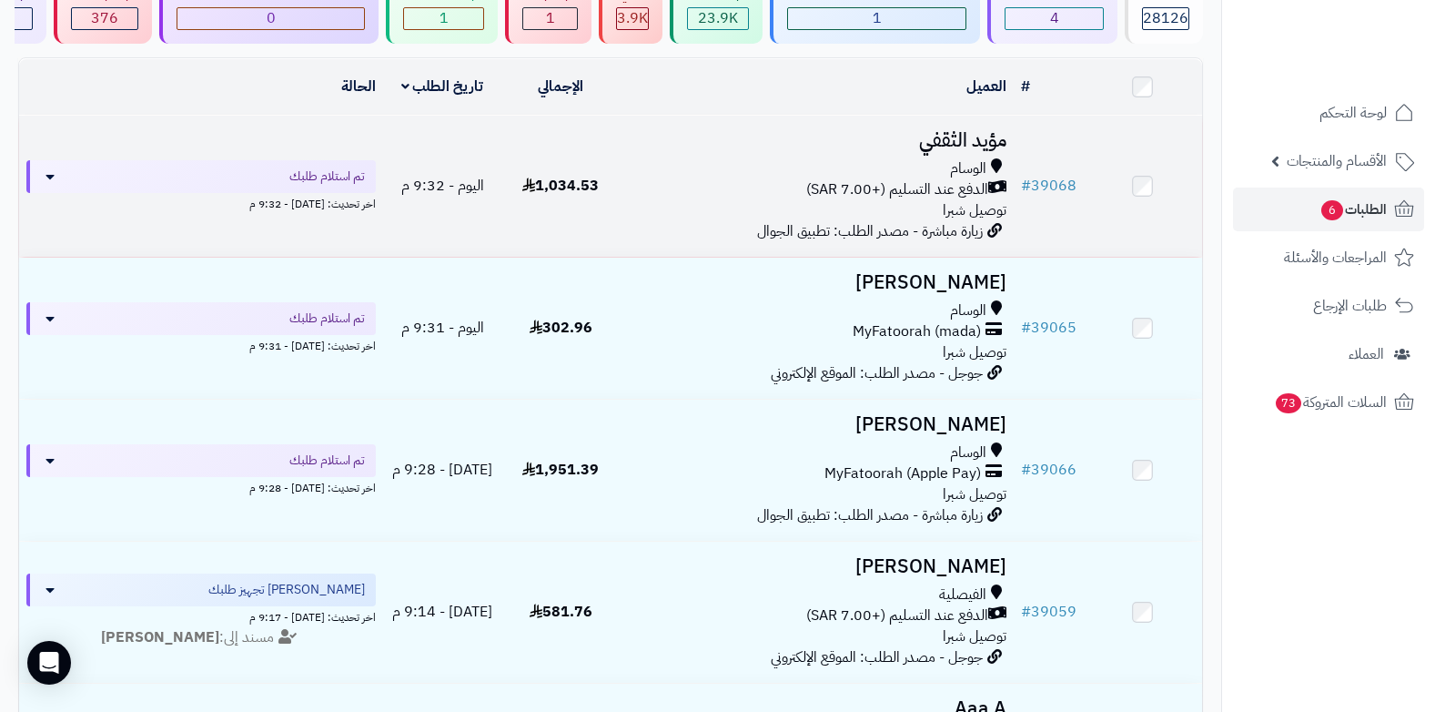
click at [953, 199] on span "توصيل شبرا" at bounding box center [975, 210] width 64 height 22
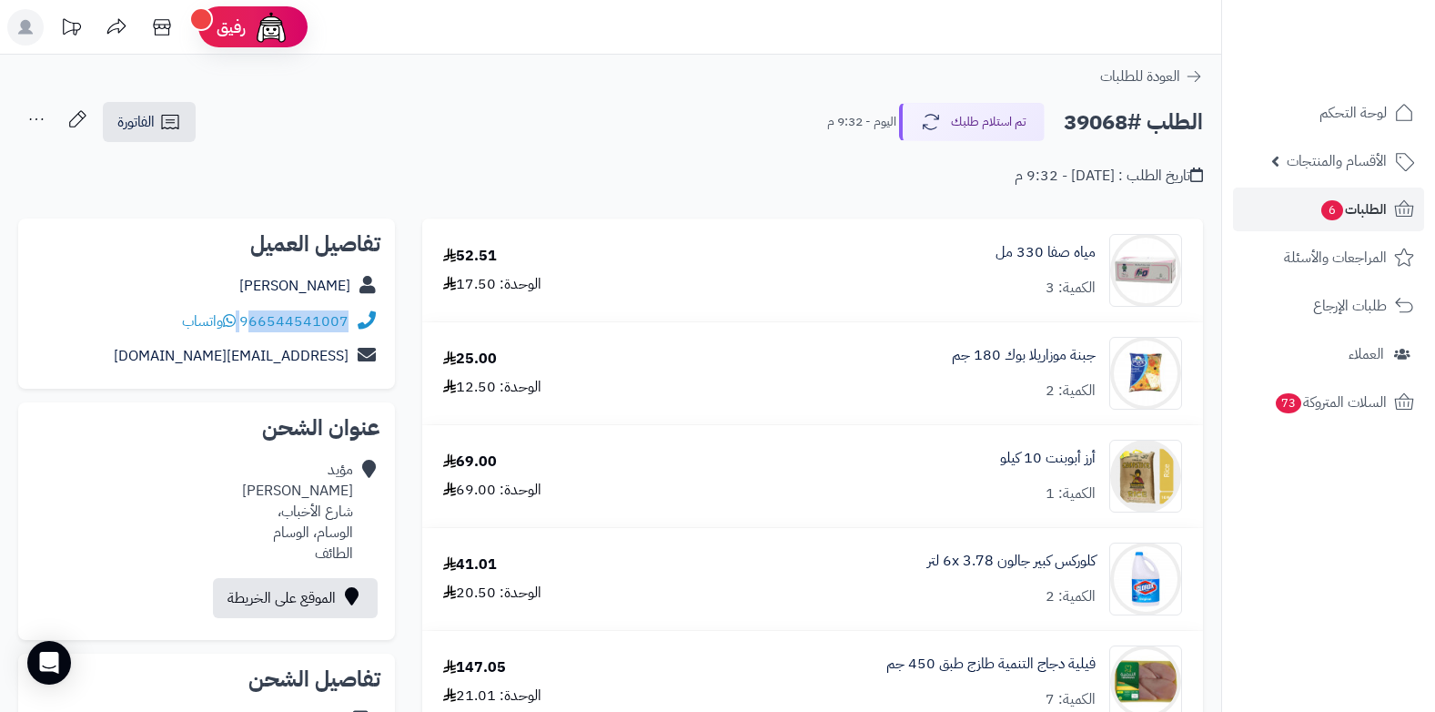
drag, startPoint x: 241, startPoint y: 319, endPoint x: 256, endPoint y: 321, distance: 14.8
click at [256, 321] on div "966544541007 واتساب" at bounding box center [265, 321] width 167 height 21
copy div "66544541007"
click at [1359, 219] on span "الطلبات 6" at bounding box center [1353, 209] width 67 height 25
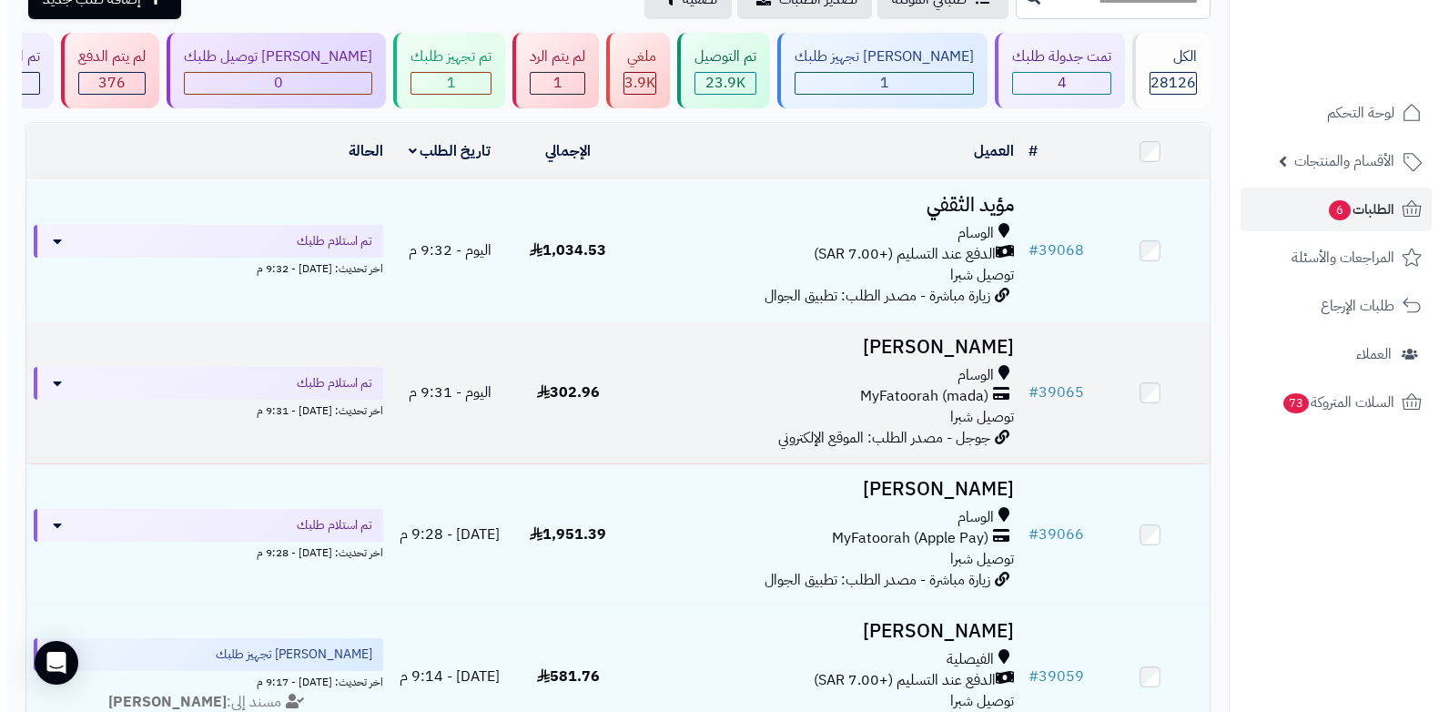
scroll to position [182, 0]
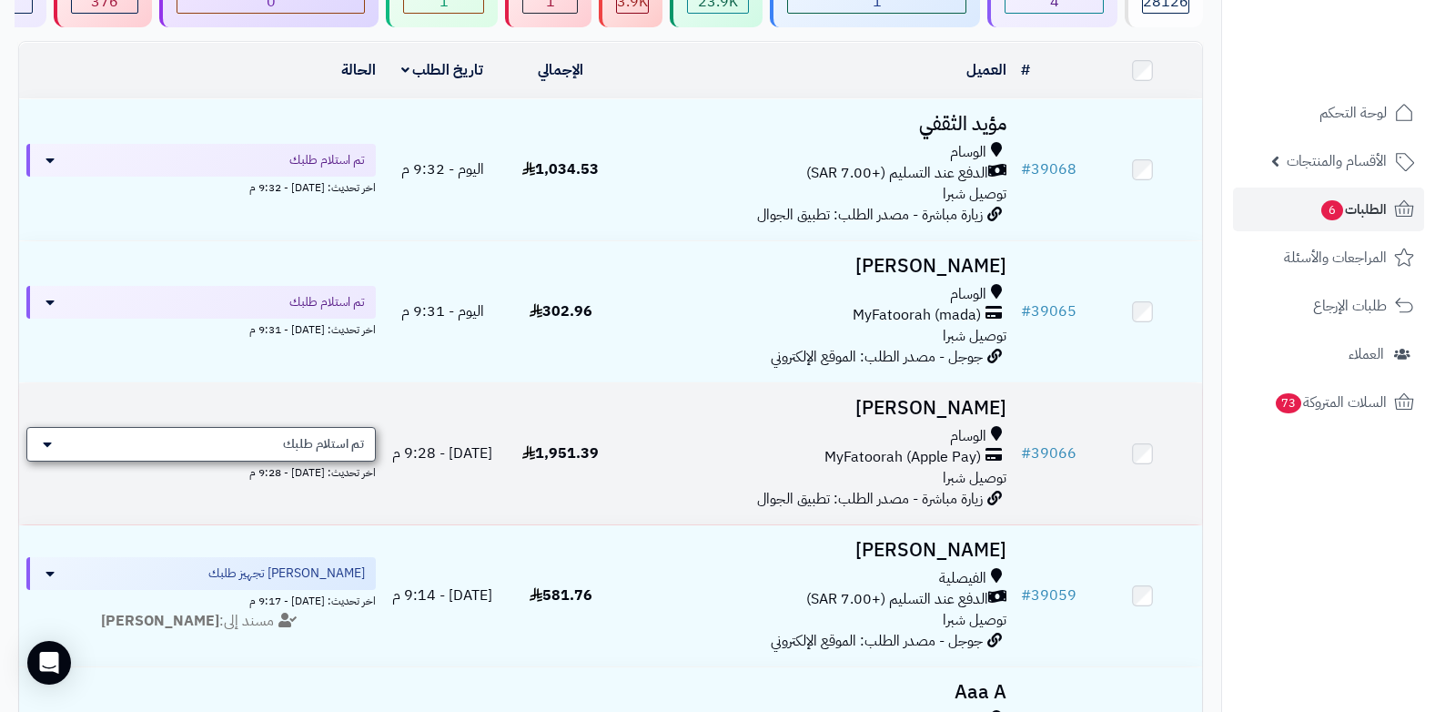
click at [327, 435] on span "تم استلام طلبك" at bounding box center [323, 444] width 81 height 18
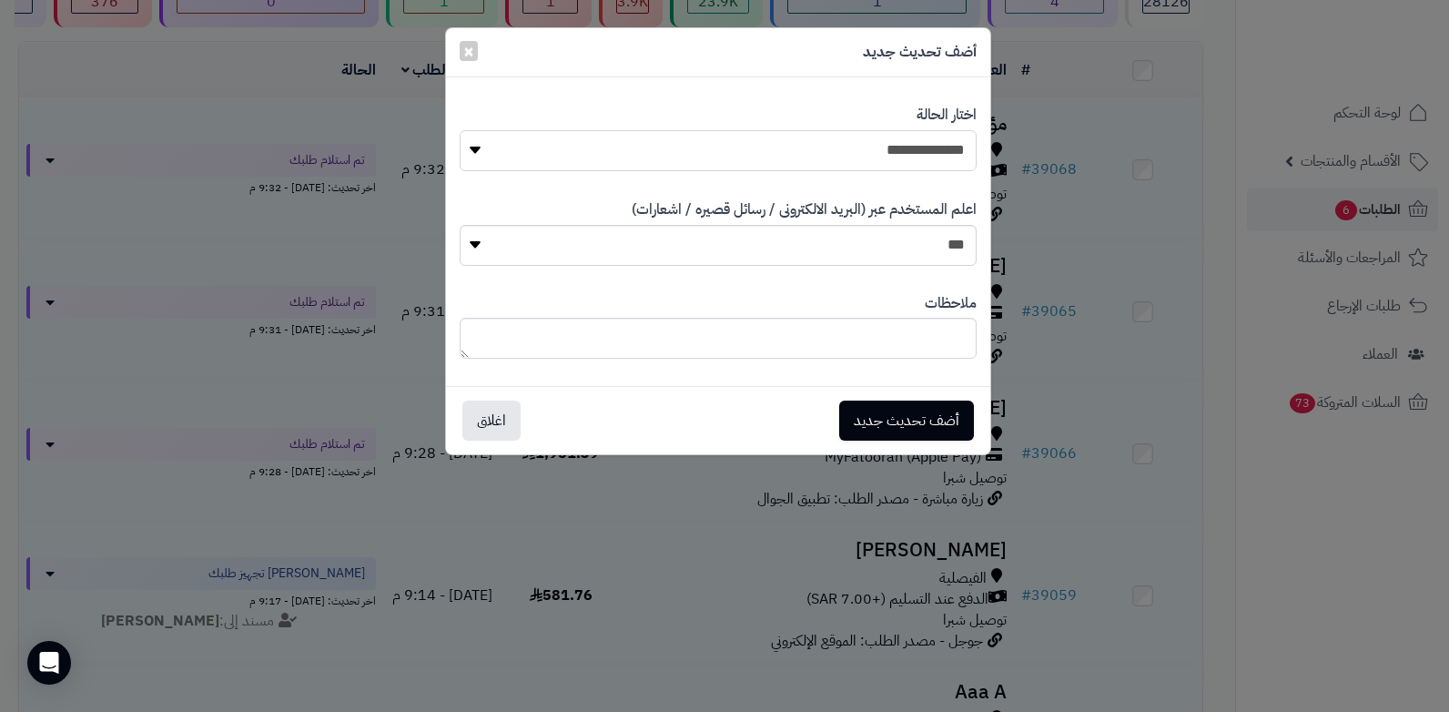
click at [950, 146] on select "**********" at bounding box center [718, 150] width 517 height 41
select select "*"
click at [460, 130] on select "**********" at bounding box center [718, 150] width 517 height 41
click at [878, 337] on textarea at bounding box center [718, 338] width 517 height 41
type textarea "****"
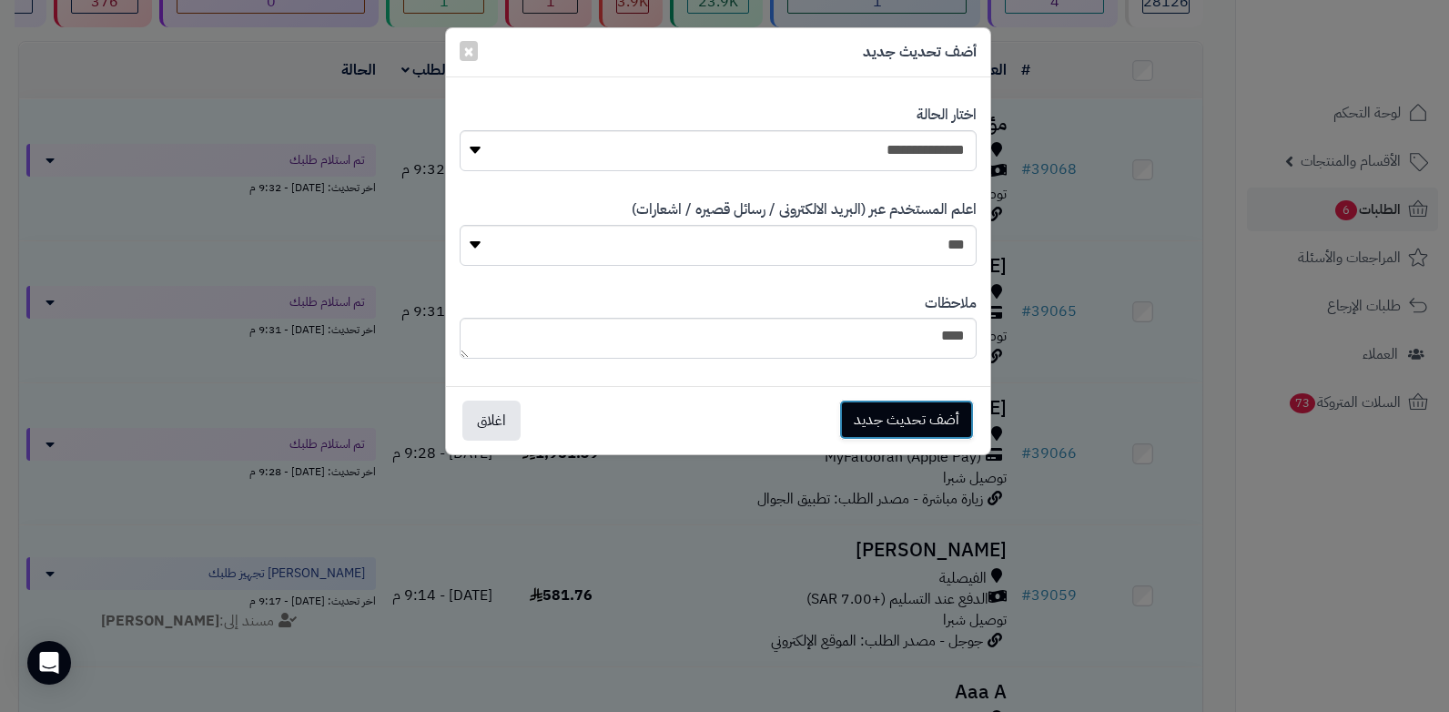
click at [914, 432] on button "أضف تحديث جديد" at bounding box center [906, 419] width 135 height 40
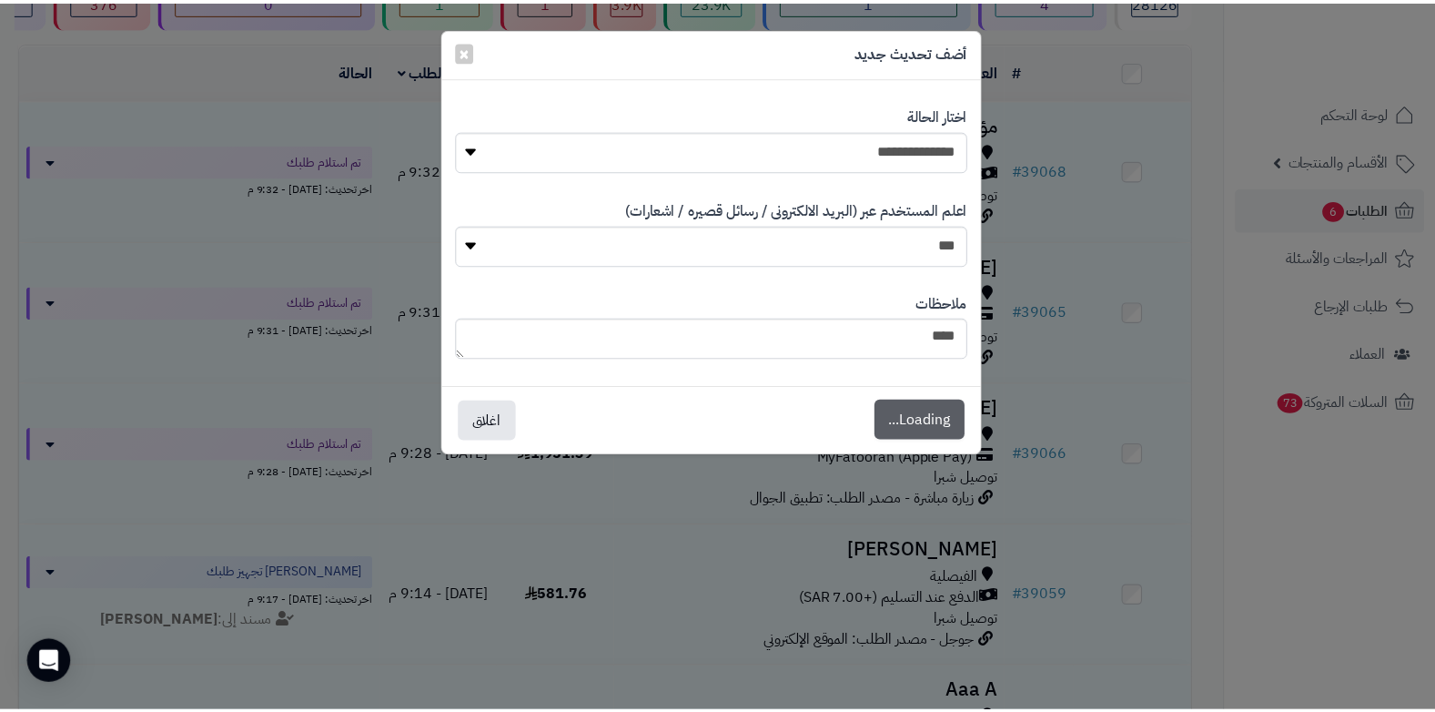
scroll to position [241, 0]
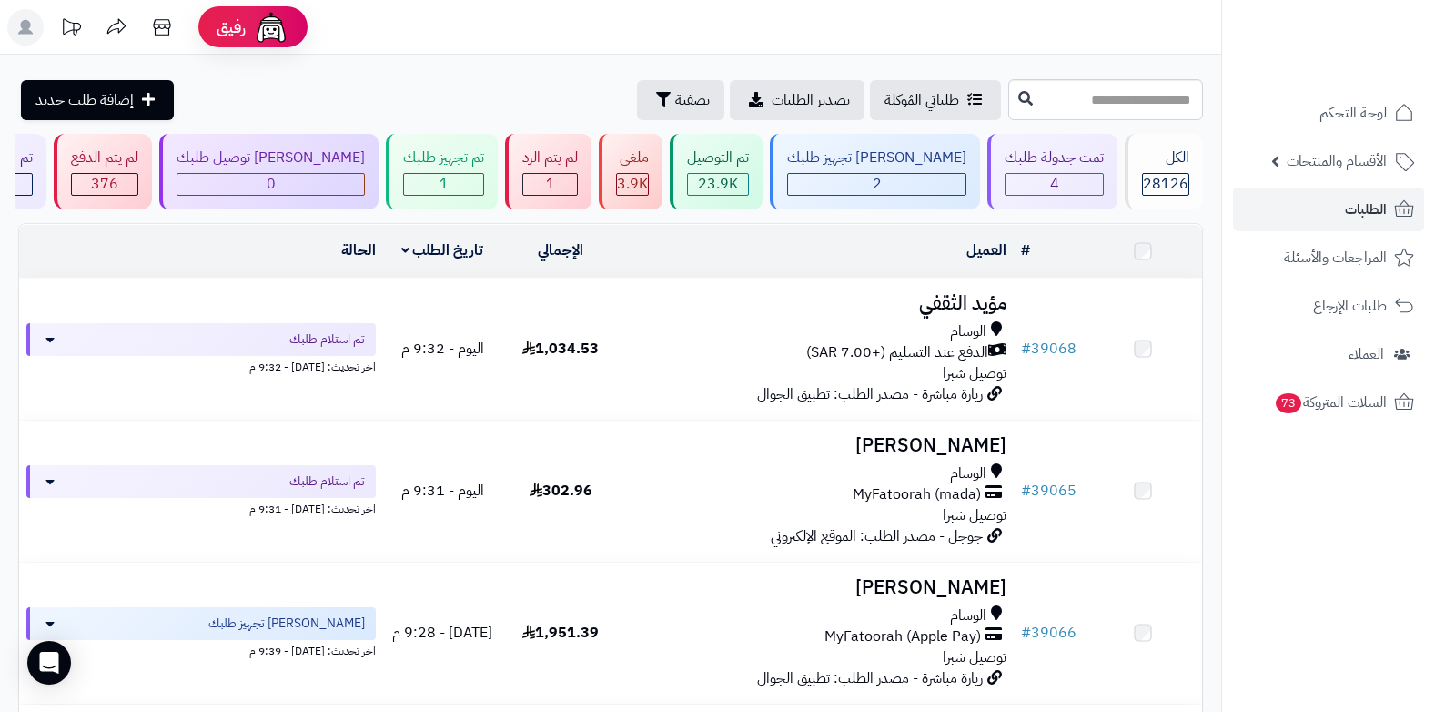
click at [928, 605] on div "الوسام" at bounding box center [816, 615] width 379 height 21
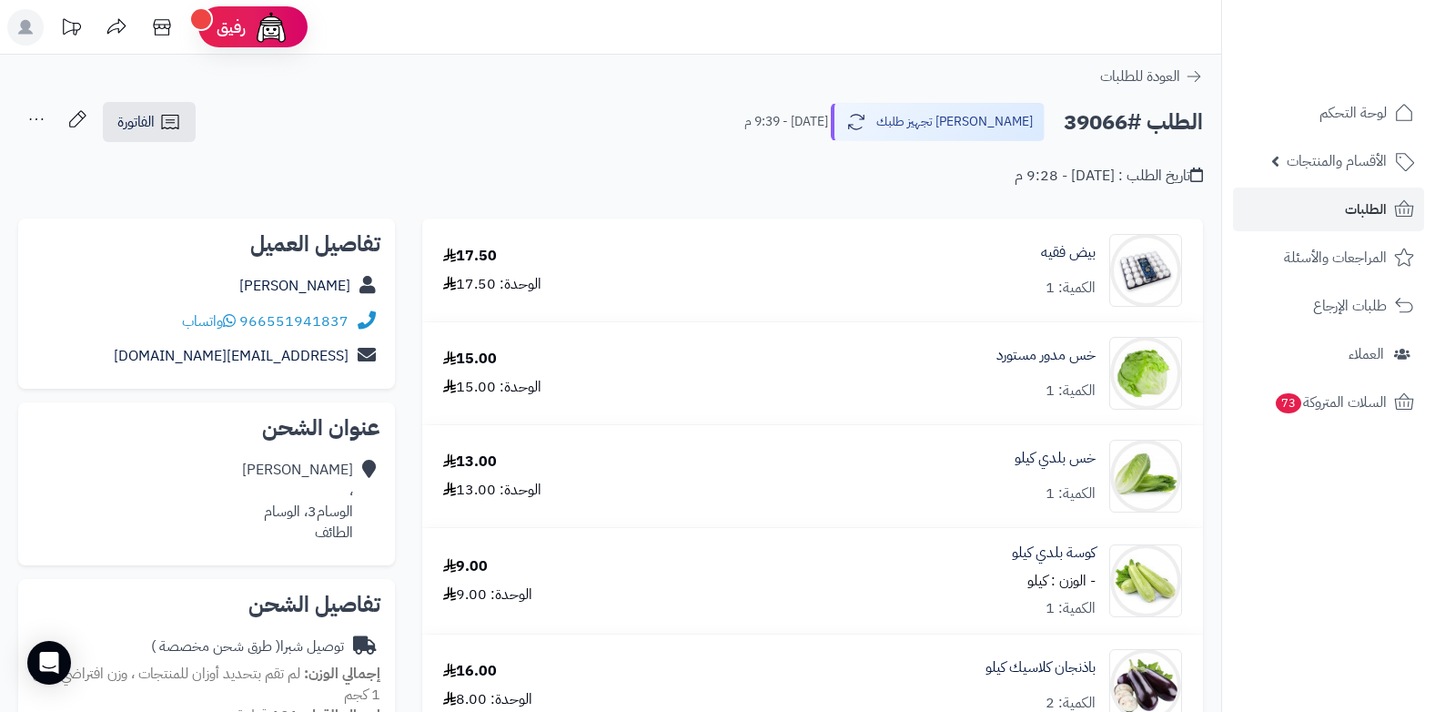
click at [27, 125] on icon at bounding box center [36, 119] width 36 height 36
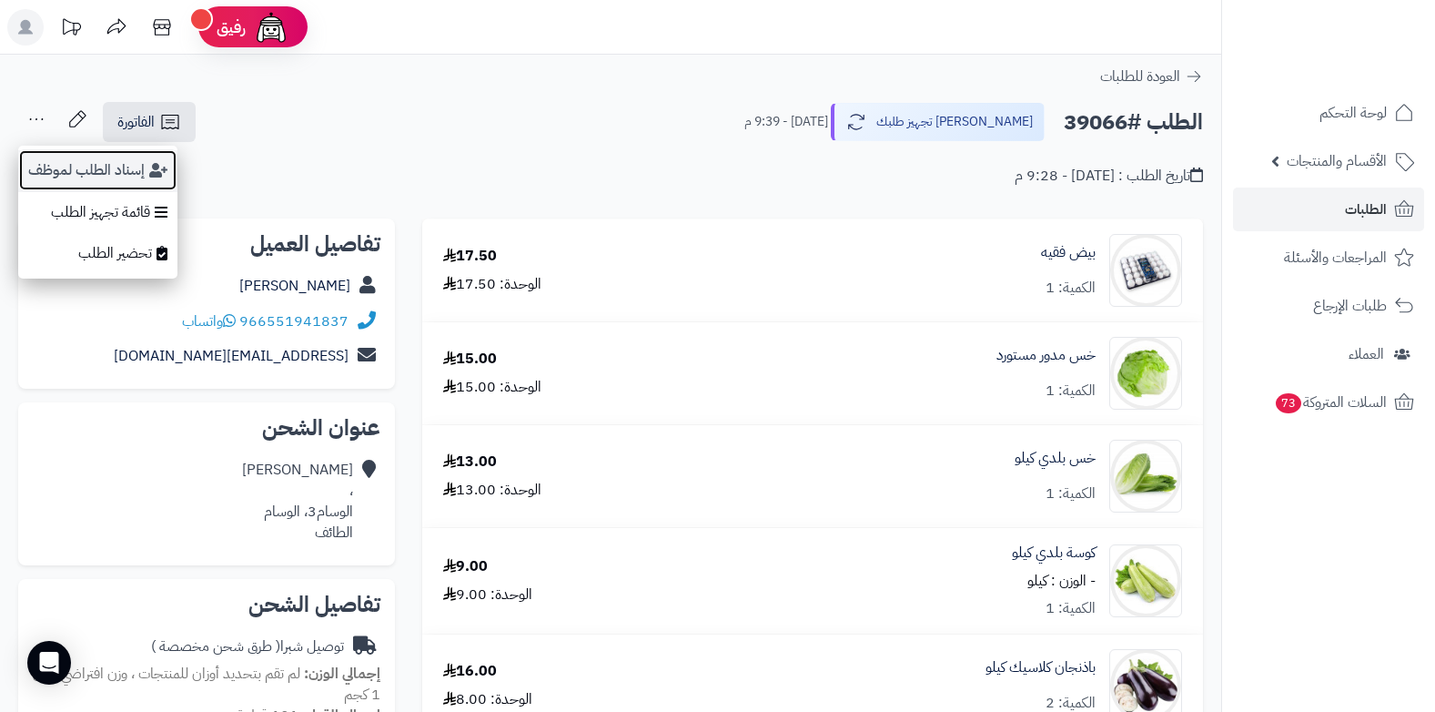
click at [64, 163] on button "إسناد الطلب لموظف" at bounding box center [97, 170] width 159 height 42
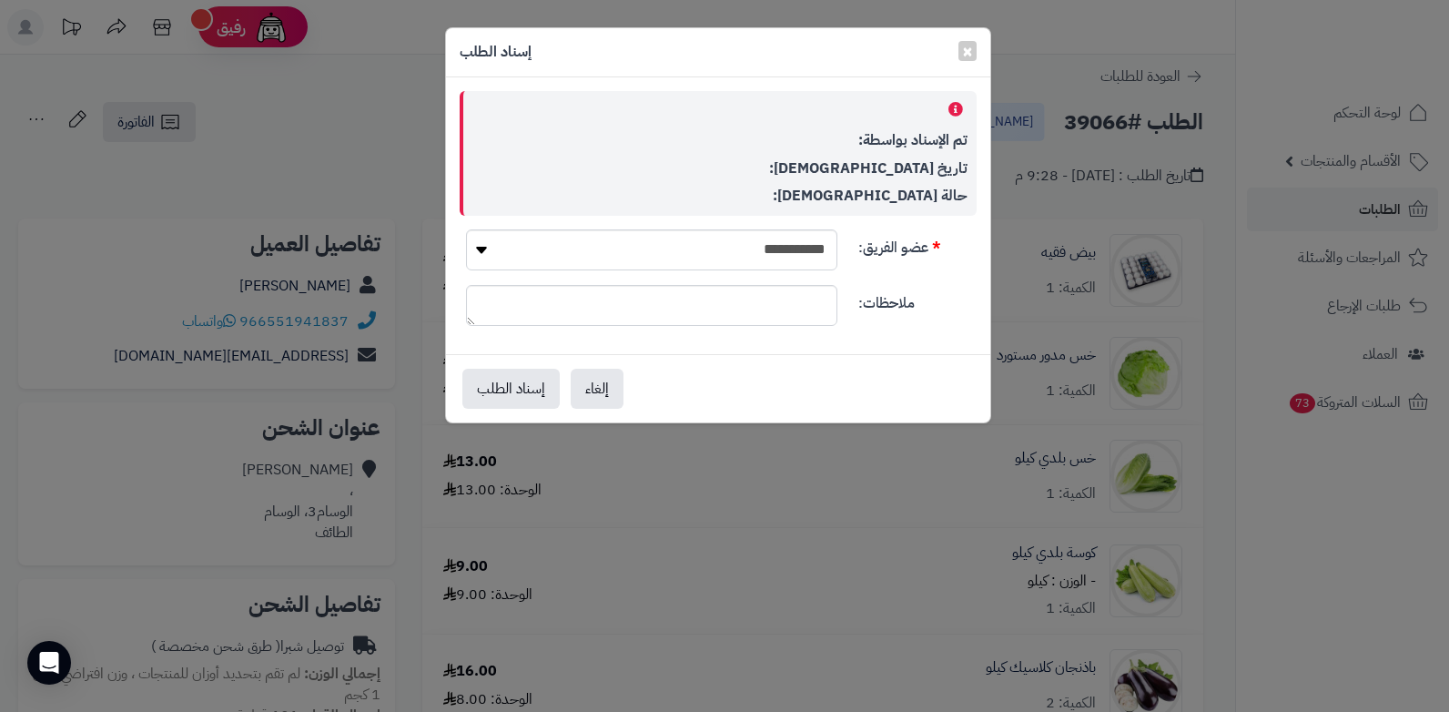
click at [803, 228] on div "**********" at bounding box center [718, 215] width 544 height 277
click at [471, 248] on select "**********" at bounding box center [651, 249] width 371 height 41
click at [723, 248] on select "**********" at bounding box center [651, 249] width 371 height 41
select select "**"
click at [466, 229] on select "**********" at bounding box center [651, 249] width 371 height 41
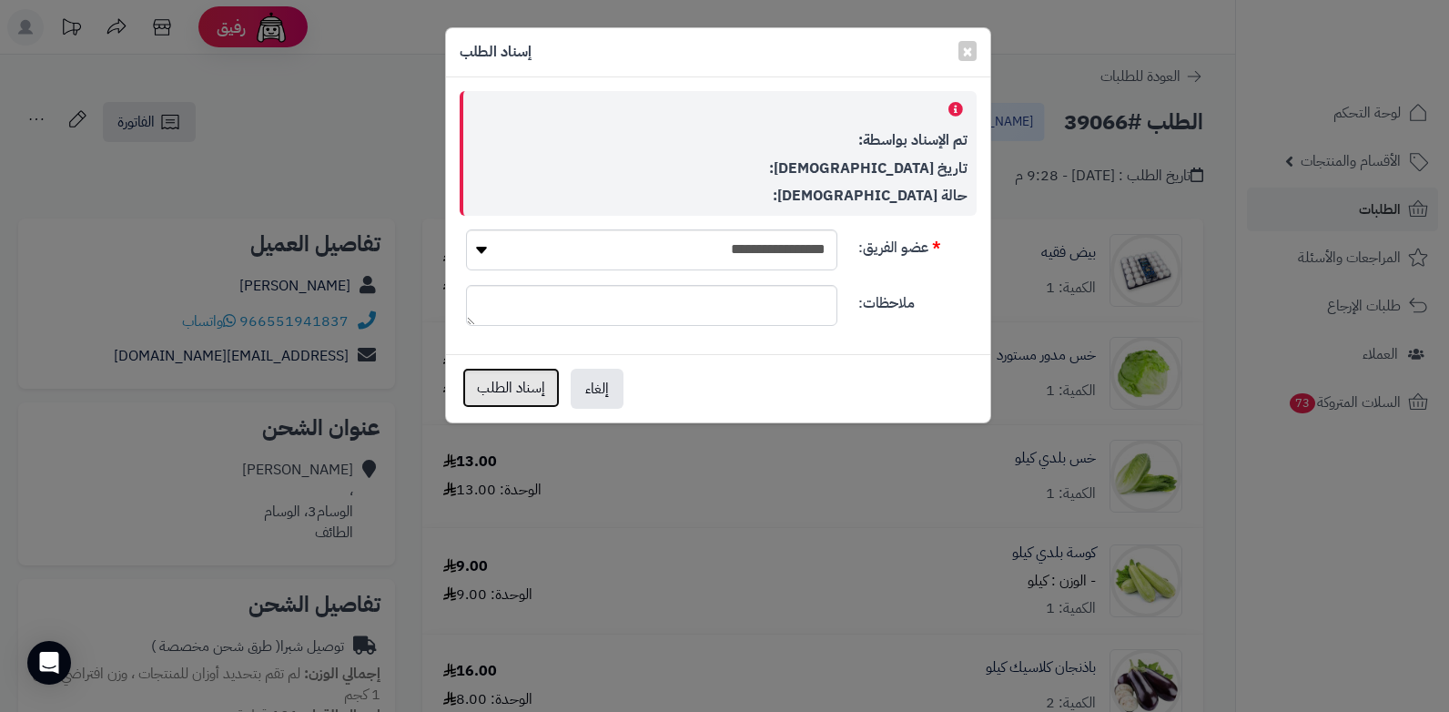
click at [516, 384] on button "إسناد الطلب" at bounding box center [510, 388] width 97 height 40
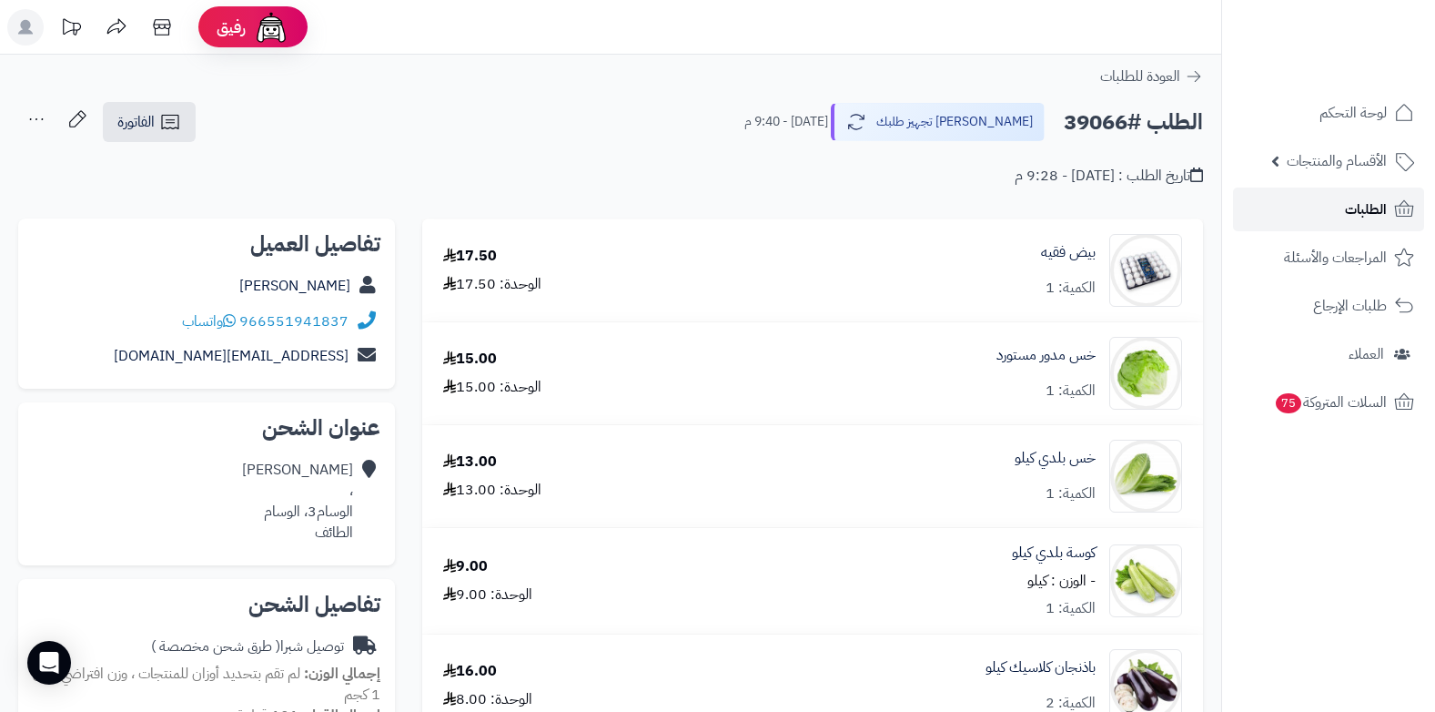
drag, startPoint x: 0, startPoint y: 0, endPoint x: 1334, endPoint y: 204, distance: 1349.6
click at [1334, 204] on link "الطلبات" at bounding box center [1328, 209] width 191 height 44
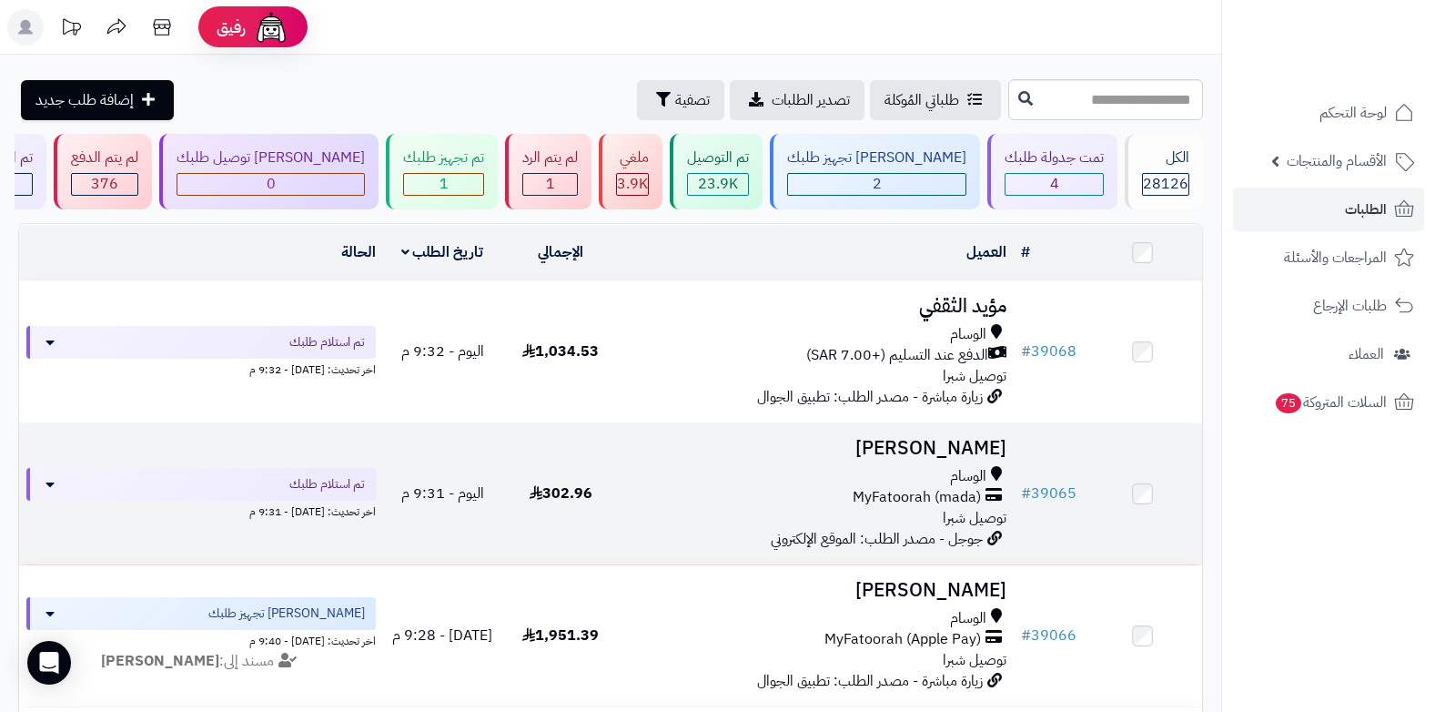
click at [914, 491] on span "MyFatoorah (mada)" at bounding box center [917, 497] width 128 height 21
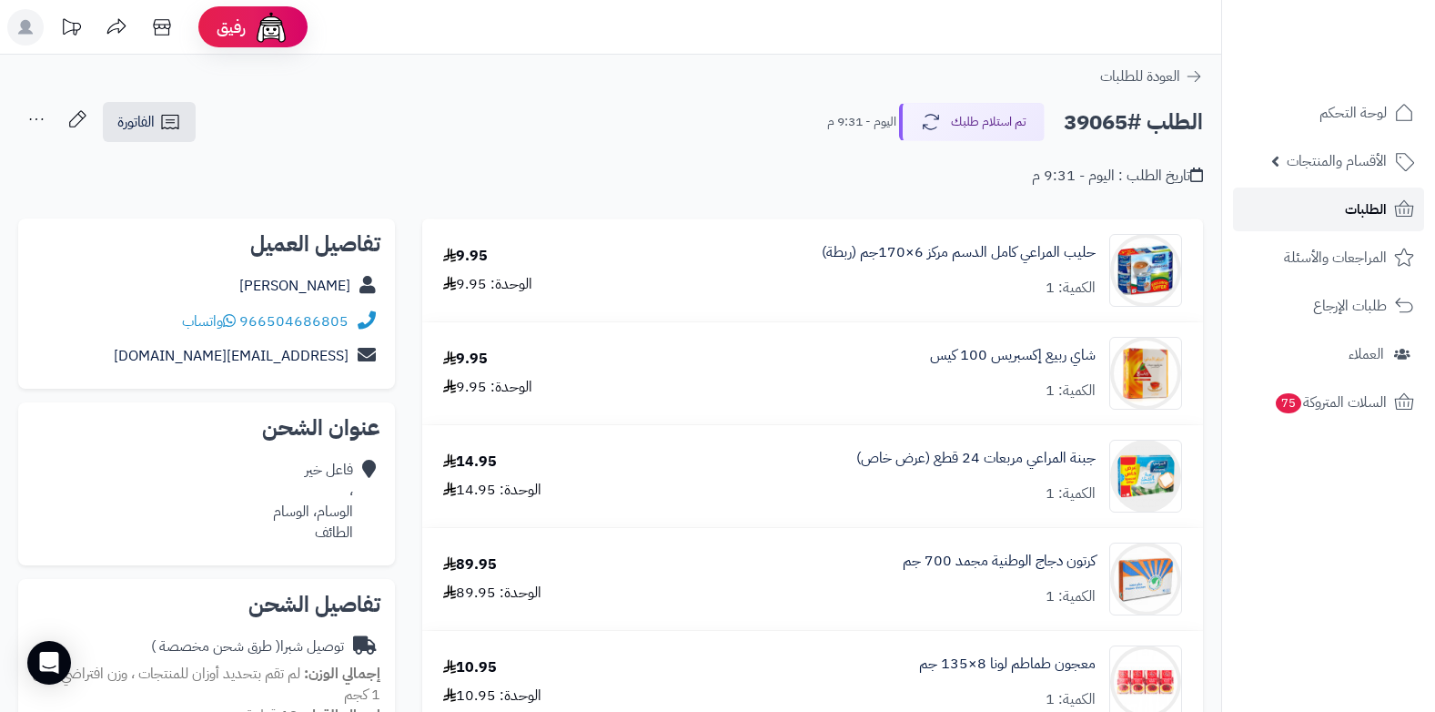
click at [1331, 214] on link "الطلبات" at bounding box center [1328, 209] width 191 height 44
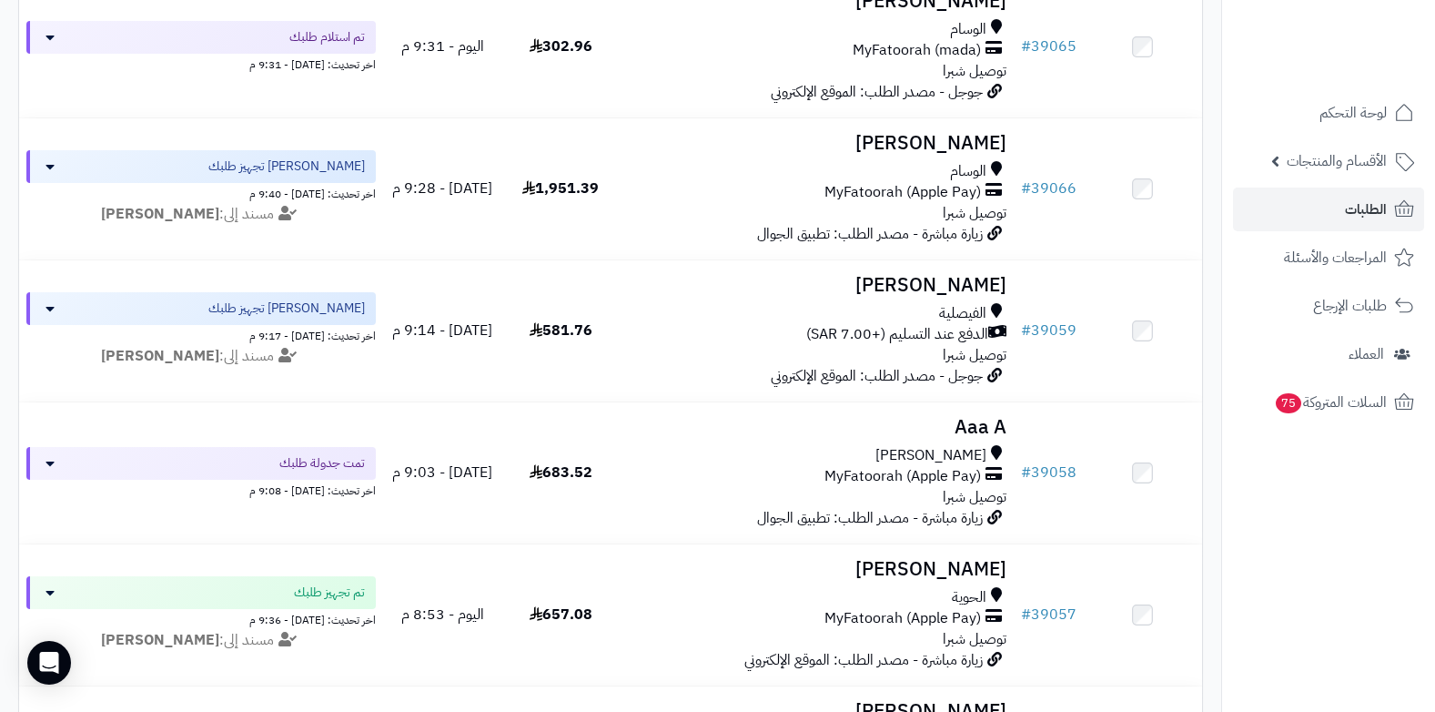
scroll to position [455, 0]
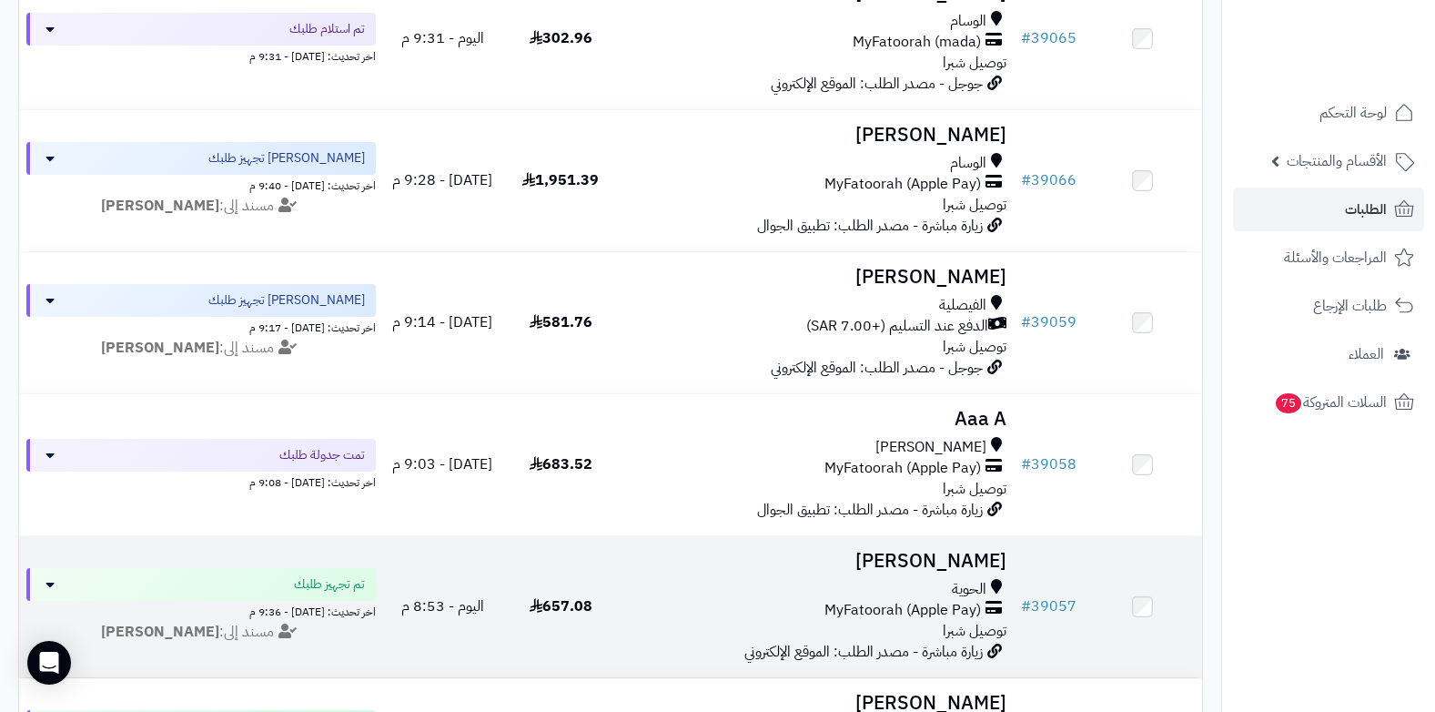
click at [918, 606] on span "MyFatoorah (Apple Pay)" at bounding box center [902, 610] width 157 height 21
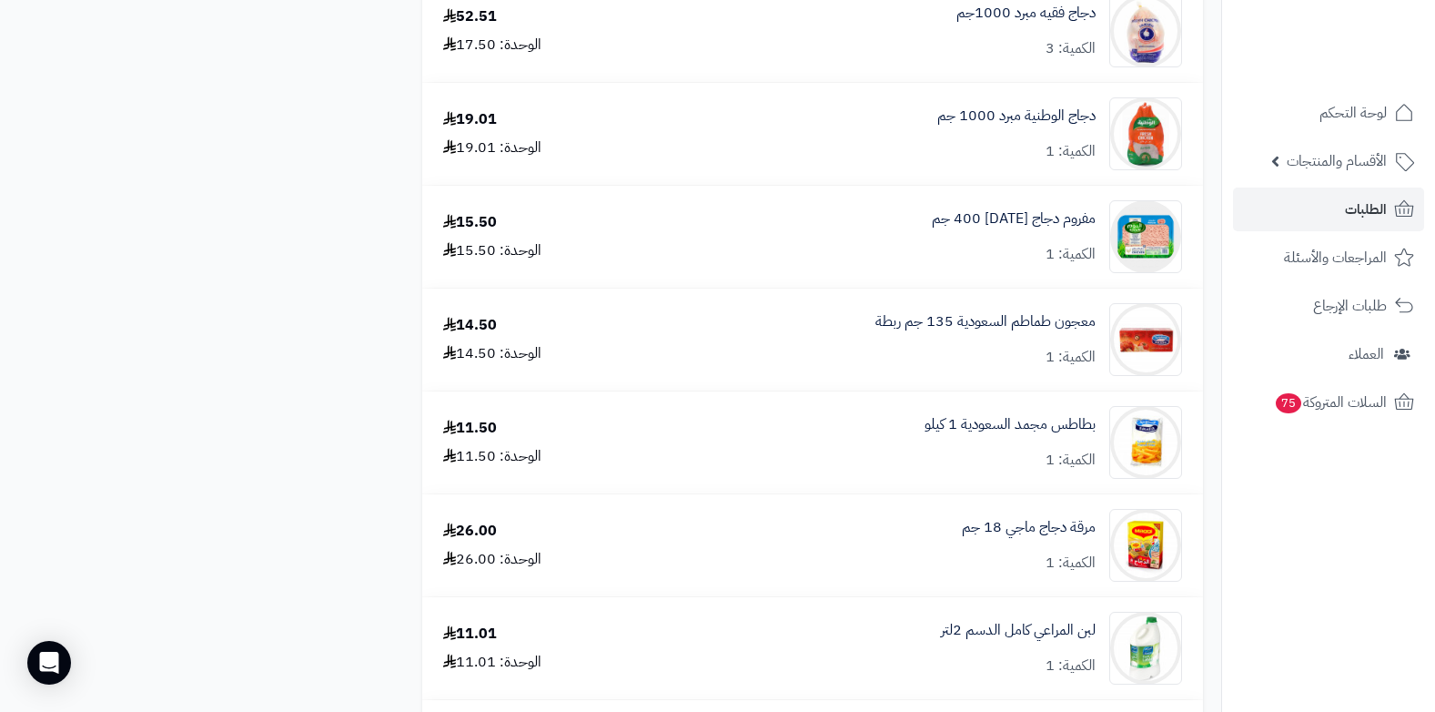
scroll to position [2275, 0]
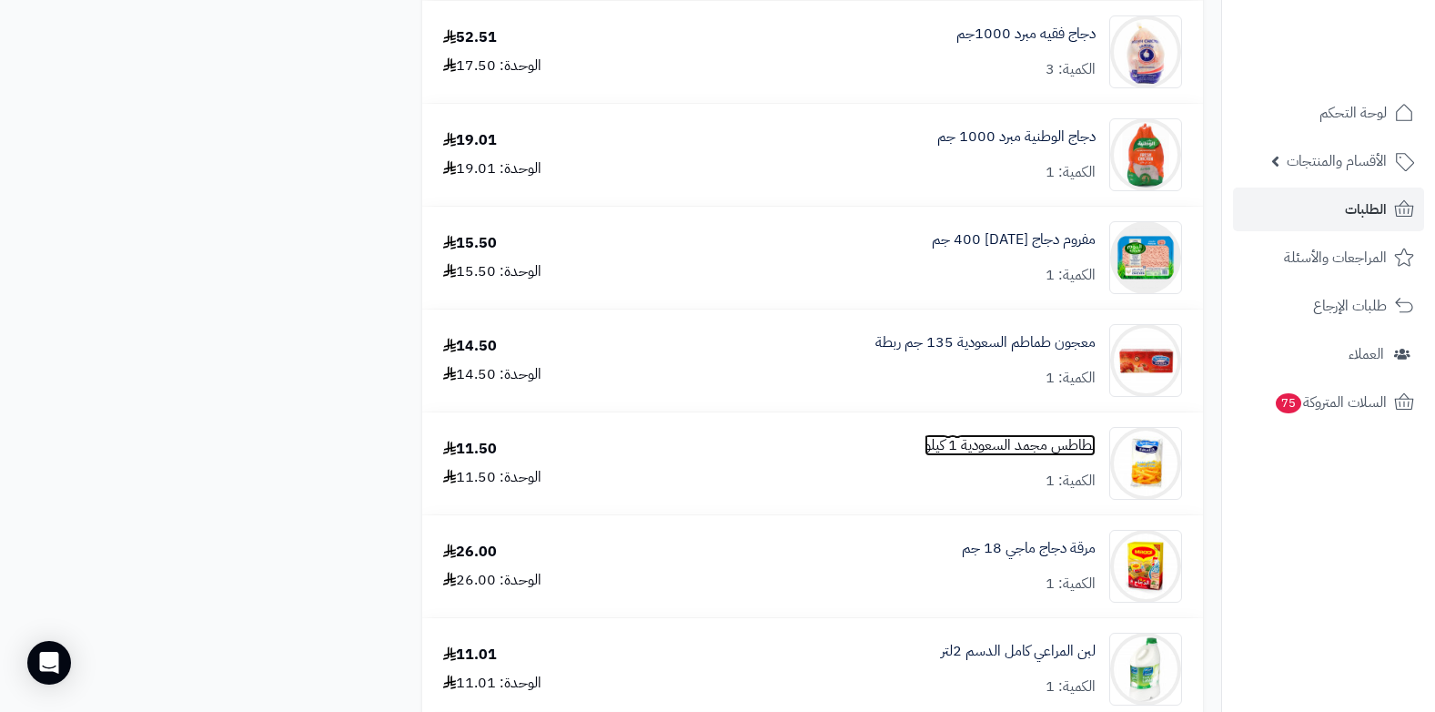
click at [1016, 450] on link "بطاطس مجمد السعودية 1 كيلو" at bounding box center [1010, 445] width 171 height 21
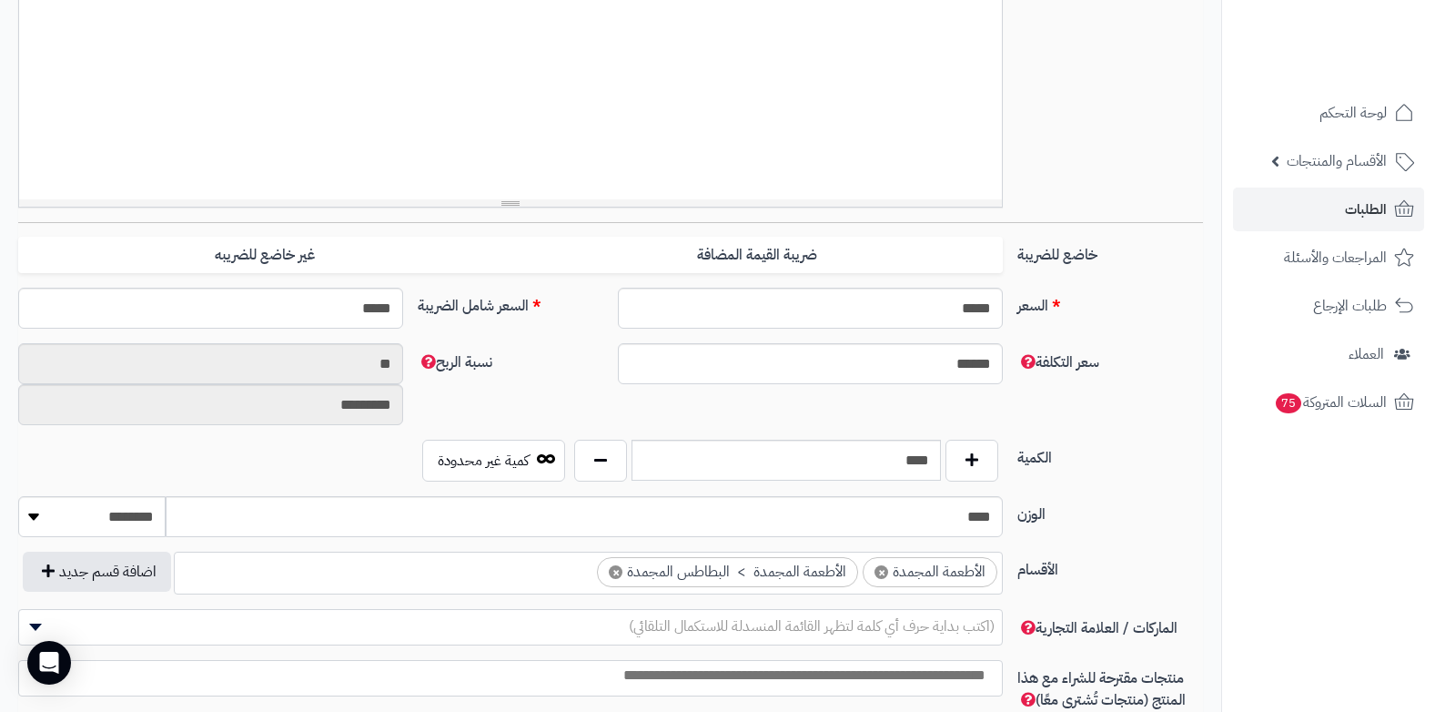
scroll to position [196, 0]
click at [898, 460] on input "****" at bounding box center [787, 459] width 310 height 41
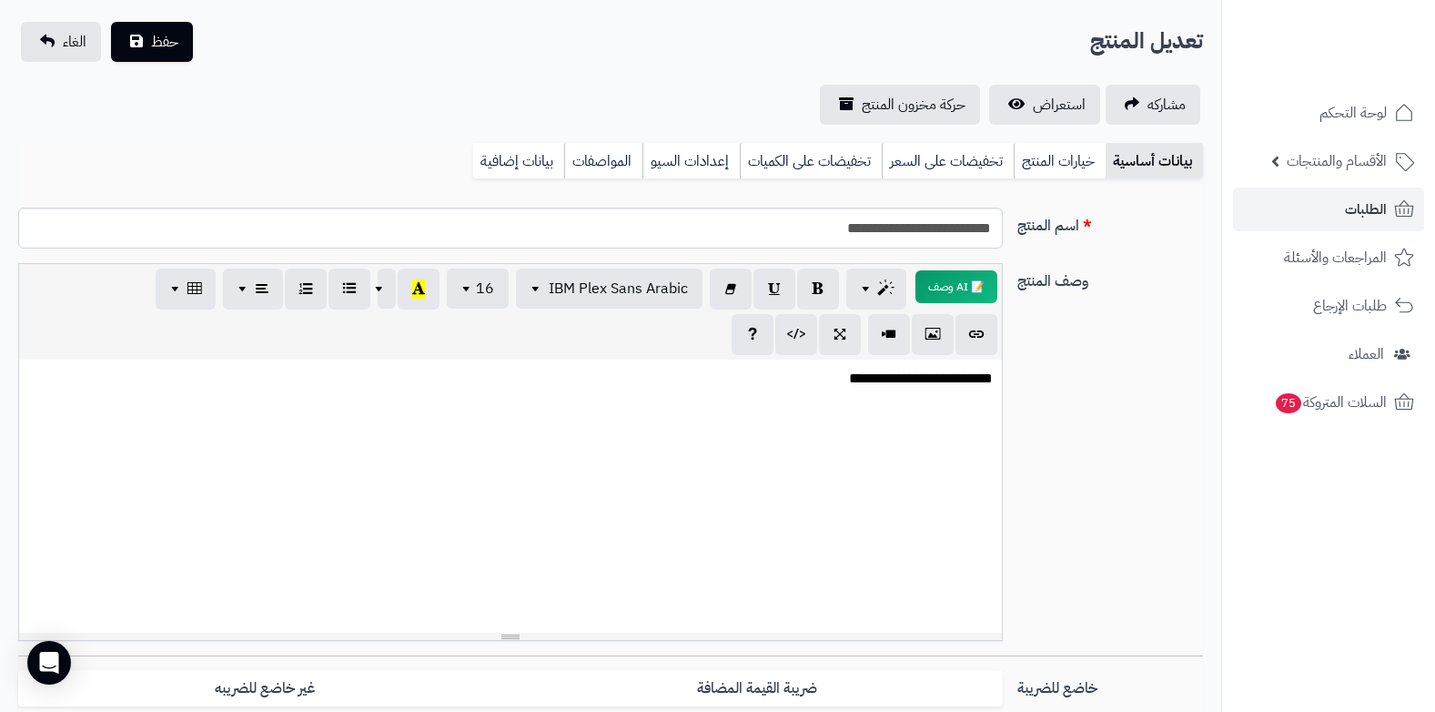
scroll to position [0, 0]
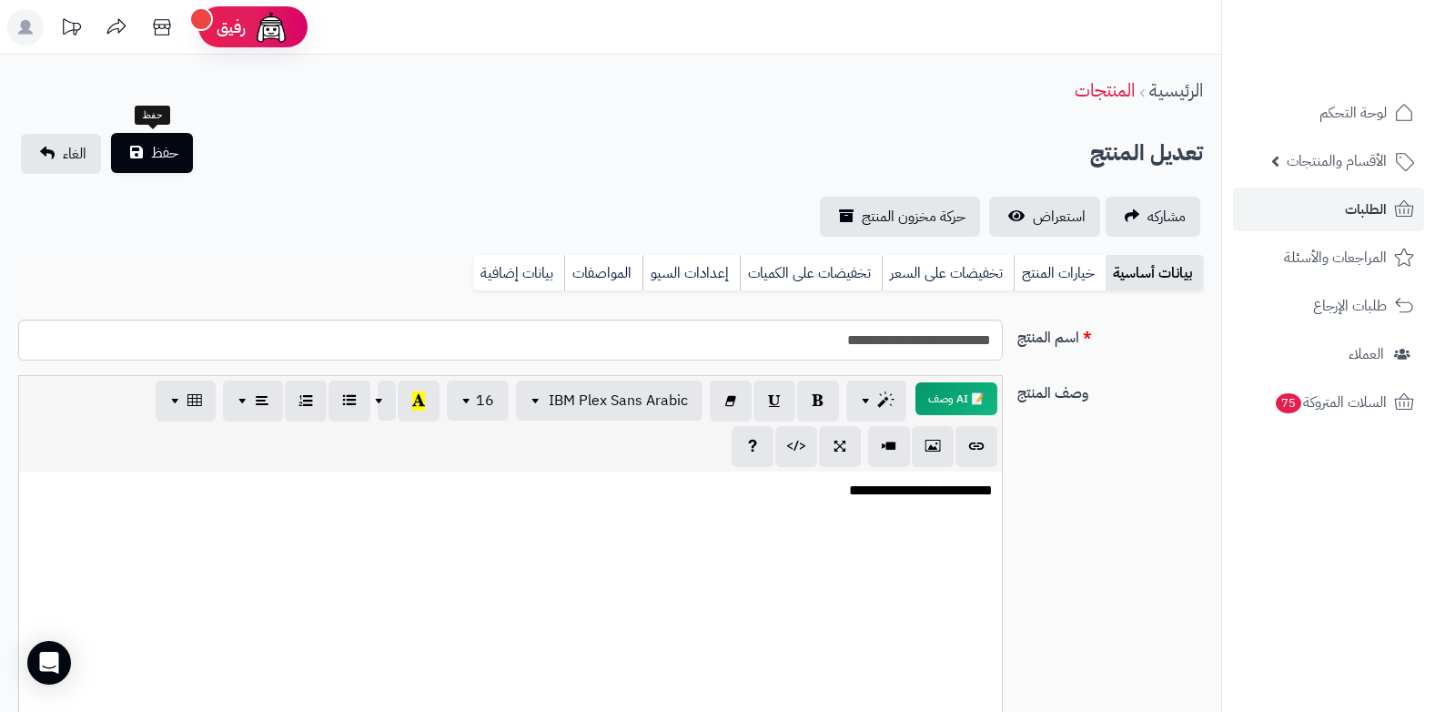
type input "**"
click at [155, 142] on span "حفظ" at bounding box center [164, 153] width 27 height 22
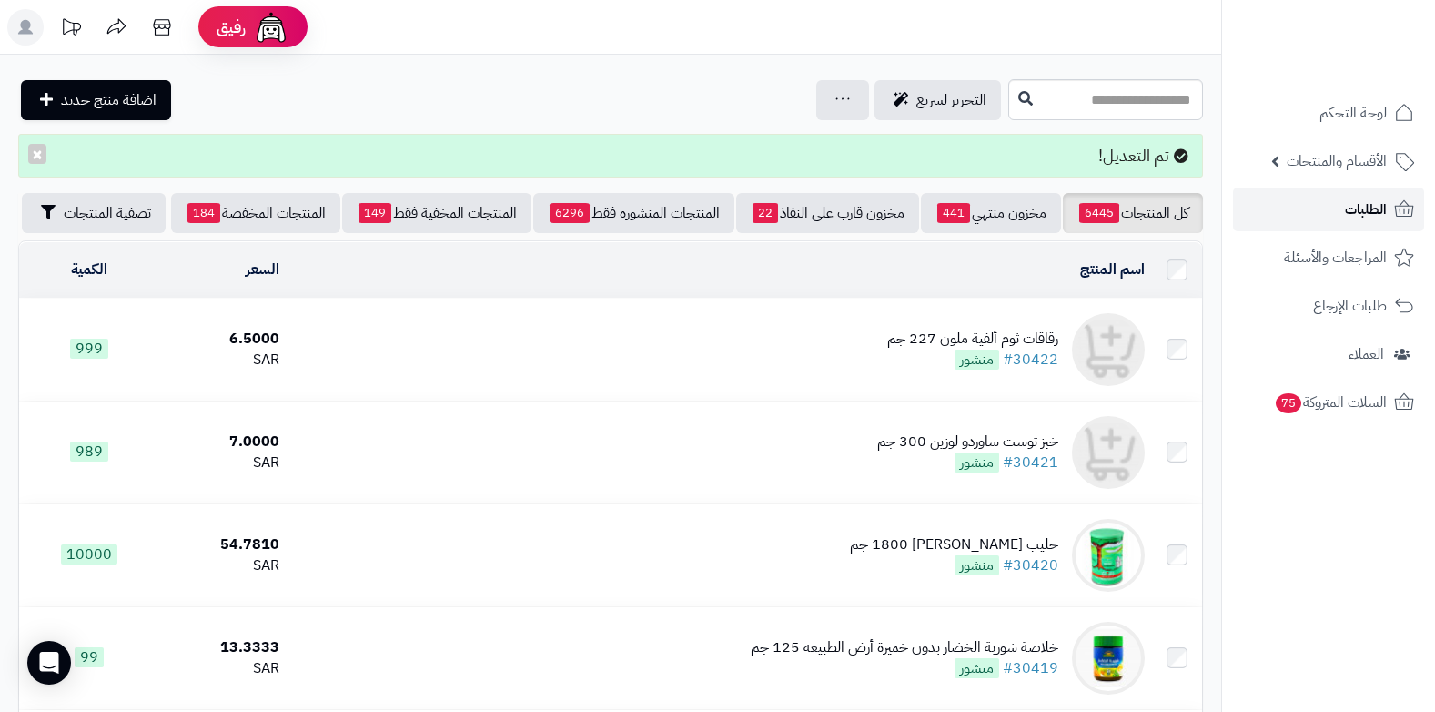
click at [1319, 215] on link "الطلبات" at bounding box center [1328, 209] width 191 height 44
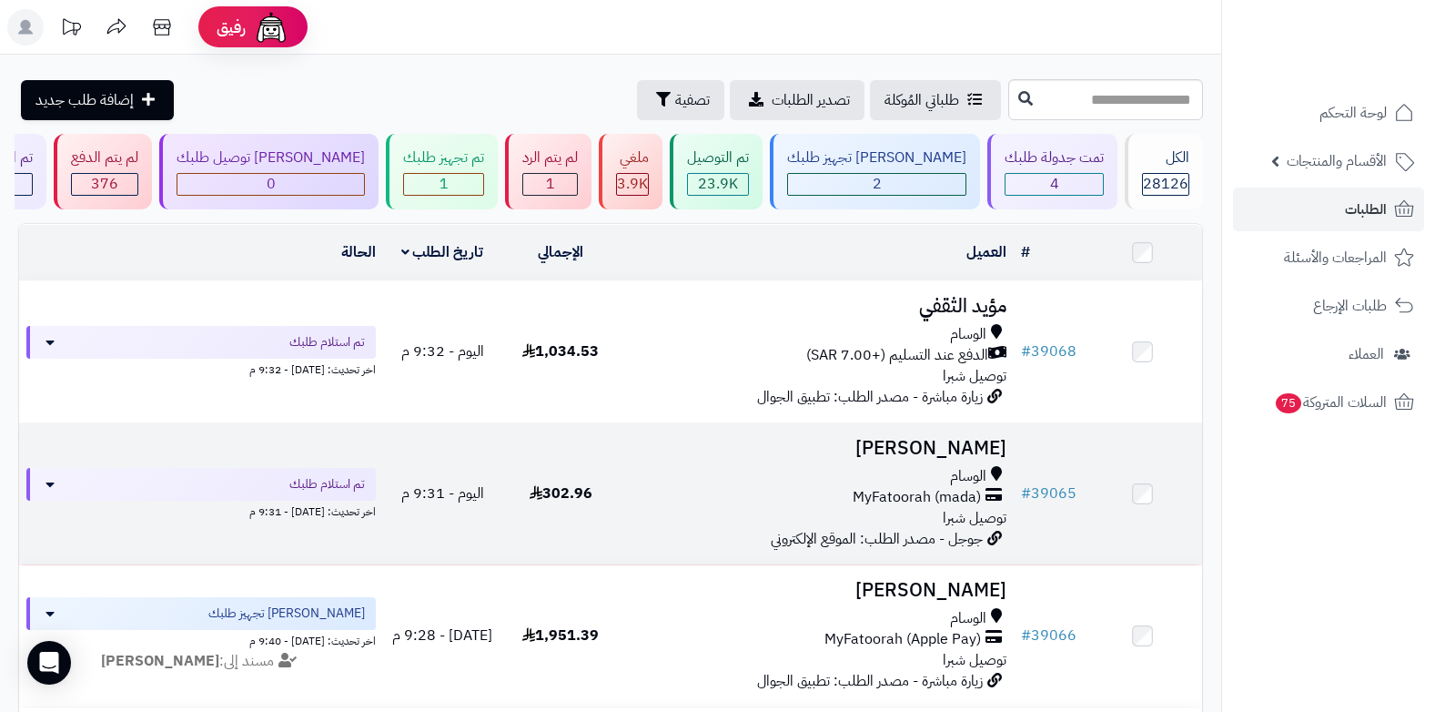
click at [946, 490] on span "MyFatoorah (mada)" at bounding box center [917, 497] width 128 height 21
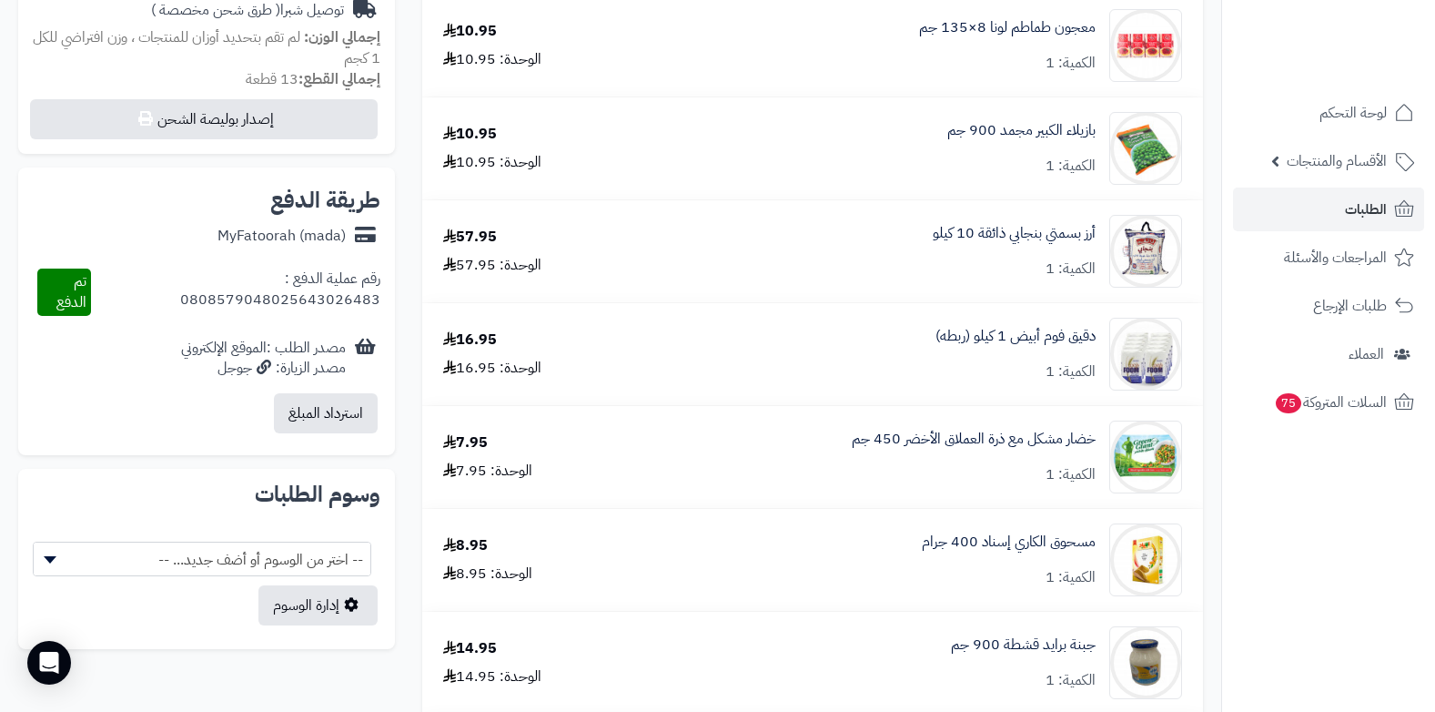
scroll to position [455, 0]
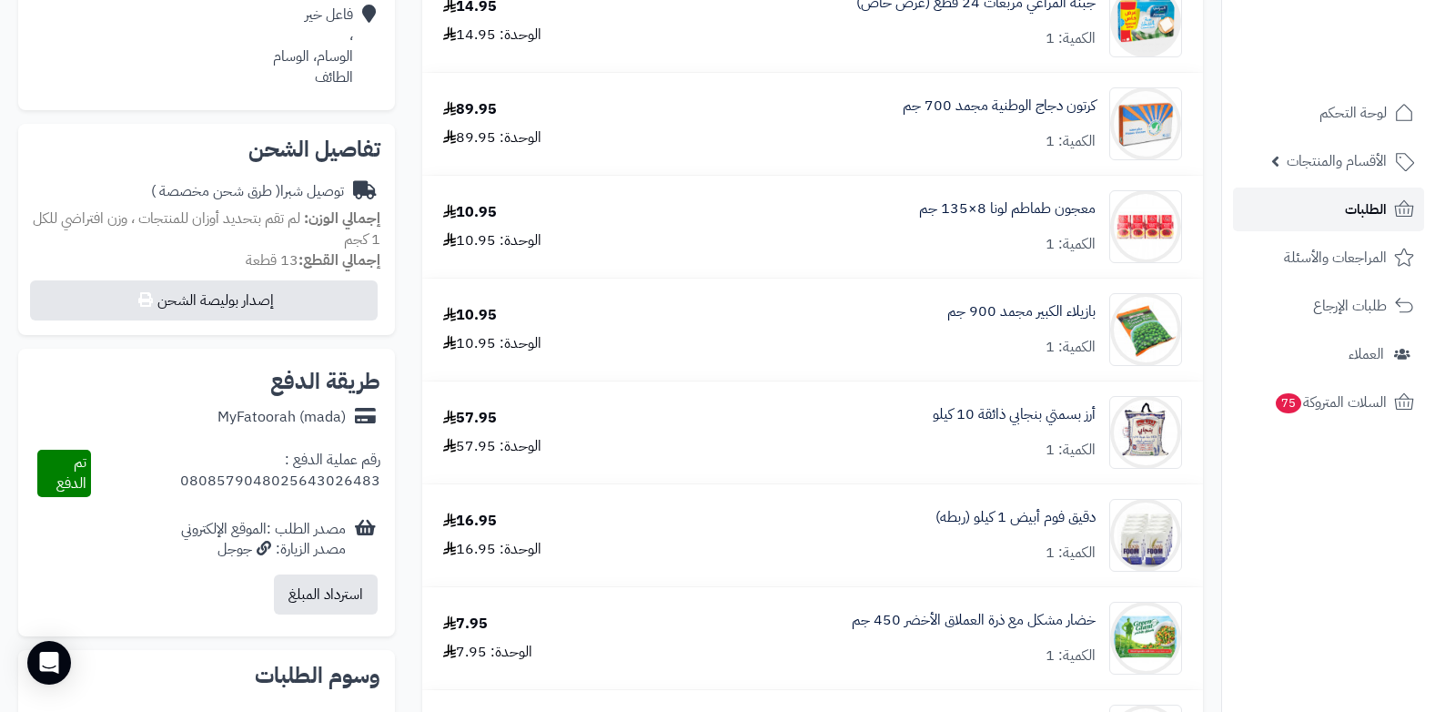
click at [1343, 216] on link "الطلبات" at bounding box center [1328, 209] width 191 height 44
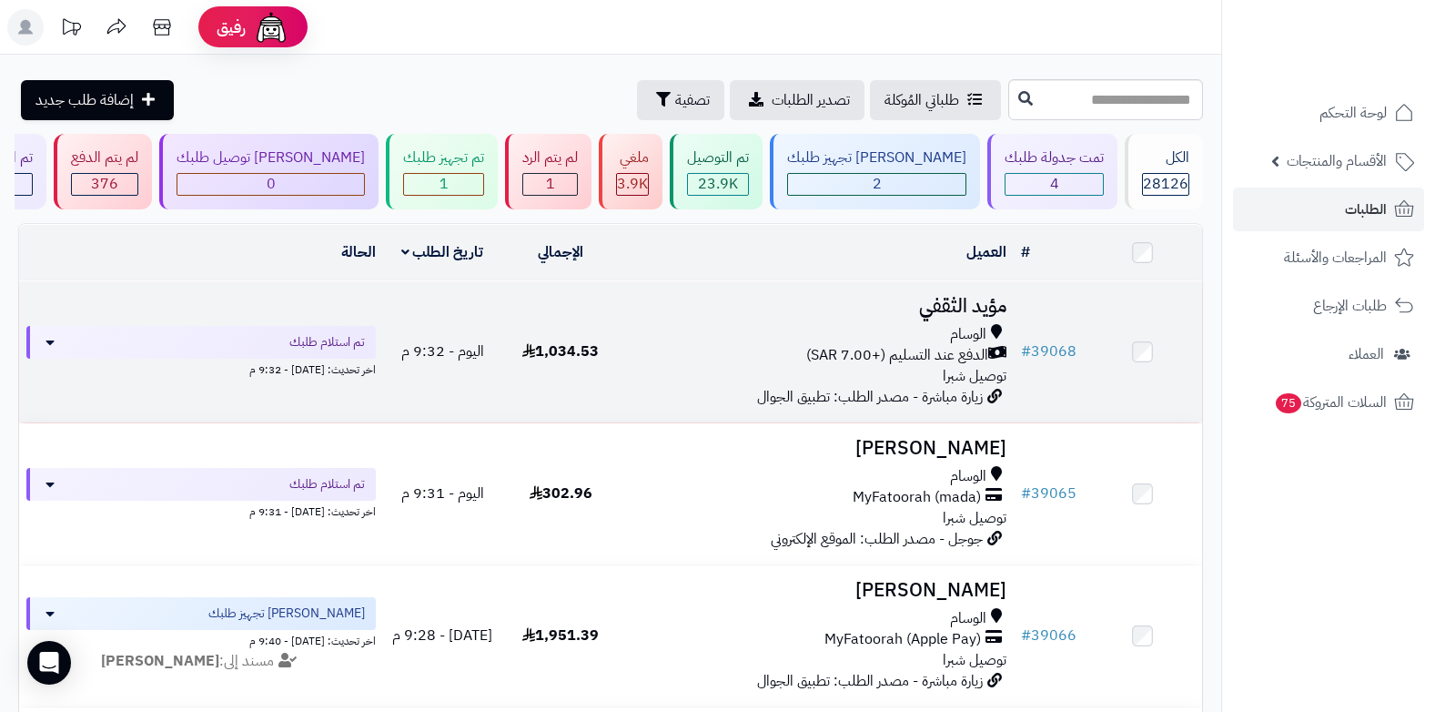
click at [931, 367] on div "الوسام الدفع عند التسليم (+7.00 SAR) توصيل شبرا" at bounding box center [816, 355] width 379 height 63
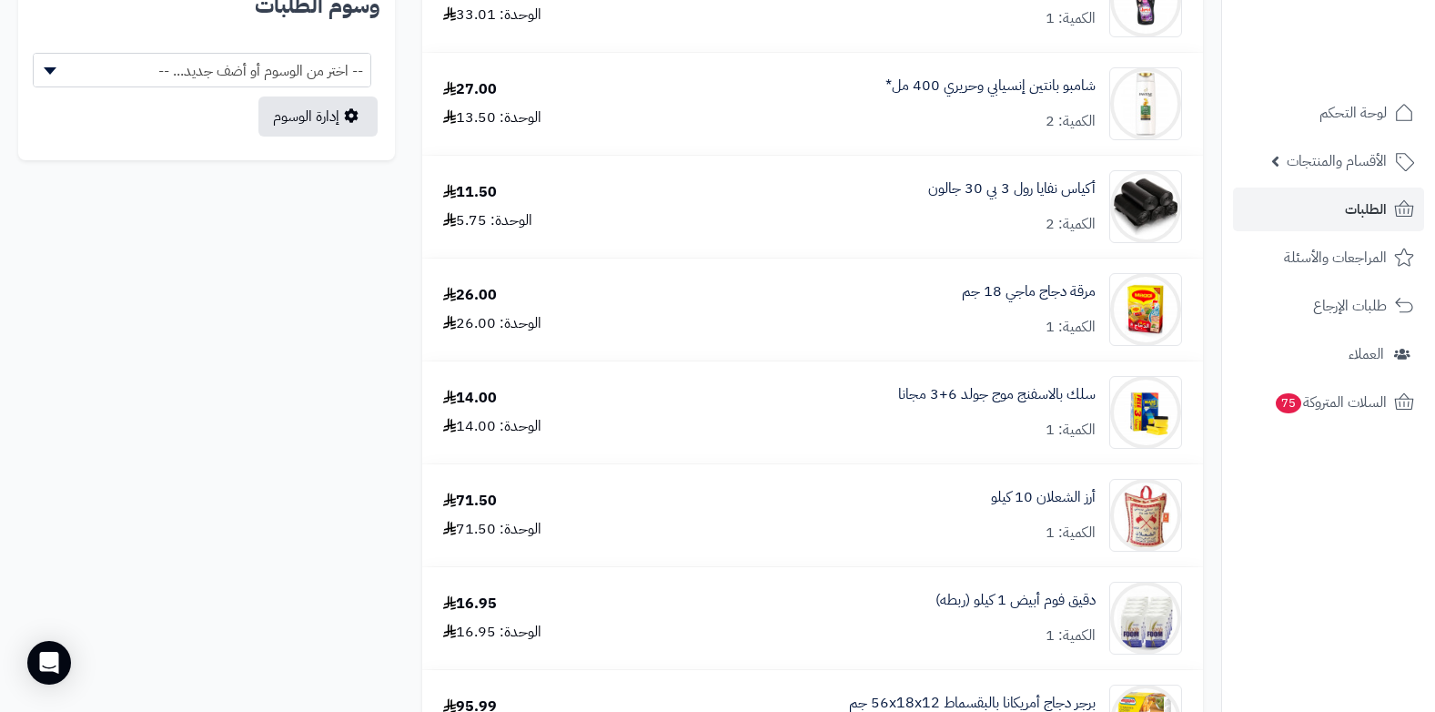
scroll to position [1729, 0]
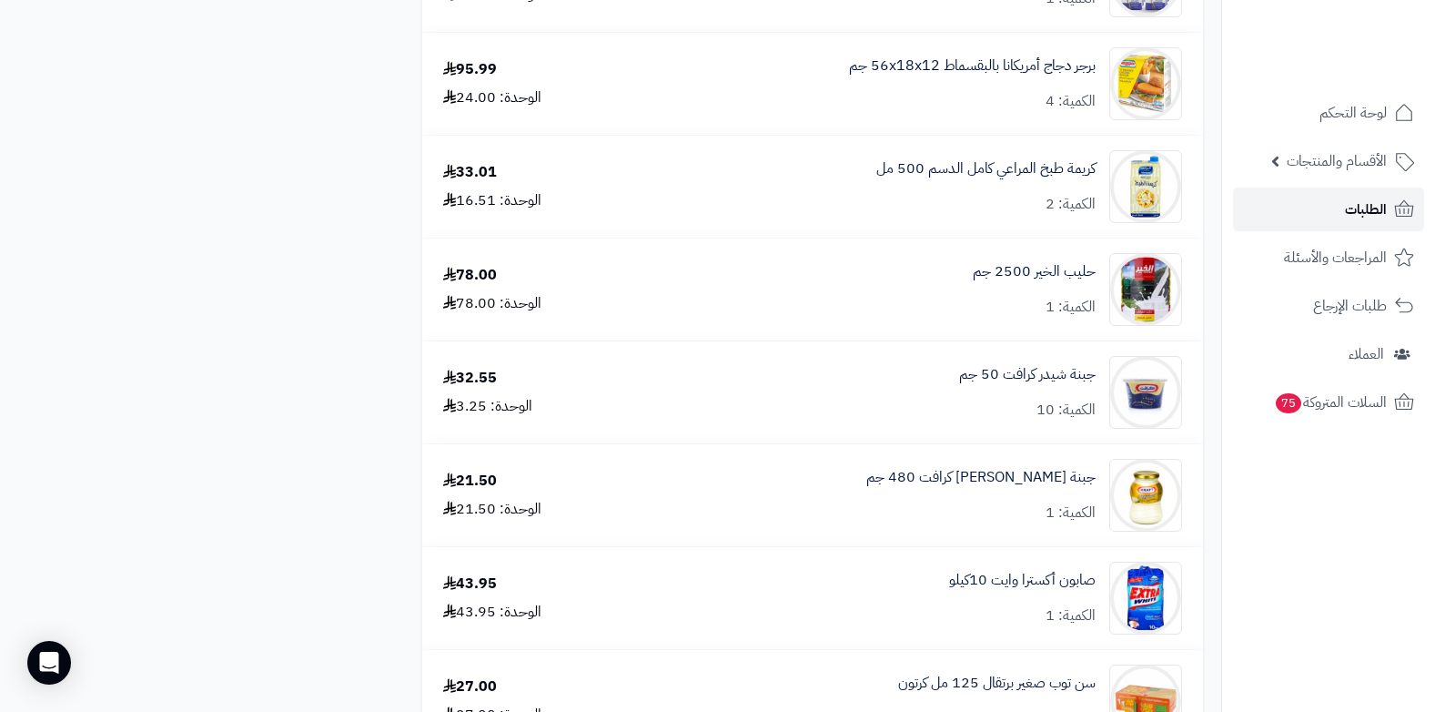
click at [1385, 208] on span "الطلبات" at bounding box center [1366, 209] width 42 height 25
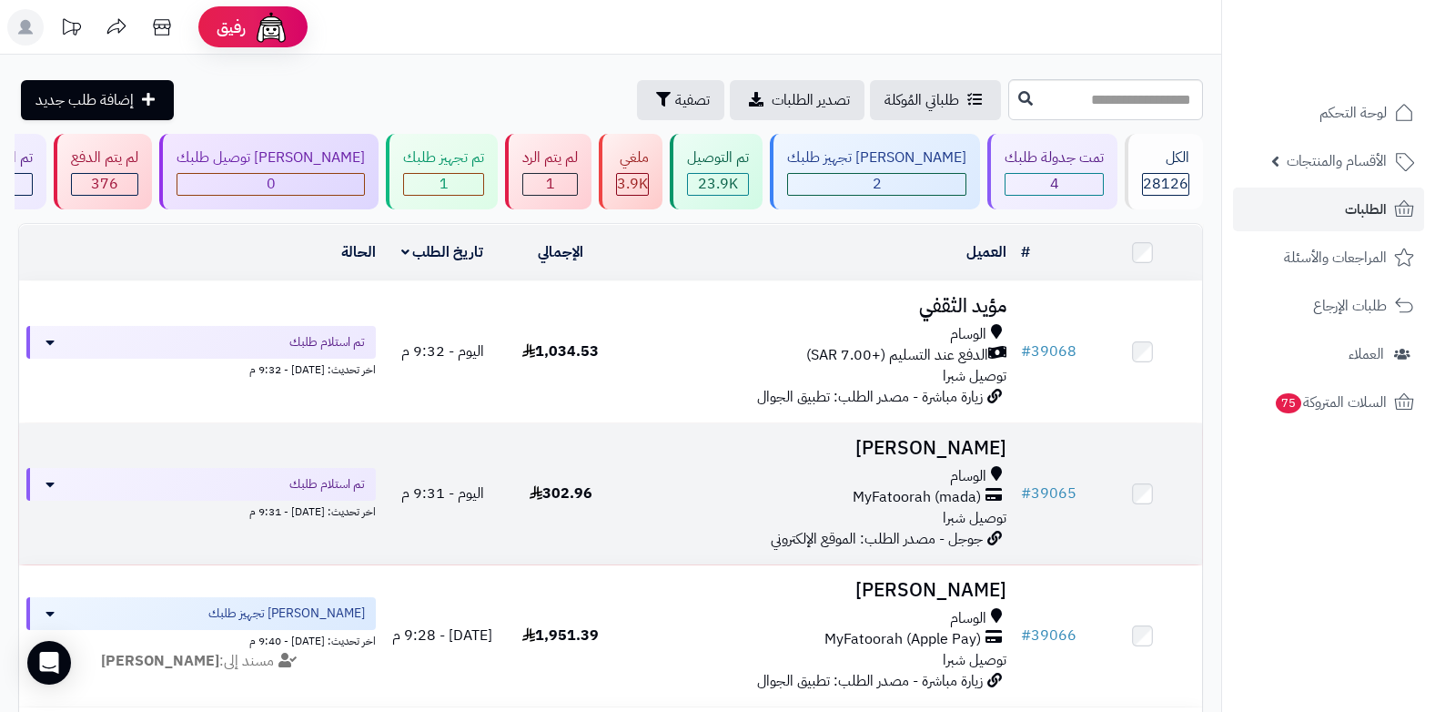
click at [879, 488] on span "MyFatoorah (mada)" at bounding box center [917, 497] width 128 height 21
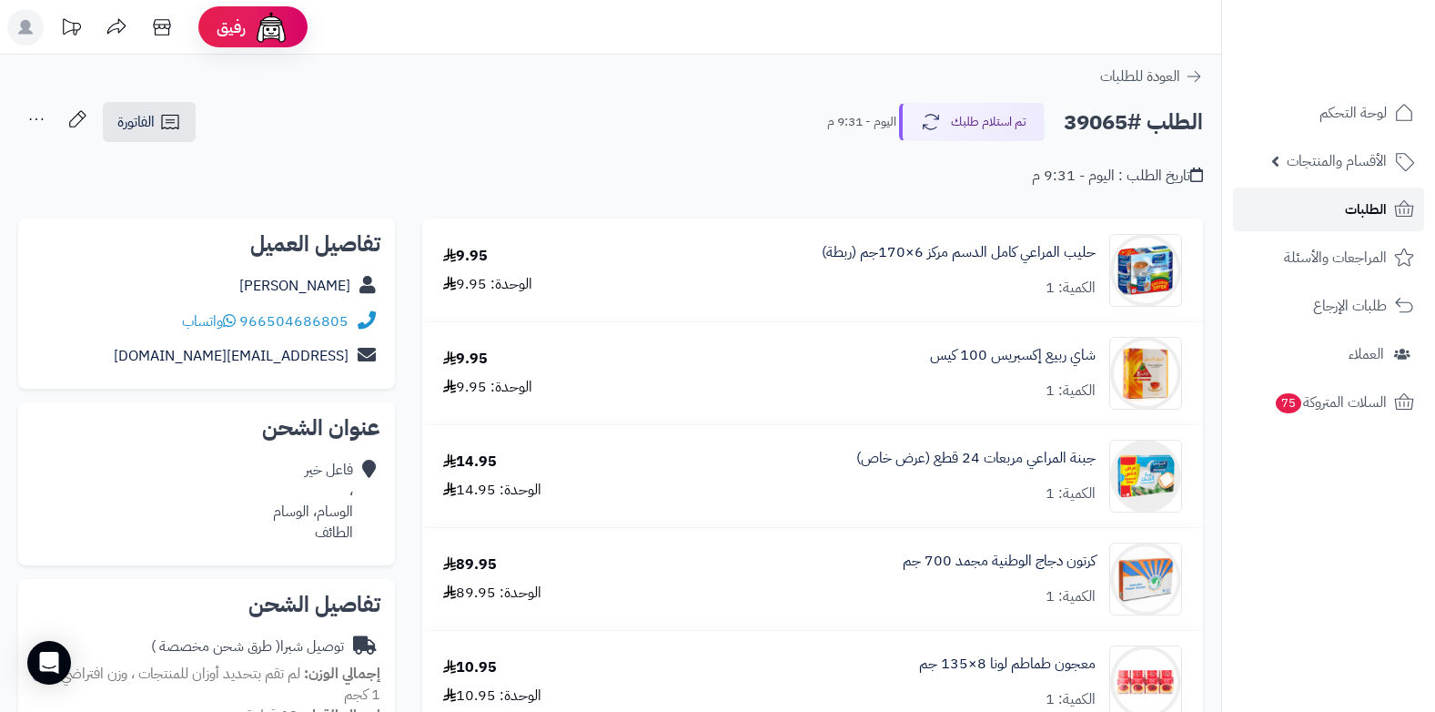
click at [1369, 201] on span "الطلبات" at bounding box center [1366, 209] width 42 height 25
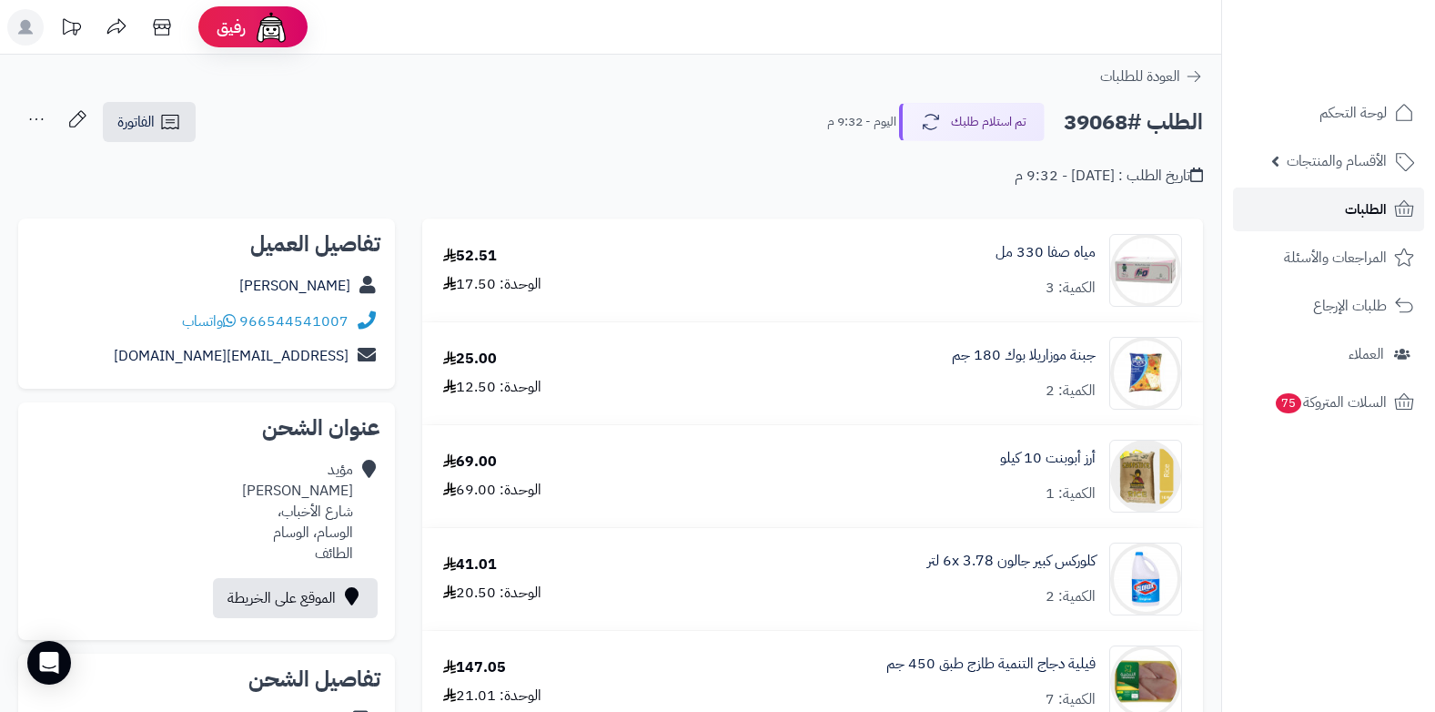
click at [1362, 207] on span "الطلبات" at bounding box center [1366, 209] width 42 height 25
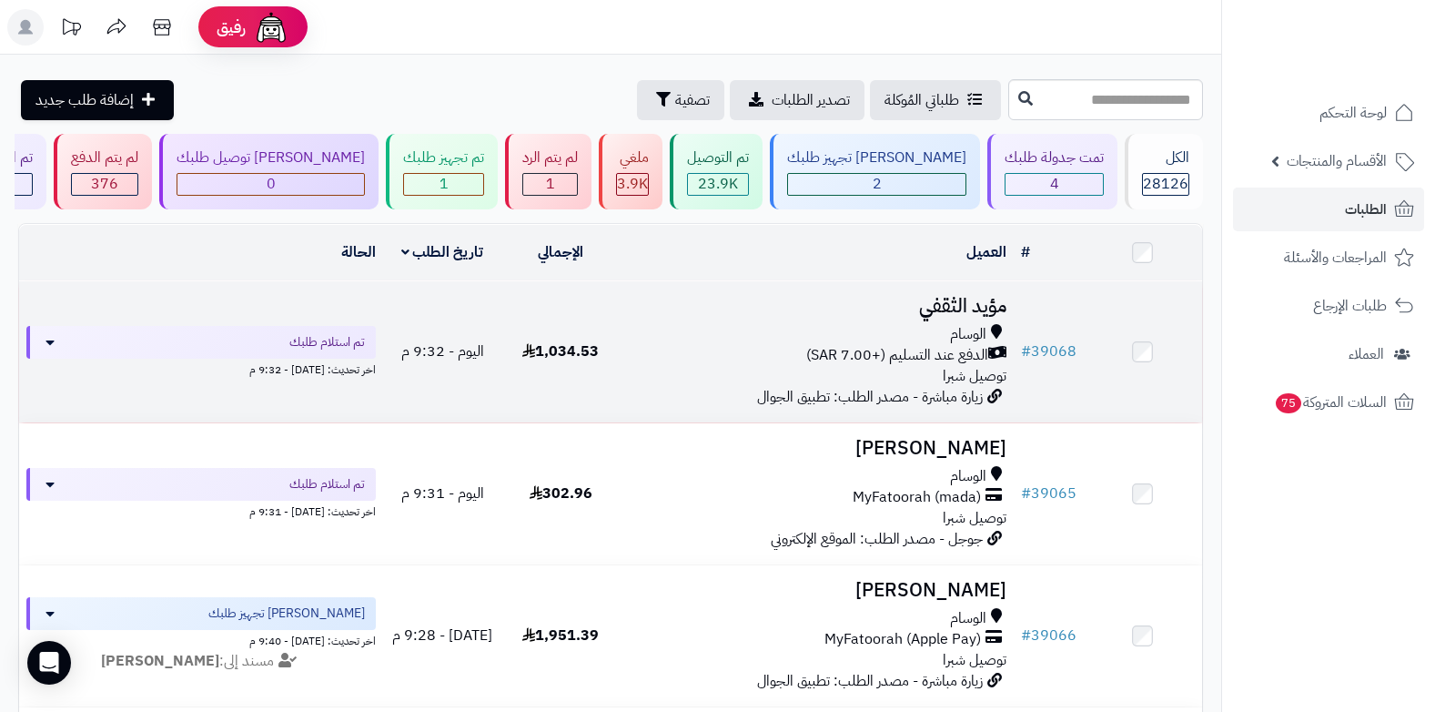
click at [936, 379] on div "الوسام الدفع عند التسليم (+7.00 SAR) توصيل شبرا" at bounding box center [816, 355] width 379 height 63
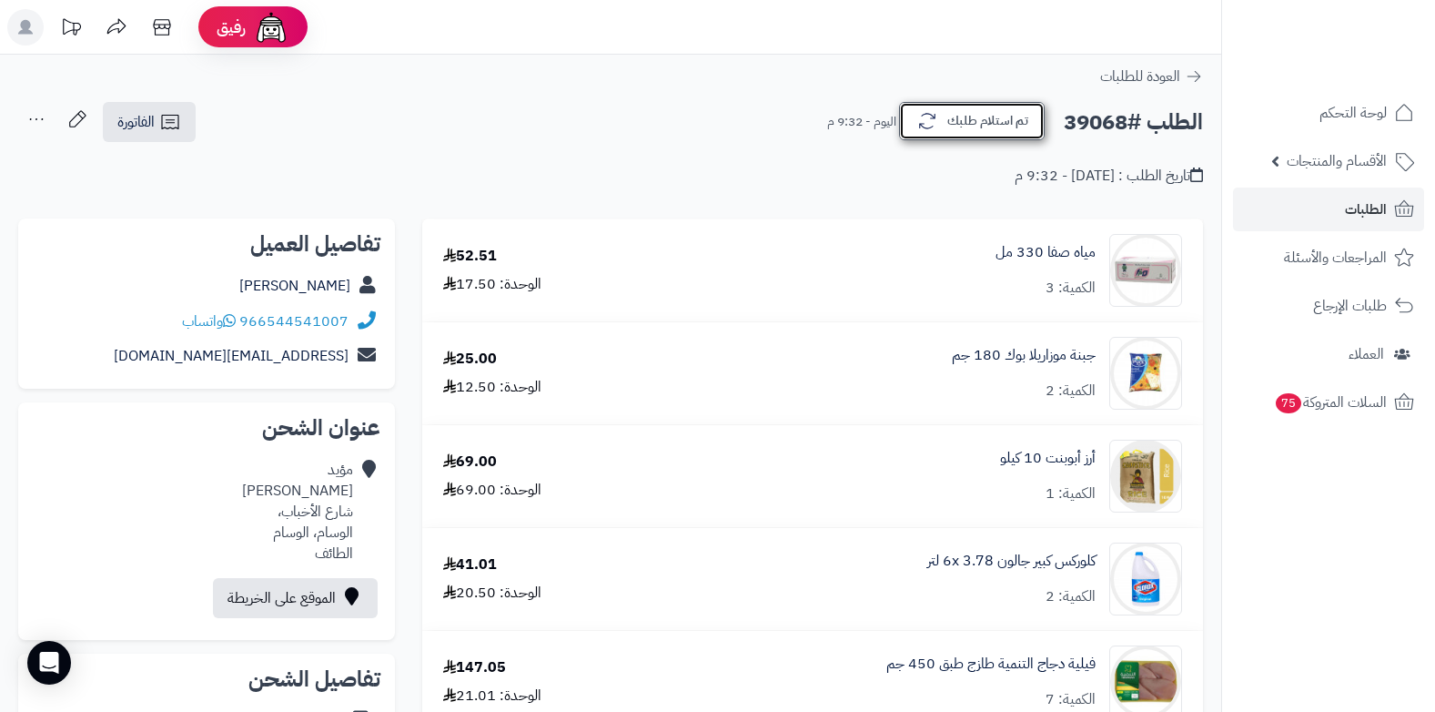
click at [954, 129] on button "تم استلام طلبك" at bounding box center [972, 121] width 146 height 38
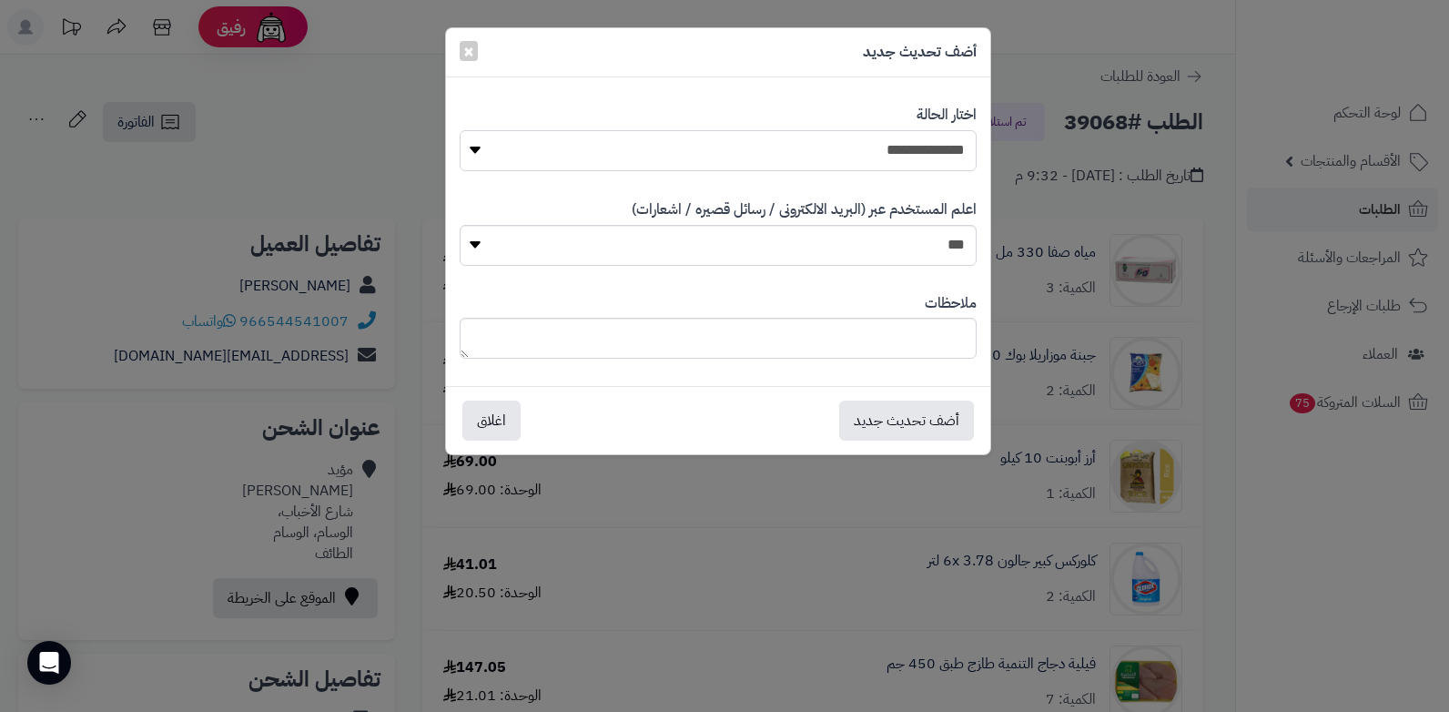
click at [890, 155] on select "**********" at bounding box center [718, 150] width 517 height 41
select select "*"
click at [460, 130] on select "**********" at bounding box center [718, 150] width 517 height 41
click at [769, 315] on div "ملاحظات" at bounding box center [718, 326] width 517 height 94
click at [746, 328] on textarea at bounding box center [718, 338] width 517 height 41
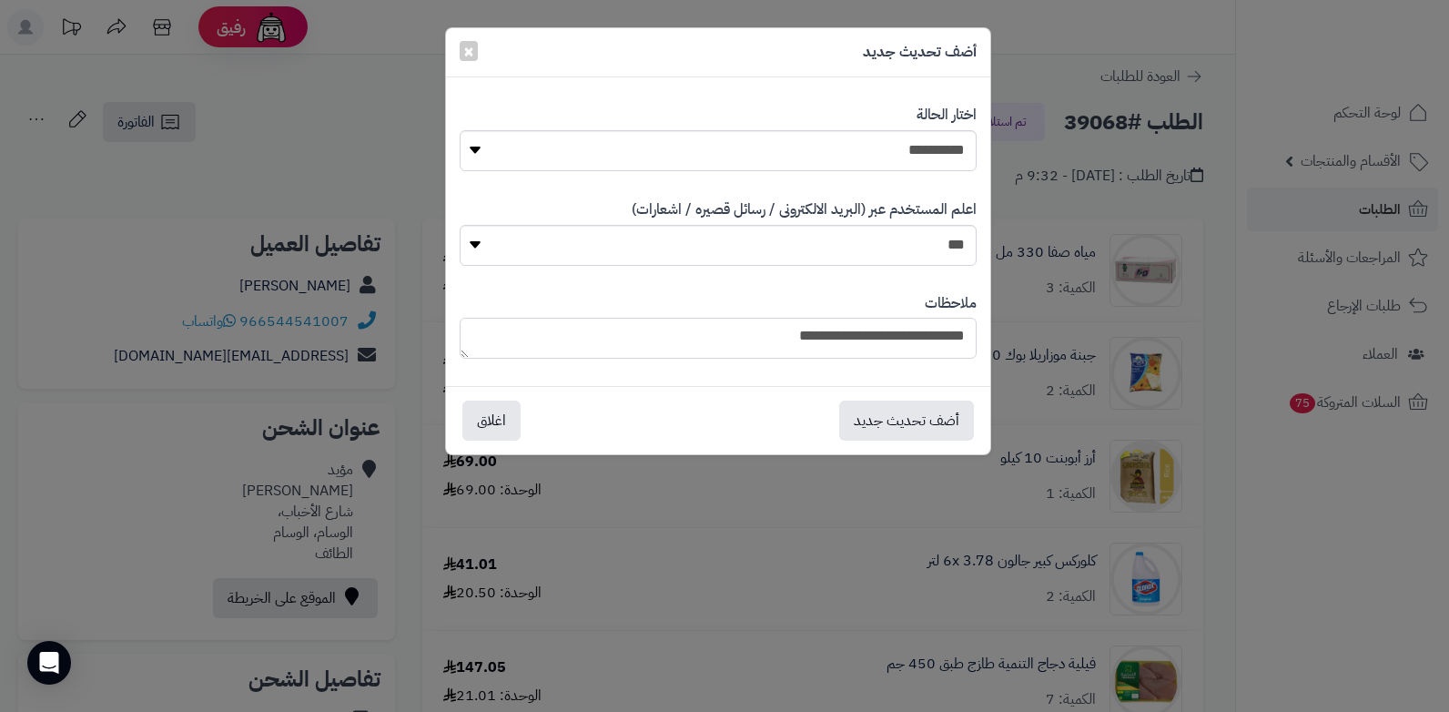
click at [817, 335] on textarea "**********" at bounding box center [718, 338] width 517 height 41
drag, startPoint x: 723, startPoint y: 348, endPoint x: 977, endPoint y: 335, distance: 254.2
click at [977, 335] on div "**********" at bounding box center [718, 326] width 544 height 94
type textarea "**********"
click at [904, 424] on button "أضف تحديث جديد" at bounding box center [906, 419] width 135 height 40
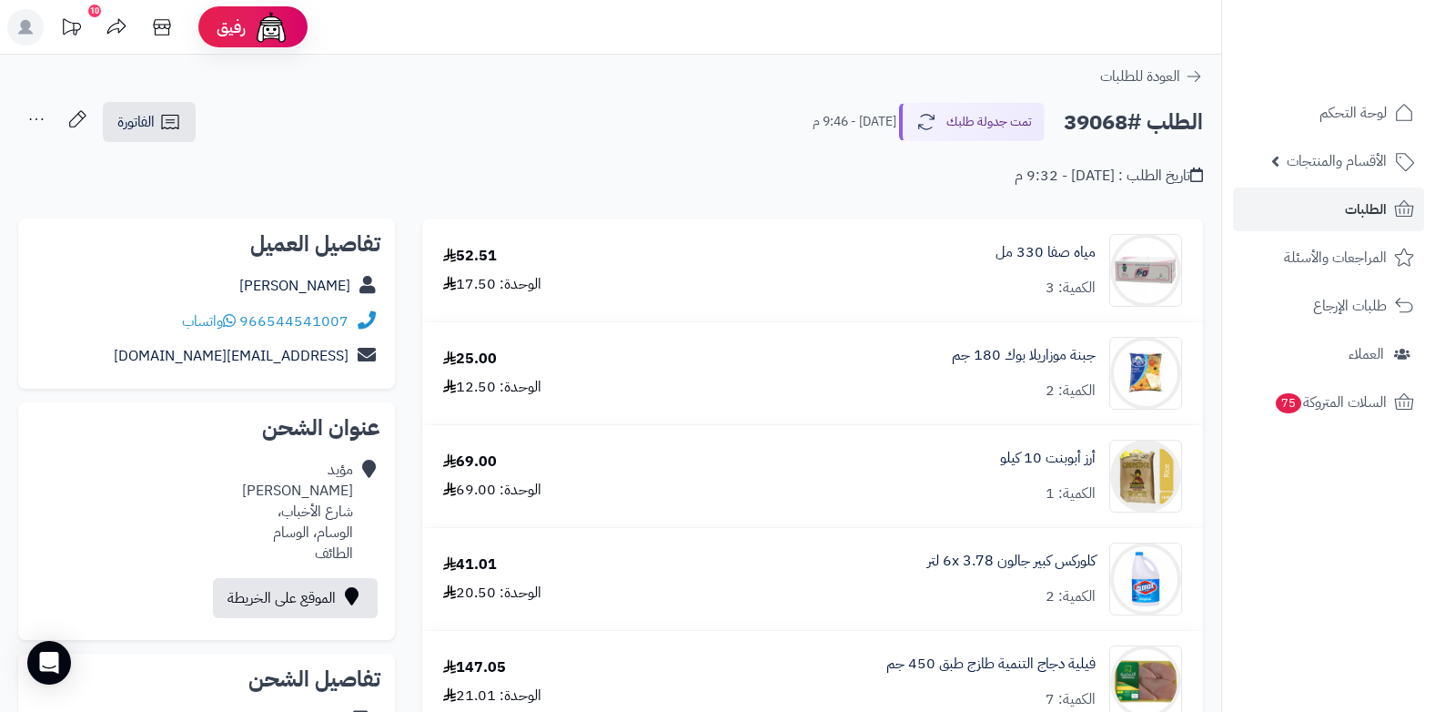
click at [534, 175] on div "تاريخ الطلب : [DATE] - 9:32 م" at bounding box center [610, 165] width 1185 height 43
click at [1370, 207] on span "الطلبات" at bounding box center [1366, 209] width 42 height 25
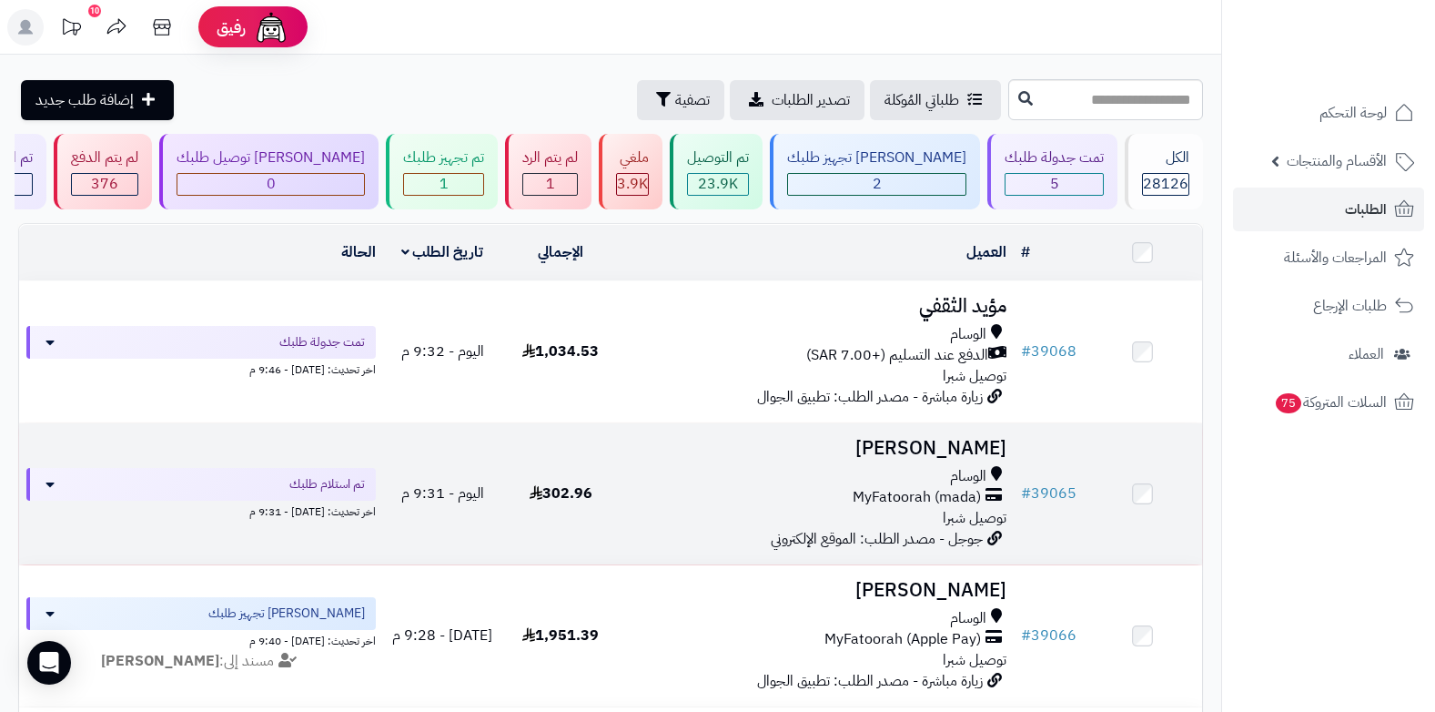
click at [956, 477] on span "الوسام" at bounding box center [968, 476] width 36 height 21
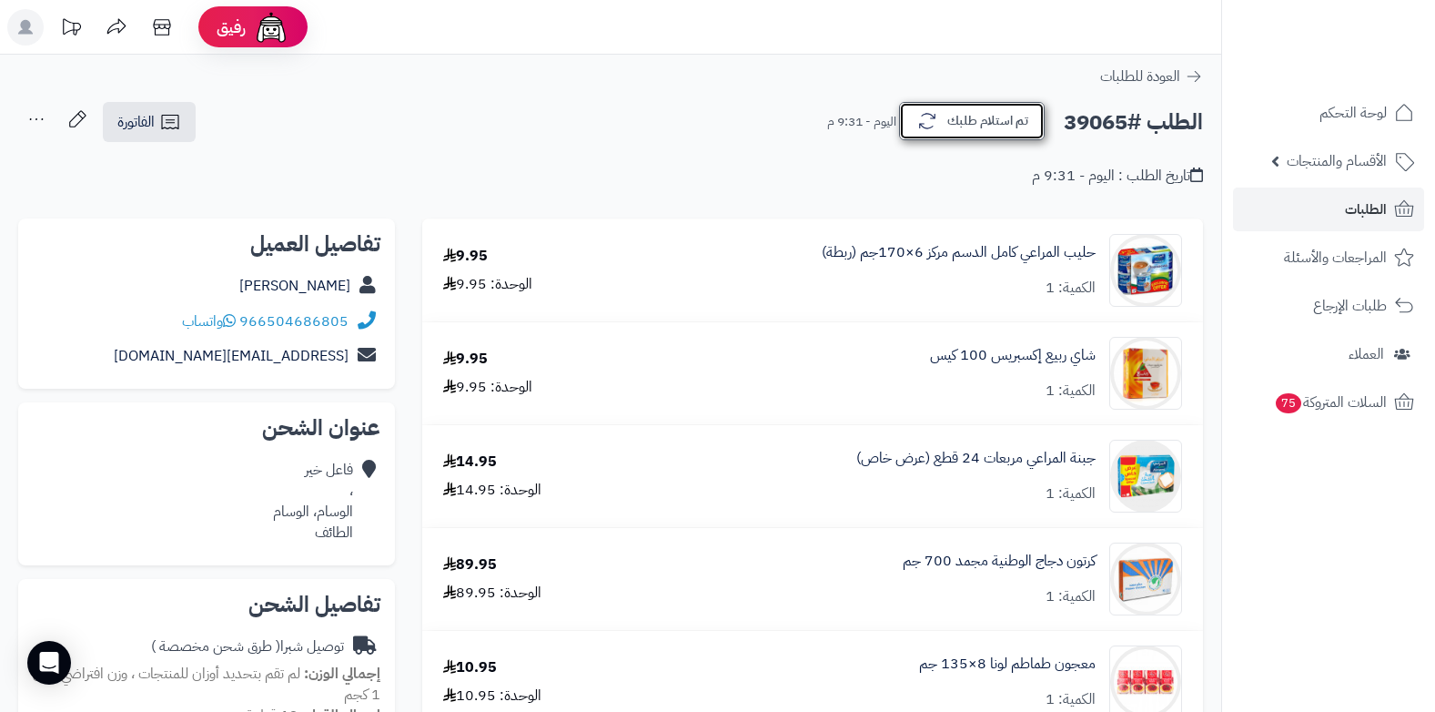
click at [990, 125] on button "تم استلام طلبك" at bounding box center [972, 121] width 146 height 38
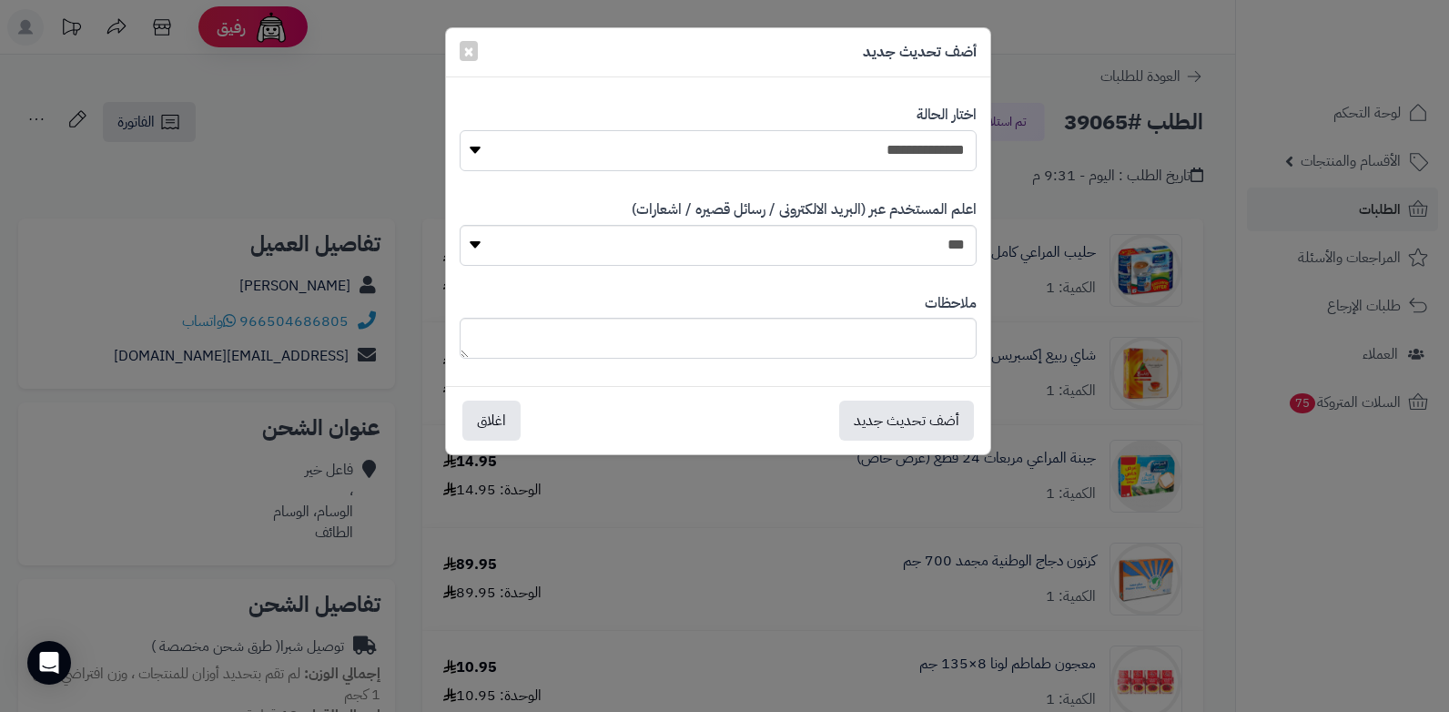
click at [960, 153] on select "**********" at bounding box center [718, 150] width 517 height 41
select select "*"
click at [460, 130] on select "**********" at bounding box center [718, 150] width 517 height 41
click at [901, 345] on textarea at bounding box center [718, 338] width 517 height 41
type textarea "***"
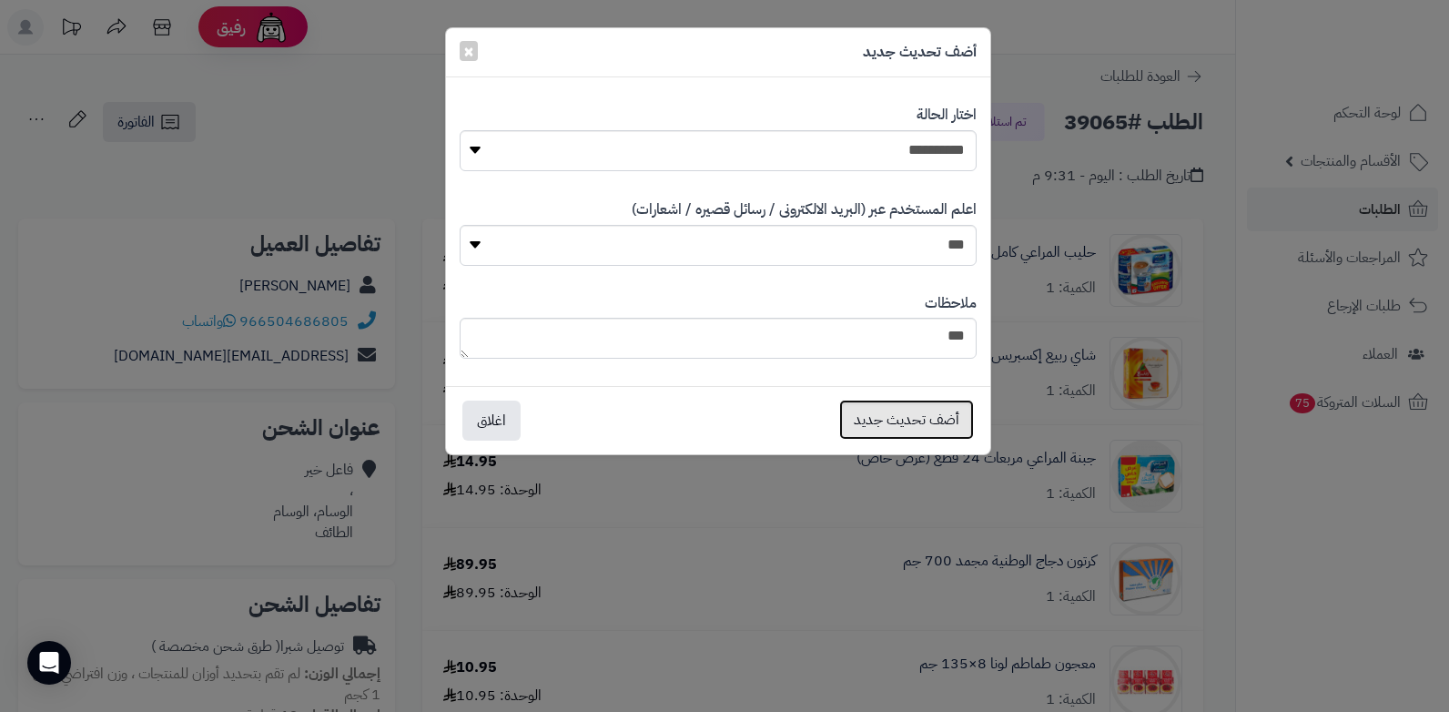
click at [933, 423] on button "أضف تحديث جديد" at bounding box center [906, 419] width 135 height 40
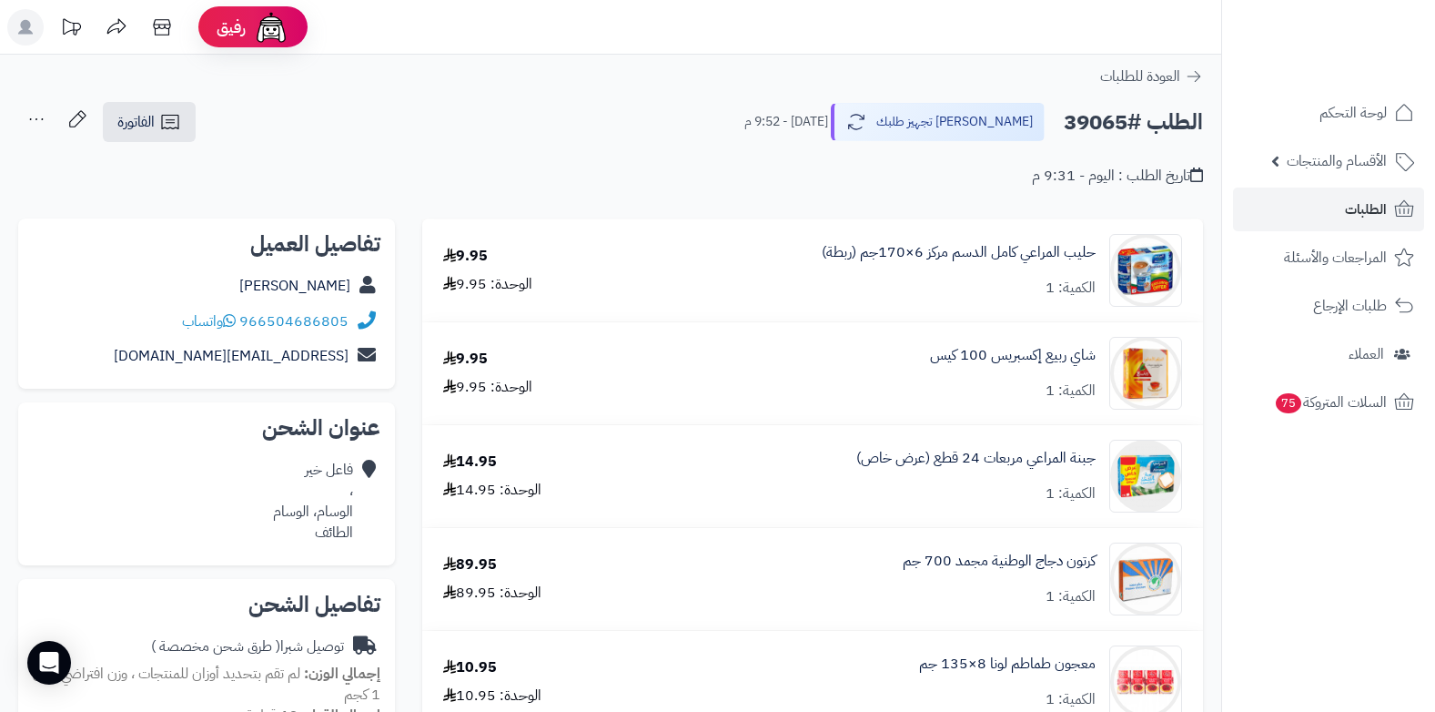
click at [38, 115] on icon at bounding box center [36, 119] width 36 height 36
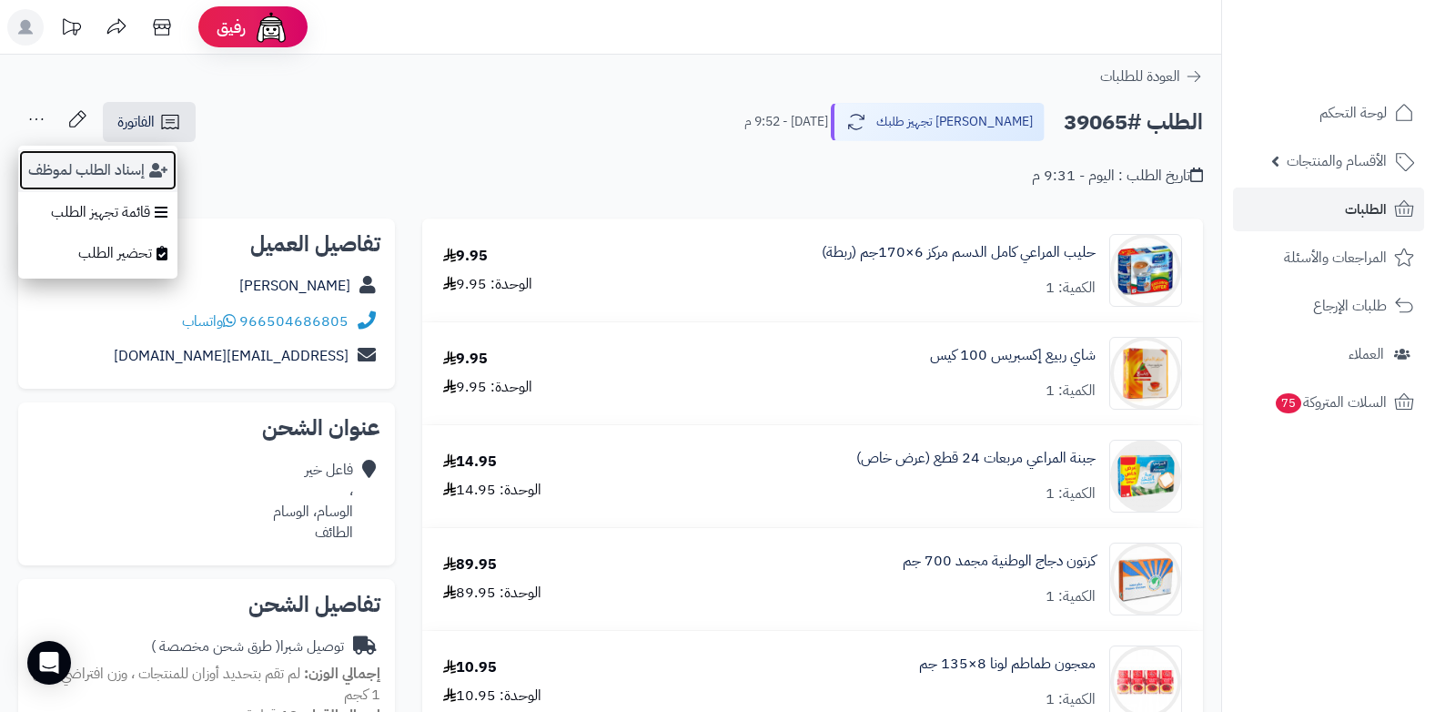
click at [93, 166] on button "إسناد الطلب لموظف" at bounding box center [97, 170] width 159 height 42
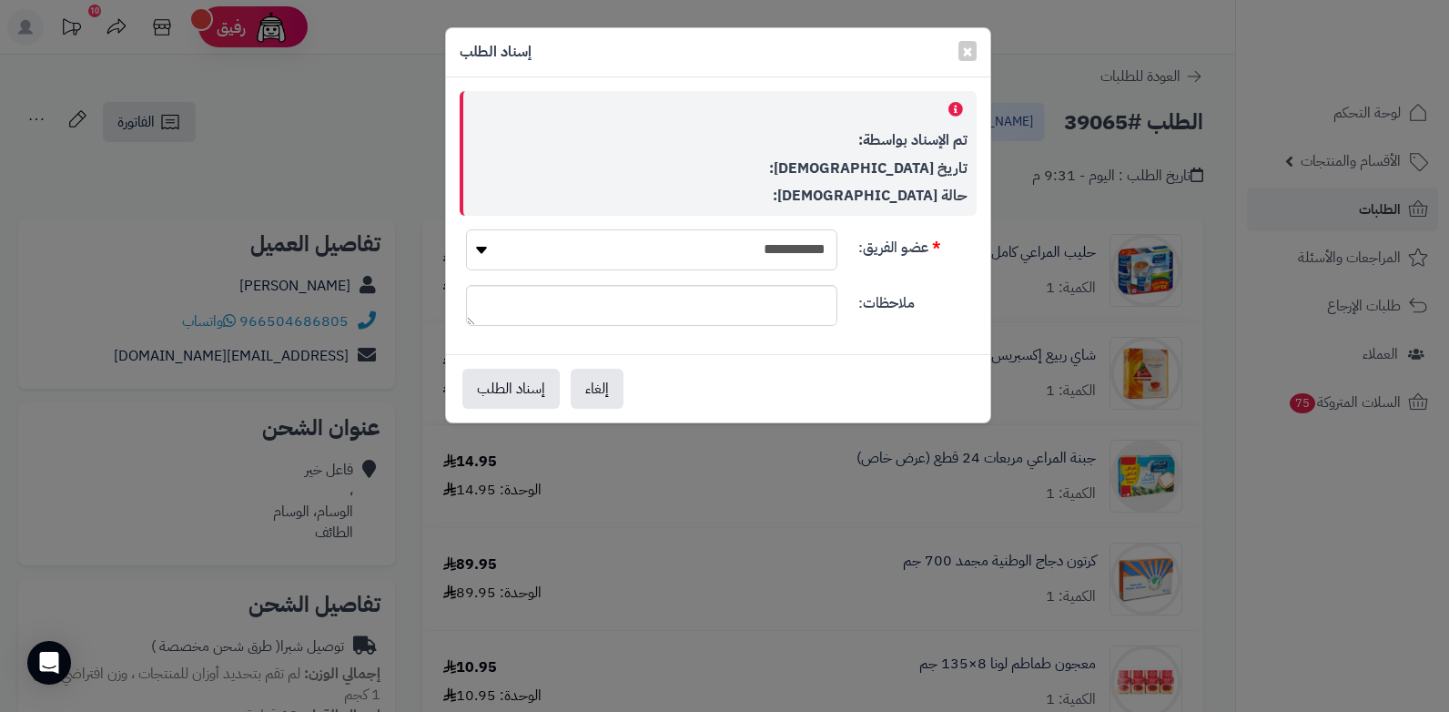
click at [745, 239] on select "**********" at bounding box center [651, 249] width 371 height 41
select select "**"
click at [466, 229] on select "**********" at bounding box center [651, 249] width 371 height 41
click at [508, 374] on button "إسناد الطلب" at bounding box center [510, 388] width 97 height 40
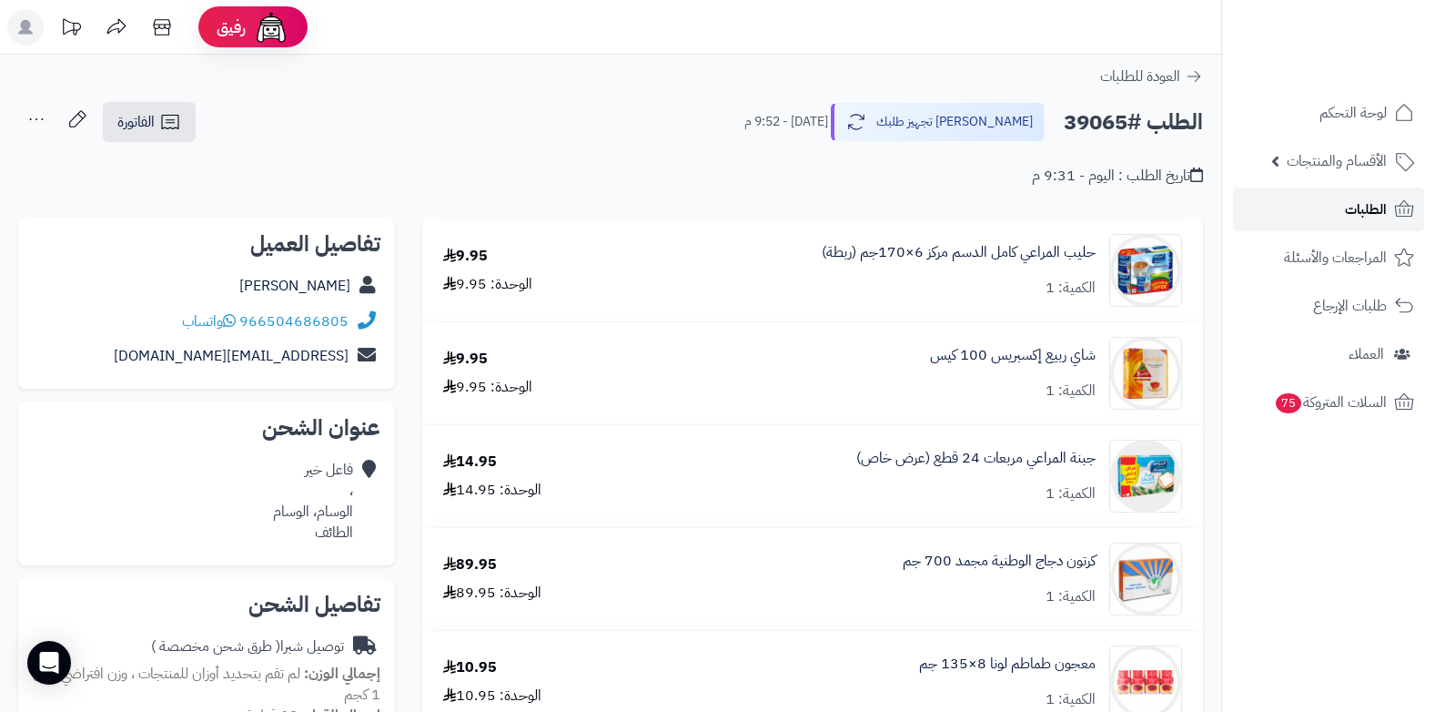
click at [1378, 204] on span "الطلبات" at bounding box center [1366, 209] width 42 height 25
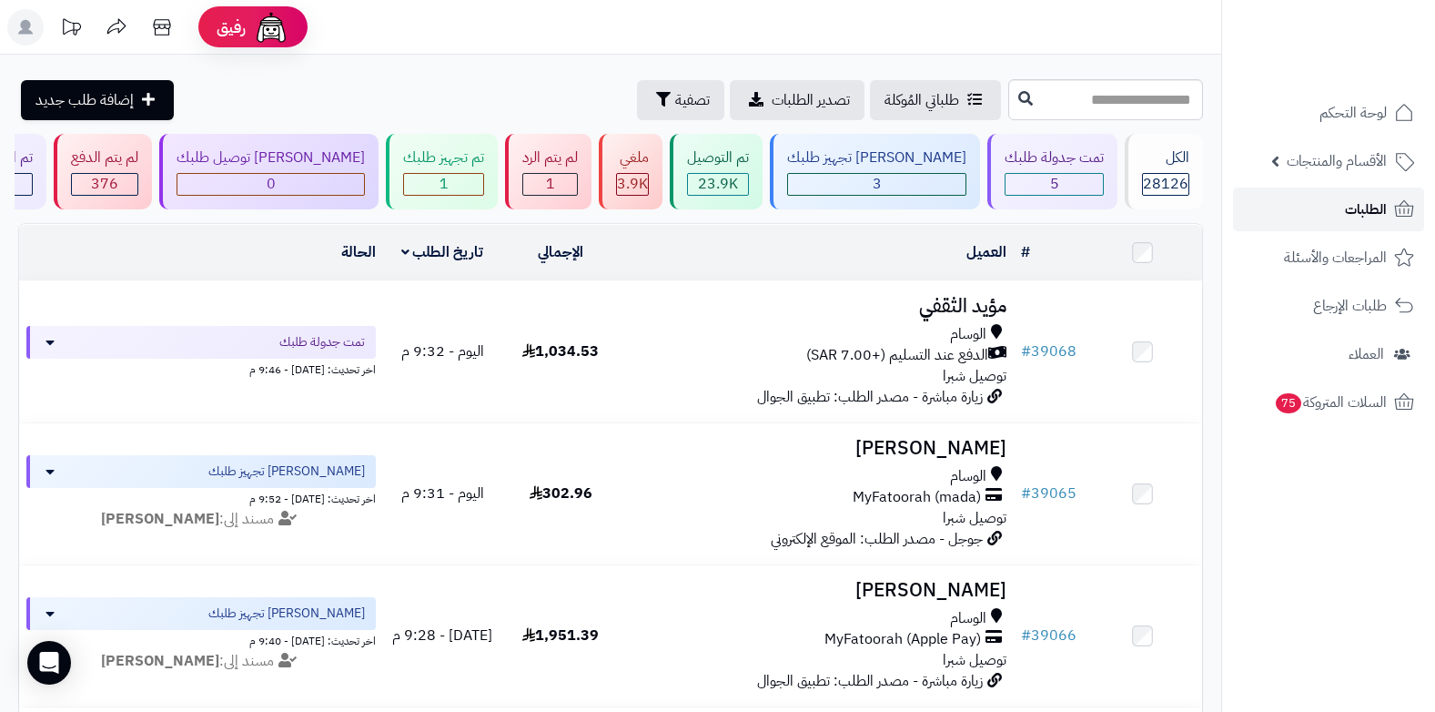
click at [1364, 213] on span "الطلبات" at bounding box center [1366, 209] width 42 height 25
click at [1360, 195] on link "الطلبات" at bounding box center [1328, 209] width 191 height 44
click at [479, 39] on header "رفيق ! الطلبات معالجة مكتمل إرجاع المنتجات العملاء المتواجدون الان 28872 عملاء …" at bounding box center [717, 27] width 1435 height 55
click at [1340, 212] on link "الطلبات" at bounding box center [1328, 209] width 191 height 44
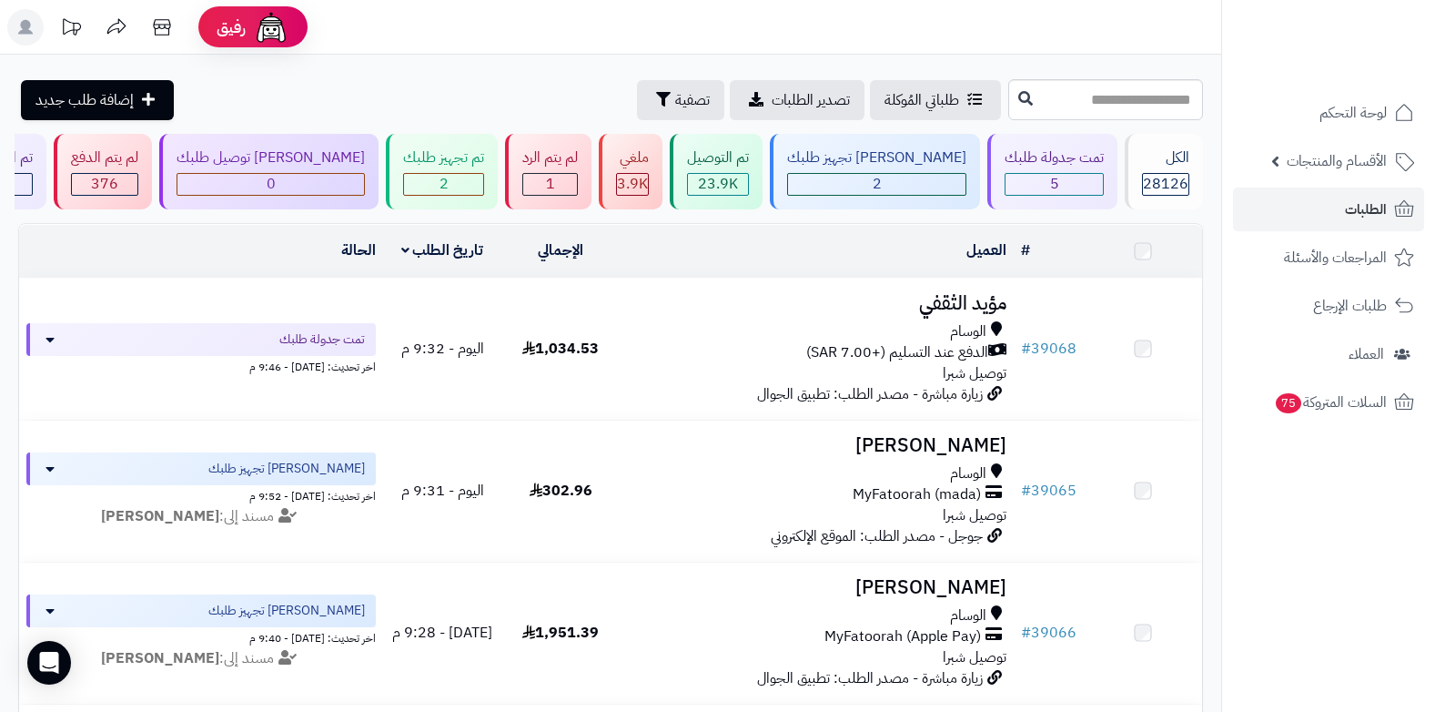
click at [1331, 164] on span "الأقسام والمنتجات" at bounding box center [1337, 160] width 100 height 25
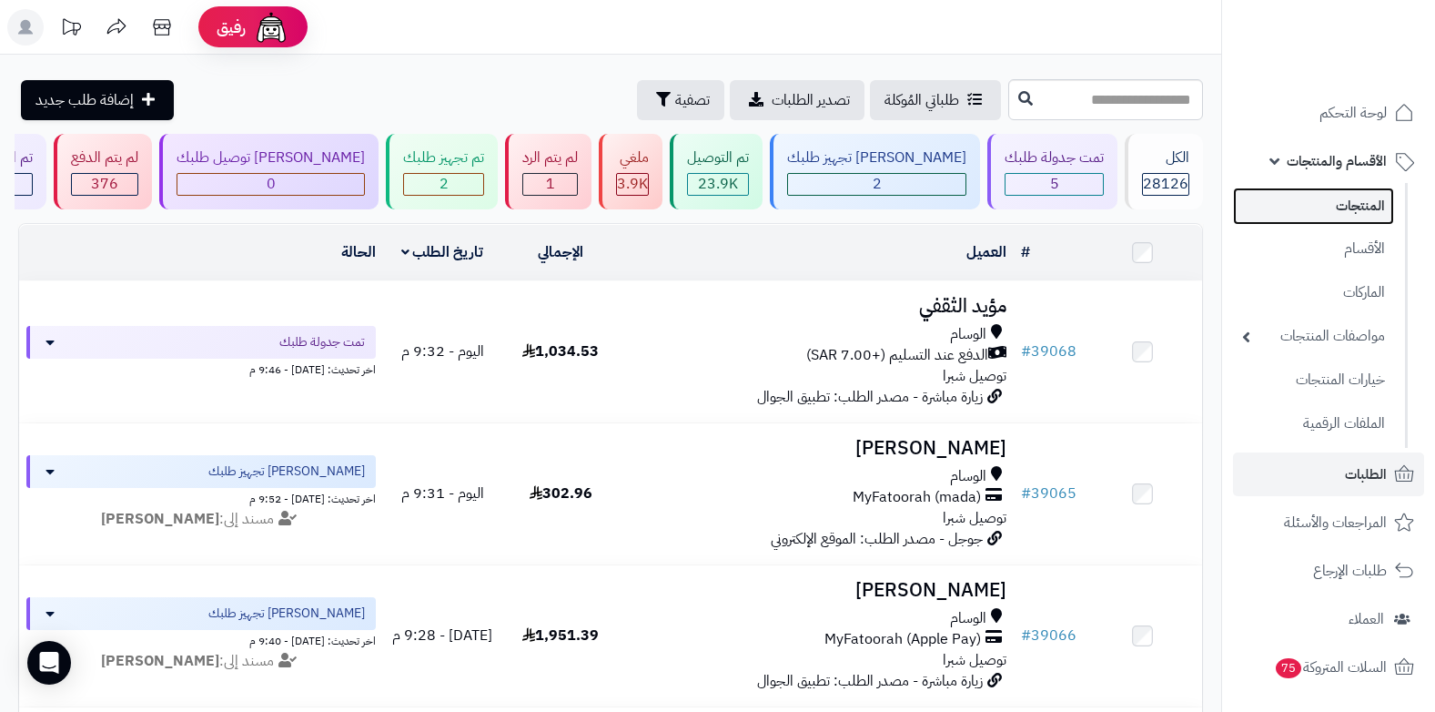
click at [1340, 208] on link "المنتجات" at bounding box center [1313, 205] width 161 height 37
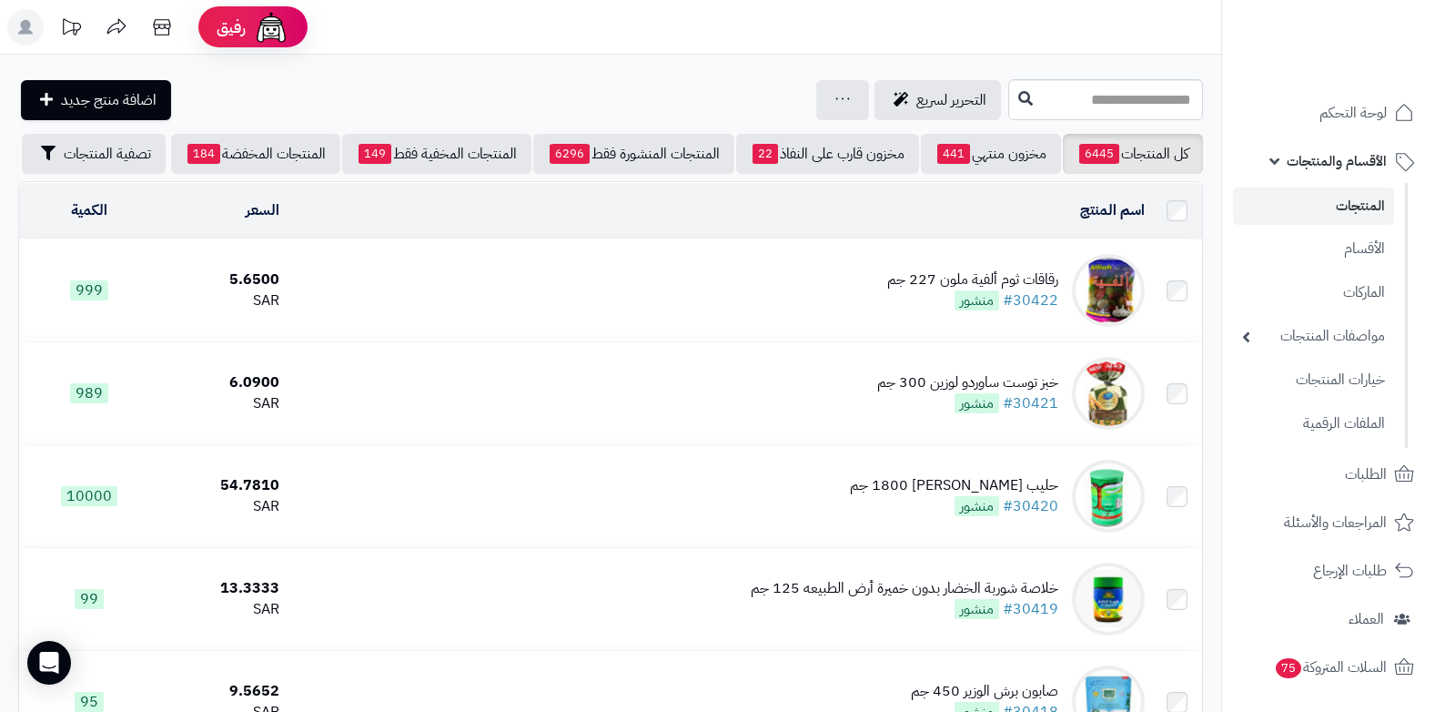
click at [1117, 315] on img at bounding box center [1108, 290] width 73 height 73
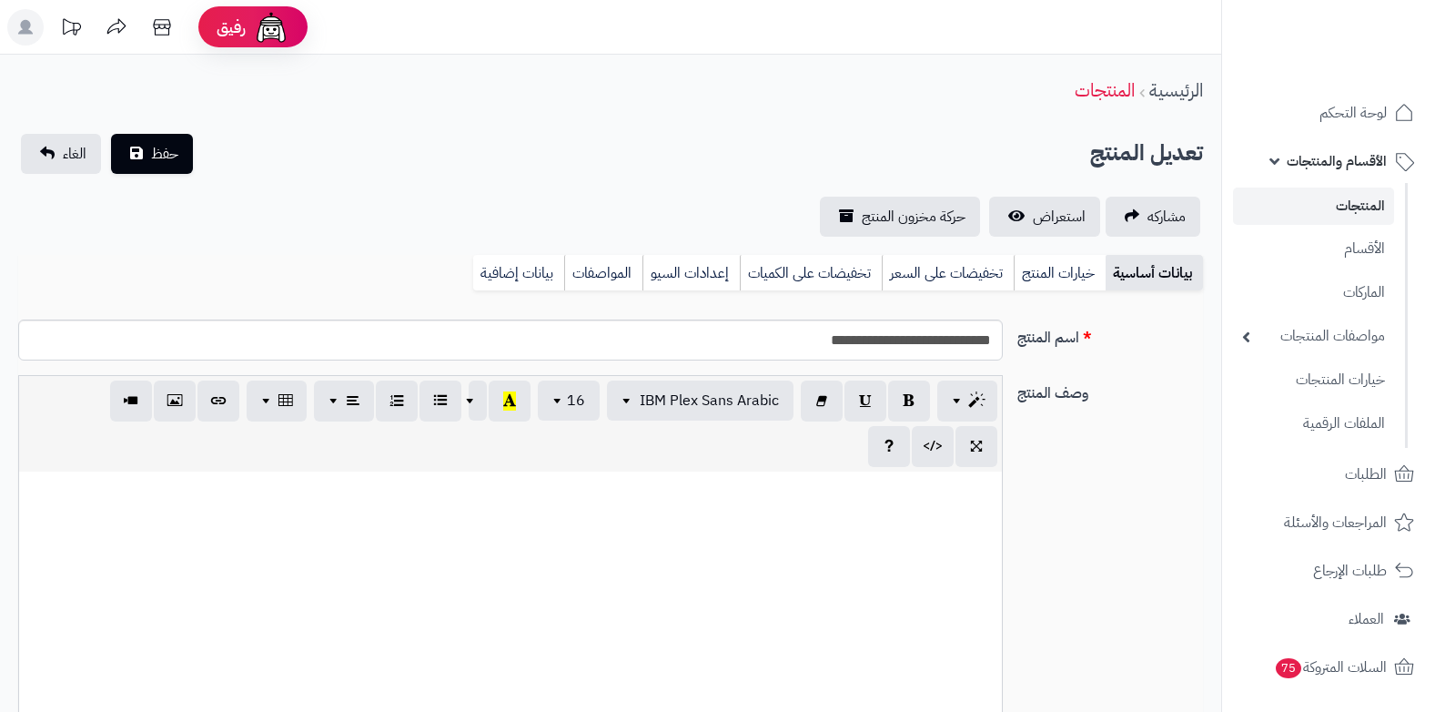
select select
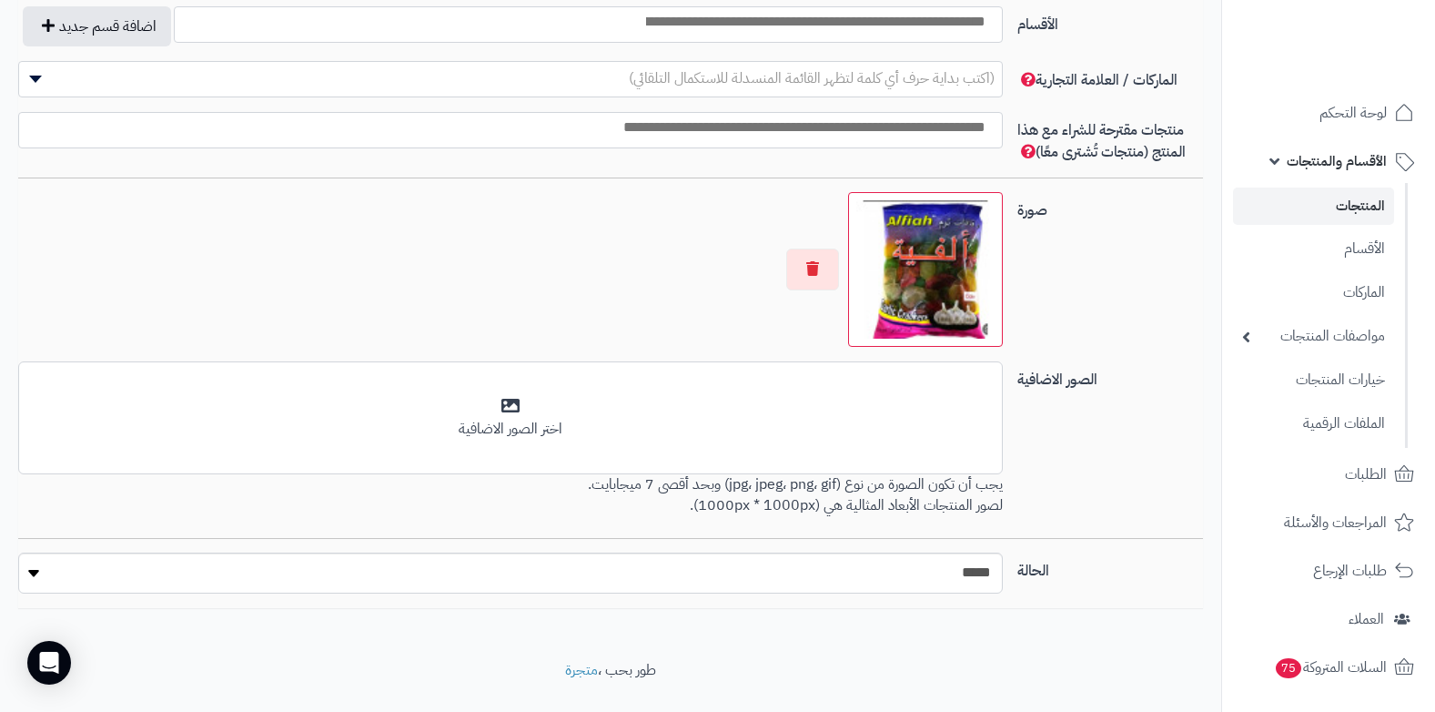
scroll to position [1092, 0]
click at [939, 278] on img at bounding box center [925, 267] width 138 height 138
drag, startPoint x: 939, startPoint y: 278, endPoint x: 645, endPoint y: 249, distance: 295.4
click at [645, 249] on div at bounding box center [510, 267] width 985 height 155
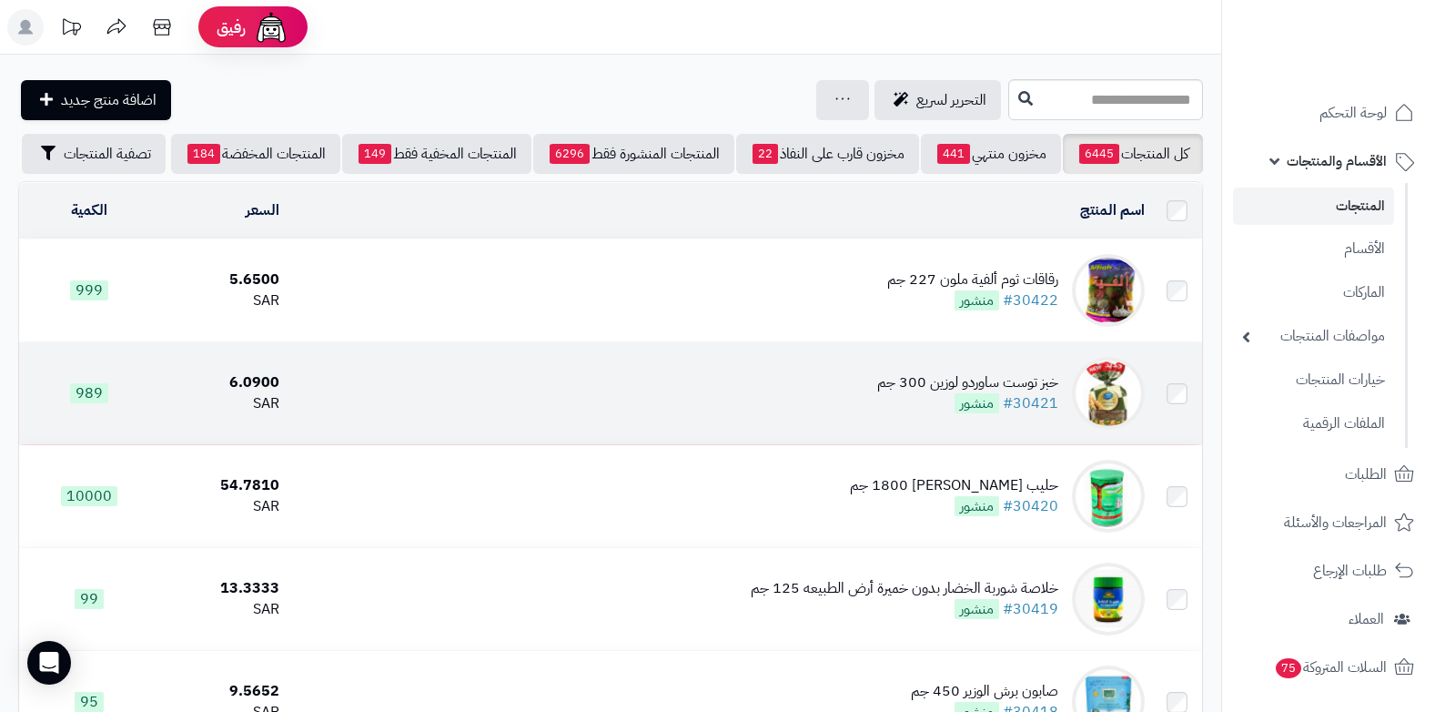
click at [1124, 399] on img at bounding box center [1108, 393] width 73 height 73
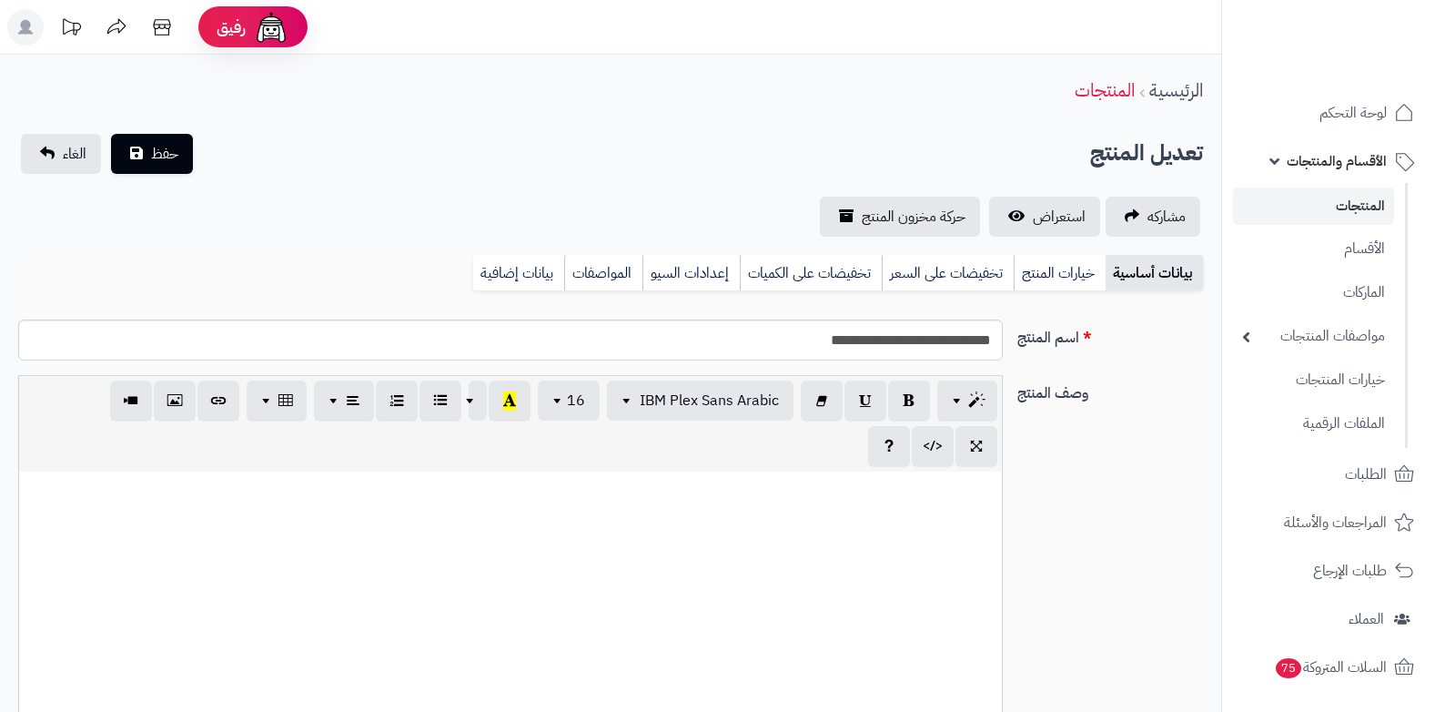
select select
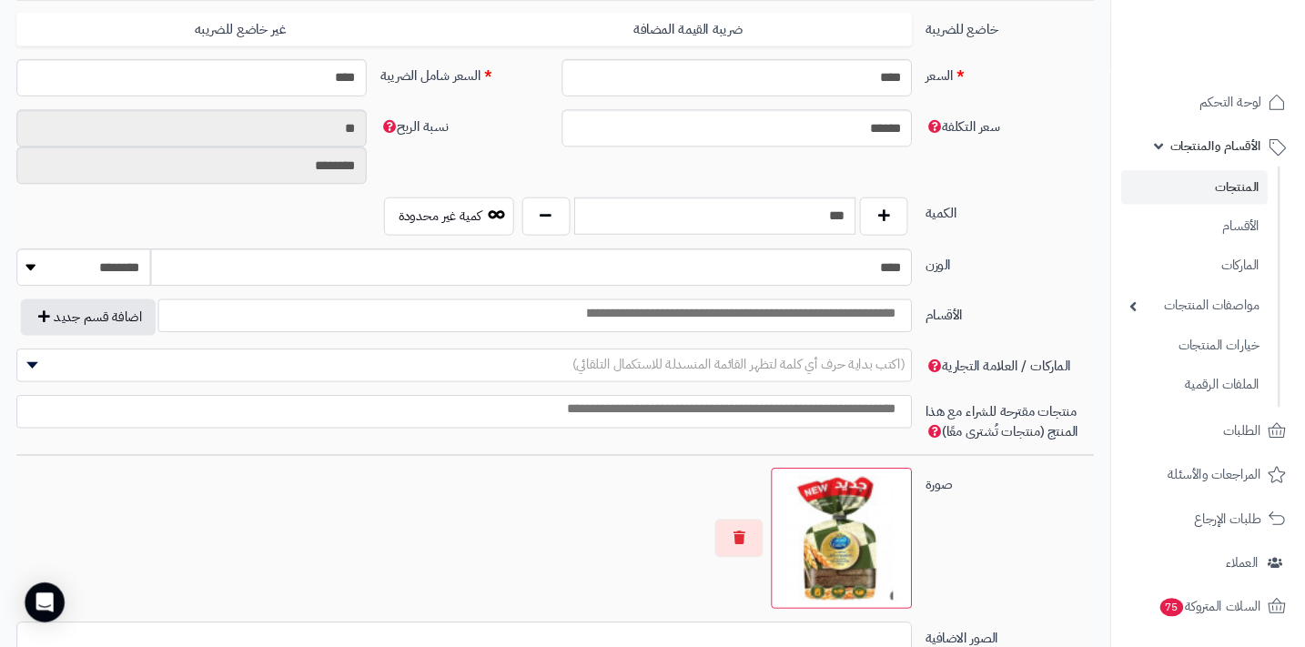
scroll to position [1092, 0]
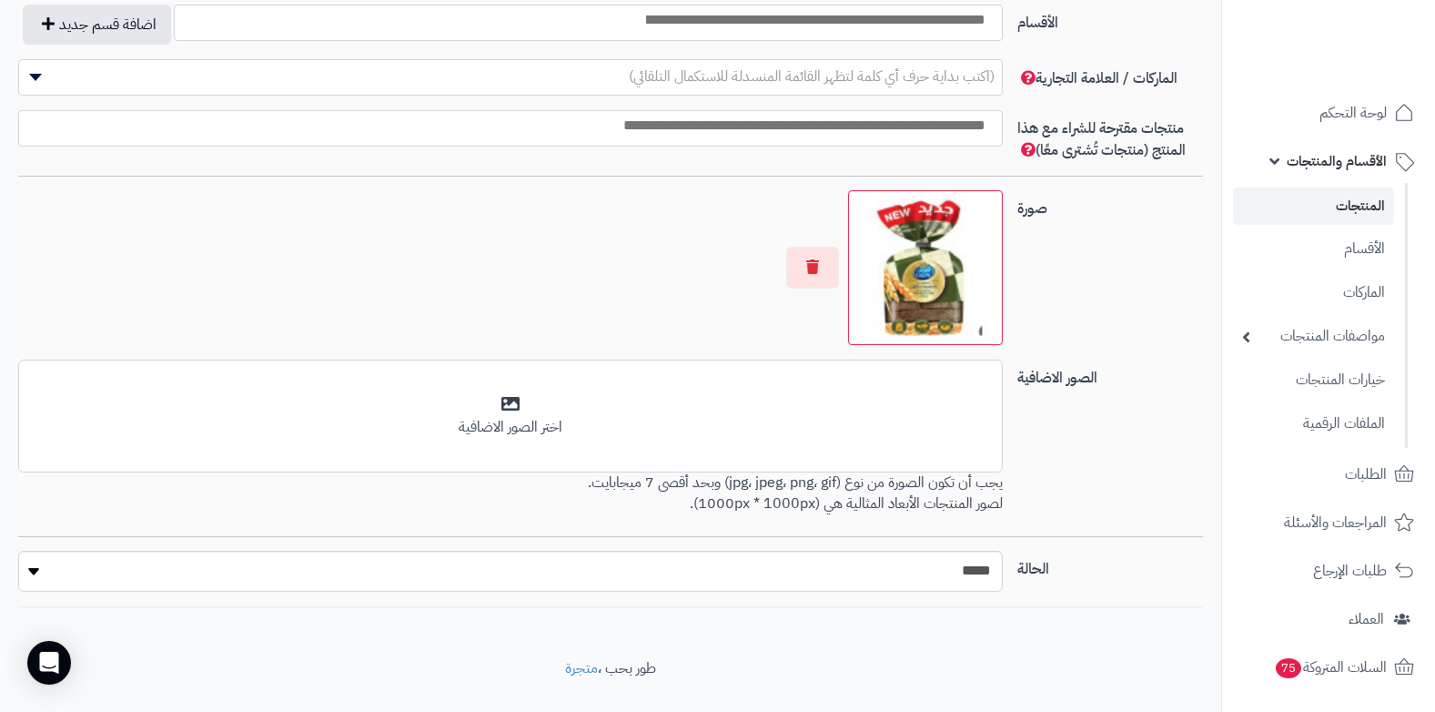
click at [936, 296] on img at bounding box center [925, 267] width 138 height 138
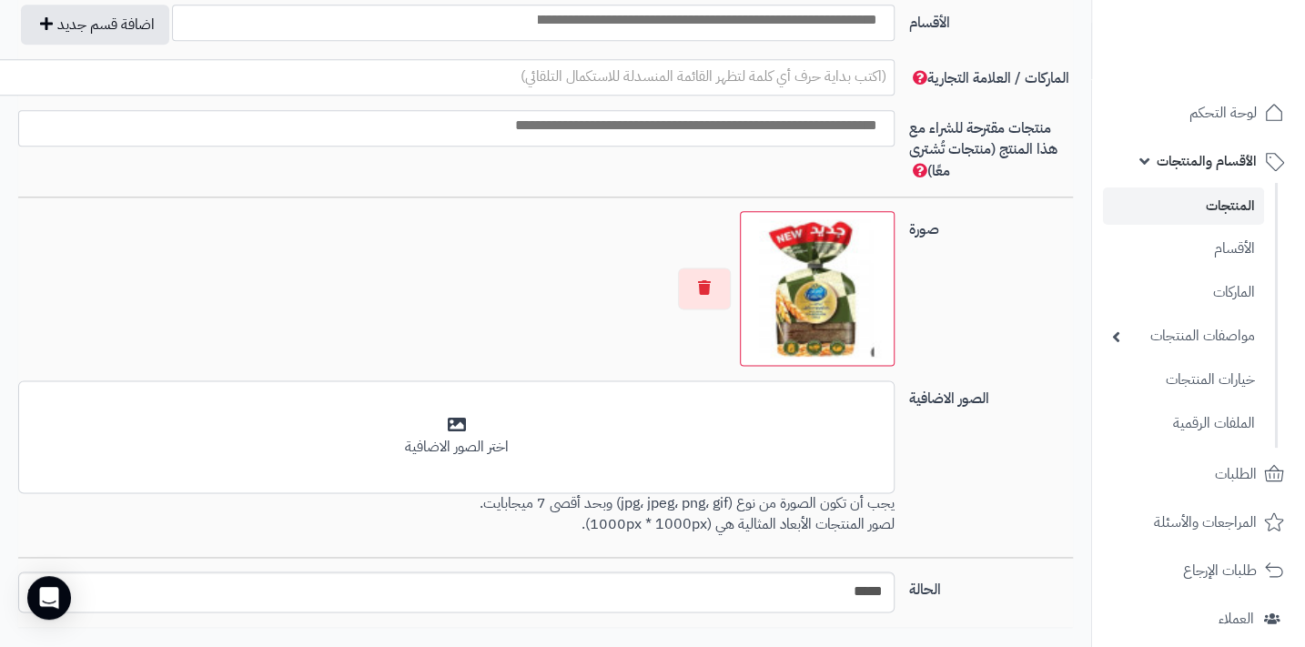
drag, startPoint x: 7, startPoint y: 0, endPoint x: 1209, endPoint y: 157, distance: 1212.4
click at [1209, 157] on span "الأقسام والمنتجات" at bounding box center [1207, 160] width 100 height 25
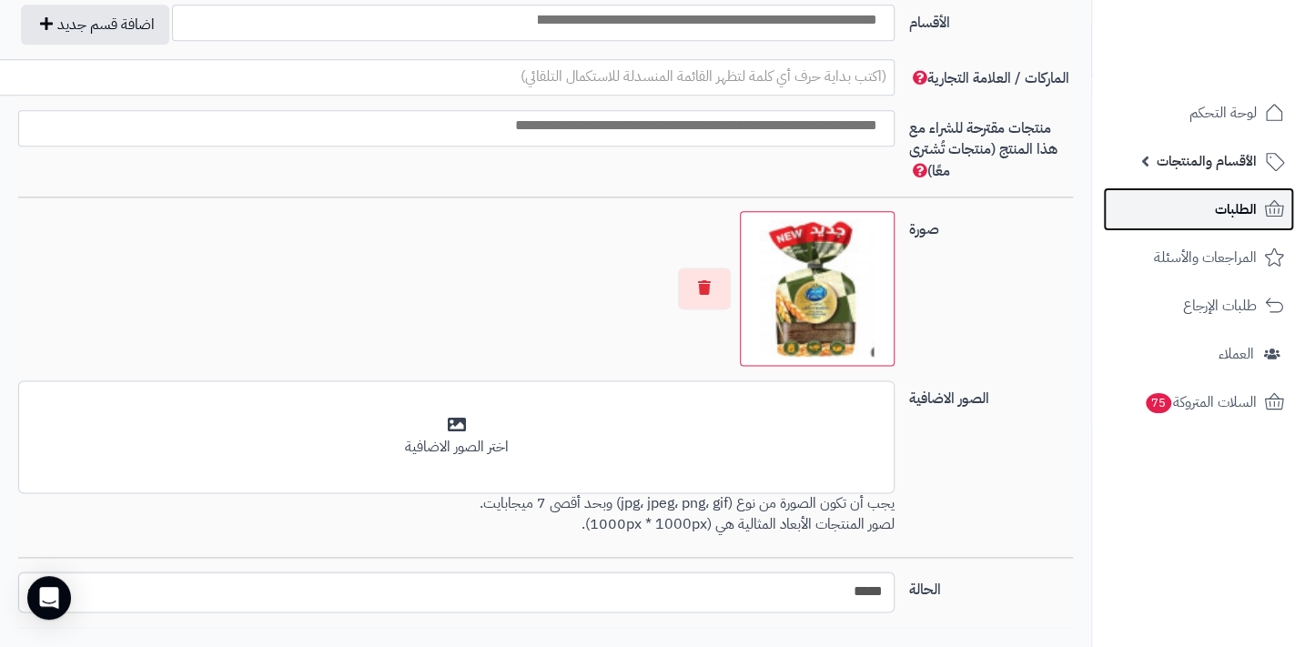
click at [1202, 199] on link "الطلبات" at bounding box center [1198, 209] width 191 height 44
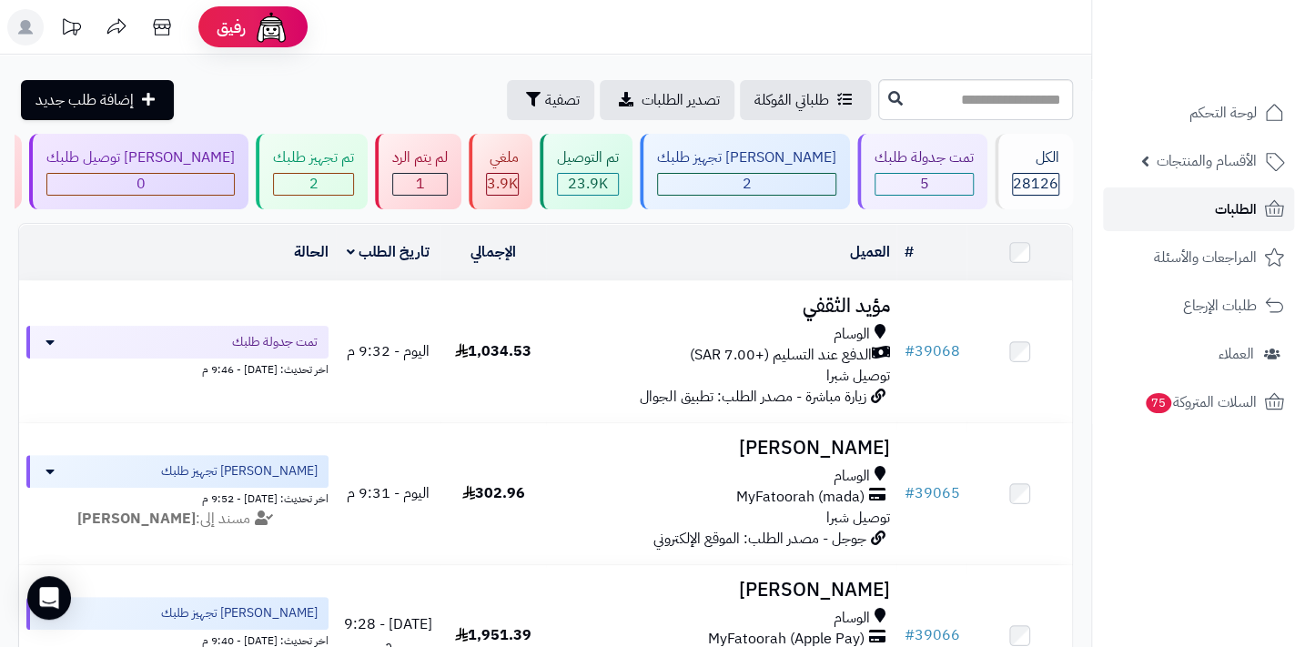
click at [1206, 206] on link "الطلبات" at bounding box center [1198, 209] width 191 height 44
click at [1251, 211] on span "الطلبات" at bounding box center [1236, 209] width 42 height 25
click at [1212, 221] on link "الطلبات" at bounding box center [1198, 209] width 191 height 44
click at [1233, 205] on span "الطلبات" at bounding box center [1236, 209] width 42 height 25
click at [1215, 210] on span "الطلبات" at bounding box center [1236, 209] width 42 height 25
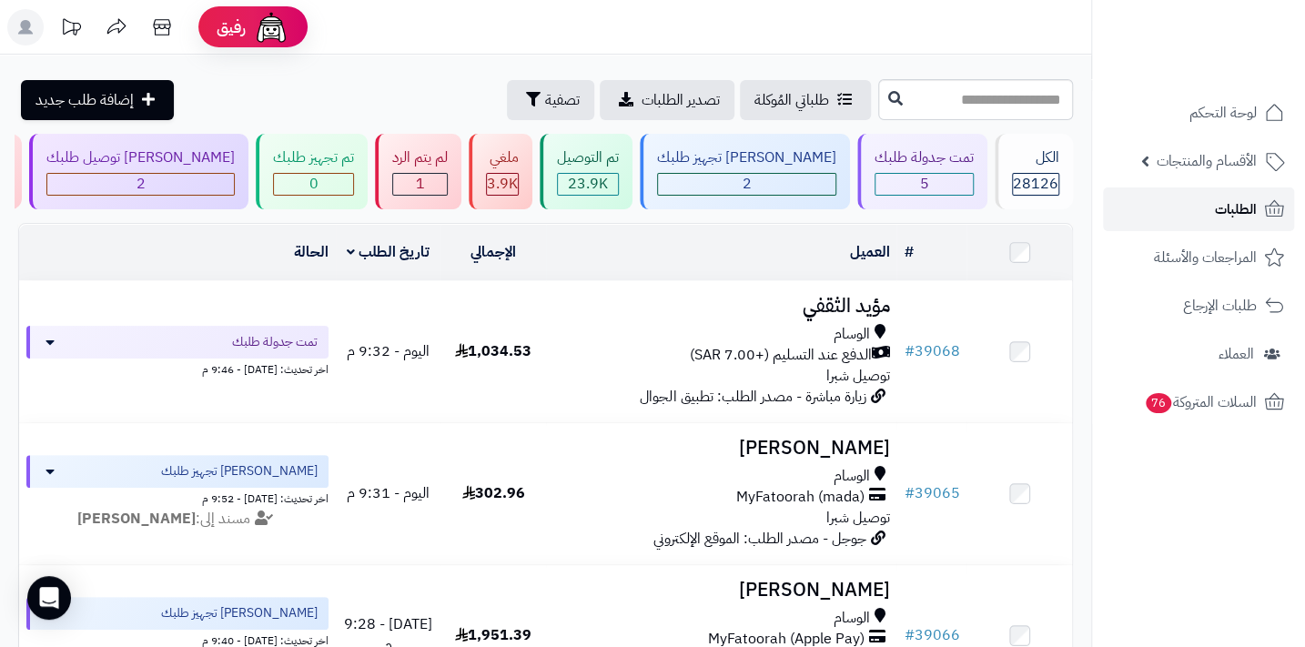
click at [1203, 208] on link "الطلبات" at bounding box center [1198, 209] width 191 height 44
click at [1217, 215] on span "الطلبات" at bounding box center [1236, 209] width 42 height 25
click at [1229, 199] on span "الطلبات" at bounding box center [1236, 209] width 42 height 25
click at [1219, 212] on span "الطلبات" at bounding box center [1236, 209] width 42 height 25
click at [1238, 218] on span "الطلبات" at bounding box center [1236, 209] width 42 height 25
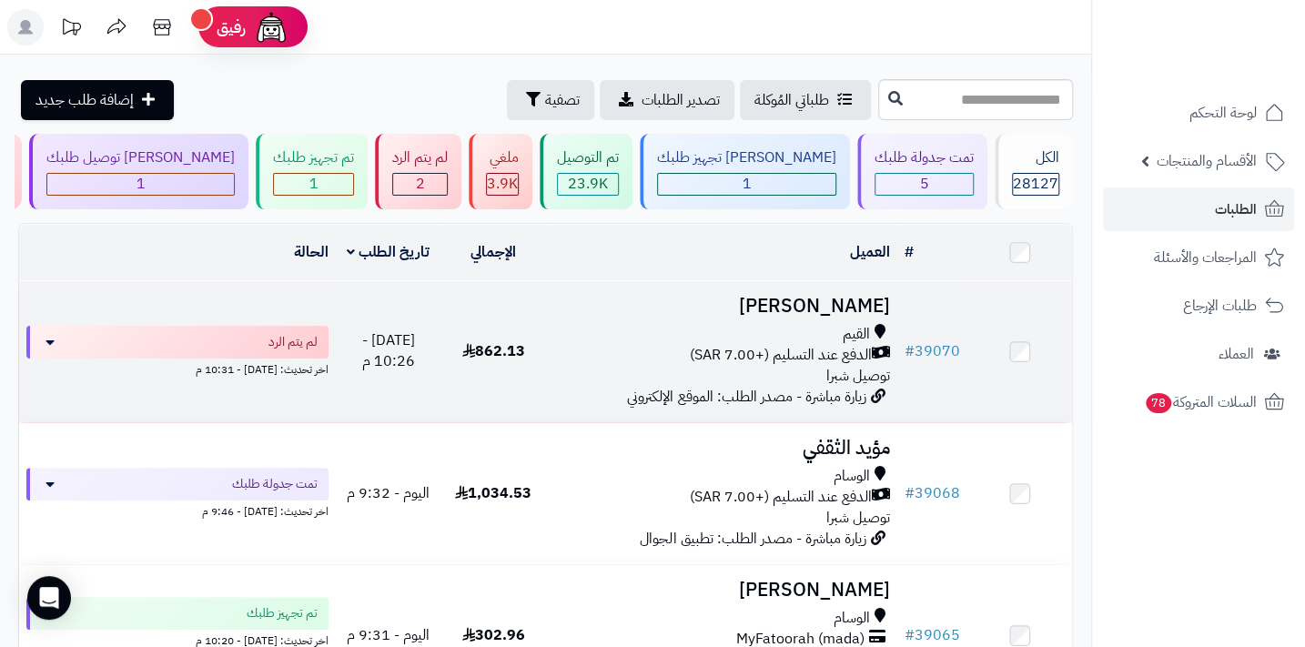
click at [804, 365] on span "الدفع عند التسليم (+7.00 SAR)" at bounding box center [780, 355] width 182 height 21
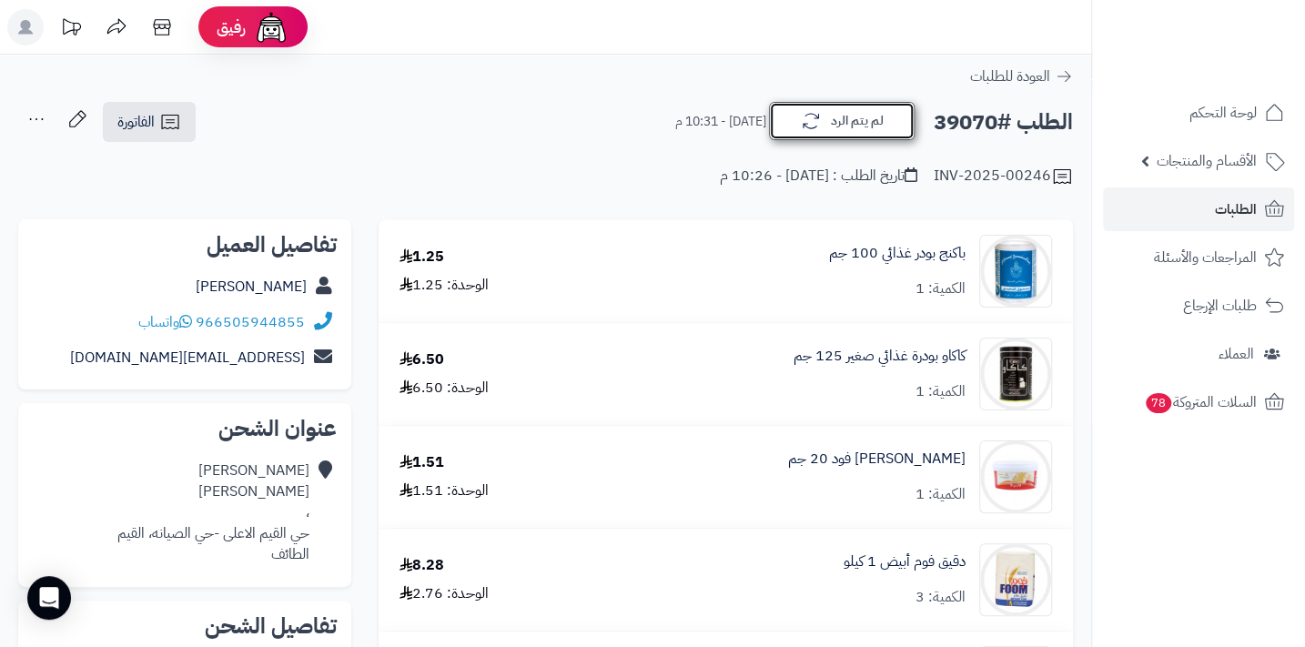
click at [861, 126] on button "لم يتم الرد" at bounding box center [842, 121] width 146 height 38
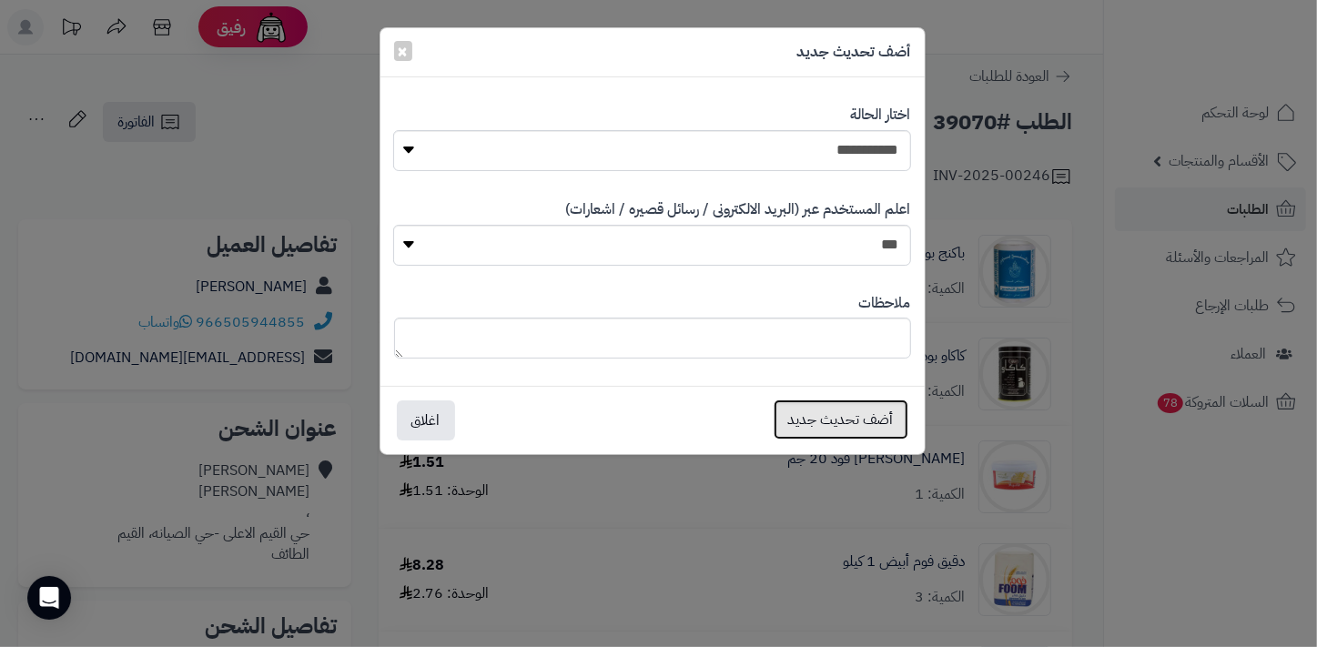
click at [878, 417] on button "أضف تحديث جديد" at bounding box center [841, 419] width 135 height 40
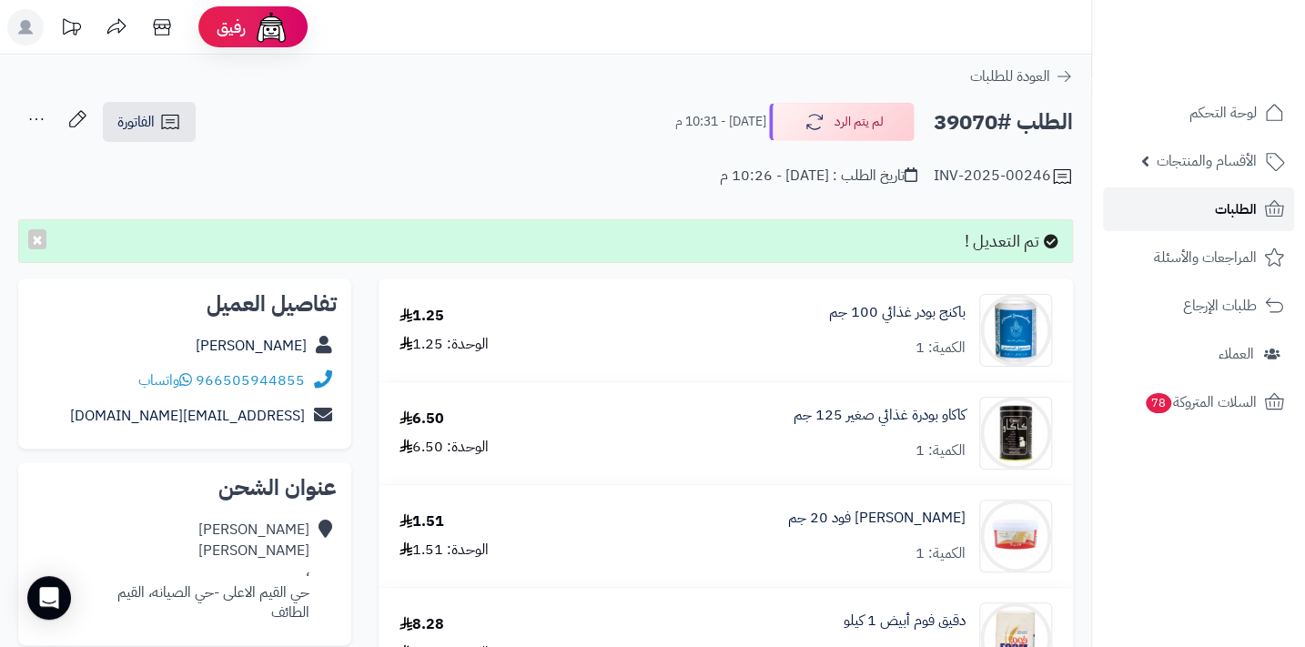
click at [1195, 208] on link "الطلبات" at bounding box center [1198, 209] width 191 height 44
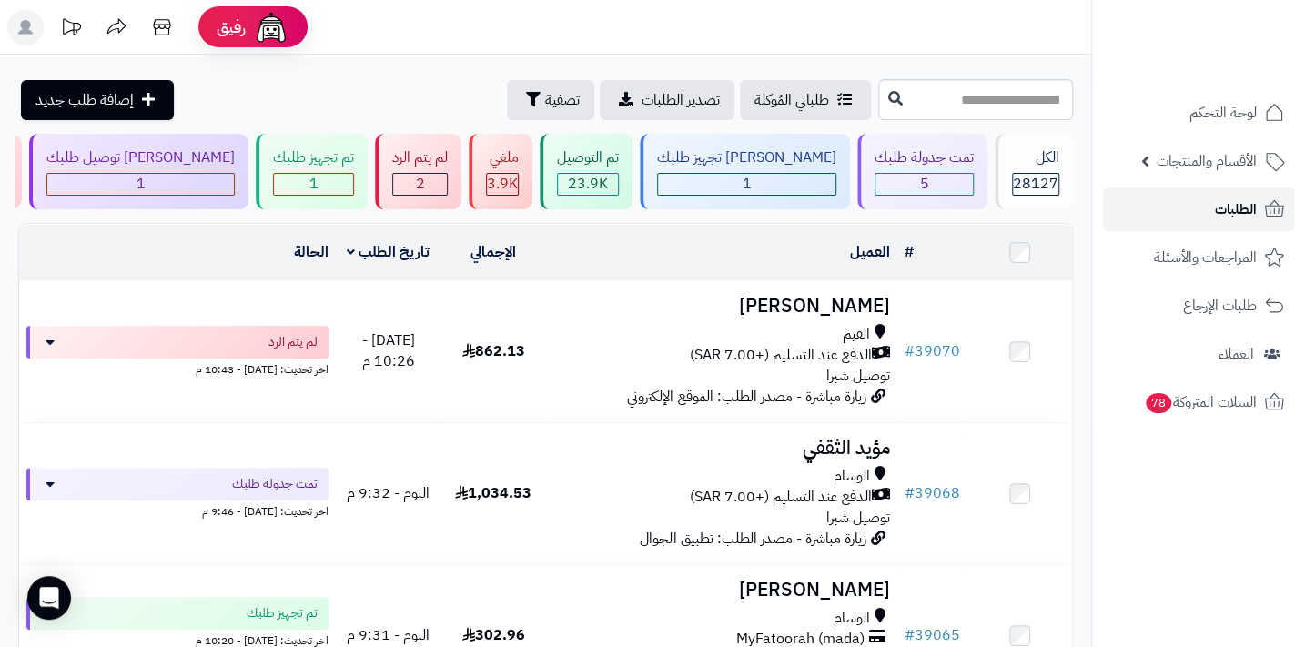
click at [1223, 227] on link "الطلبات" at bounding box center [1198, 209] width 191 height 44
click at [1202, 214] on link "الطلبات" at bounding box center [1198, 209] width 191 height 44
click at [1227, 200] on span "الطلبات" at bounding box center [1236, 209] width 42 height 25
click at [1215, 207] on span "الطلبات" at bounding box center [1236, 209] width 42 height 25
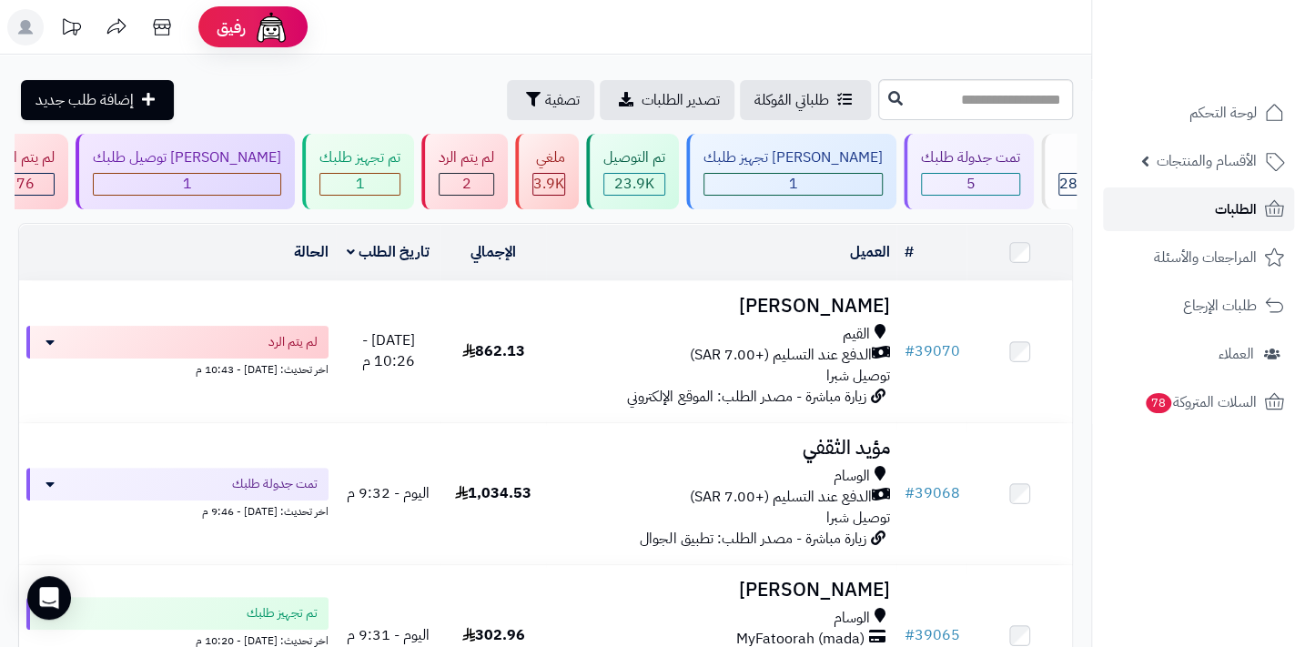
click at [1225, 200] on span "الطلبات" at bounding box center [1236, 209] width 42 height 25
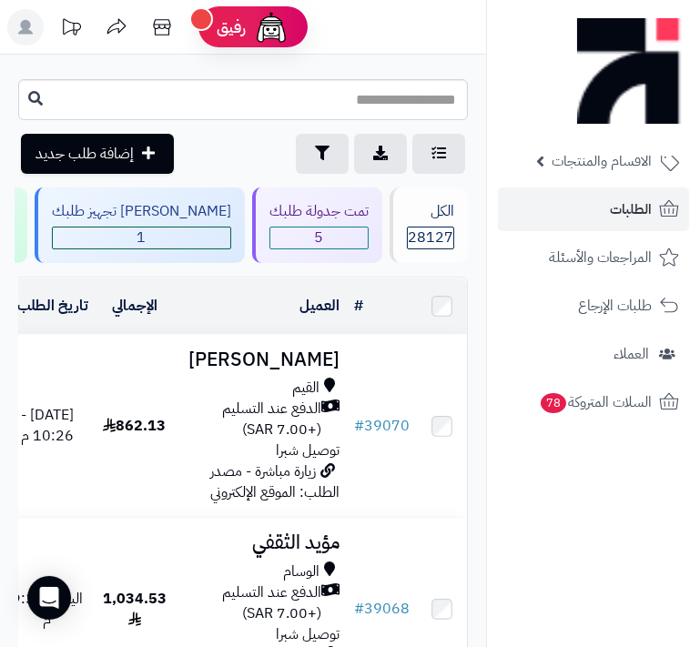
scroll to position [0, -399]
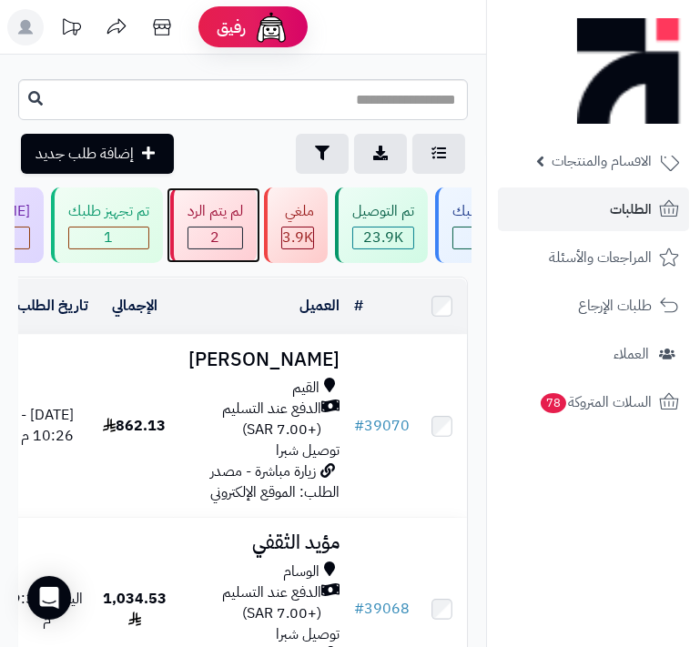
click at [242, 240] on span "2" at bounding box center [215, 238] width 54 height 21
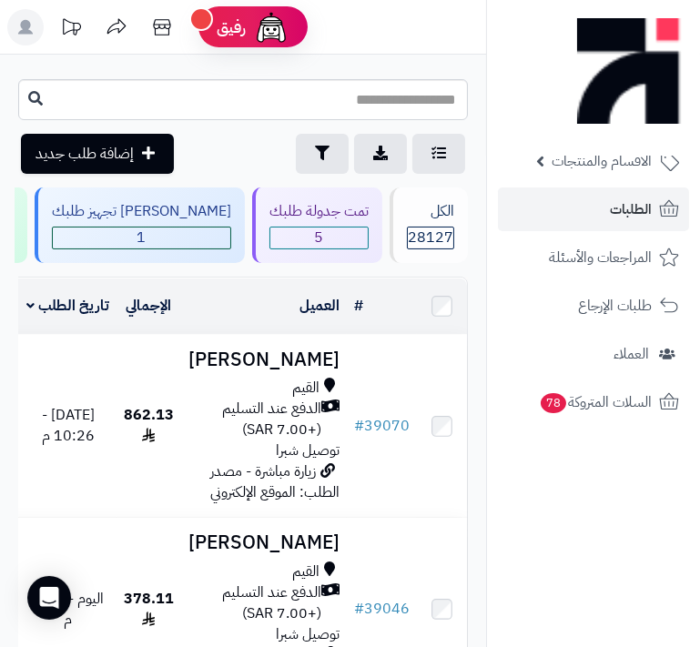
scroll to position [0, -399]
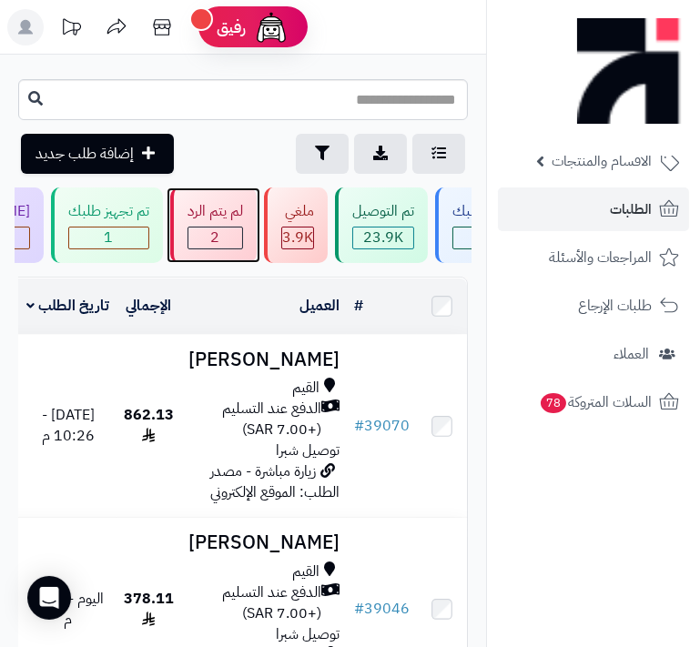
click at [242, 230] on span "2" at bounding box center [215, 238] width 54 height 21
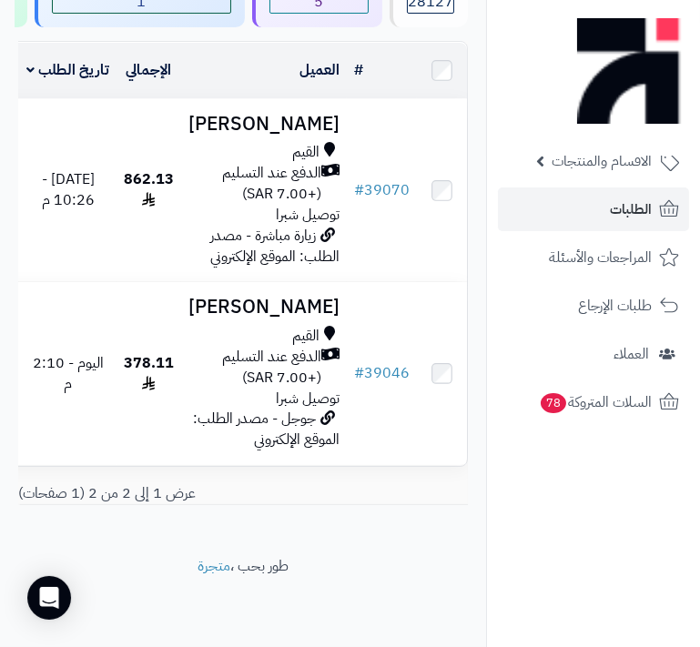
scroll to position [413, 0]
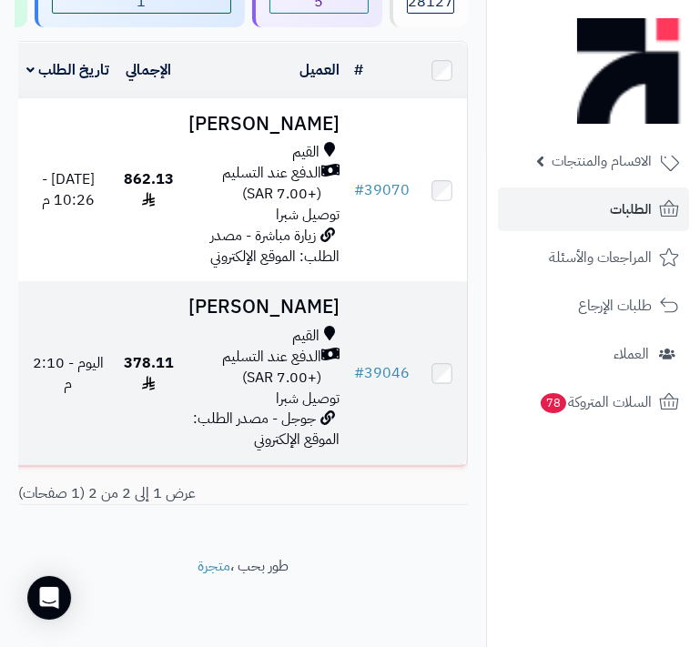
click at [309, 347] on span "الدفع عند التسليم (+7.00 SAR)" at bounding box center [254, 368] width 133 height 42
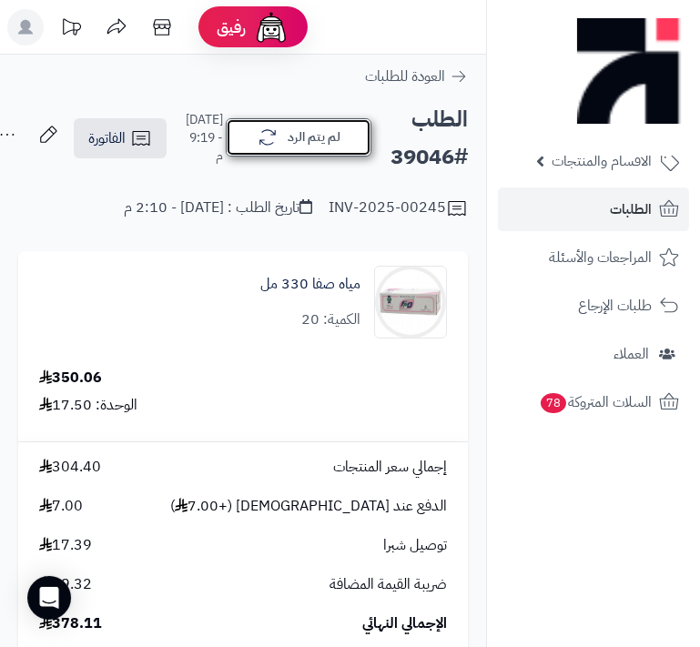
click at [281, 131] on button "لم يتم الرد" at bounding box center [299, 137] width 146 height 38
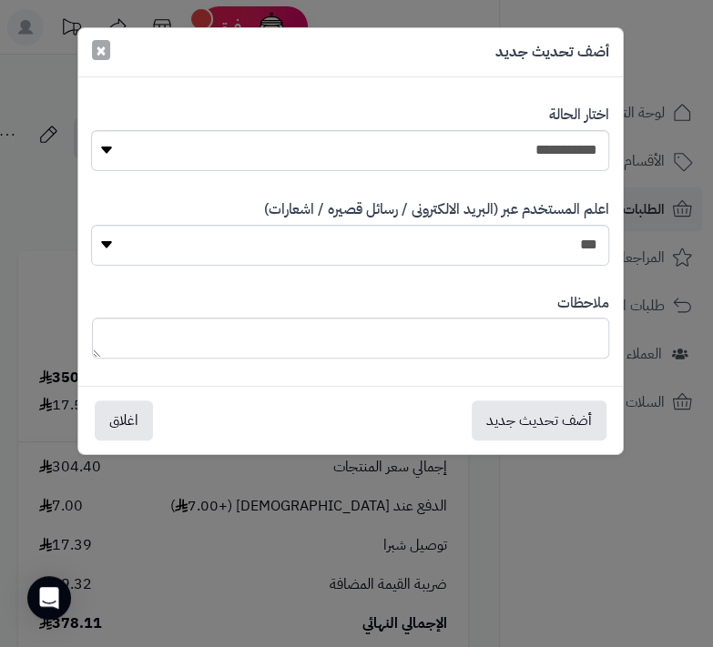
click at [97, 56] on span "×" at bounding box center [101, 49] width 11 height 27
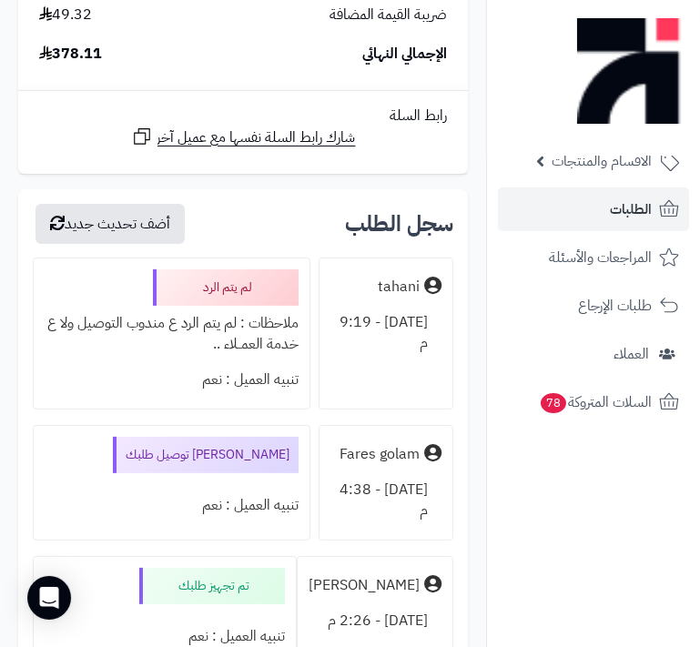
scroll to position [662, 0]
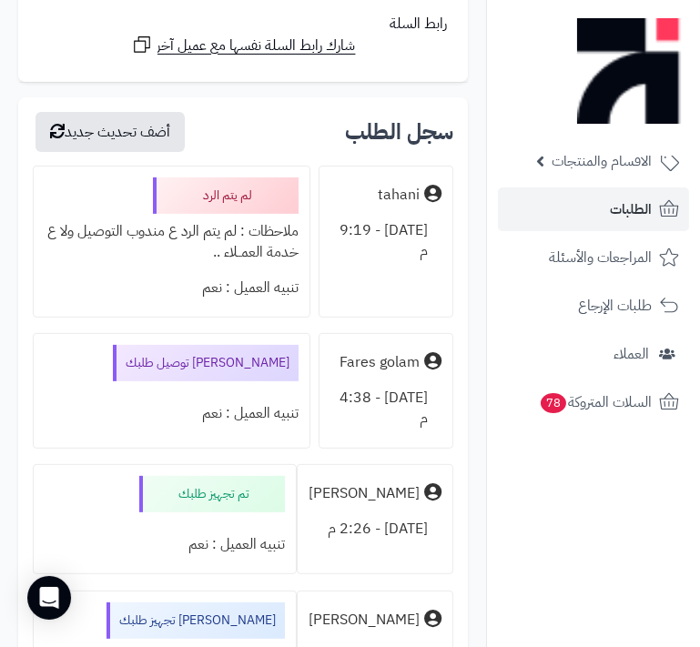
drag, startPoint x: 235, startPoint y: 228, endPoint x: 42, endPoint y: 255, distance: 194.8
click at [42, 255] on div "لم يتم الرد ملاحظات : لم يتم الرد ع مندوب التوصيل ولا ع خدمة العمــلاء .. تنبيه…" at bounding box center [172, 242] width 278 height 152
copy div "لم يتم الرد ع مندوب التوصيل ولا ع خدمة العمــلاء .."
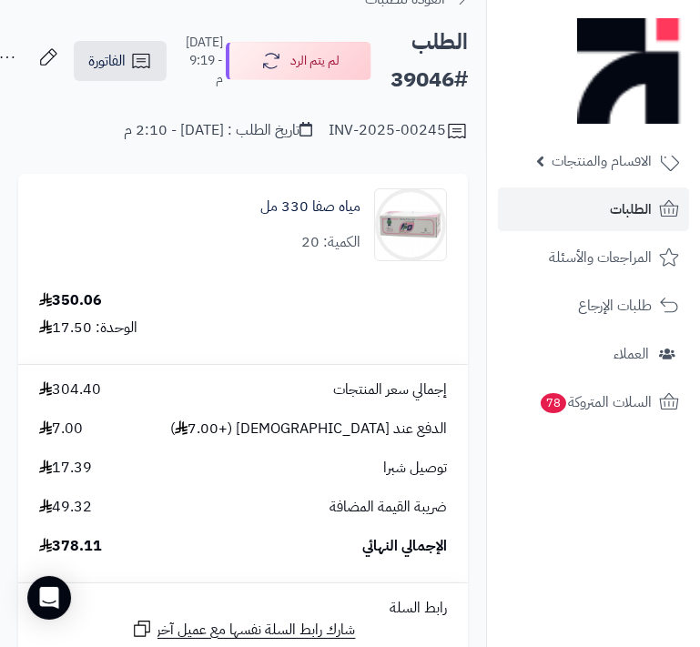
scroll to position [0, 0]
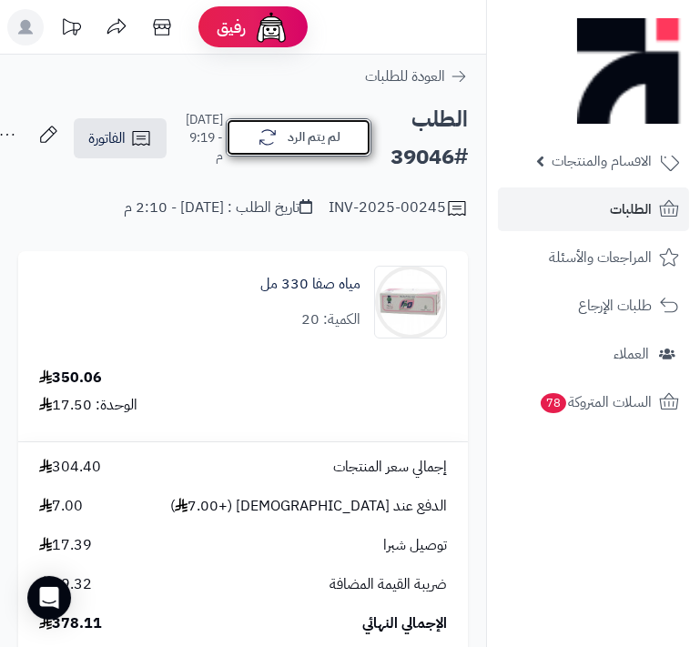
click at [279, 145] on button "لم يتم الرد" at bounding box center [299, 137] width 146 height 38
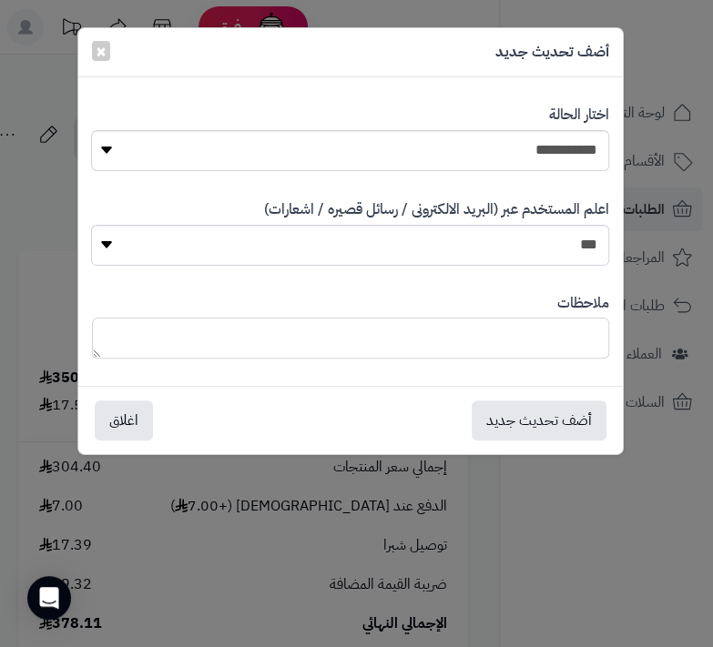
click at [379, 328] on textarea at bounding box center [350, 338] width 517 height 41
paste textarea "**********"
type textarea "**********"
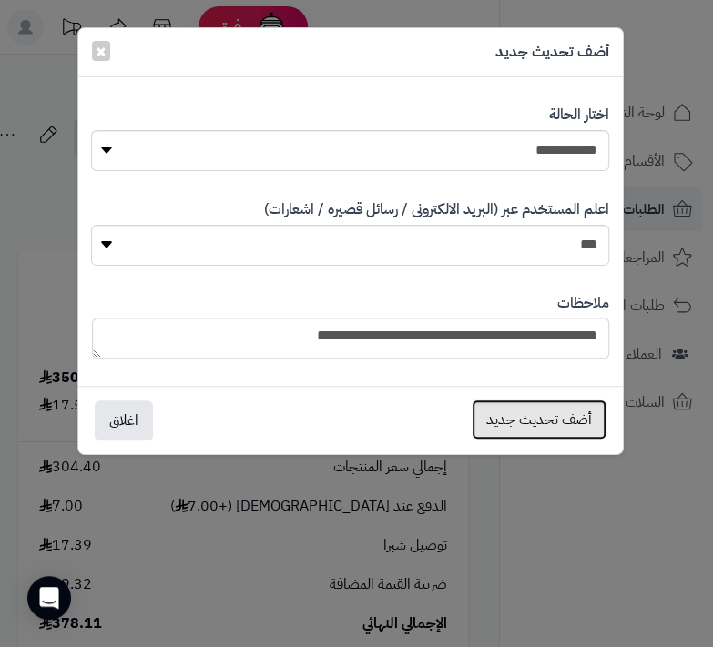
click at [546, 418] on button "أضف تحديث جديد" at bounding box center [538, 419] width 135 height 40
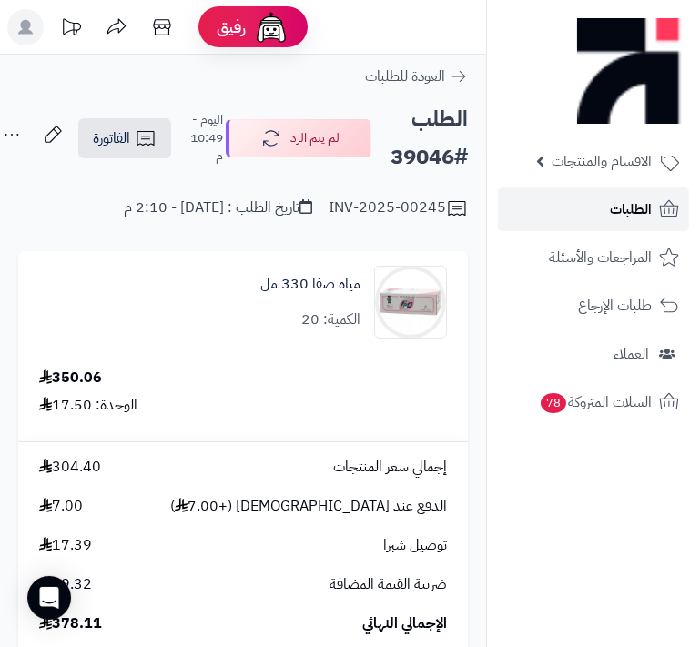
click at [624, 216] on span "الطلبات" at bounding box center [631, 209] width 42 height 25
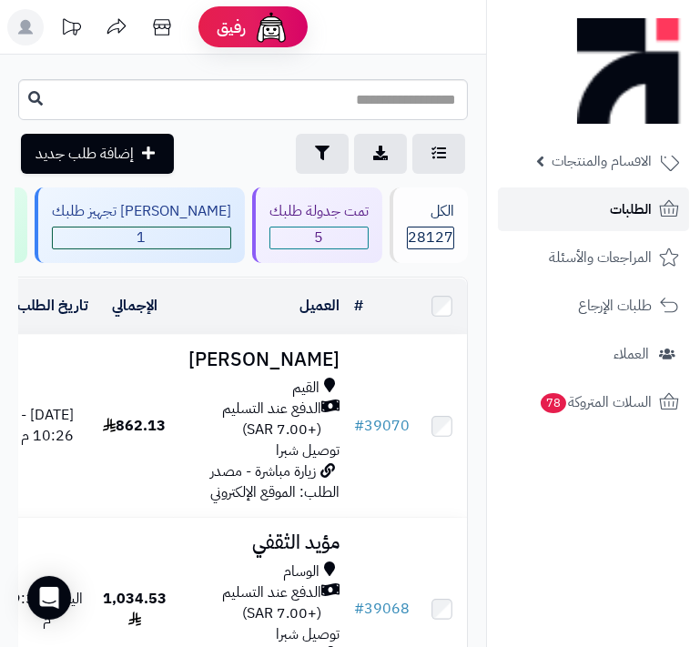
click at [626, 204] on span "الطلبات" at bounding box center [631, 209] width 42 height 25
click at [602, 209] on link "الطلبات" at bounding box center [593, 209] width 191 height 44
click at [430, 95] on input "text" at bounding box center [243, 99] width 450 height 41
type input "*****"
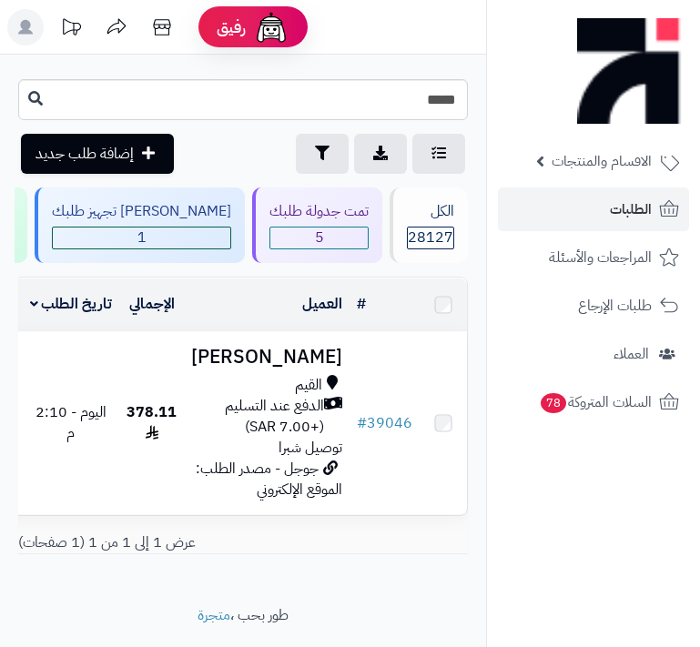
click at [301, 396] on span "القيم" at bounding box center [308, 385] width 27 height 21
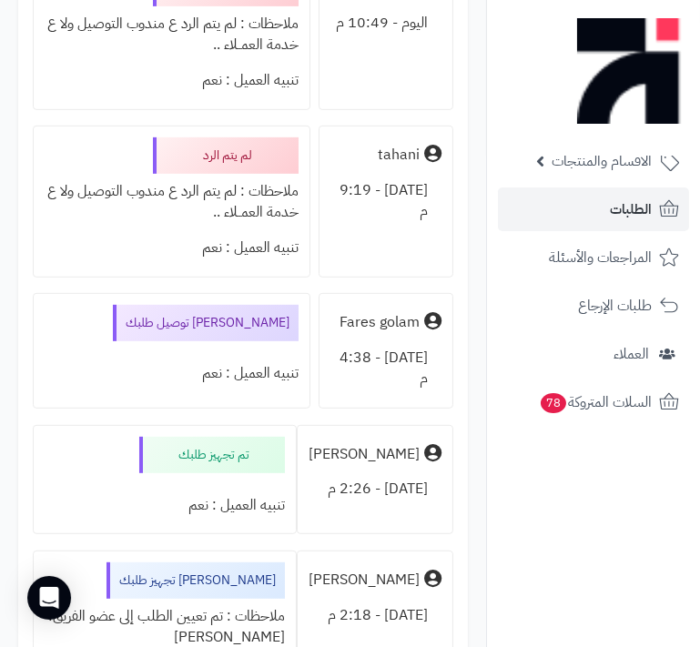
scroll to position [910, 0]
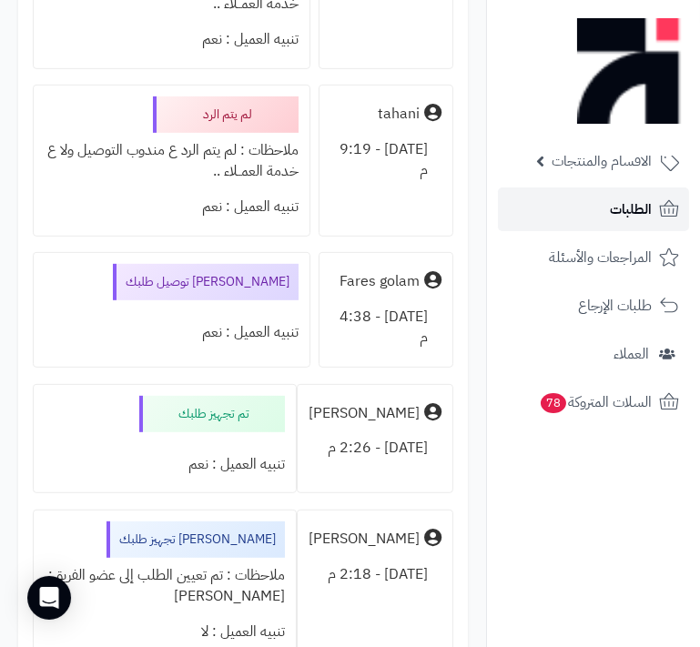
click at [647, 212] on span "الطلبات" at bounding box center [631, 209] width 42 height 25
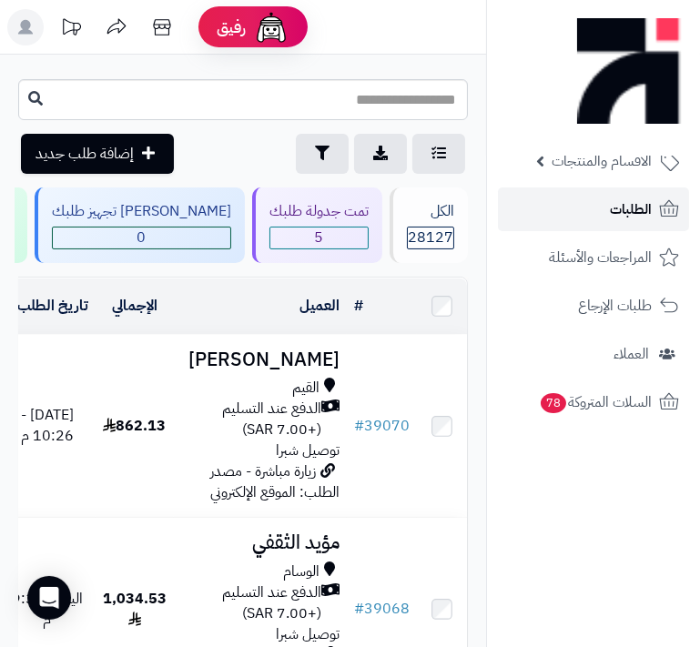
click at [619, 202] on span "الطلبات" at bounding box center [631, 209] width 42 height 25
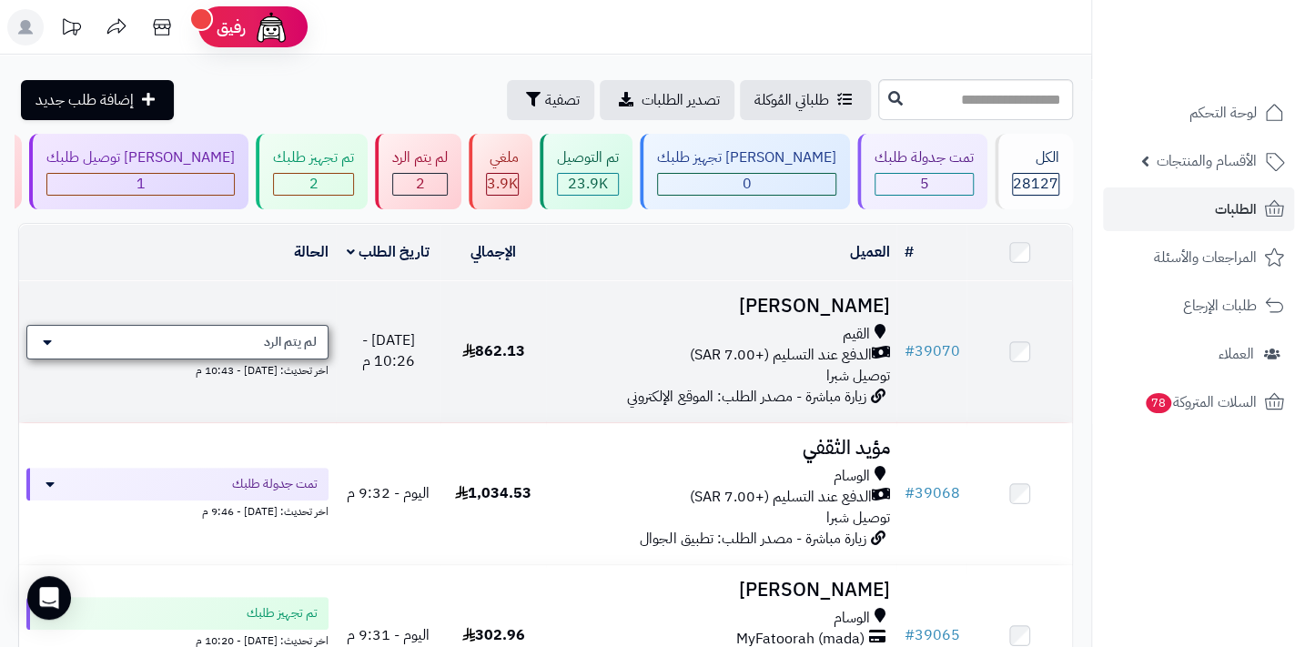
click at [307, 348] on span "لم يتم الرد" at bounding box center [290, 342] width 53 height 18
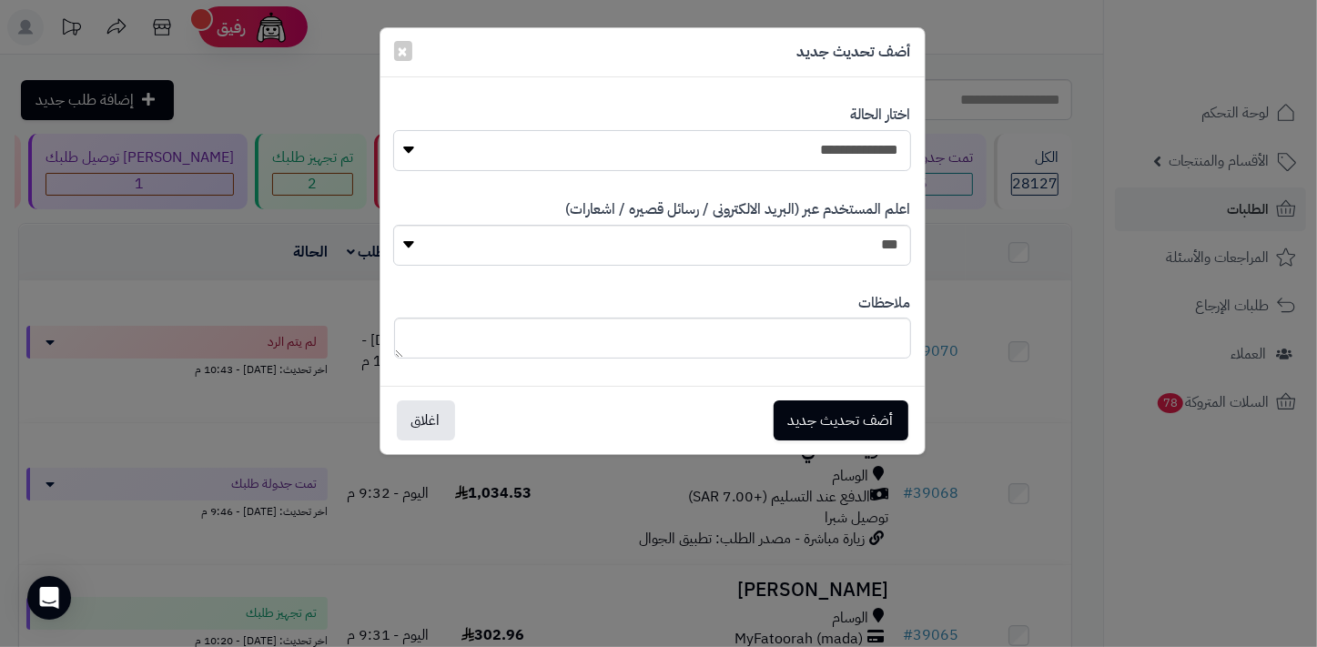
click at [699, 138] on select "**********" at bounding box center [651, 150] width 517 height 41
click at [699, 144] on select "**********" at bounding box center [651, 150] width 517 height 41
click at [699, 339] on textarea at bounding box center [652, 338] width 517 height 41
drag, startPoint x: 732, startPoint y: 354, endPoint x: 907, endPoint y: 324, distance: 178.2
click at [699, 324] on textarea "**********" at bounding box center [652, 338] width 517 height 41
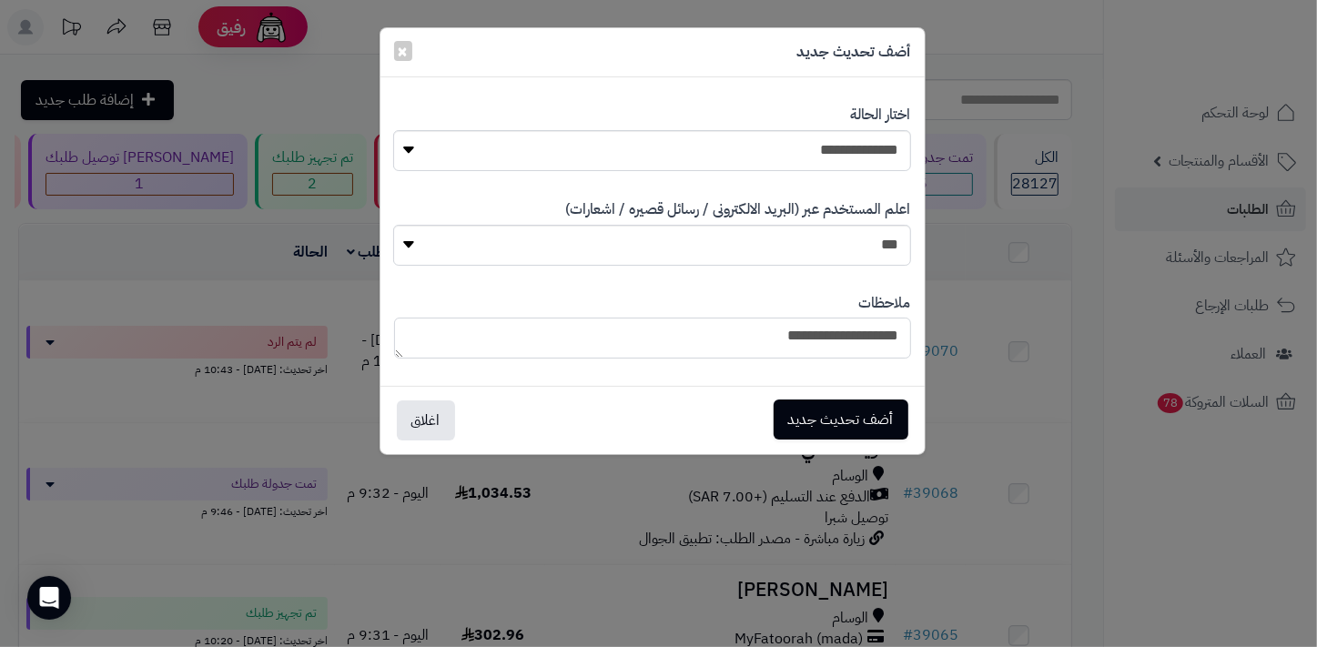
type textarea "**********"
click at [699, 413] on button "أضف تحديث جديد" at bounding box center [841, 419] width 135 height 40
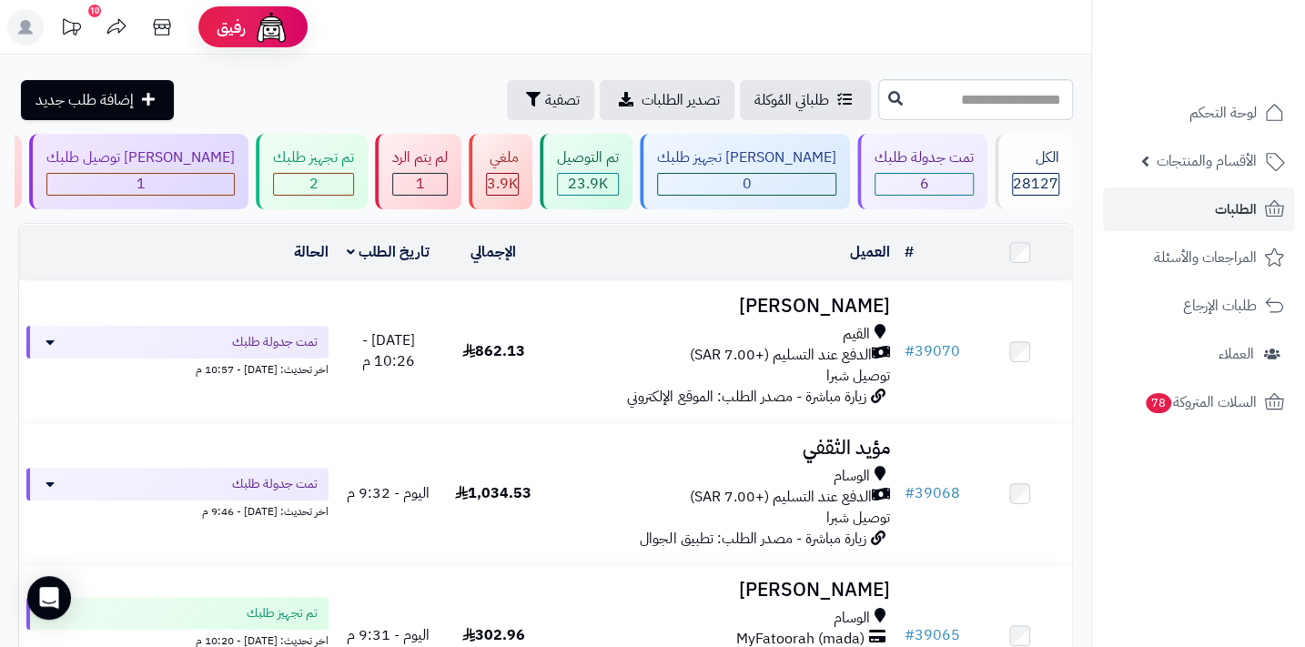
click at [345, 83] on div "طلباتي المُوكلة تصدير الطلبات تصفية إضافة طلب جديد" at bounding box center [445, 100] width 855 height 40
click at [1217, 214] on span "الطلبات" at bounding box center [1236, 209] width 42 height 25
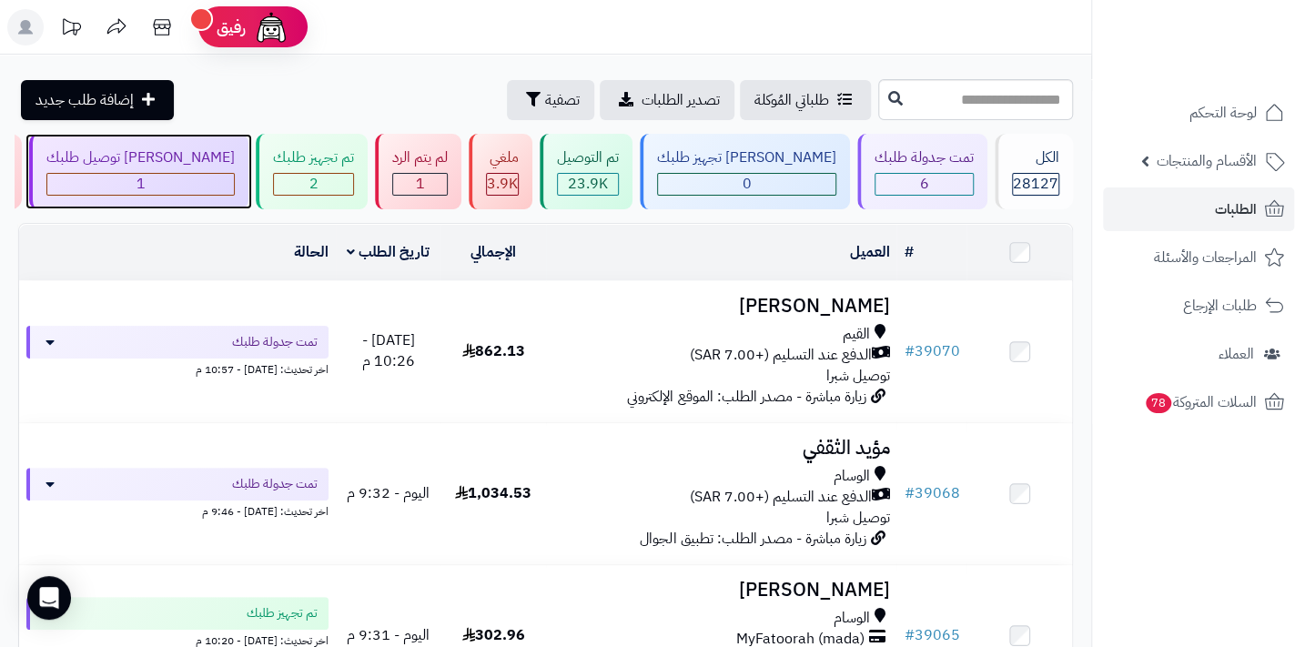
click at [234, 176] on div "1" at bounding box center [140, 184] width 187 height 21
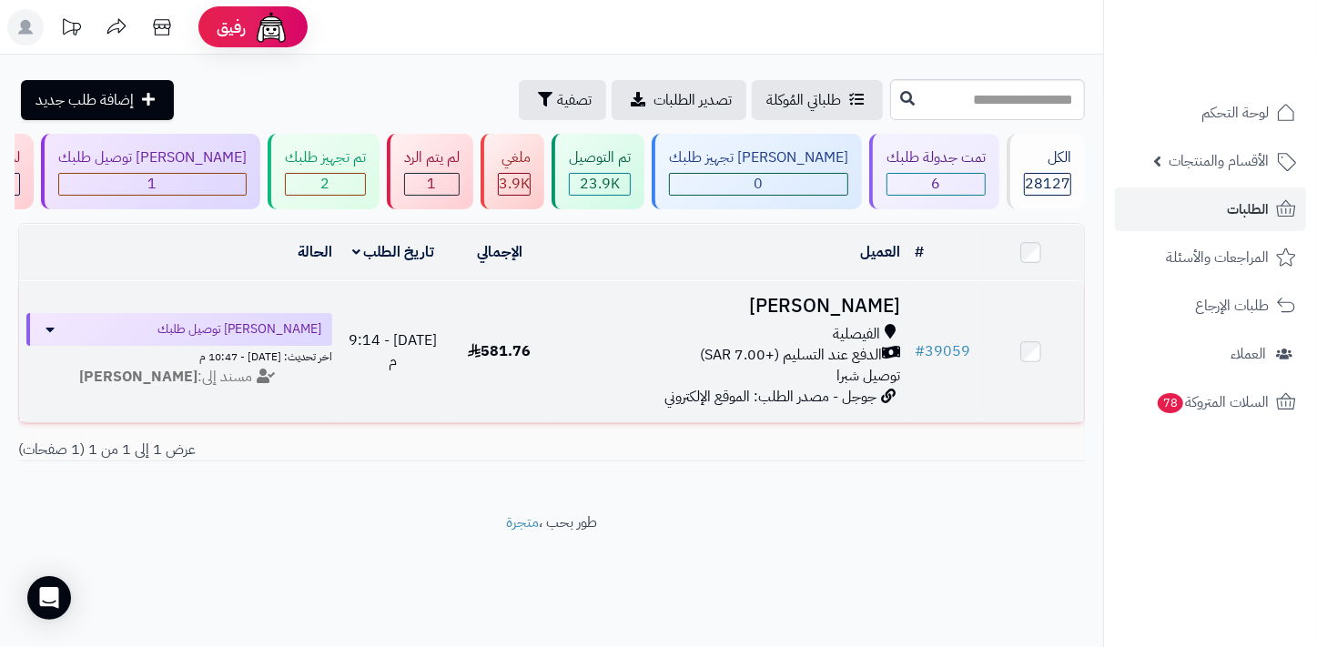
click at [801, 387] on div "الفيصلية الدفع عند التسليم (+7.00 SAR) توصيل شبرا" at bounding box center [730, 355] width 340 height 63
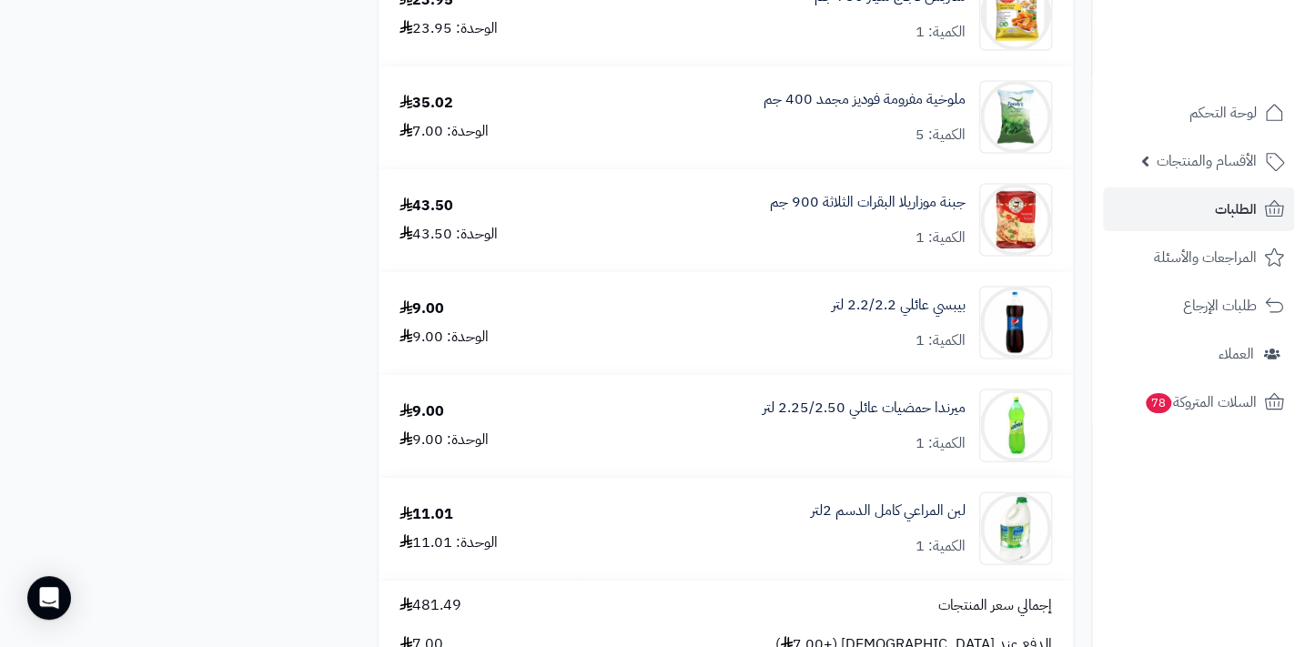
scroll to position [2233, 0]
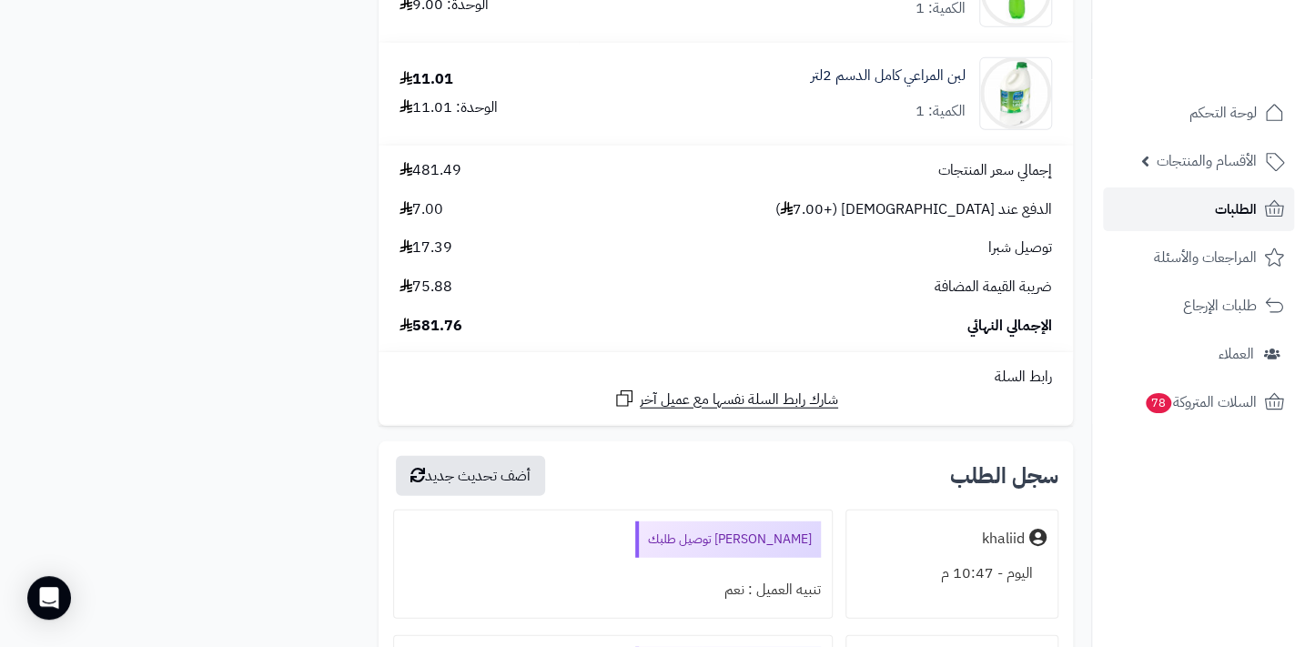
click at [1225, 209] on span "الطلبات" at bounding box center [1236, 209] width 42 height 25
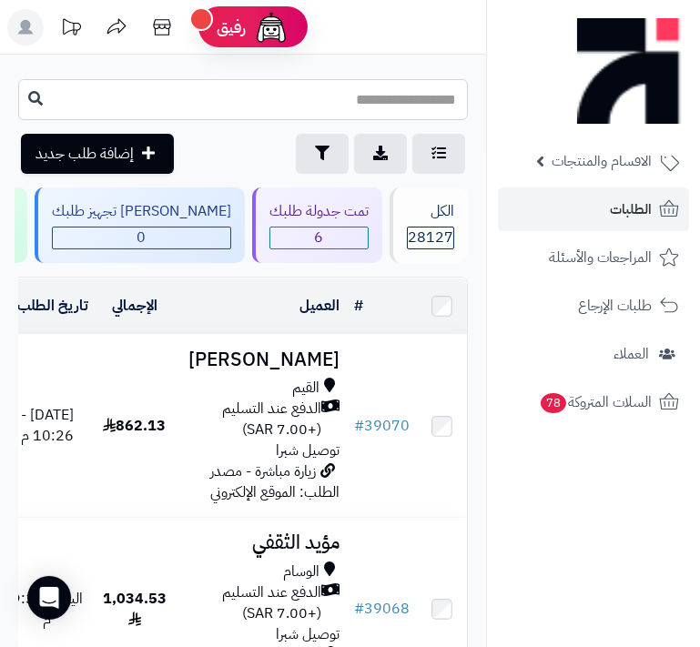
click at [420, 98] on input "text" at bounding box center [243, 99] width 450 height 41
type input "*****"
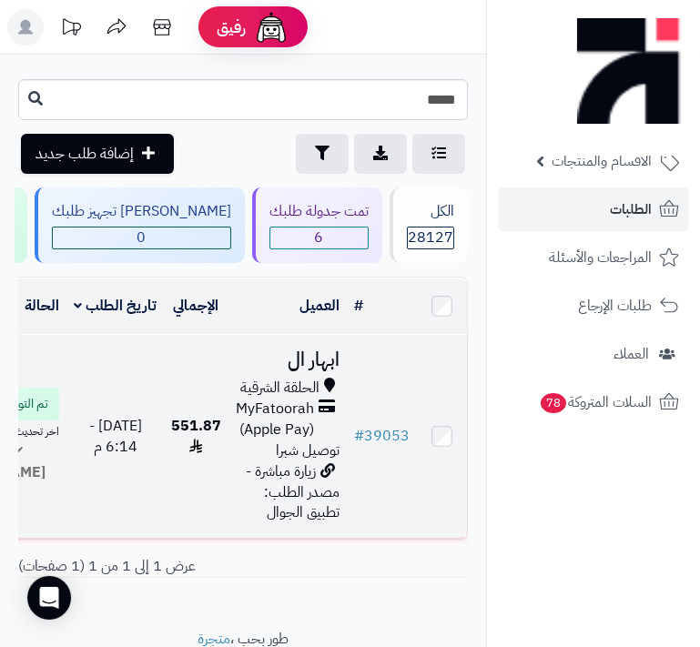
click at [282, 452] on span "توصيل شبرا" at bounding box center [308, 451] width 64 height 22
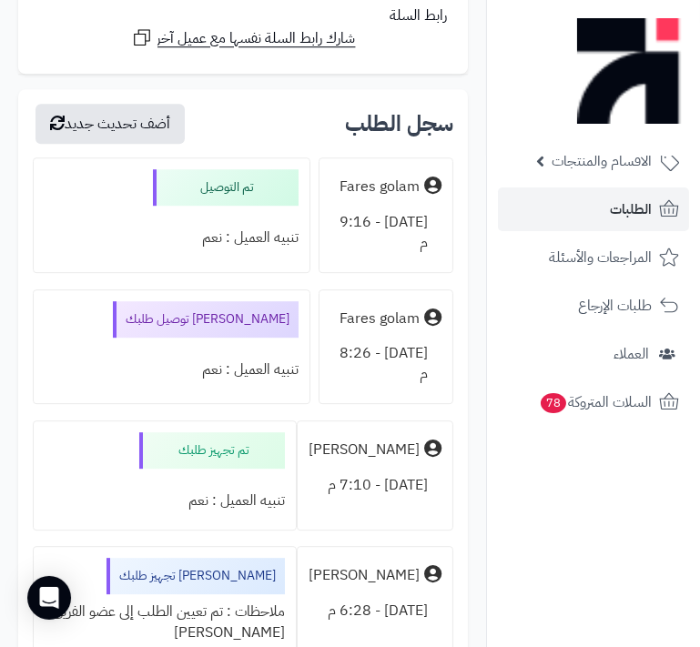
scroll to position [5956, 0]
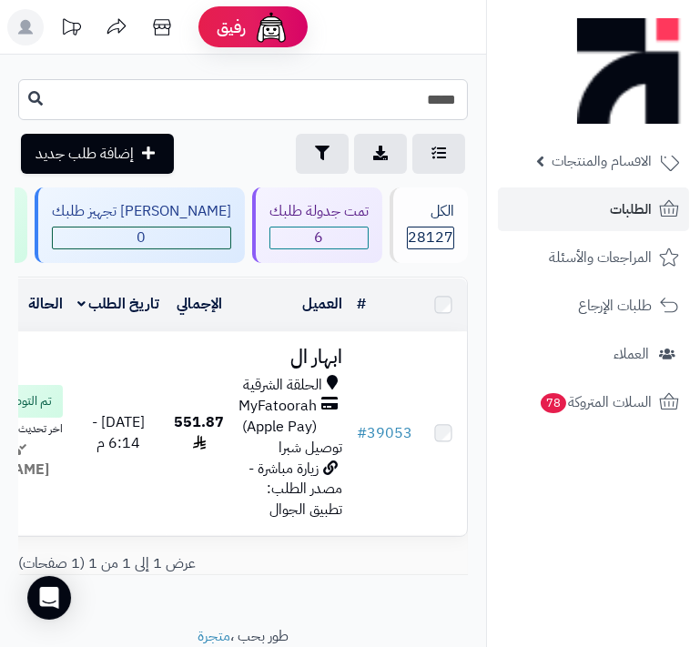
click at [389, 95] on input "*****" at bounding box center [243, 99] width 450 height 41
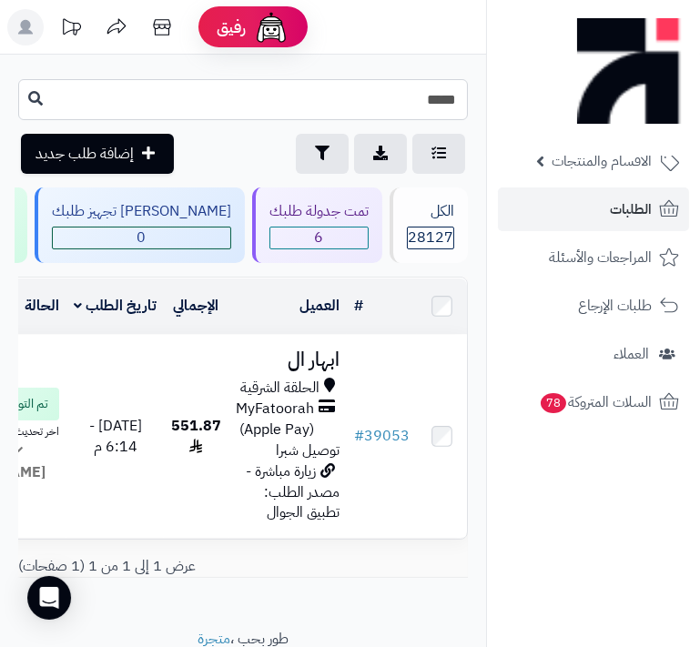
type input "*****"
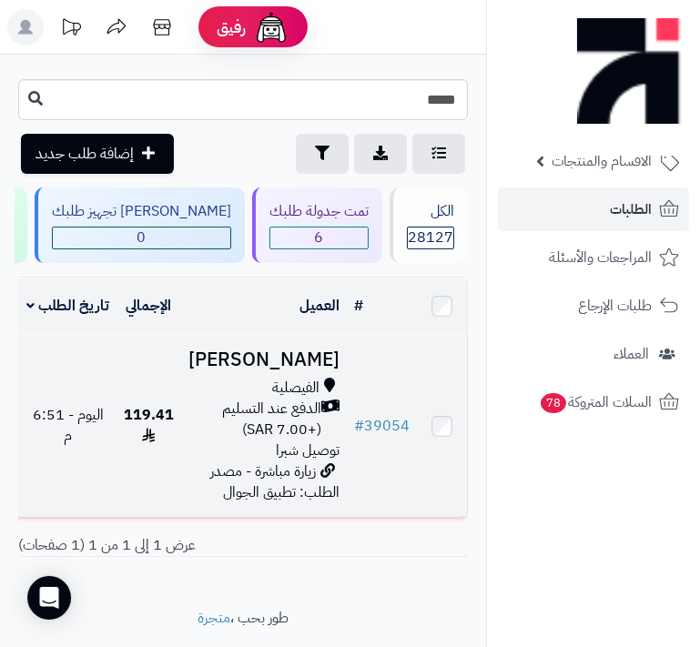
click at [305, 440] on span "الدفع عند التسليم (+7.00 SAR)" at bounding box center [254, 420] width 133 height 42
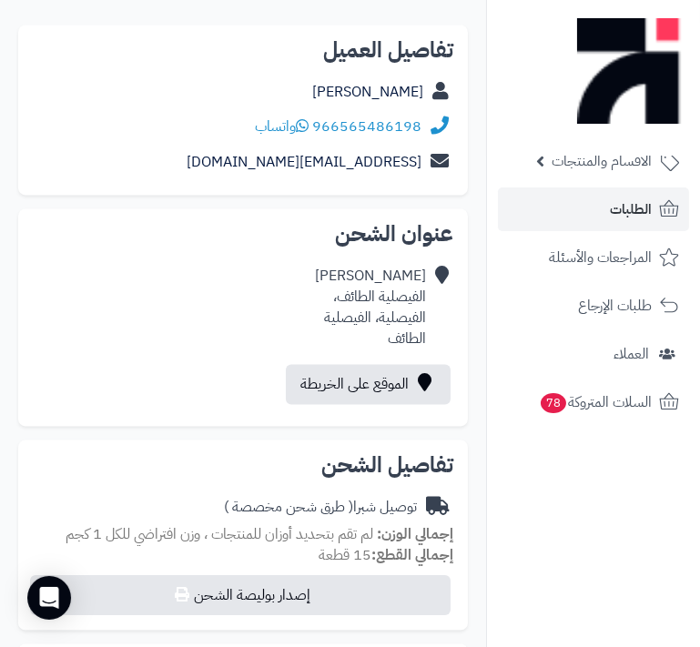
scroll to position [4384, 0]
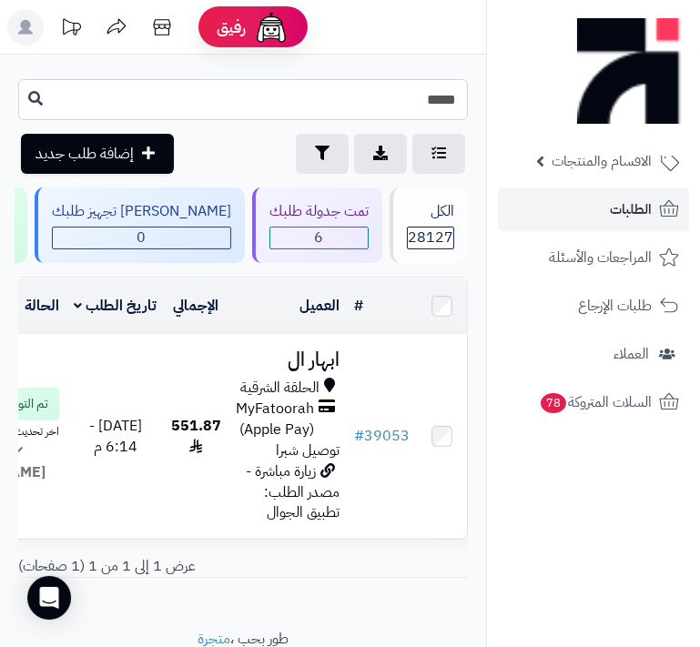
click at [372, 97] on input "*****" at bounding box center [243, 99] width 450 height 41
type input "*****"
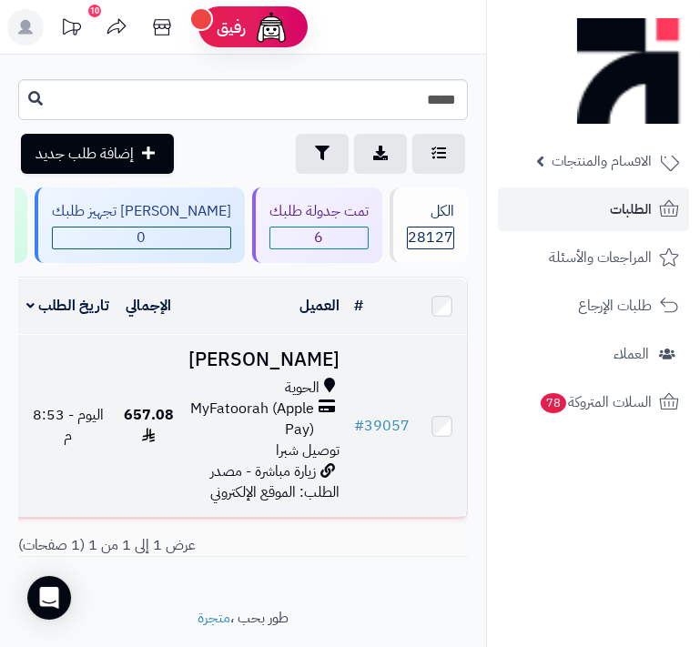
click at [297, 434] on span "MyFatoorah (Apple Pay)" at bounding box center [251, 420] width 126 height 42
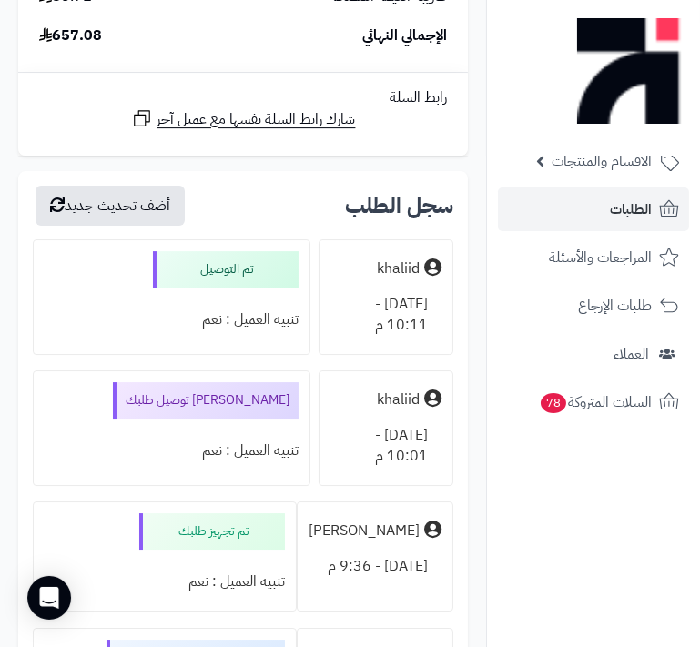
scroll to position [6700, 0]
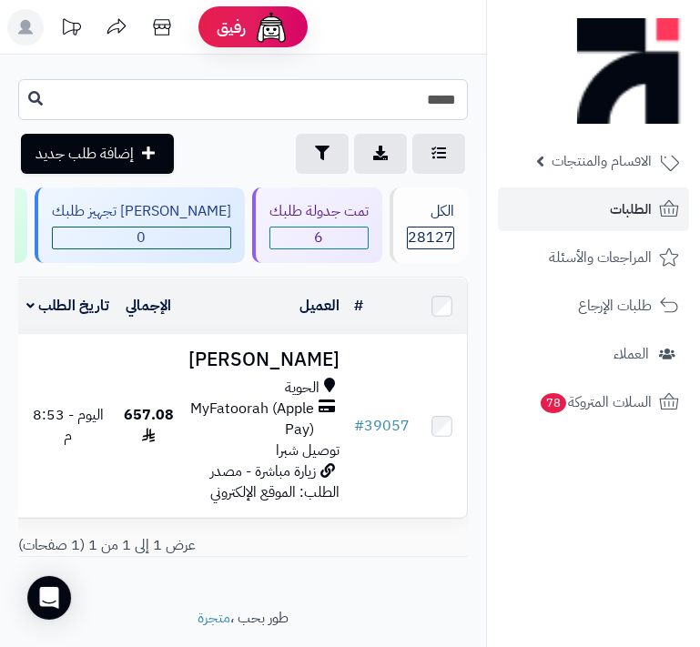
click at [381, 102] on input "*****" at bounding box center [243, 99] width 450 height 41
type input "*****"
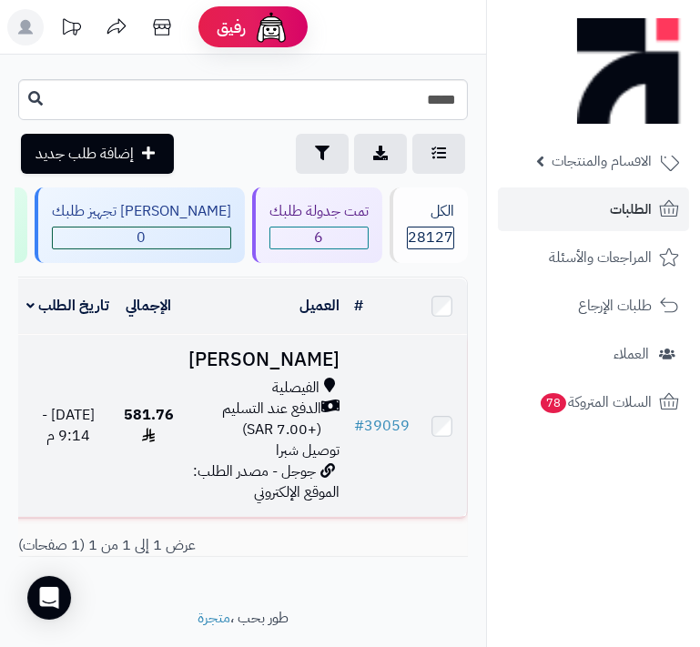
click at [272, 495] on td "[PERSON_NAME] الفيصلية الدفع عند التسليم (+7.00 SAR) توصيل شبرا جوجل - مصدر الط…" at bounding box center [264, 426] width 166 height 183
click at [303, 440] on span "الدفع عند التسليم (+7.00 SAR)" at bounding box center [254, 420] width 133 height 42
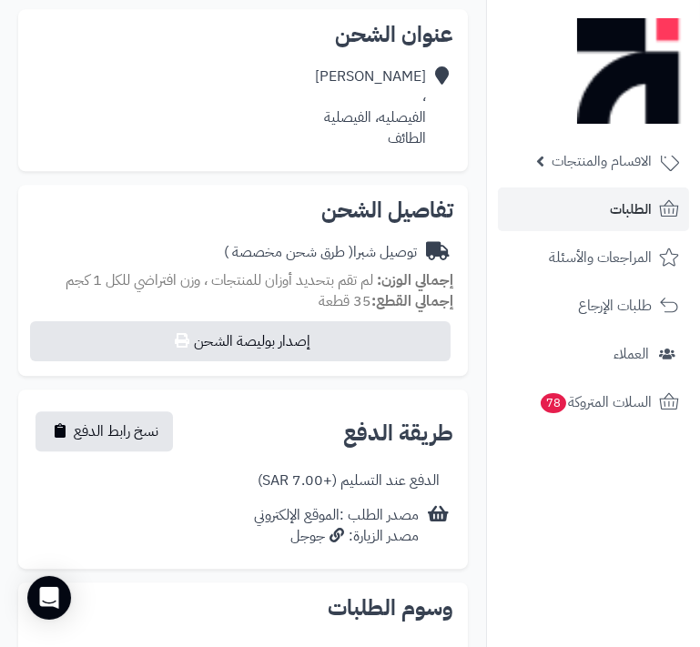
scroll to position [6004, 0]
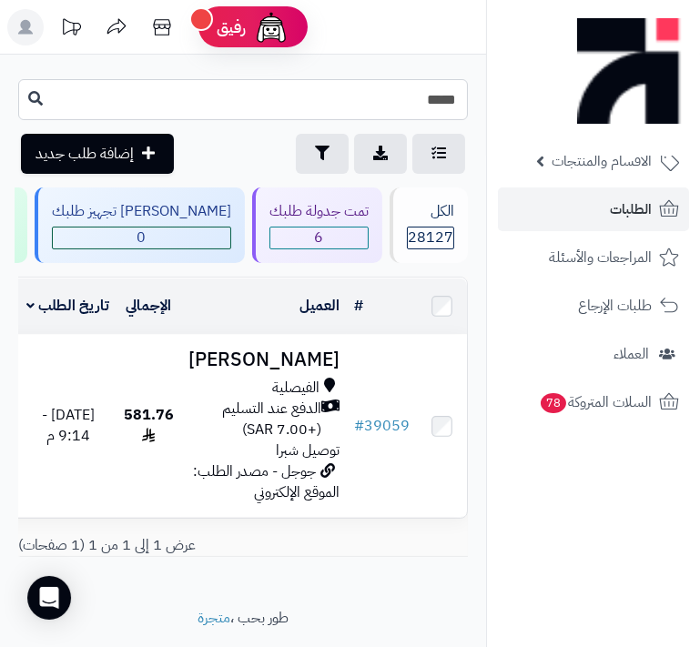
click at [394, 82] on input "*****" at bounding box center [243, 99] width 450 height 41
type input "*****"
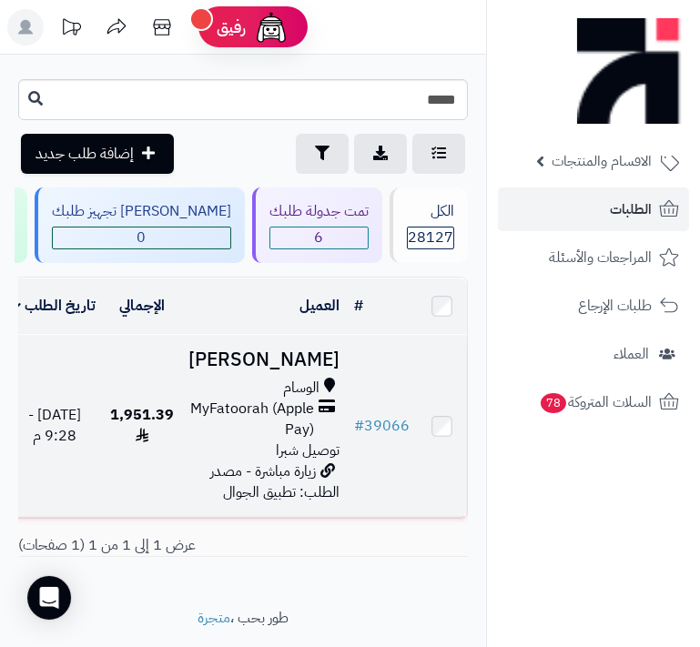
click at [302, 430] on span "MyFatoorah (Apple Pay)" at bounding box center [251, 420] width 126 height 42
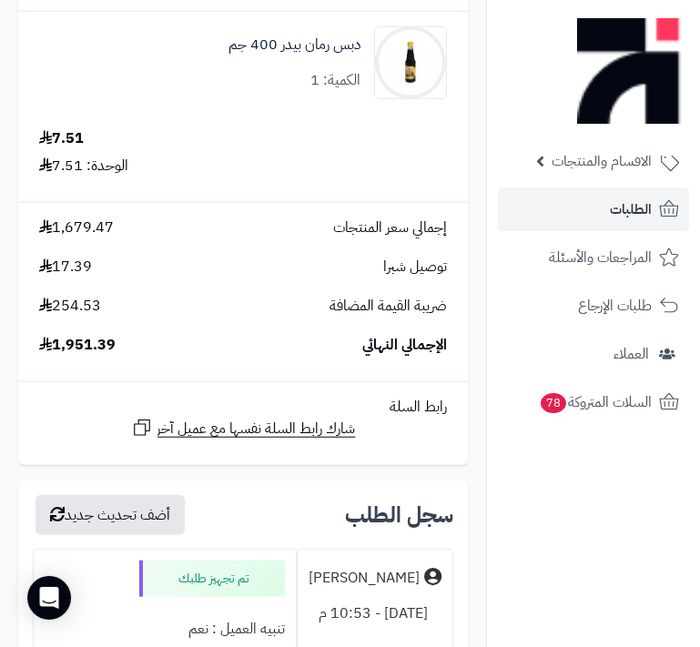
scroll to position [9762, 0]
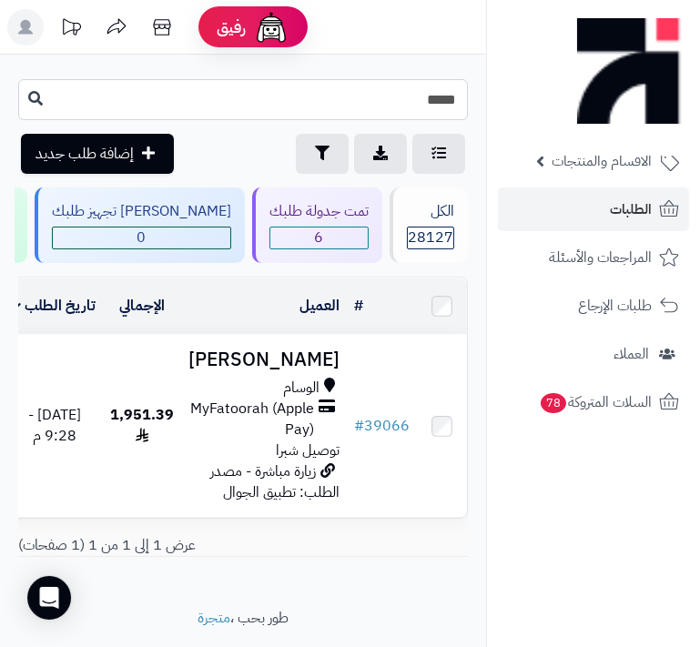
click at [393, 103] on input "*****" at bounding box center [243, 99] width 450 height 41
type input "*****"
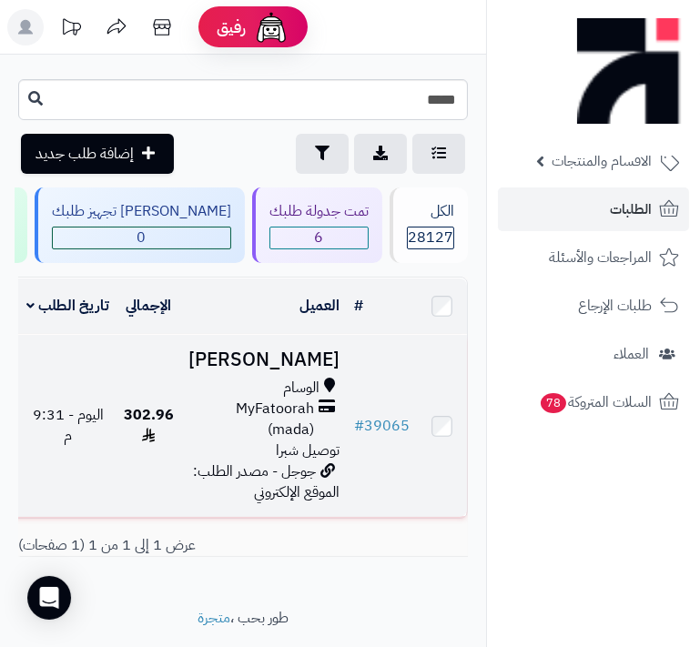
click at [272, 425] on span "MyFatoorah (mada)" at bounding box center [251, 420] width 126 height 42
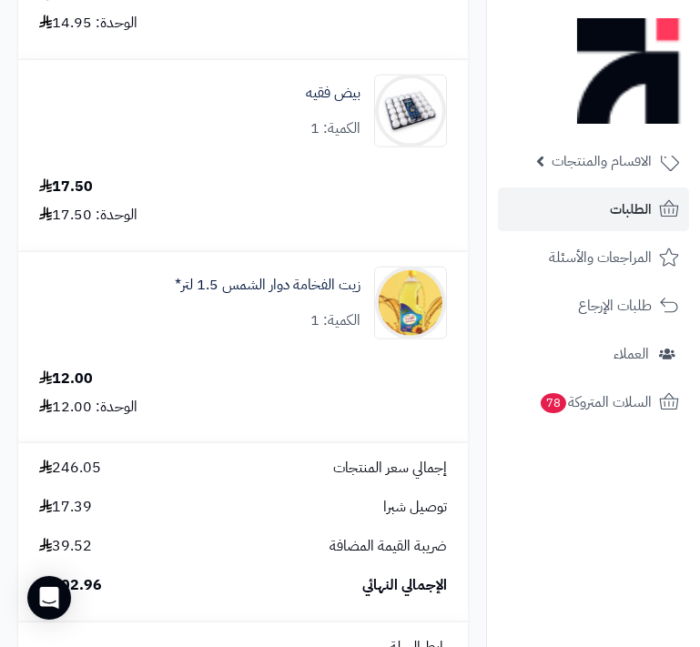
scroll to position [2647, 0]
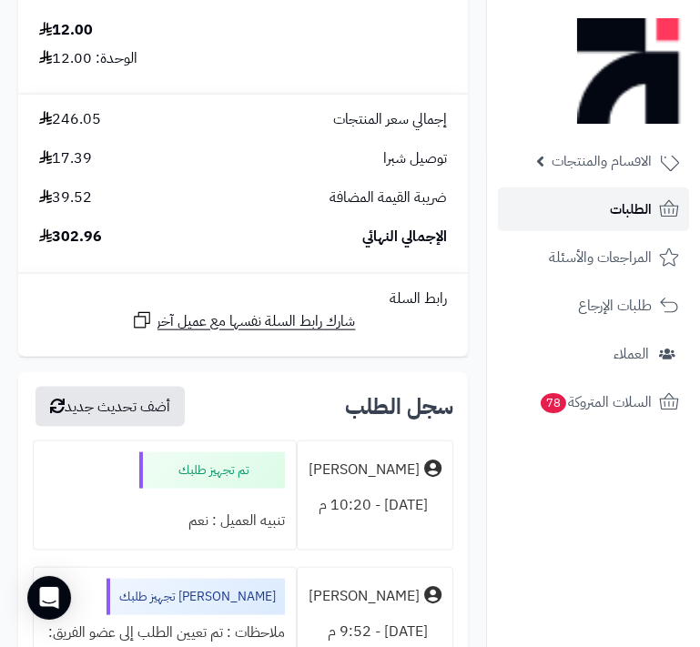
click at [641, 202] on span "الطلبات" at bounding box center [631, 209] width 42 height 25
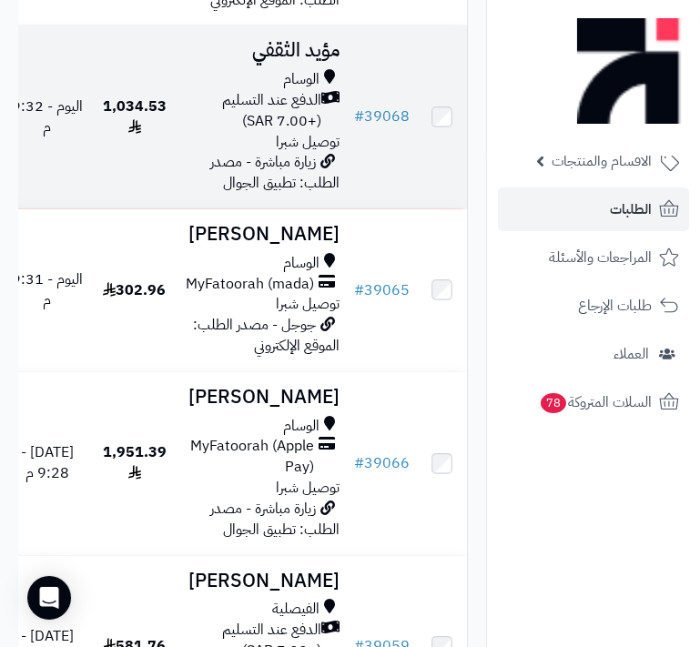
scroll to position [579, 0]
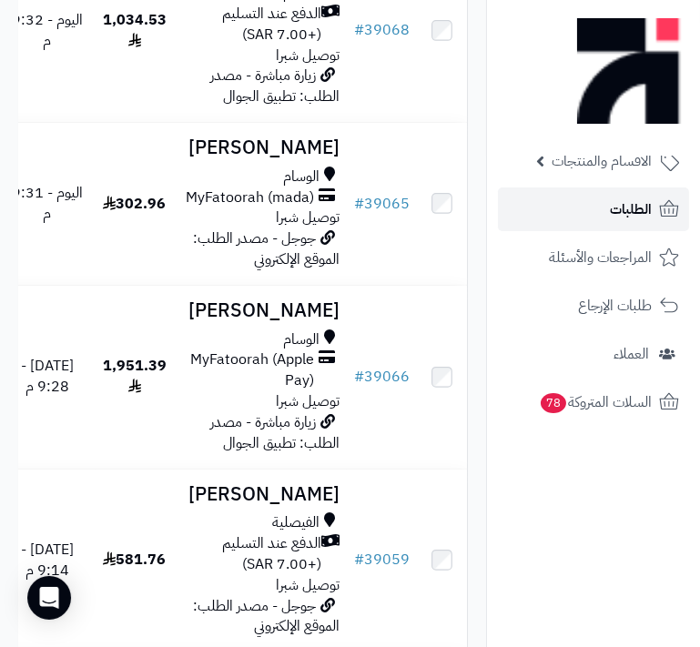
click at [630, 210] on span "الطلبات" at bounding box center [631, 209] width 42 height 25
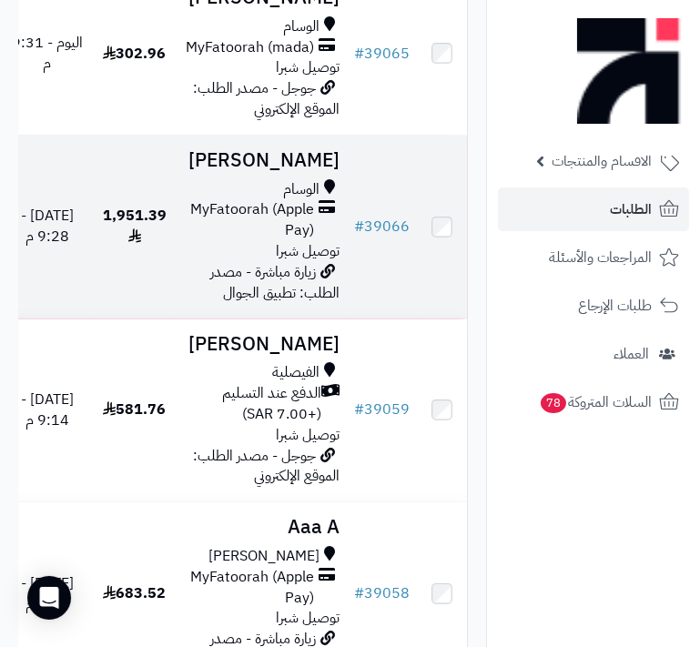
scroll to position [744, 0]
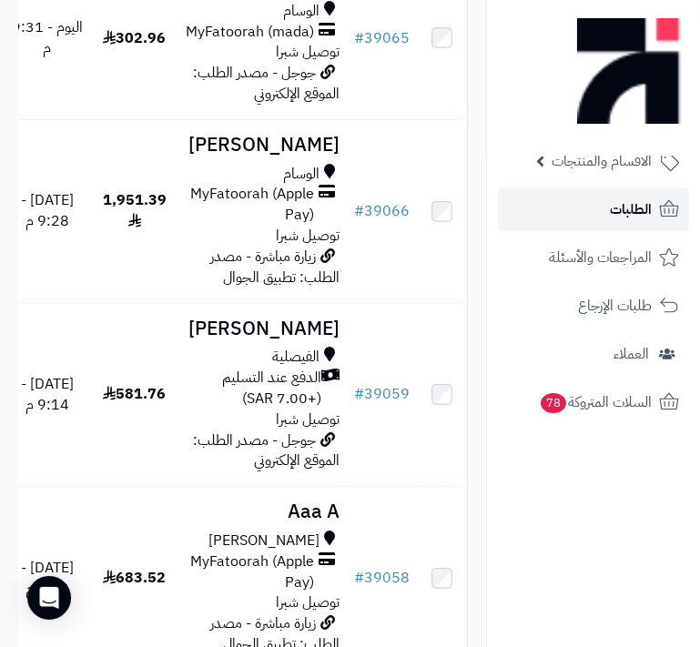
click at [607, 209] on link "الطلبات" at bounding box center [593, 209] width 191 height 44
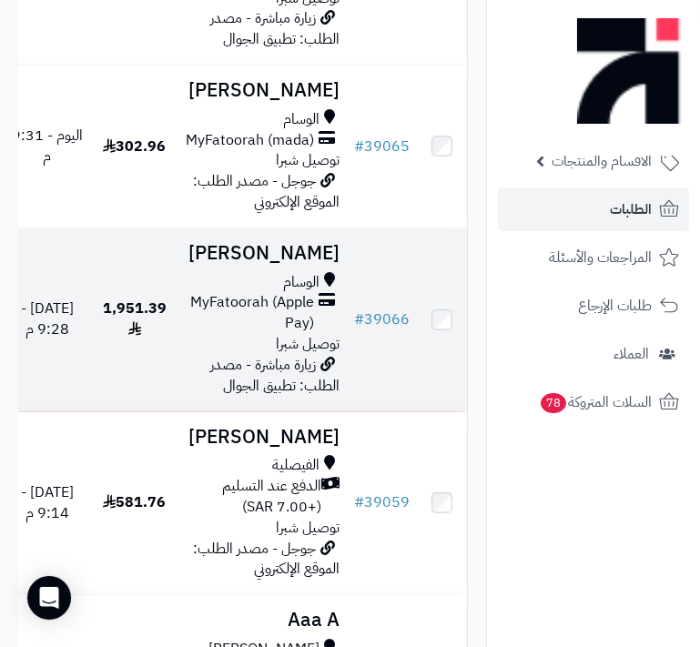
scroll to position [662, 0]
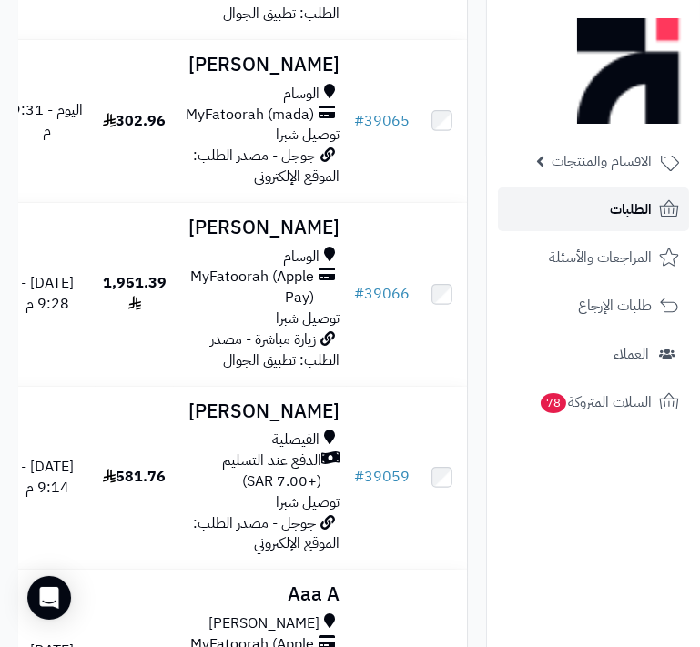
click at [612, 219] on span "الطلبات" at bounding box center [631, 209] width 42 height 25
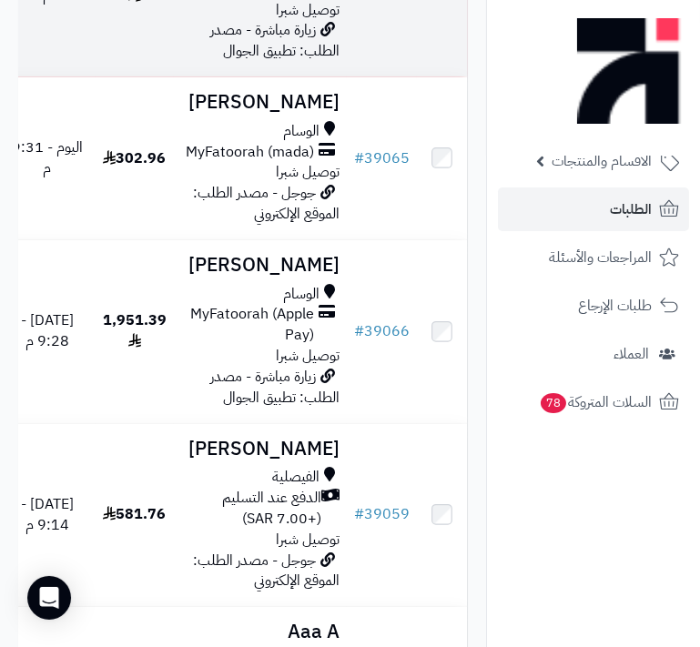
scroll to position [662, 0]
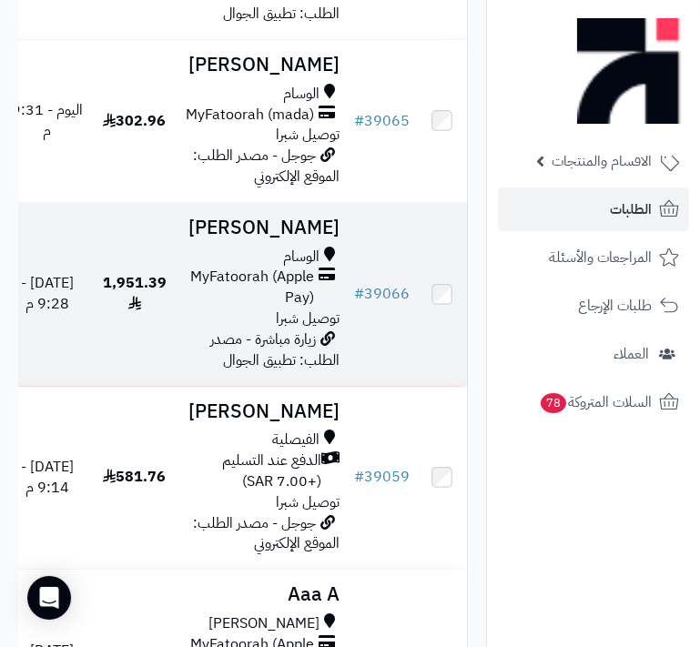
click at [285, 371] on span "زيارة مباشرة - مصدر الطلب: تطبيق الجوال" at bounding box center [274, 350] width 129 height 43
click at [308, 308] on span "MyFatoorah (Apple Pay)" at bounding box center [247, 288] width 133 height 42
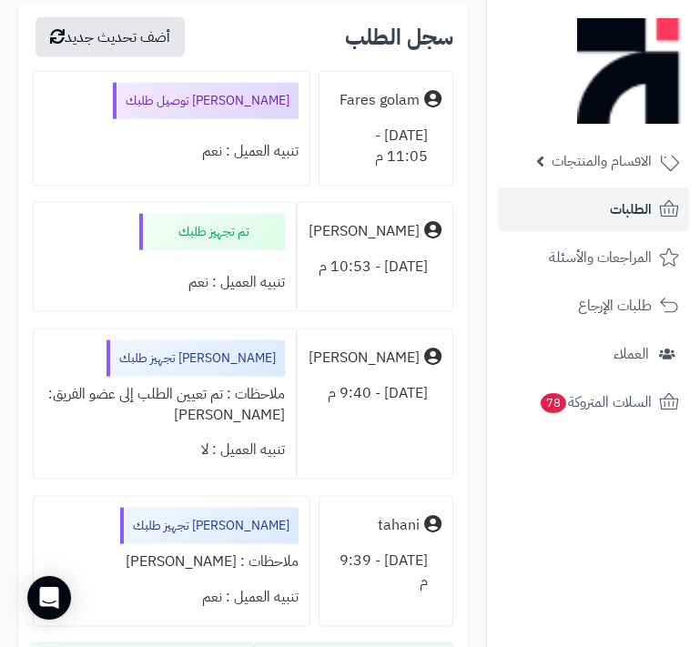
scroll to position [9679, 0]
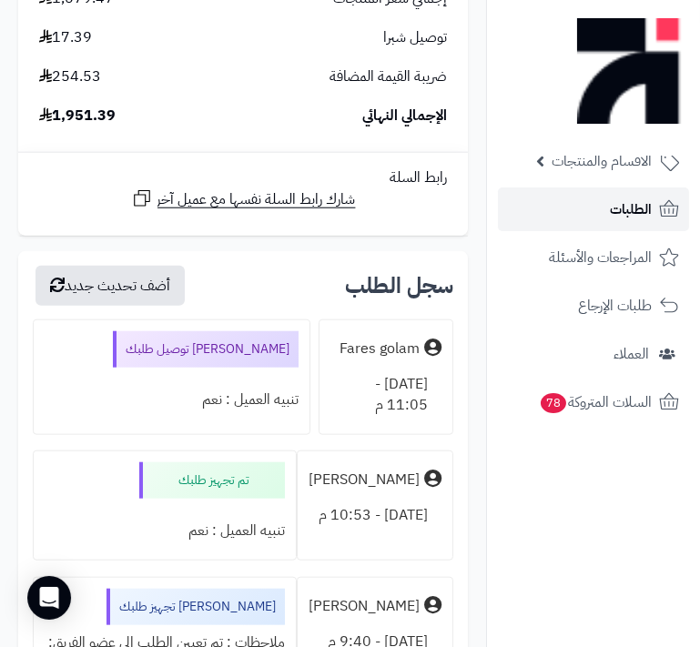
click at [605, 223] on link "الطلبات" at bounding box center [593, 209] width 191 height 44
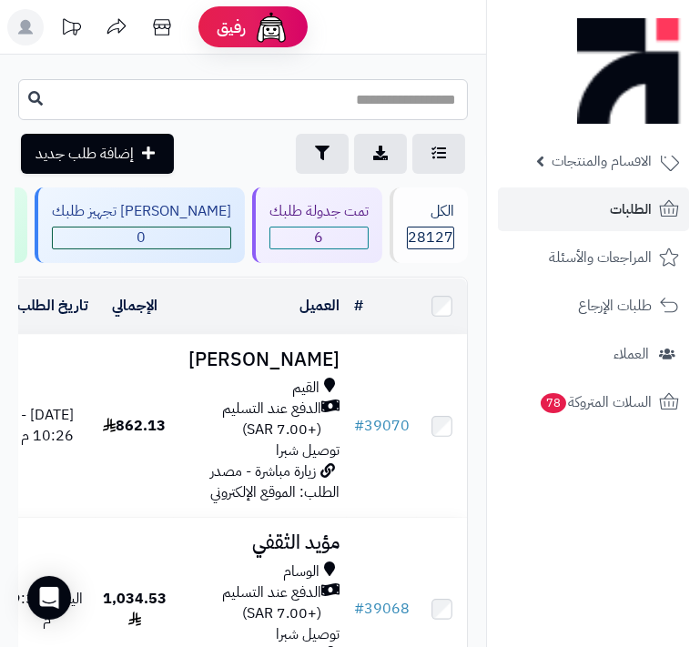
click at [415, 96] on input "text" at bounding box center [243, 99] width 450 height 41
type input "*****"
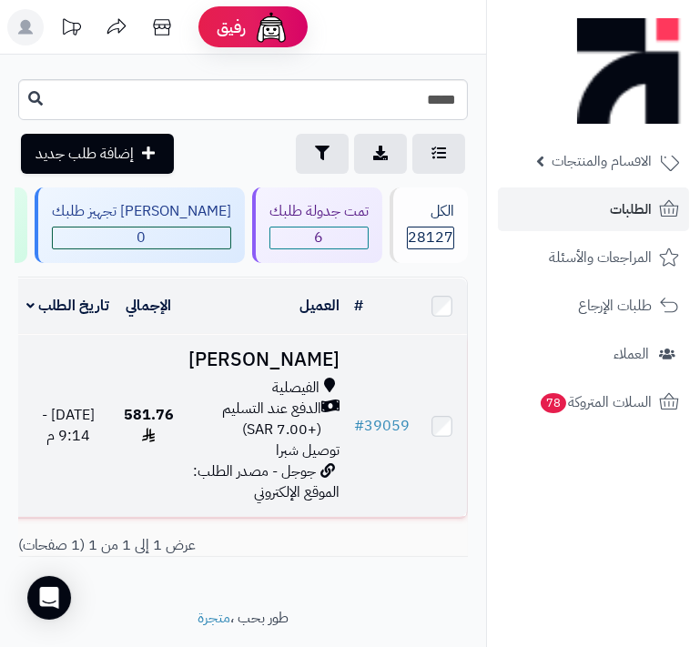
click at [291, 440] on span "الدفع عند التسليم (+7.00 SAR)" at bounding box center [254, 420] width 133 height 42
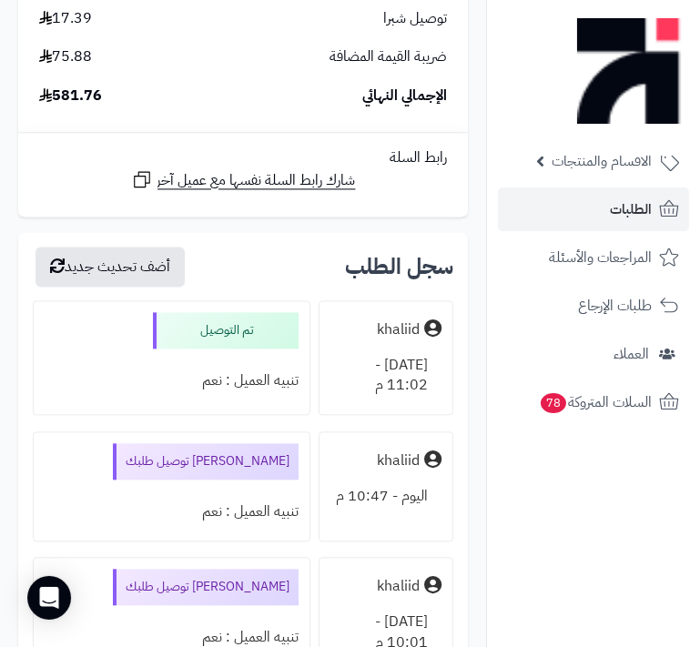
scroll to position [4455, 0]
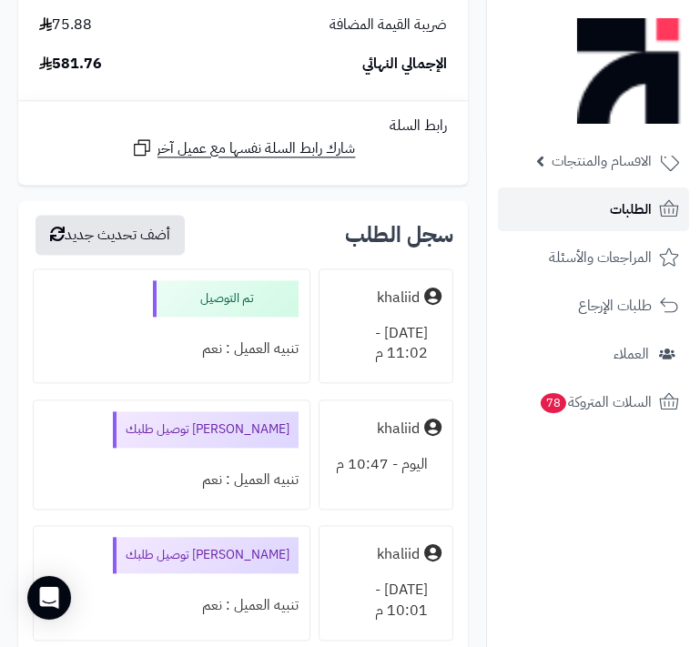
click at [648, 208] on span "الطلبات" at bounding box center [631, 209] width 42 height 25
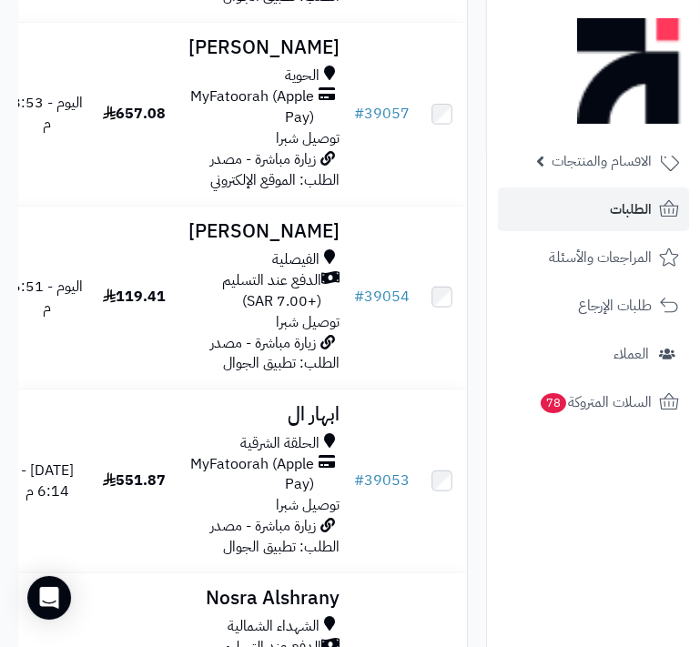
scroll to position [1406, 0]
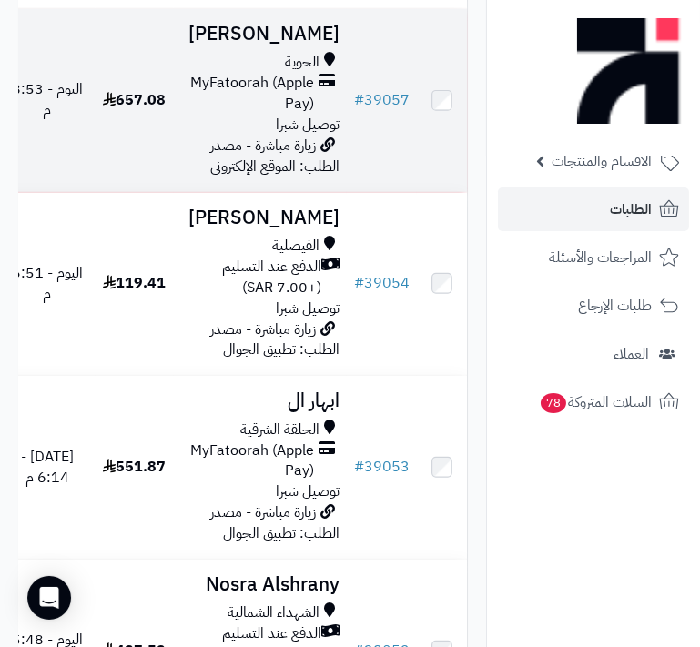
click at [292, 177] on span "زيارة مباشرة - مصدر الطلب: الموقع الإلكتروني" at bounding box center [274, 156] width 129 height 43
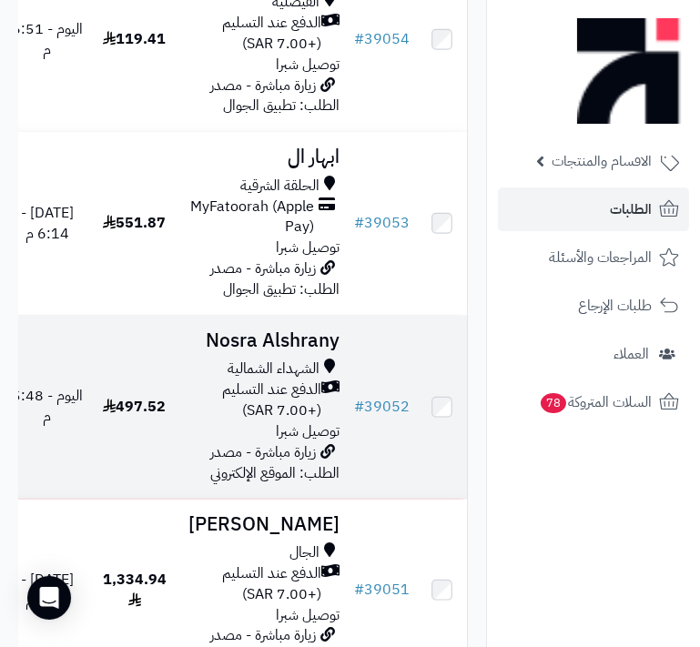
scroll to position [1489, 0]
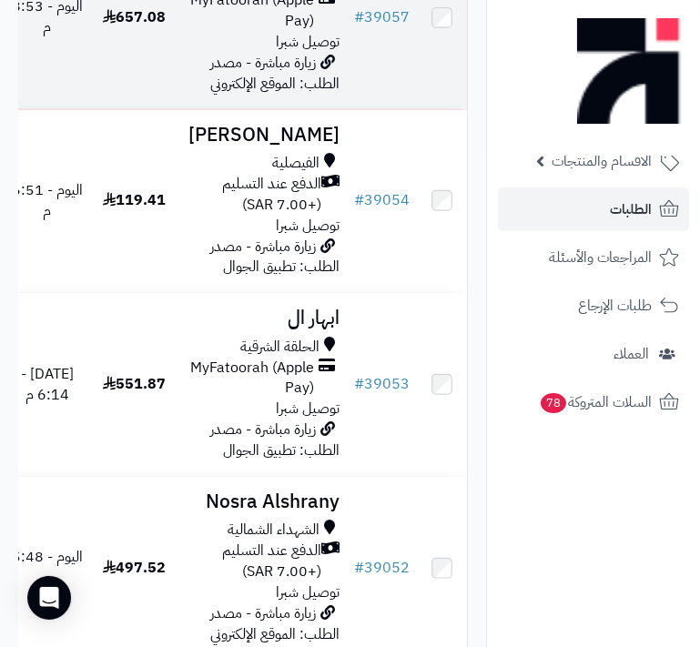
click at [279, 53] on span "توصيل شبرا" at bounding box center [308, 42] width 64 height 22
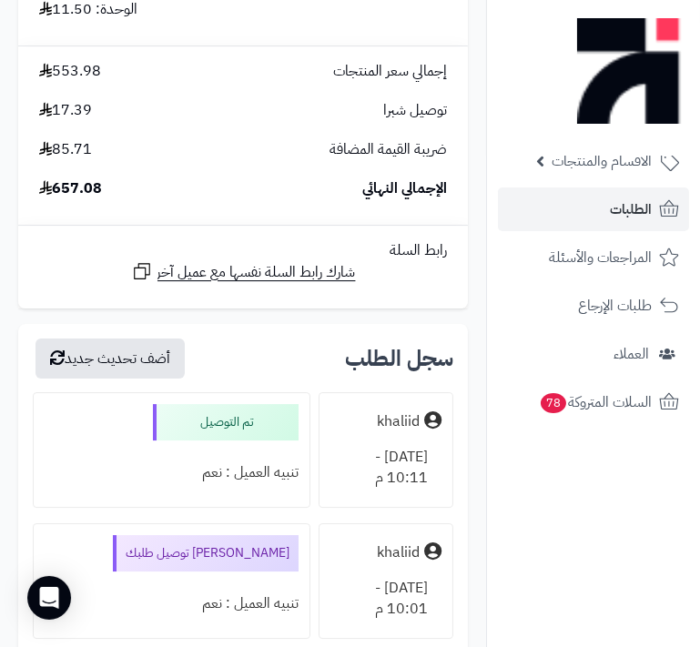
scroll to position [6452, 0]
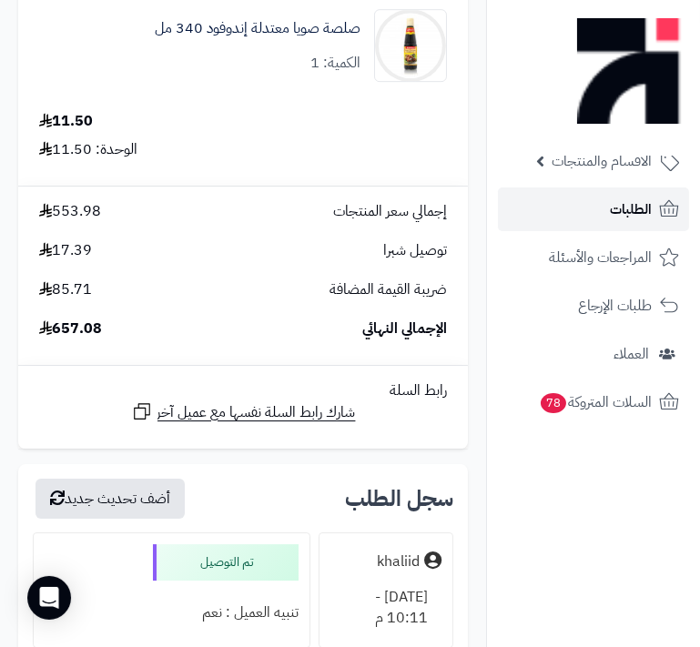
click at [646, 197] on span "الطلبات" at bounding box center [631, 209] width 42 height 25
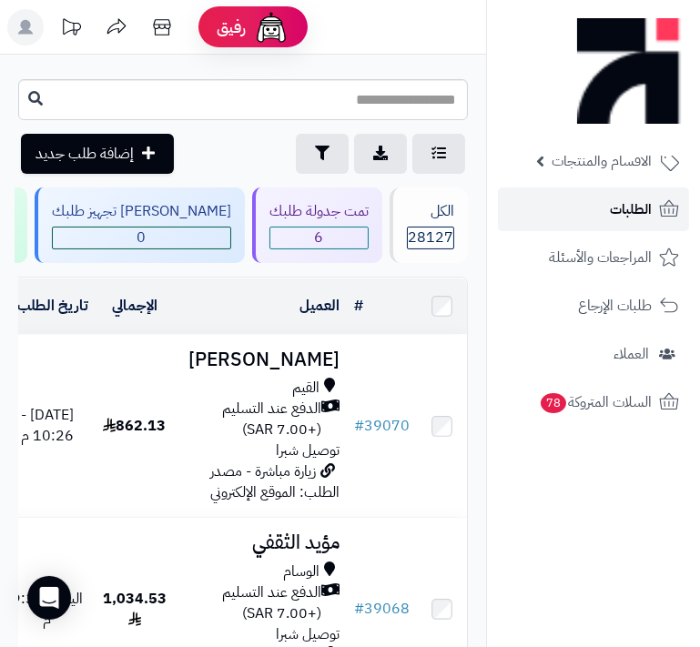
click at [637, 207] on span "الطلبات" at bounding box center [631, 209] width 42 height 25
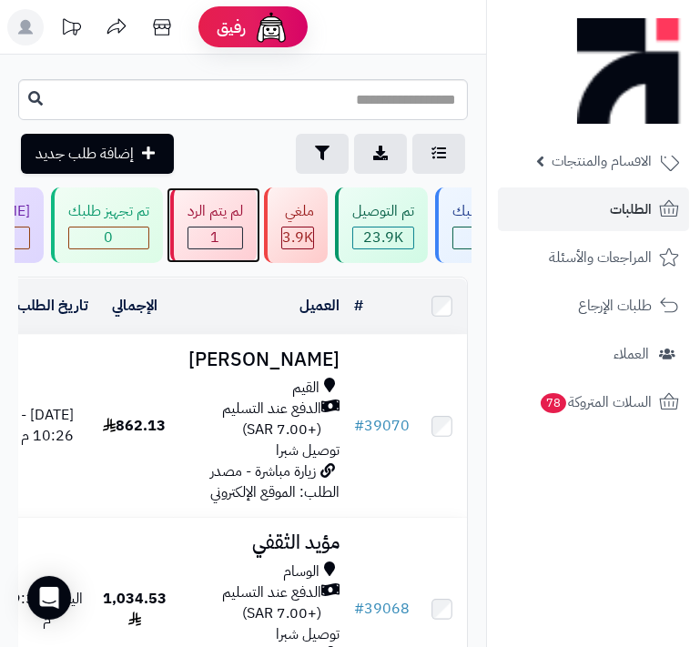
click at [242, 237] on span "1" at bounding box center [215, 238] width 54 height 21
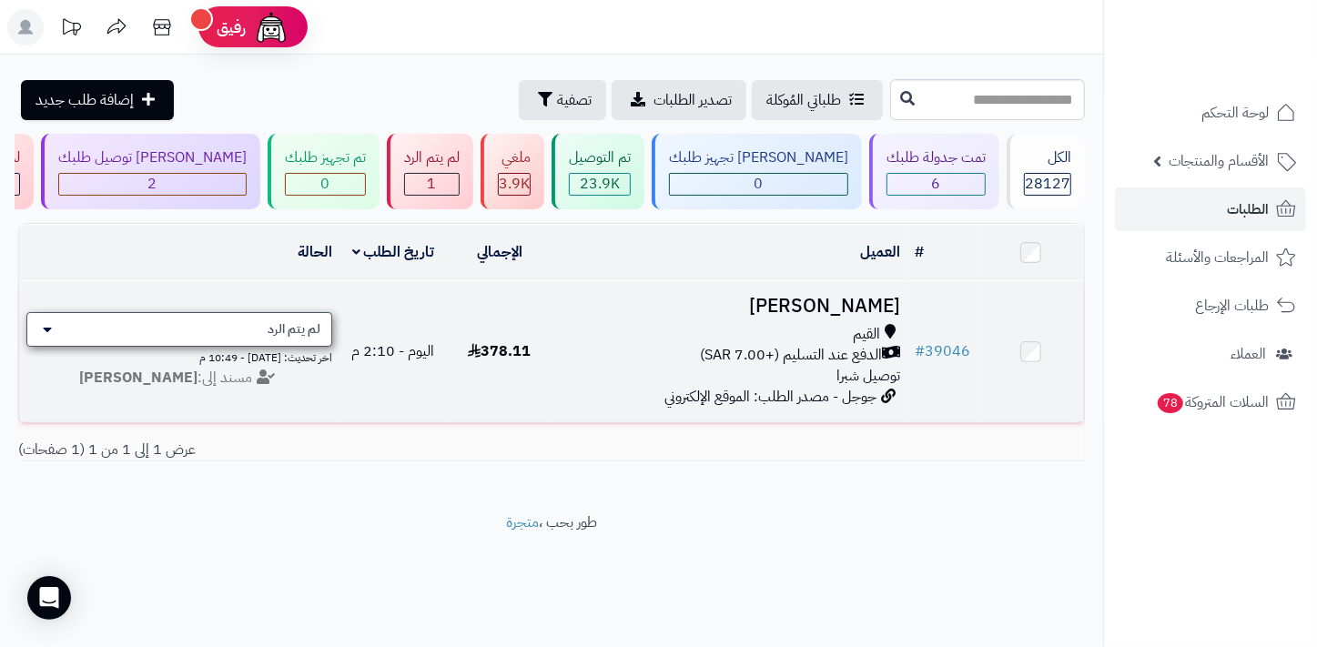
click at [283, 330] on span "لم يتم الرد" at bounding box center [294, 329] width 53 height 18
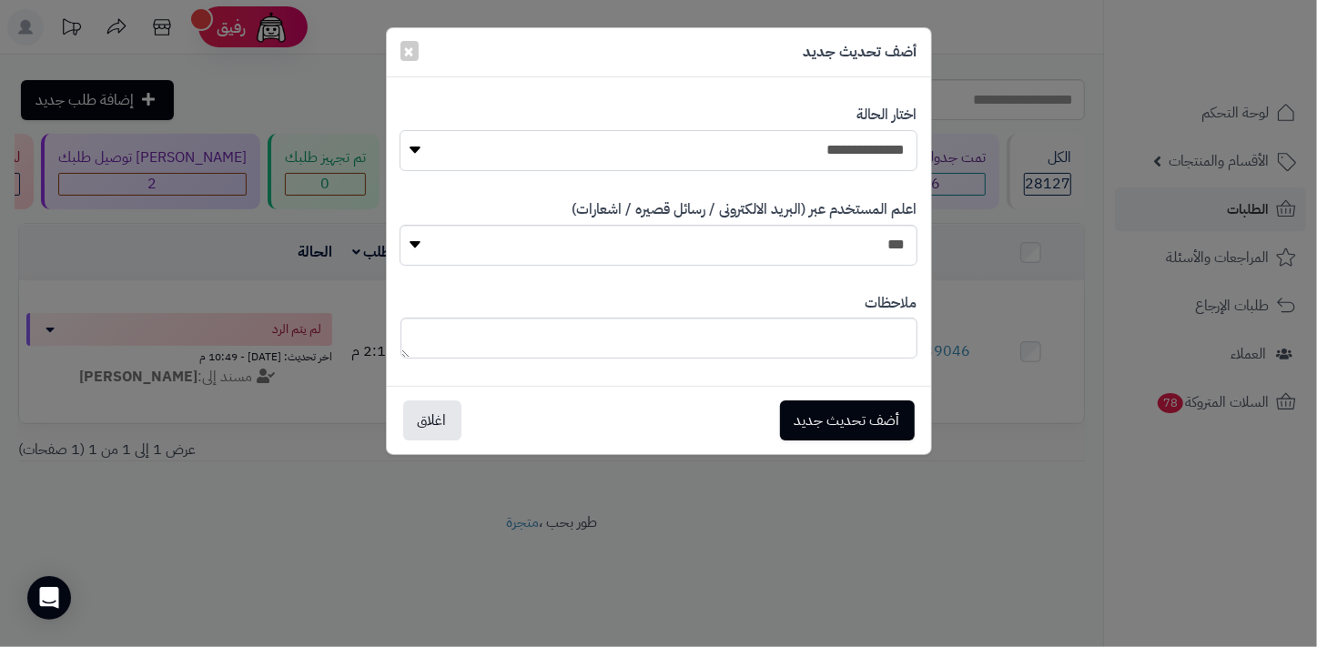
click at [699, 147] on select "**********" at bounding box center [657, 150] width 517 height 41
select select "*"
click at [399, 130] on select "**********" at bounding box center [657, 150] width 517 height 41
drag, startPoint x: 745, startPoint y: 317, endPoint x: 717, endPoint y: 338, distance: 35.1
click at [699, 329] on div "ملاحظات" at bounding box center [658, 326] width 517 height 94
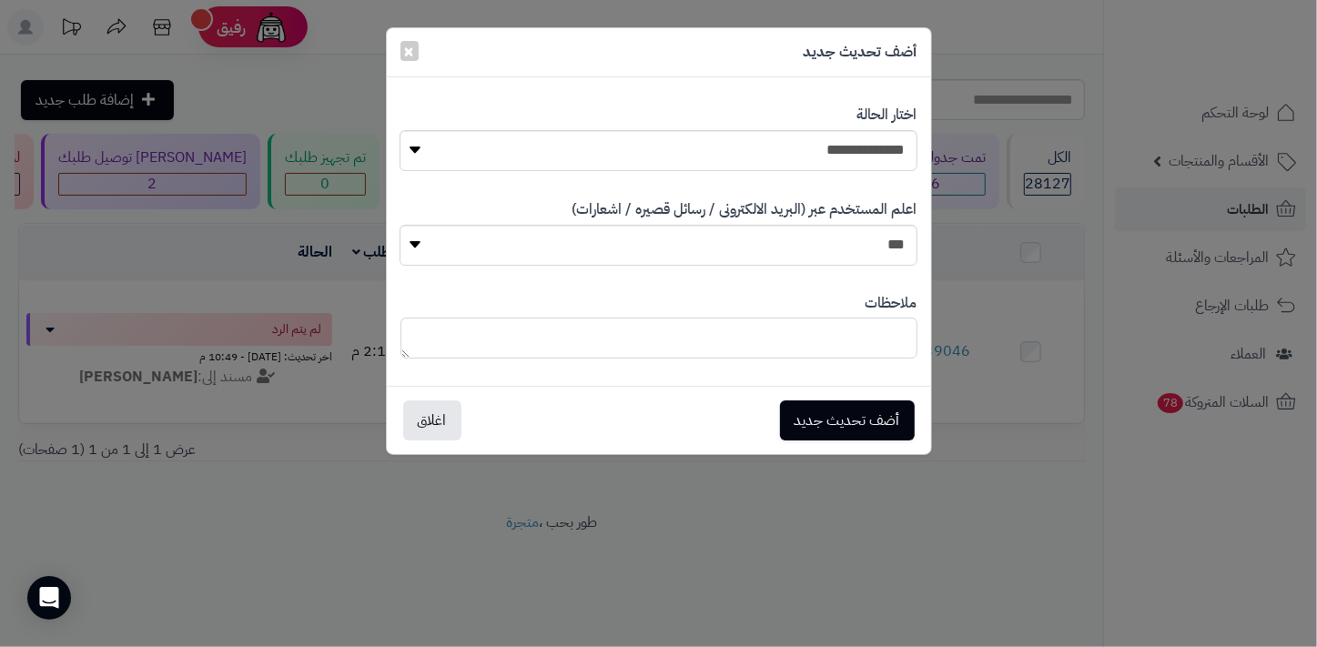
click at [699, 339] on textarea at bounding box center [658, 338] width 517 height 41
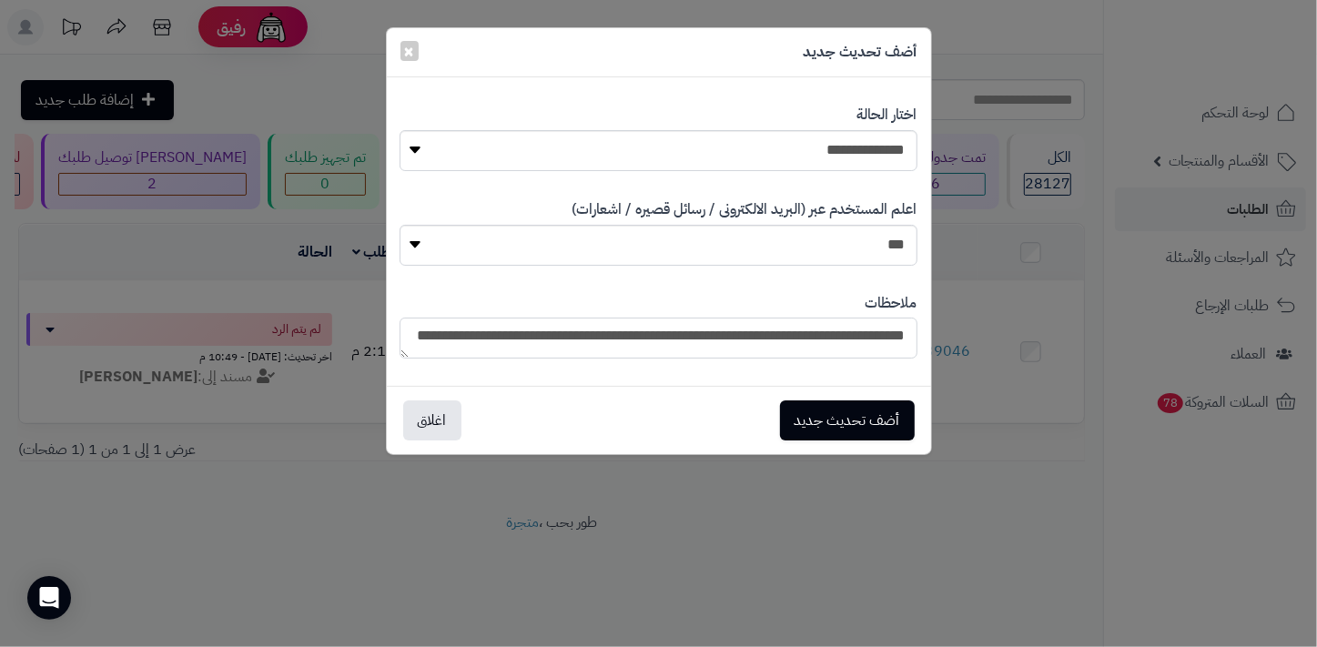
scroll to position [9, 0]
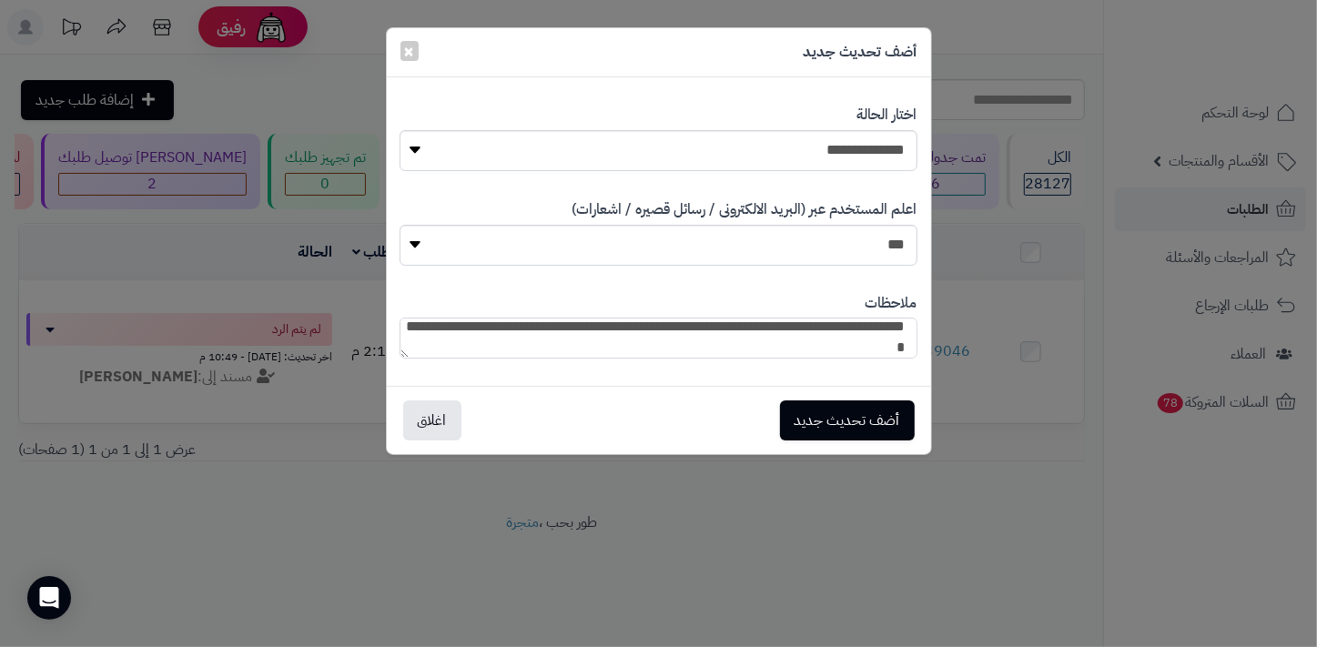
click at [699, 329] on textarea "**********" at bounding box center [657, 338] width 517 height 41
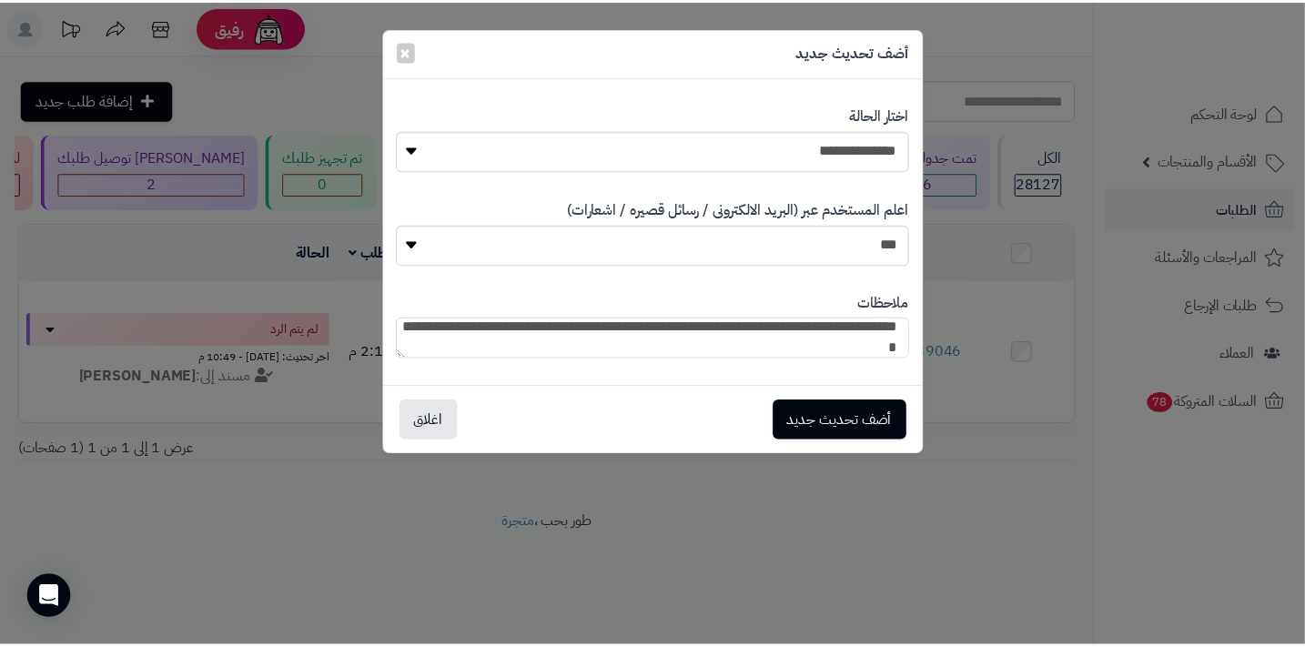
scroll to position [0, 0]
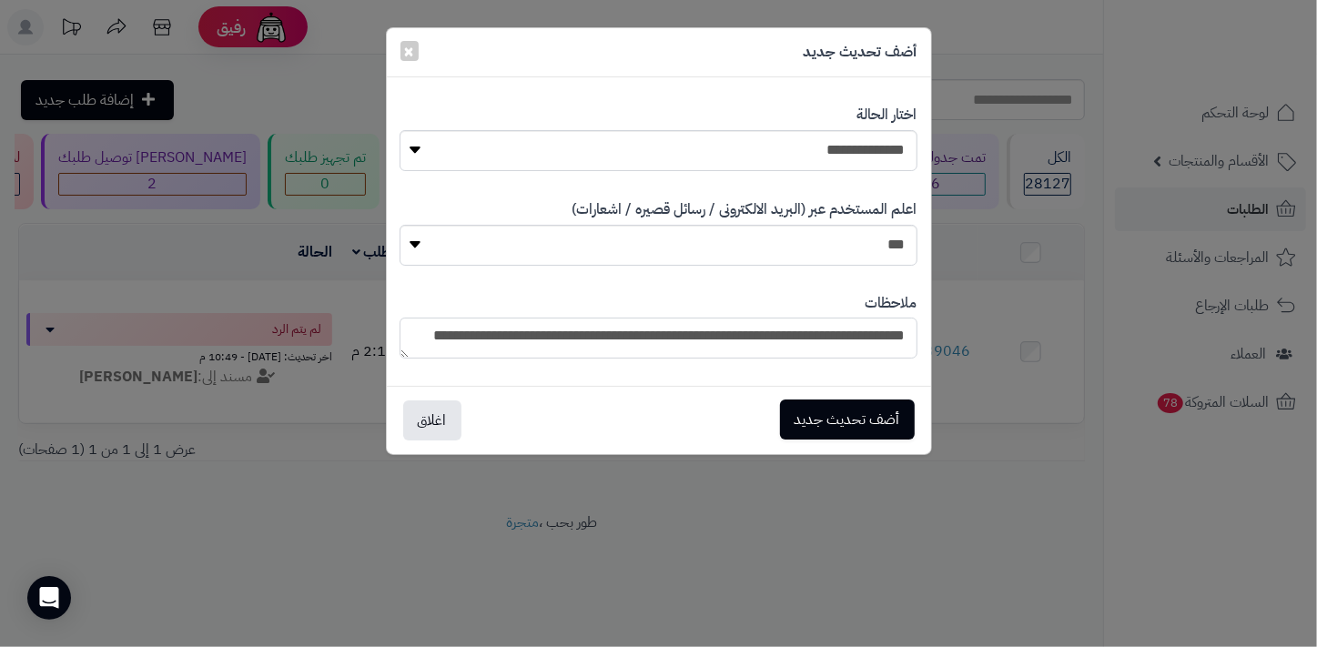
type textarea "**********"
click at [699, 420] on button "أضف تحديث جديد" at bounding box center [847, 419] width 135 height 40
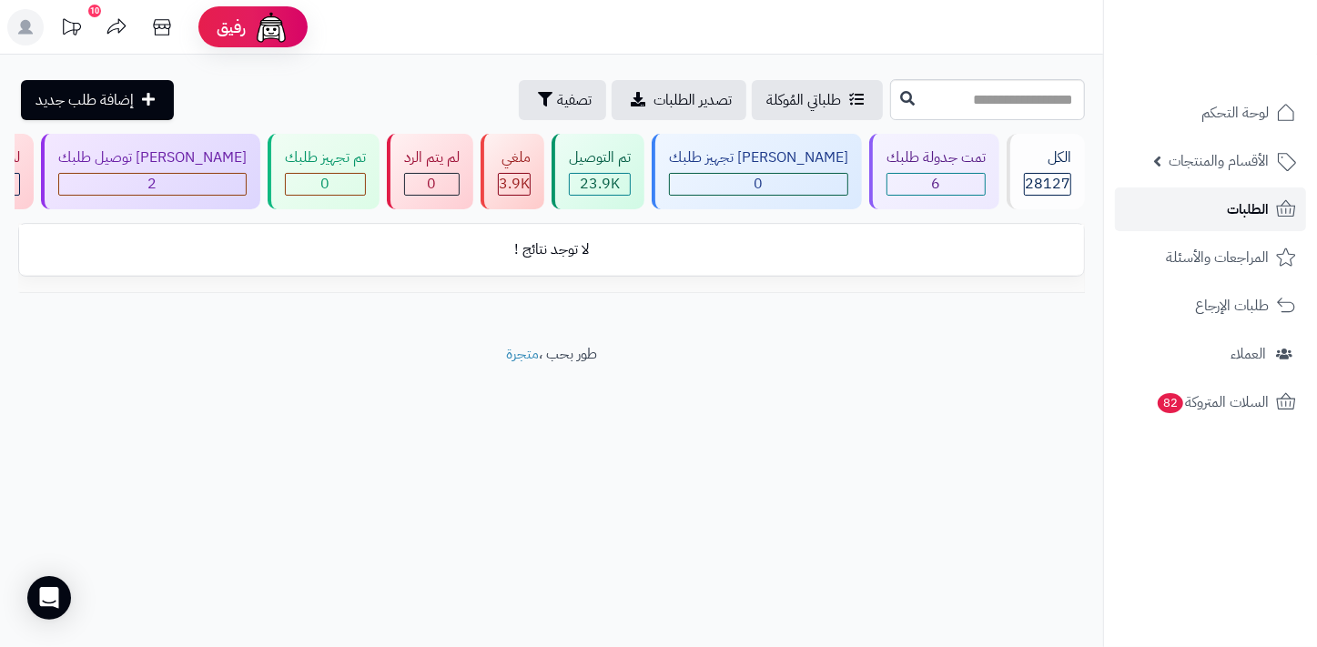
click at [1238, 206] on span "الطلبات" at bounding box center [1248, 209] width 42 height 25
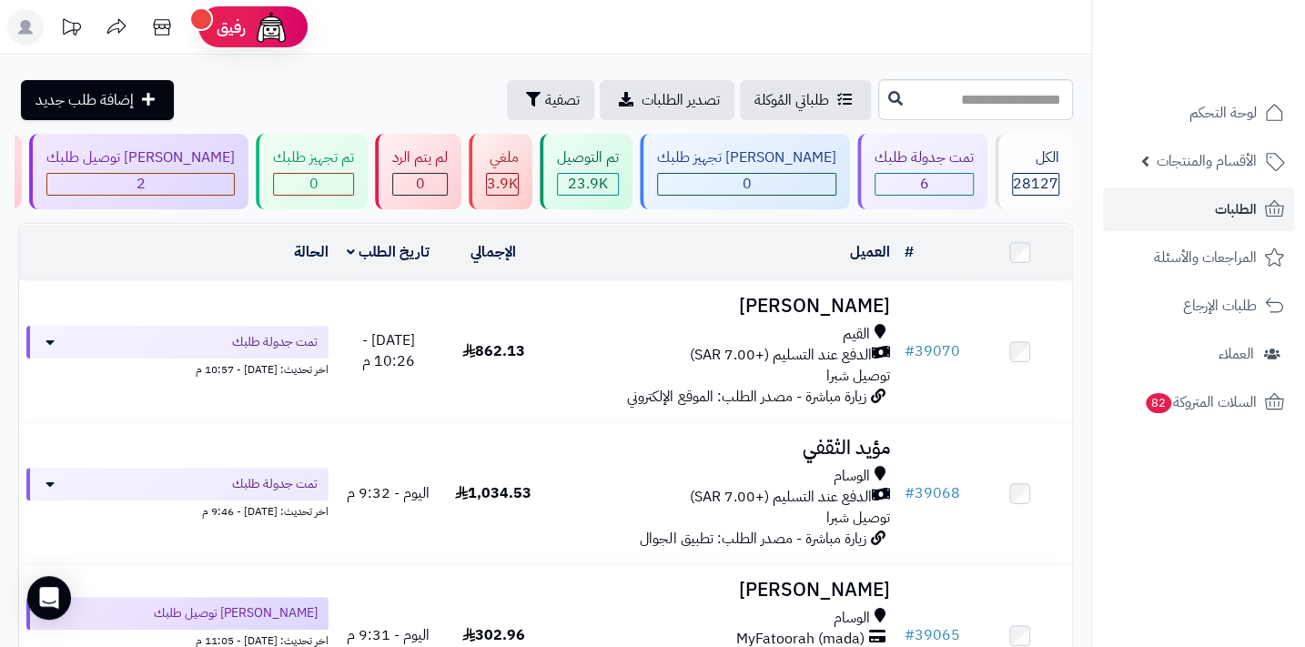
click at [1190, 490] on nav "لوحة التحكم الأقسام والمنتجات المنتجات الأقسام الماركات مواصفات المنتجات مواصفا…" at bounding box center [1198, 346] width 214 height 647
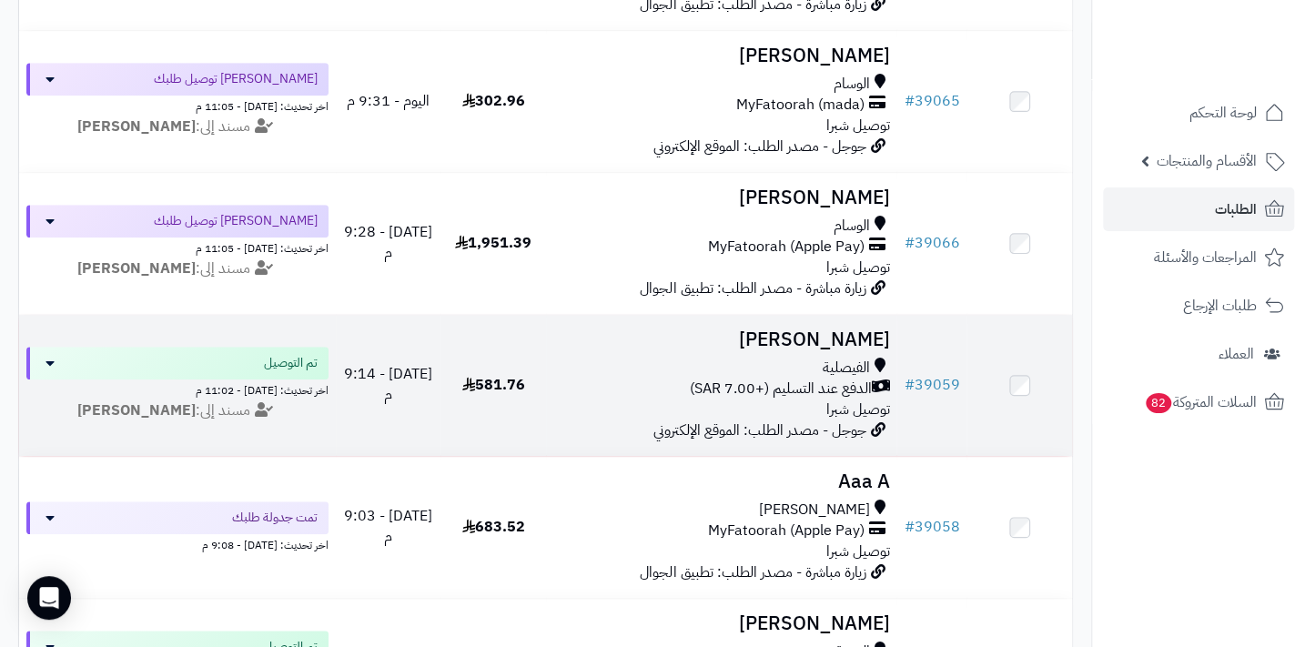
scroll to position [496, 0]
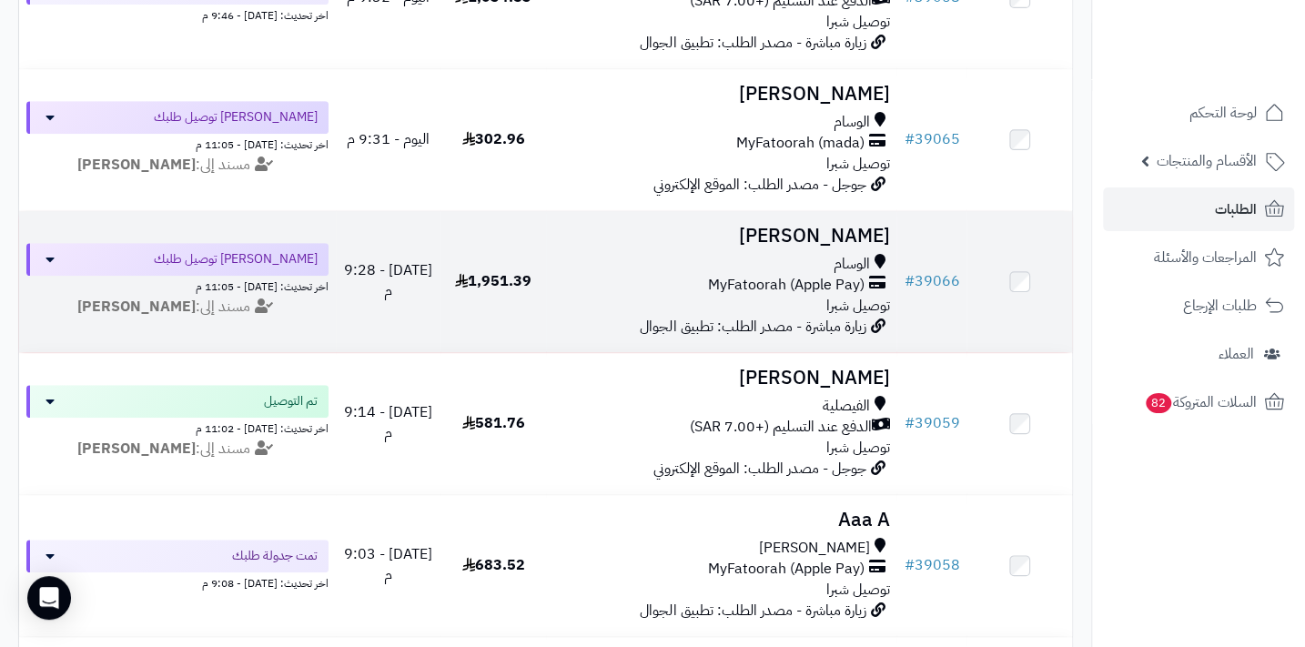
click at [827, 272] on div "الوسام" at bounding box center [721, 264] width 336 height 21
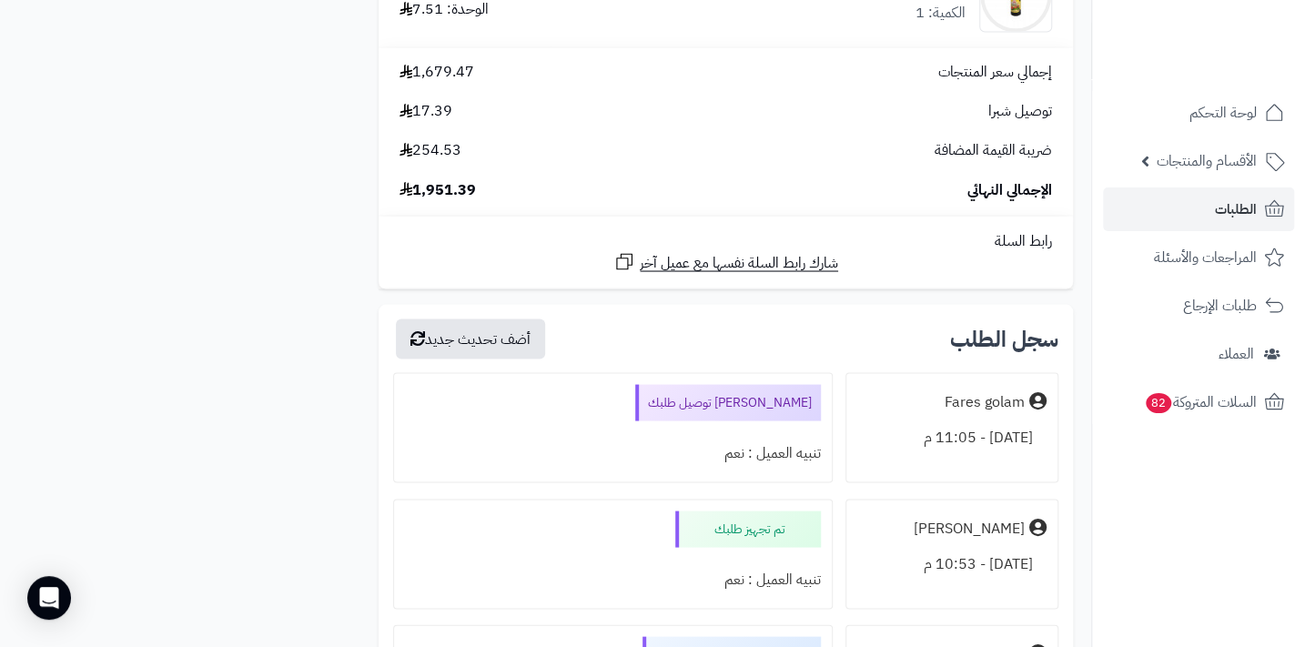
scroll to position [5542, 0]
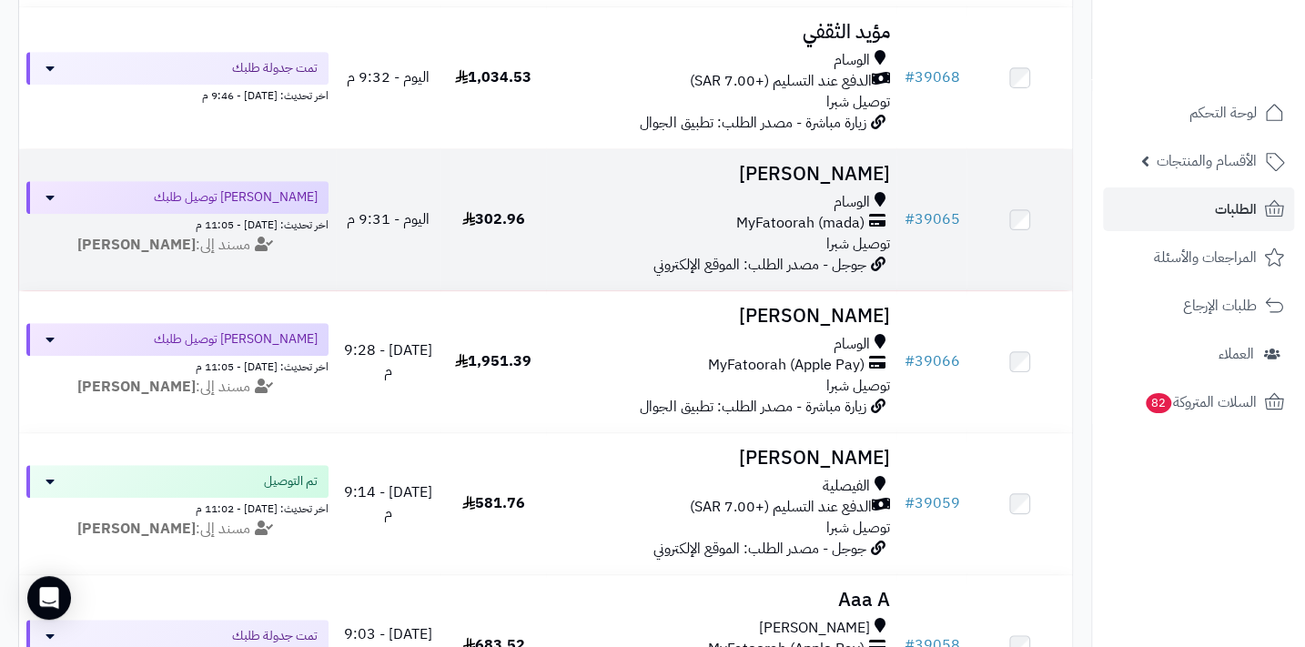
scroll to position [496, 0]
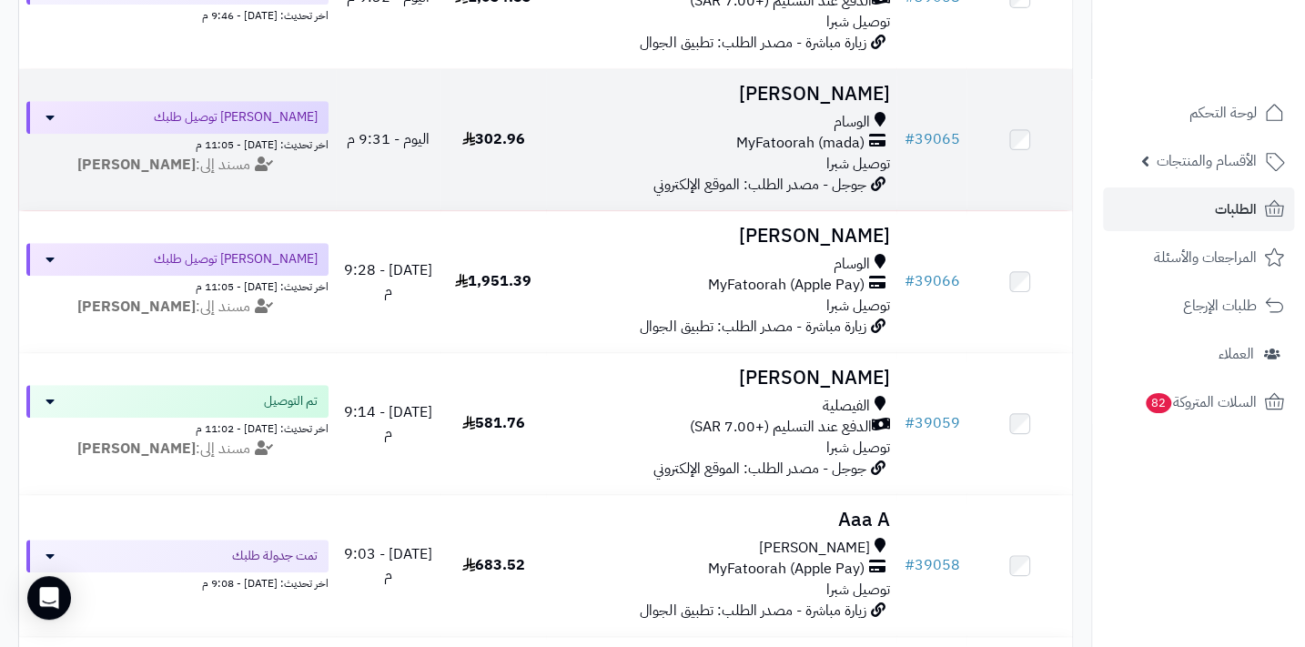
click at [828, 99] on h3 "ياسر الحرازي" at bounding box center [721, 94] width 336 height 21
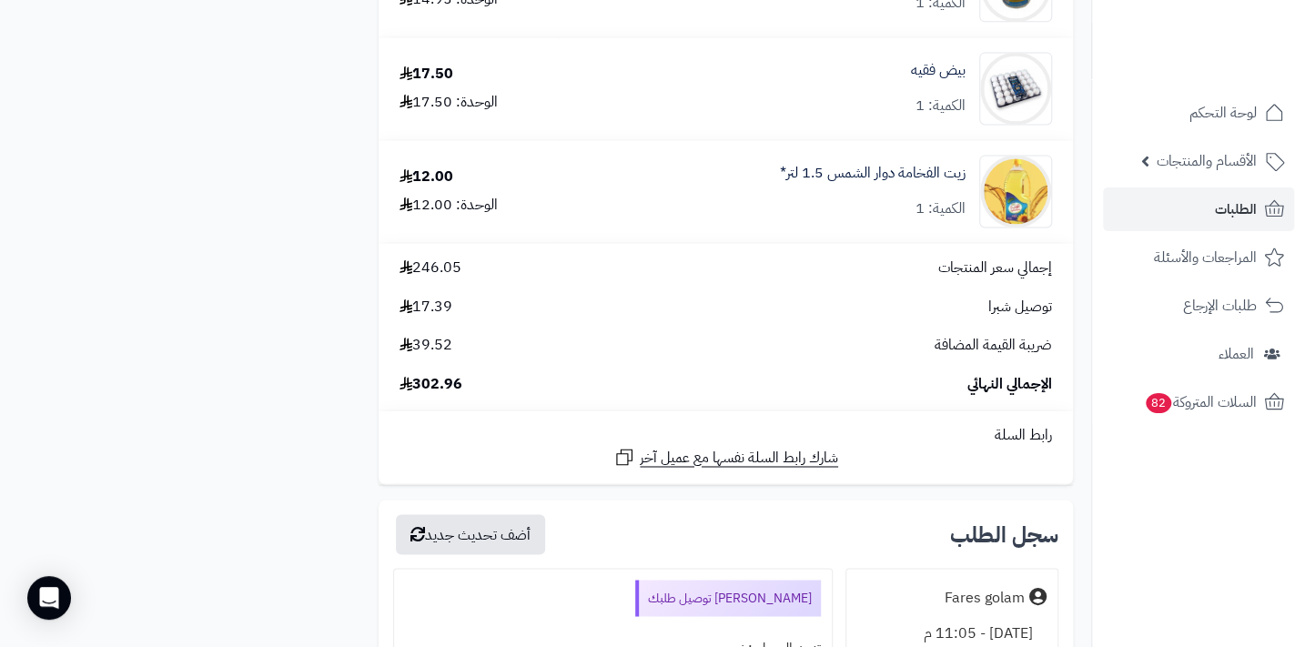
scroll to position [1406, 0]
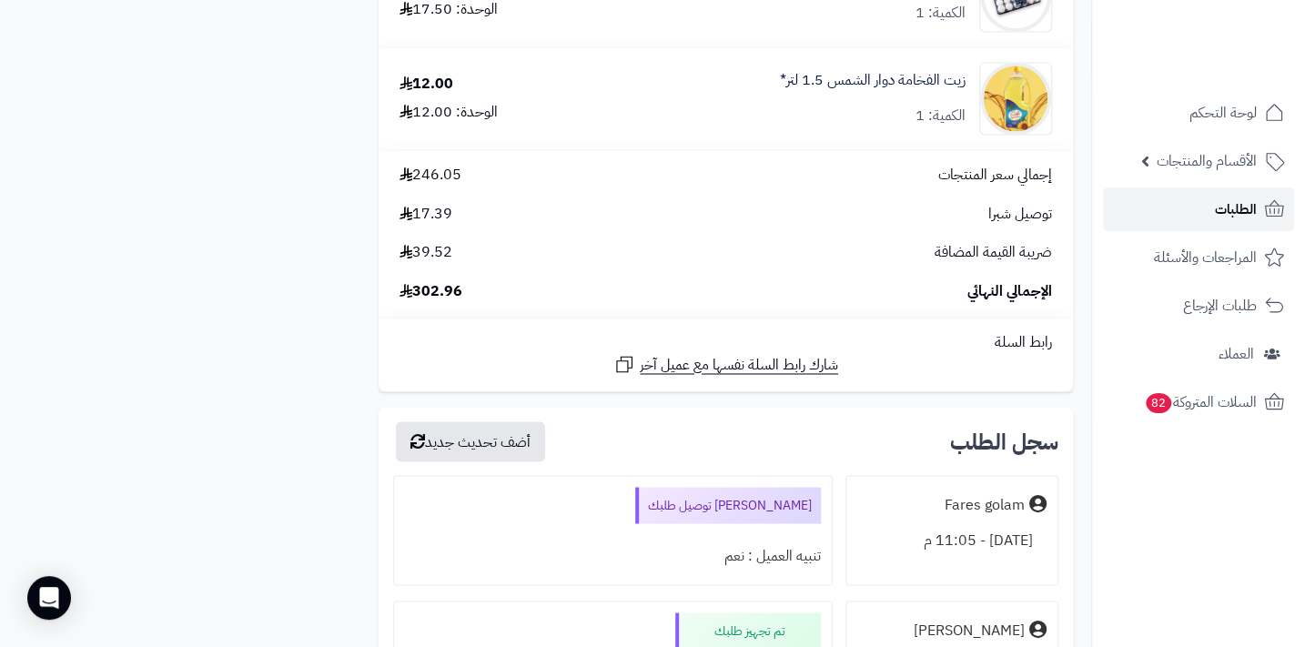
click at [1229, 207] on span "الطلبات" at bounding box center [1236, 209] width 42 height 25
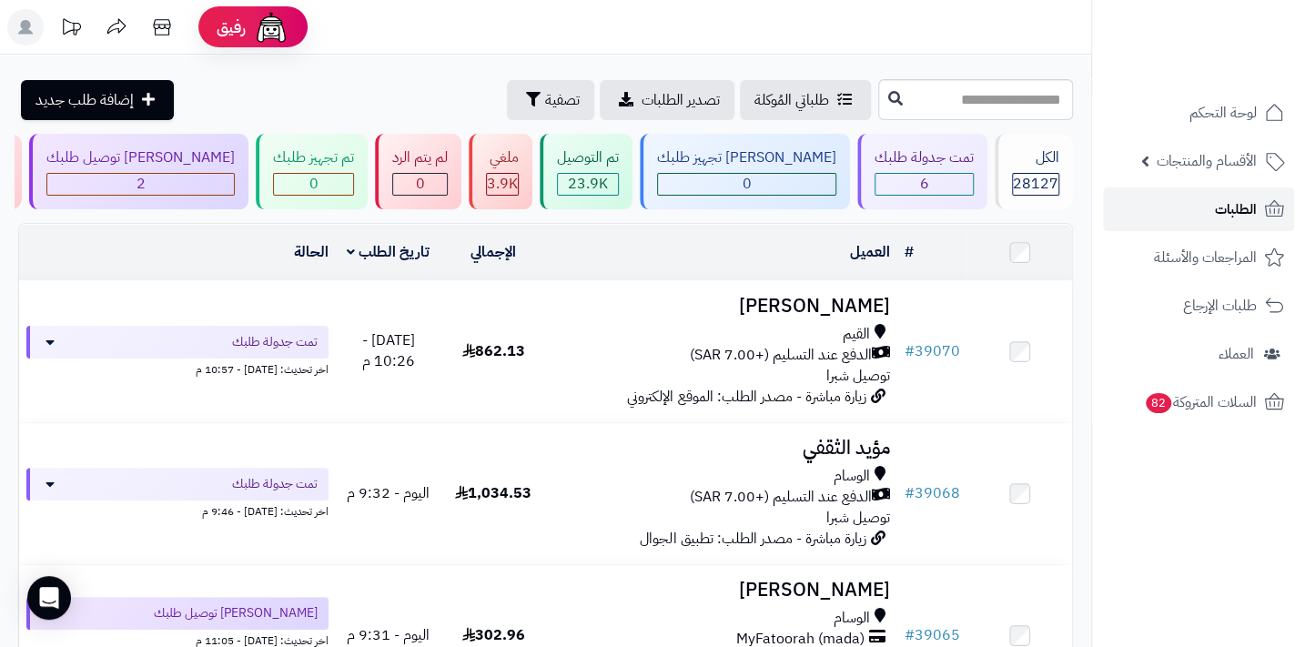
click at [1219, 212] on span "الطلبات" at bounding box center [1236, 209] width 42 height 25
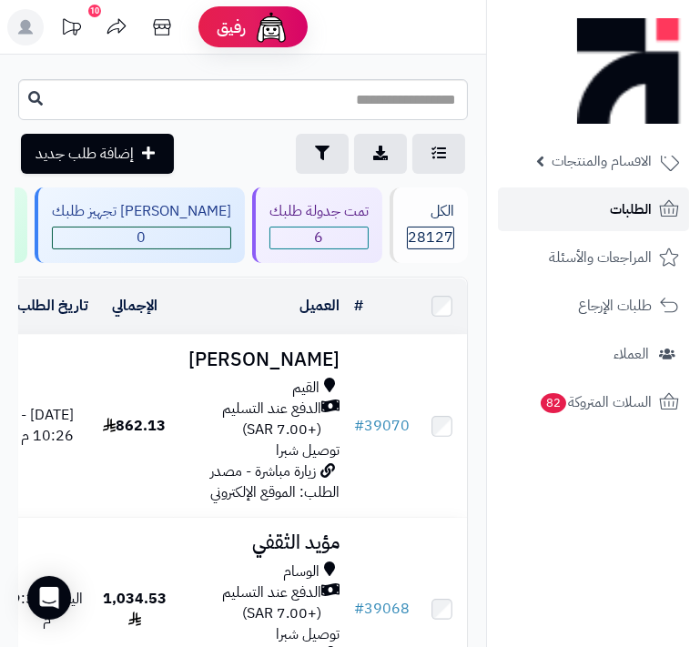
click at [646, 201] on span "الطلبات" at bounding box center [631, 209] width 42 height 25
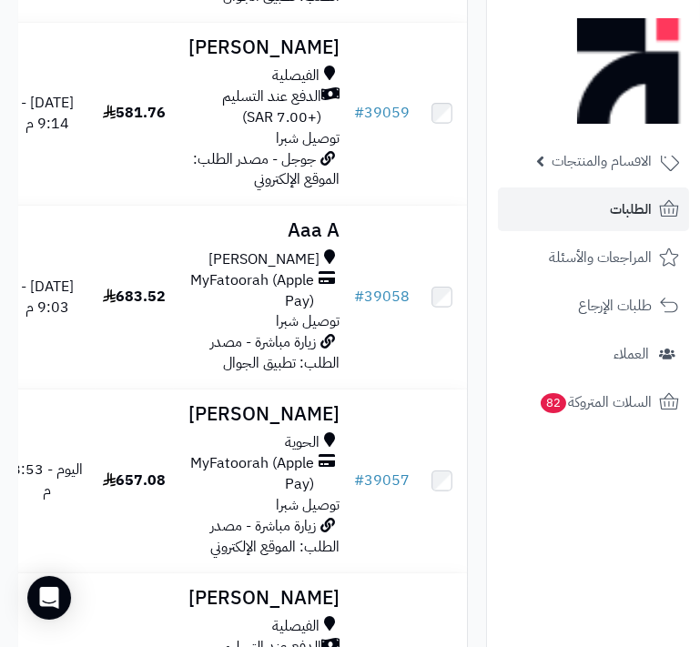
scroll to position [1323, 0]
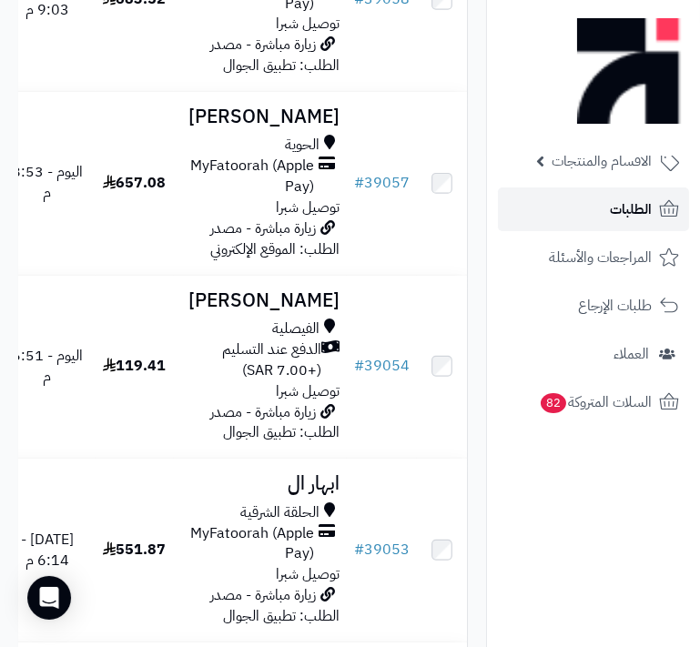
click at [633, 213] on span "الطلبات" at bounding box center [631, 209] width 42 height 25
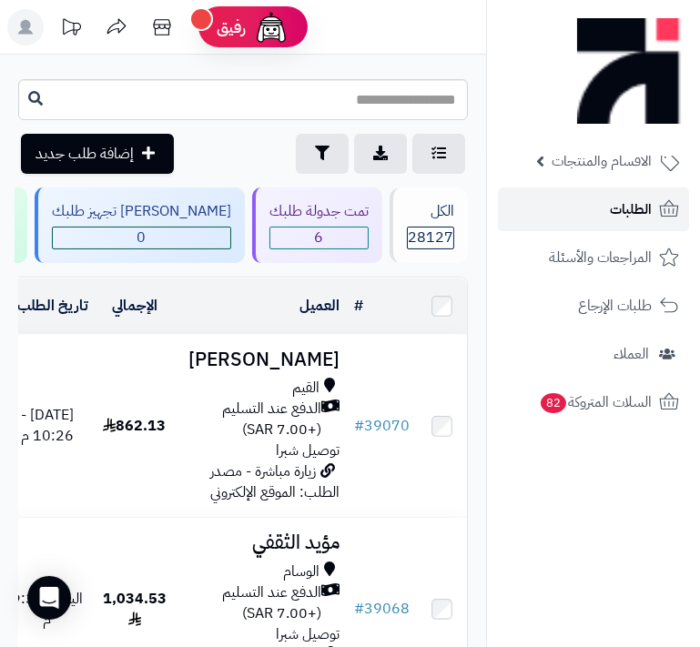
click at [602, 201] on link "الطلبات" at bounding box center [593, 209] width 191 height 44
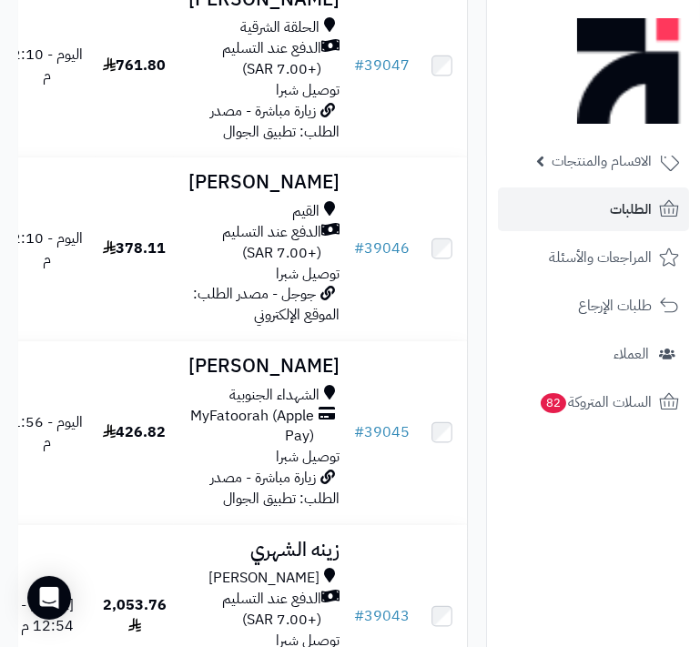
scroll to position [2564, 0]
